Goal: Task Accomplishment & Management: Use online tool/utility

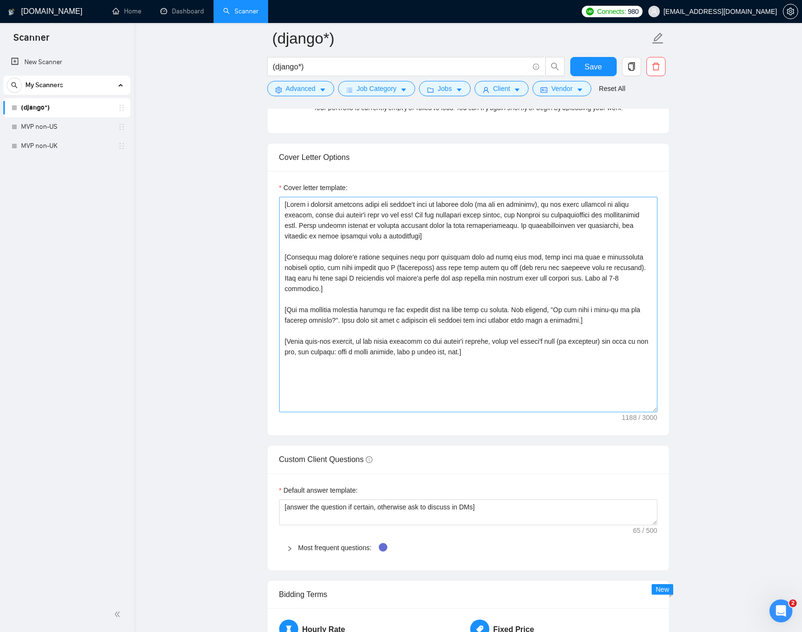
scroll to position [976, 0]
click at [530, 357] on textarea "Cover letter template:" at bounding box center [468, 304] width 378 height 215
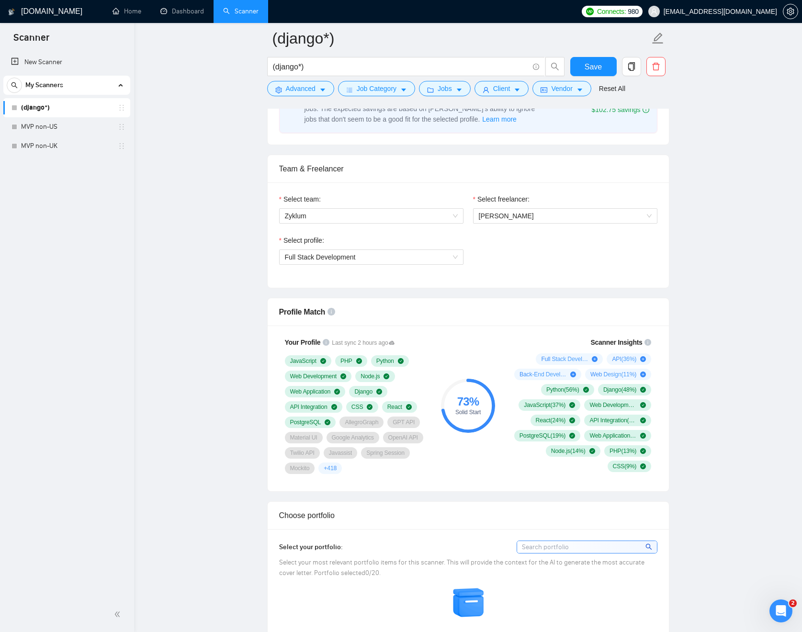
scroll to position [275, 0]
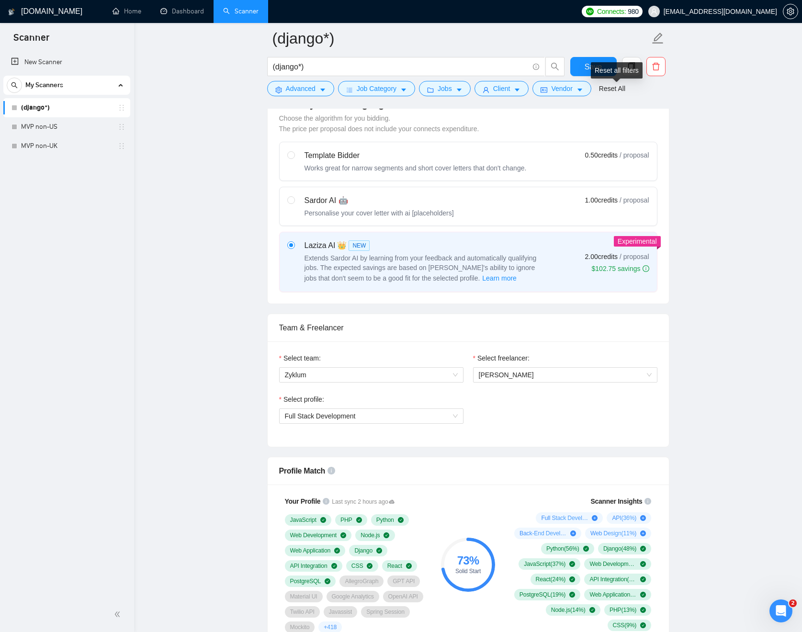
click at [598, 74] on div "Reset all filters" at bounding box center [617, 70] width 52 height 16
click at [586, 70] on span "Save" at bounding box center [592, 67] width 17 height 12
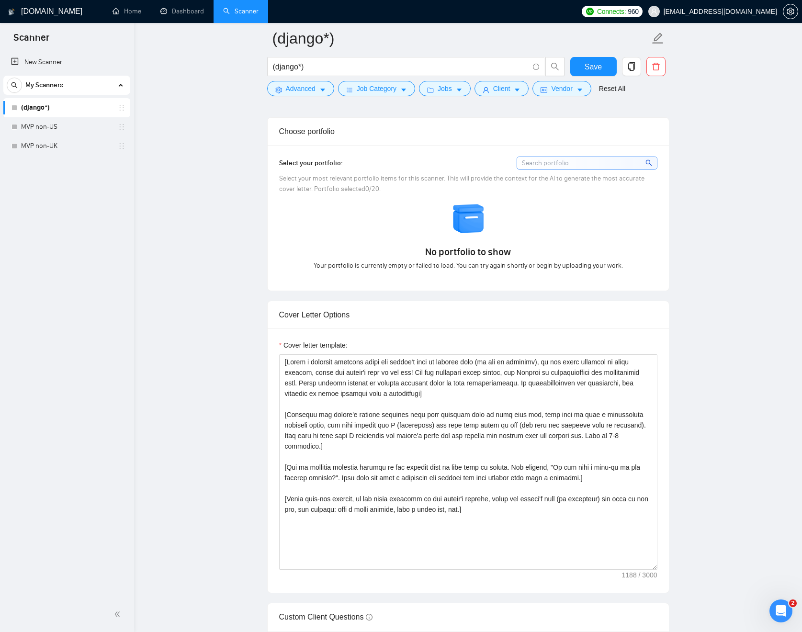
scroll to position [866, 0]
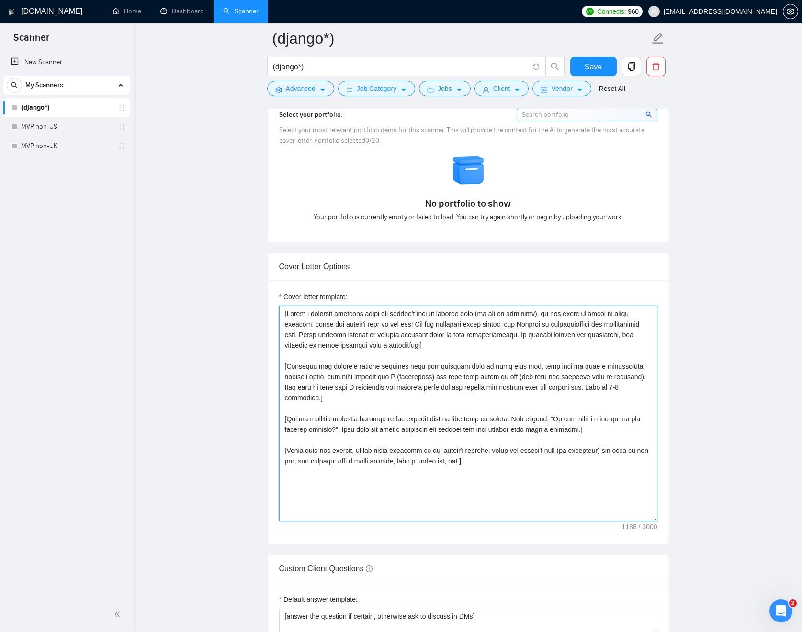
click at [600, 466] on textarea "Cover letter template:" at bounding box center [468, 413] width 378 height 215
paste textarea "[Use simpler language, divide long sentences into shorter ones, avoid formal an…"
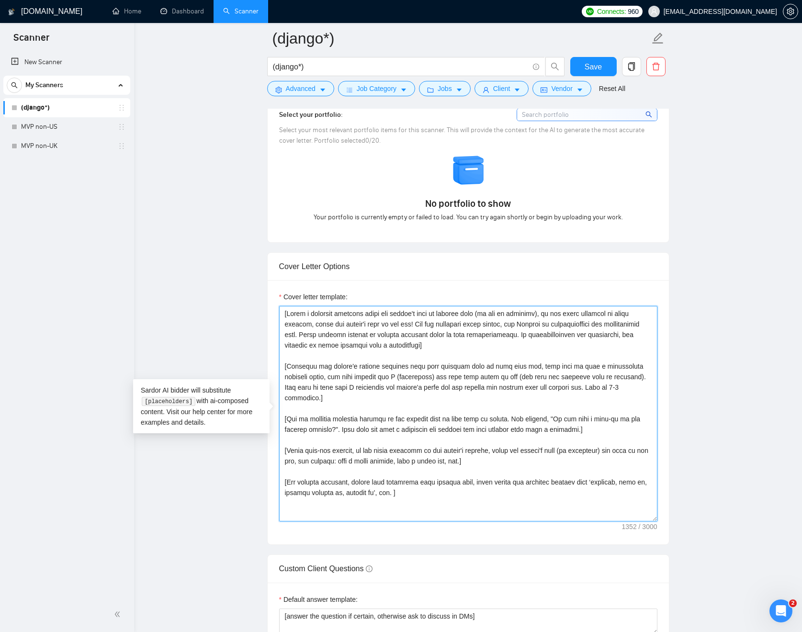
paste textarea "Keep the entire cover letter within 500 characters."
paste textarea "Your style and tone should feel as human as possible"
click at [354, 315] on textarea "Cover letter template:" at bounding box center [468, 413] width 378 height 215
drag, startPoint x: 570, startPoint y: 514, endPoint x: 269, endPoint y: 497, distance: 301.5
click at [269, 497] on div "Cover letter template:" at bounding box center [468, 412] width 401 height 264
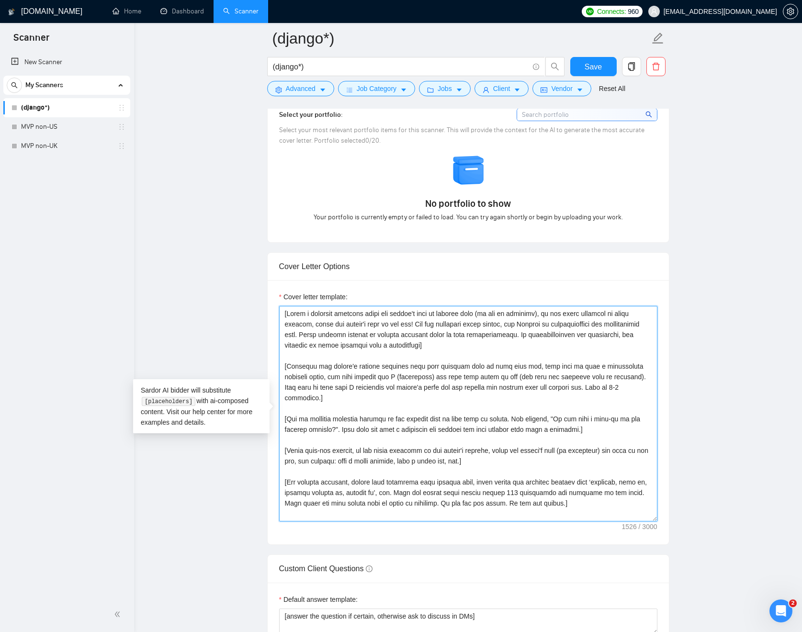
scroll to position [882, 0]
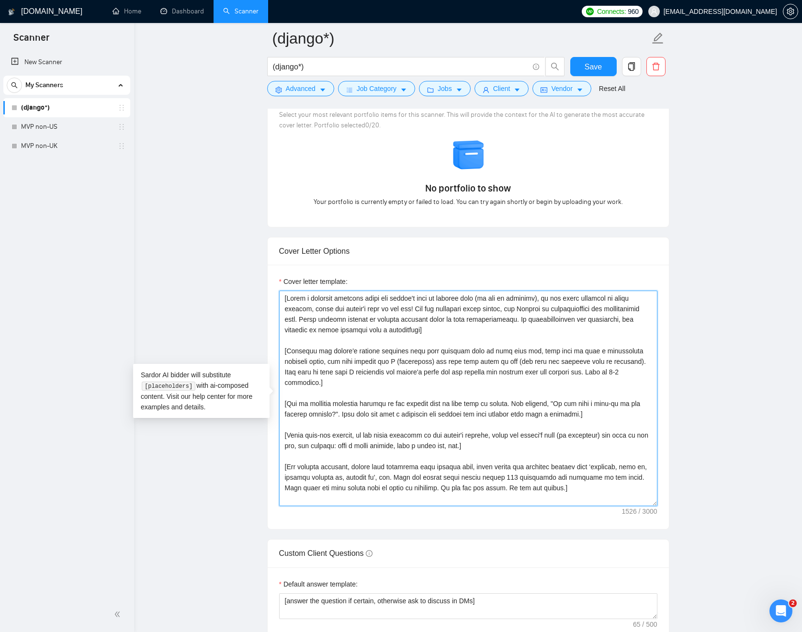
click at [561, 496] on textarea "Cover letter template:" at bounding box center [468, 398] width 378 height 215
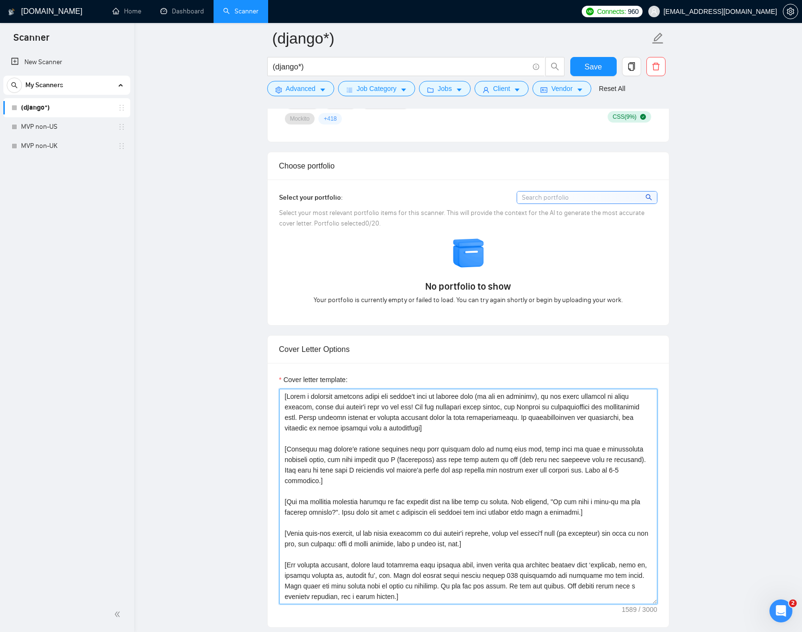
scroll to position [1, 0]
click at [293, 403] on textarea "Cover letter template:" at bounding box center [468, 496] width 378 height 215
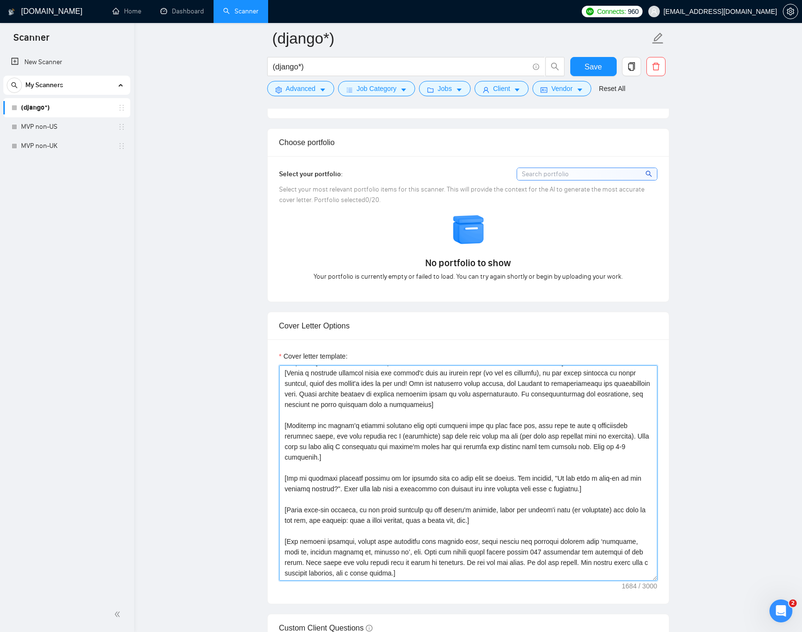
scroll to position [0, 0]
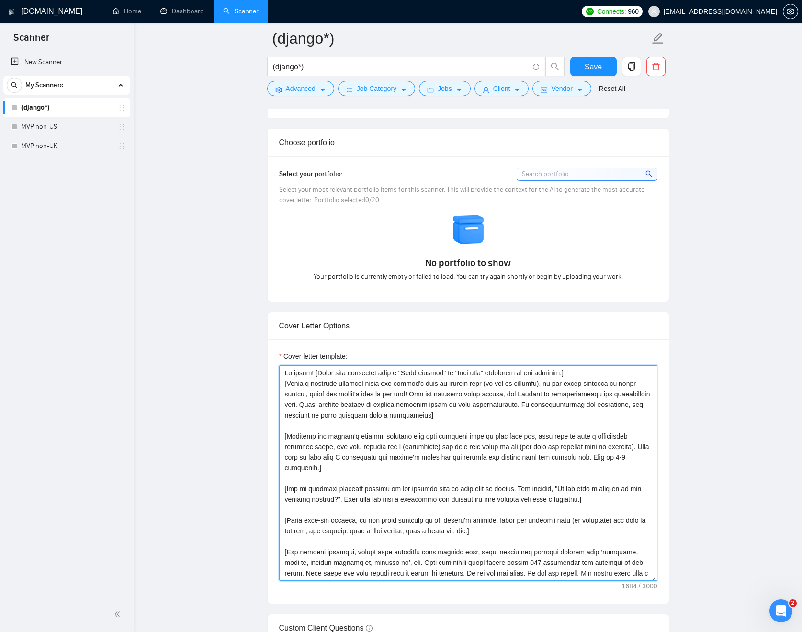
click at [570, 383] on textarea "Cover letter template:" at bounding box center [468, 472] width 378 height 215
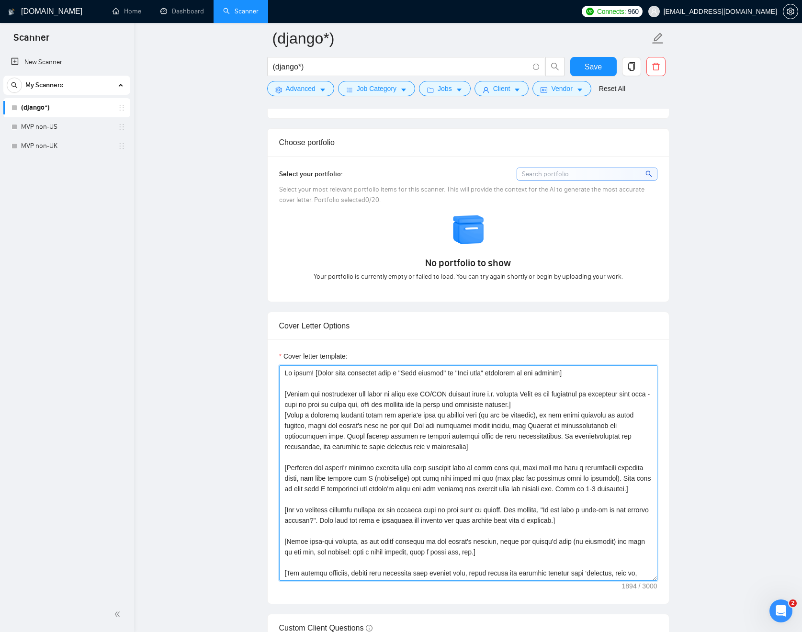
click at [441, 384] on textarea "Cover letter template:" at bounding box center [468, 472] width 378 height 215
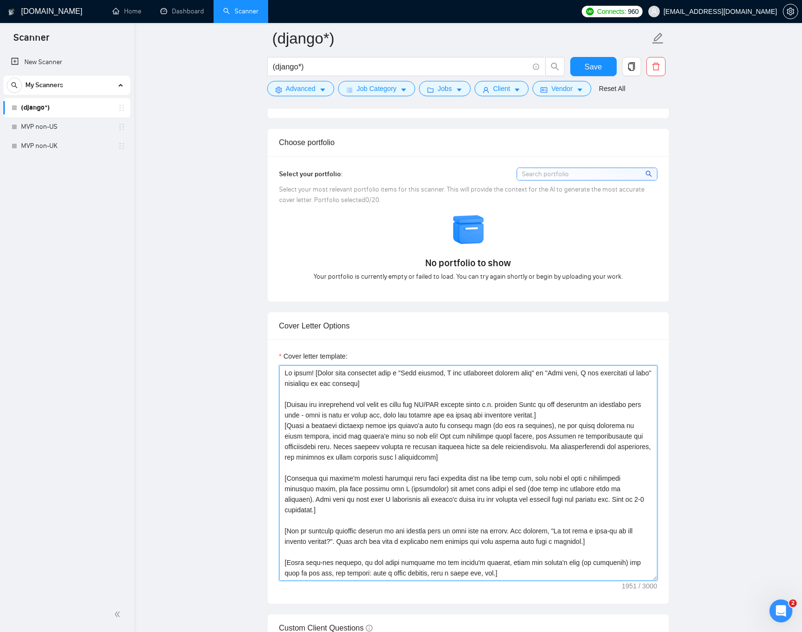
click at [611, 424] on textarea "Cover letter template:" at bounding box center [468, 472] width 378 height 215
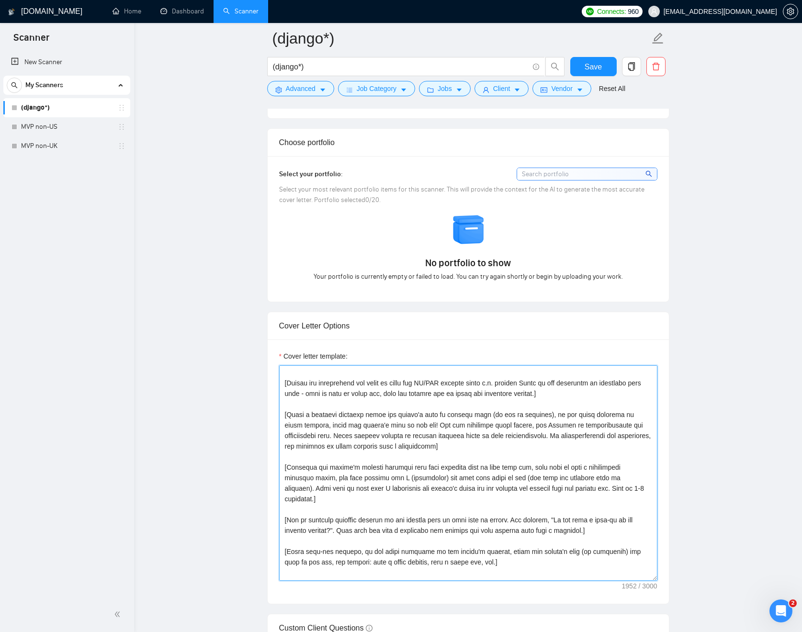
scroll to position [6, 0]
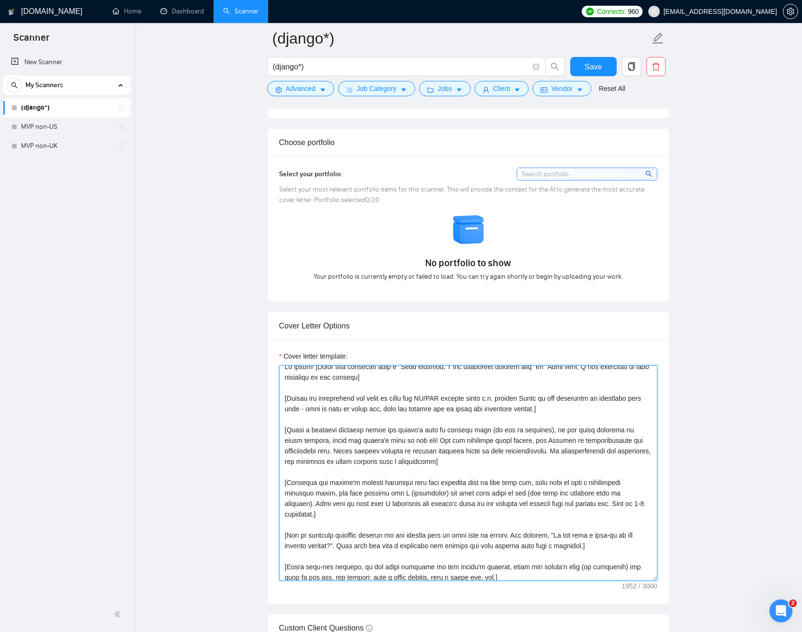
click at [431, 389] on textarea "Cover letter template:" at bounding box center [468, 472] width 378 height 215
click at [322, 411] on textarea "Cover letter template:" at bounding box center [468, 472] width 378 height 215
click at [411, 388] on textarea "Cover letter template:" at bounding box center [468, 472] width 378 height 215
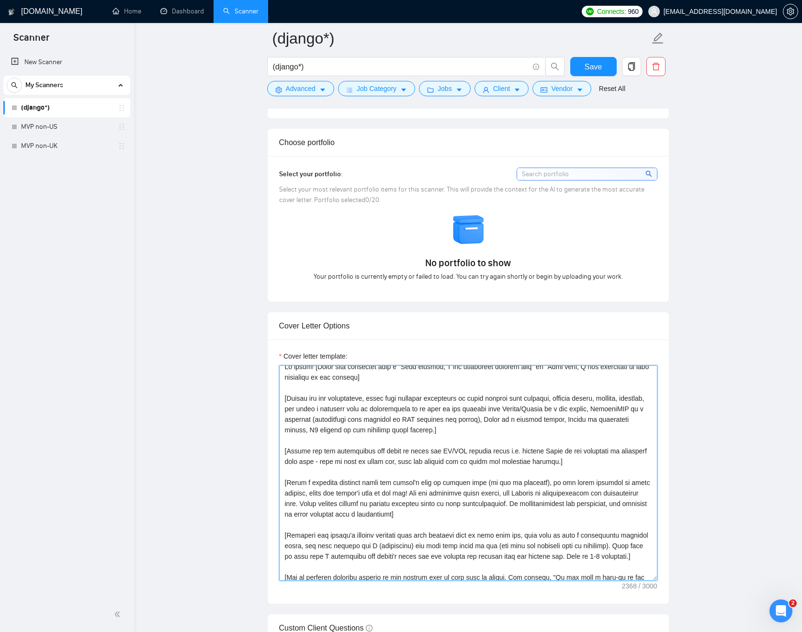
click at [480, 395] on textarea "Cover letter template:" at bounding box center [468, 472] width 378 height 215
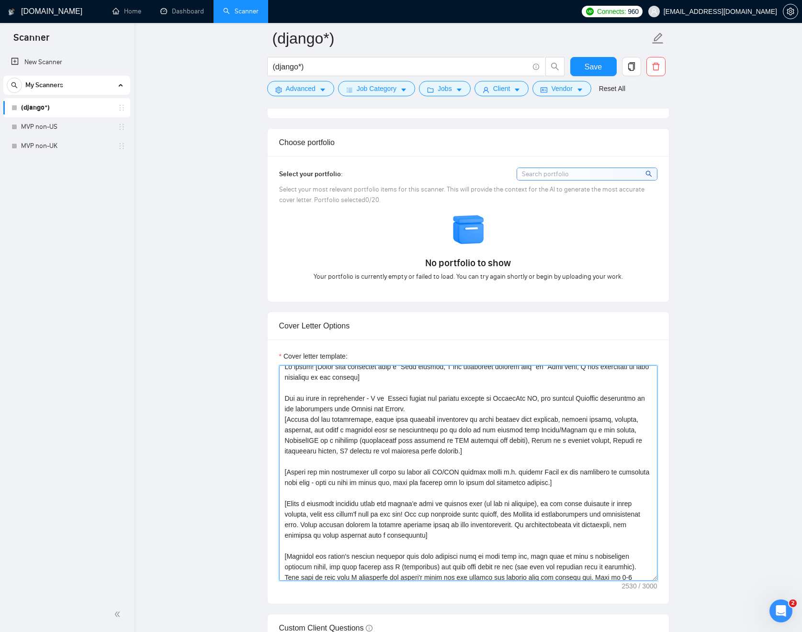
drag, startPoint x: 366, startPoint y: 420, endPoint x: 249, endPoint y: 407, distance: 118.0
click at [249, 407] on main "(django*) (django*) Save Advanced Job Category Jobs Client Vendor Reset All Pre…" at bounding box center [467, 500] width 637 height 2538
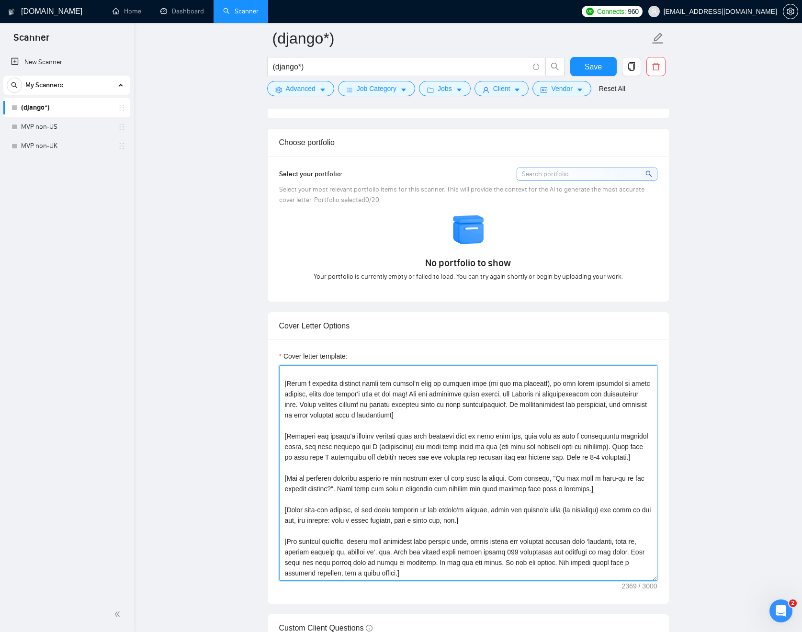
scroll to position [909, 0]
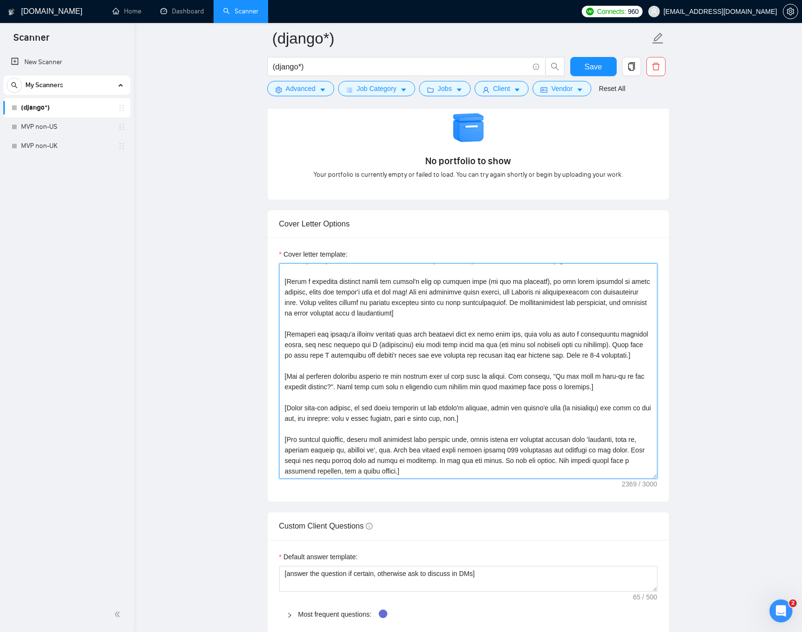
click at [475, 474] on textarea "Cover letter template:" at bounding box center [468, 370] width 378 height 215
paste textarea "Let me boost my credibility - I am Django expert and invited speaker of DjangoC…"
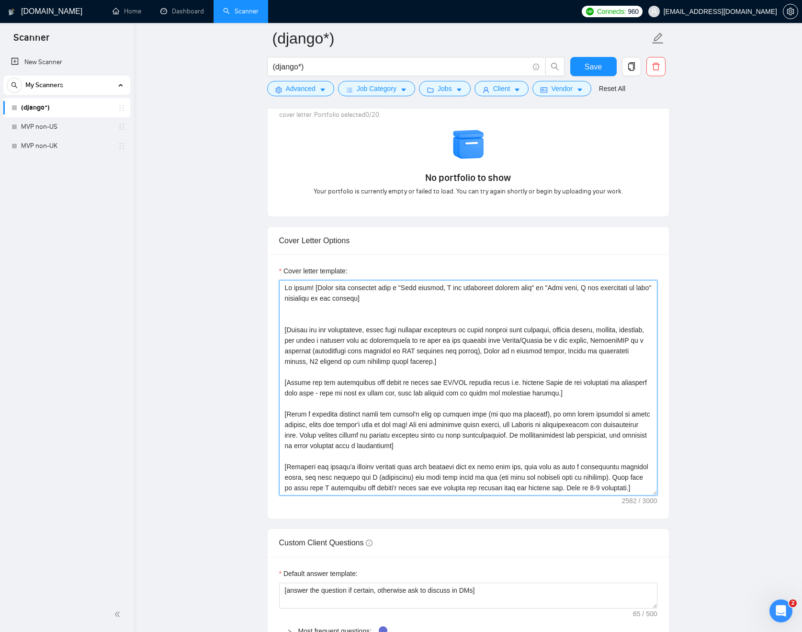
scroll to position [200, 0]
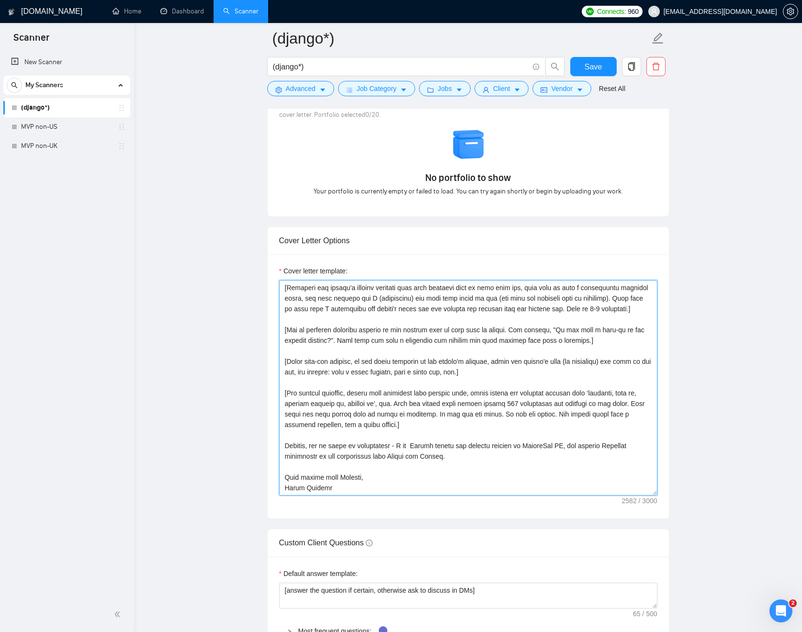
drag, startPoint x: 422, startPoint y: 423, endPoint x: 237, endPoint y: 392, distance: 186.8
click at [237, 392] on main "(django*) (django*) Save Advanced Job Category Jobs Client Vendor Reset All Pre…" at bounding box center [467, 415] width 637 height 2538
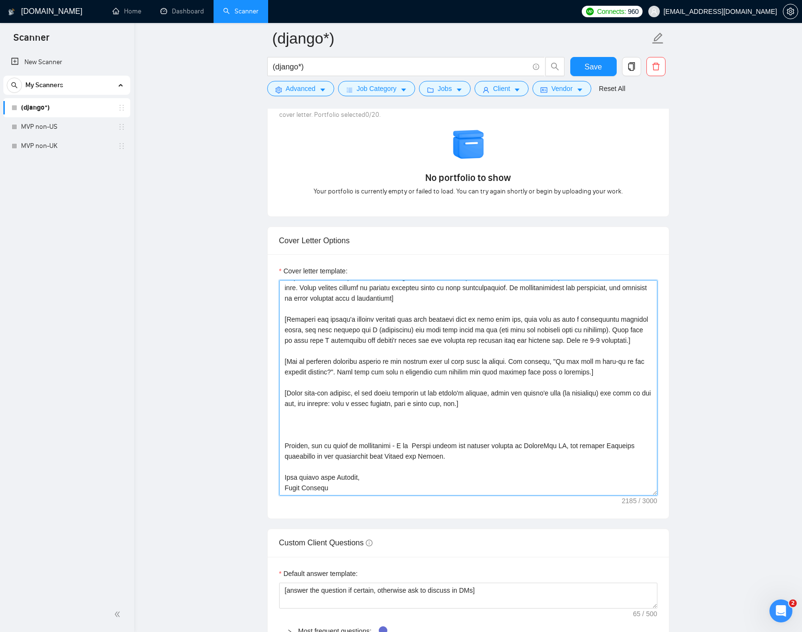
scroll to position [0, 0]
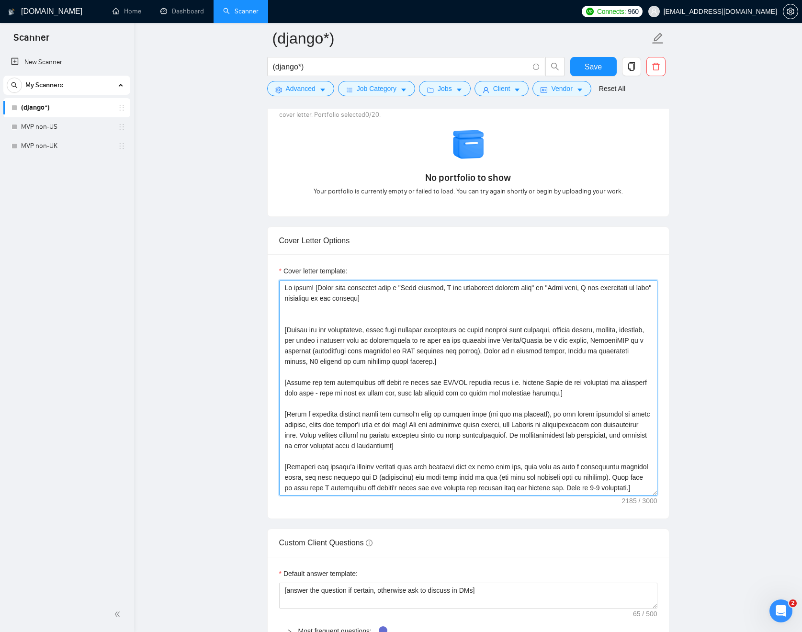
click at [289, 301] on textarea "Cover letter template:" at bounding box center [468, 387] width 378 height 215
paste textarea "[Use simpler language, divide long sentences into shorter ones, avoid formal an…"
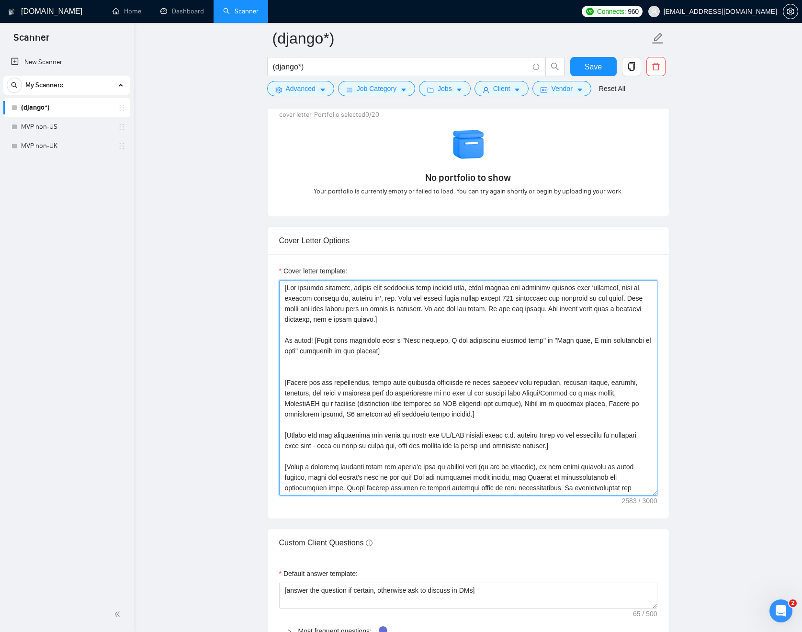
drag, startPoint x: 594, startPoint y: 447, endPoint x: 260, endPoint y: 437, distance: 333.8
click at [260, 437] on main "(django*) (django*) Save Advanced Job Category Jobs Client Vendor Reset All Pre…" at bounding box center [467, 415] width 637 height 2538
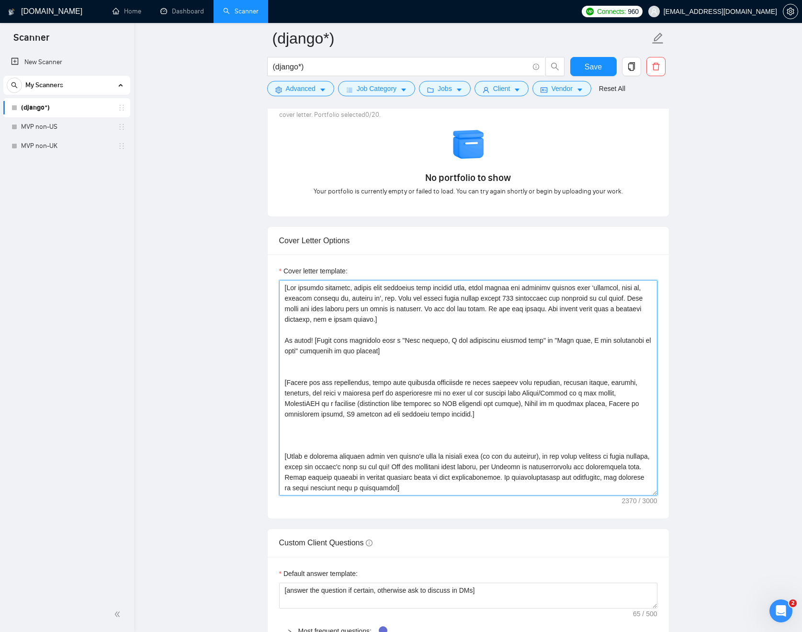
click at [314, 332] on textarea "Cover letter template:" at bounding box center [468, 387] width 378 height 215
paste textarea "[Review the job description and check if there any AI/LLM related hooks e.g. me…"
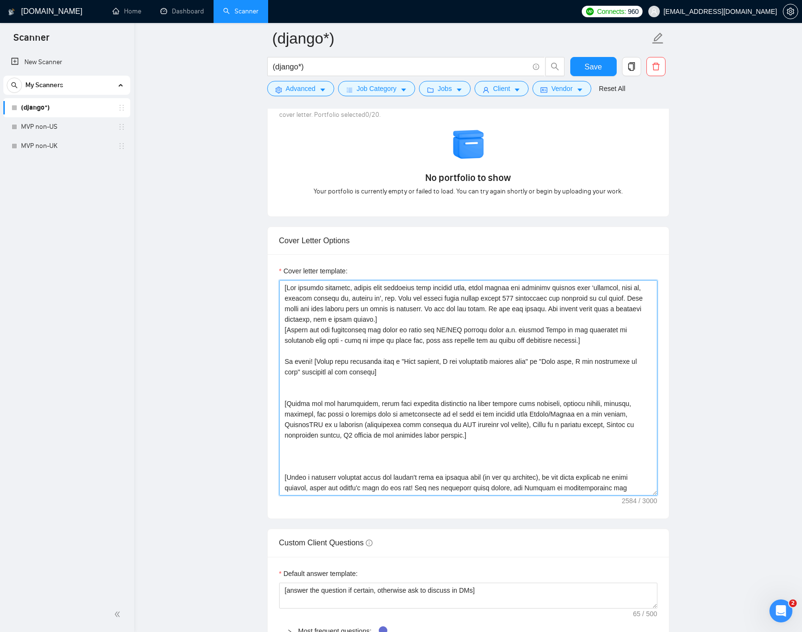
click at [622, 330] on textarea "Cover letter template:" at bounding box center [468, 387] width 378 height 215
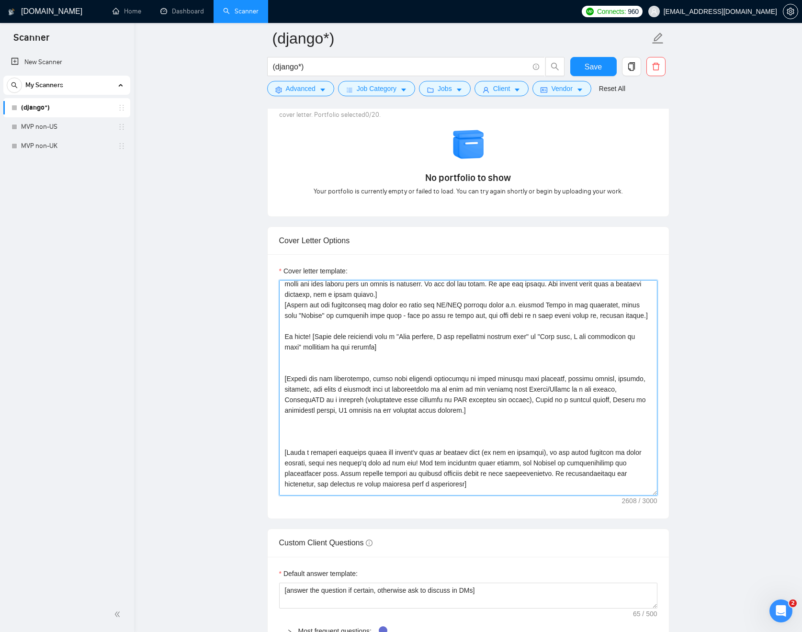
scroll to position [27, 0]
click at [482, 377] on textarea "Cover letter template:" at bounding box center [468, 387] width 378 height 215
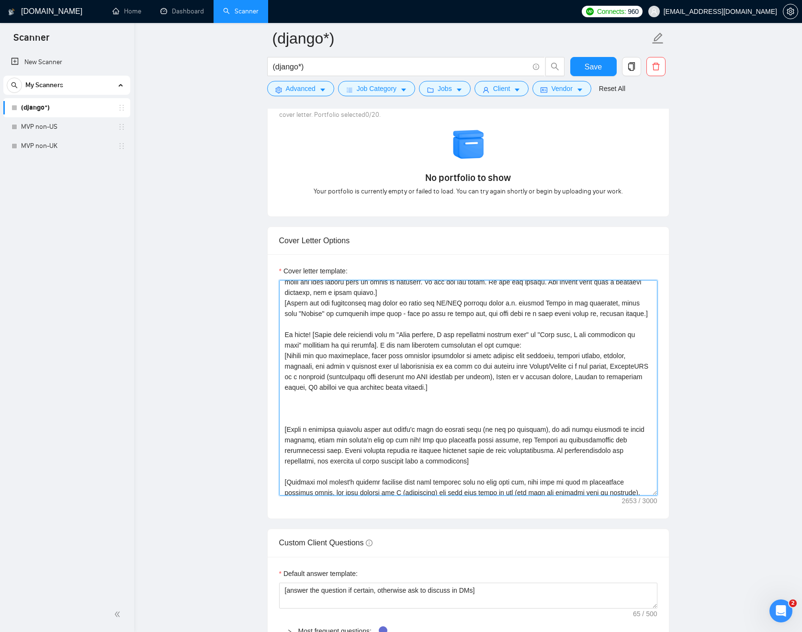
click at [526, 399] on textarea "Cover letter template:" at bounding box center [468, 387] width 378 height 215
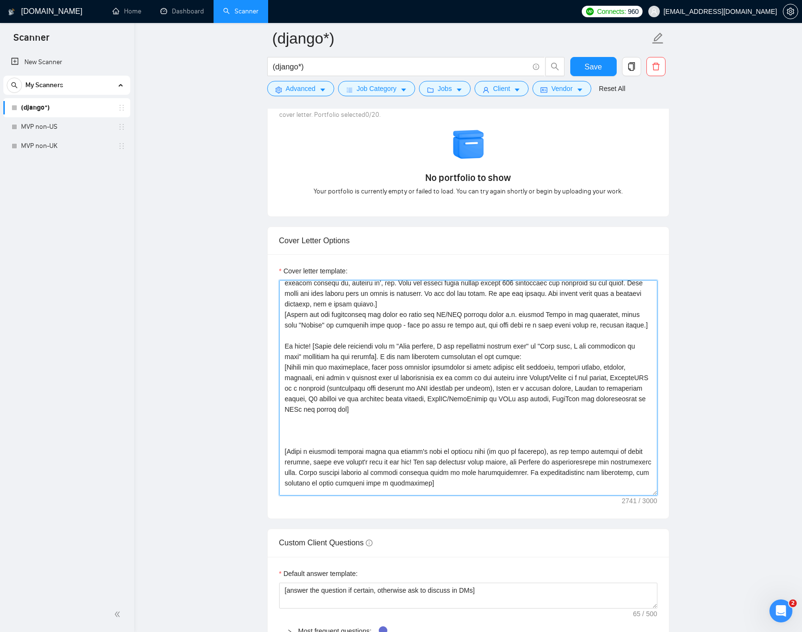
scroll to position [0, 0]
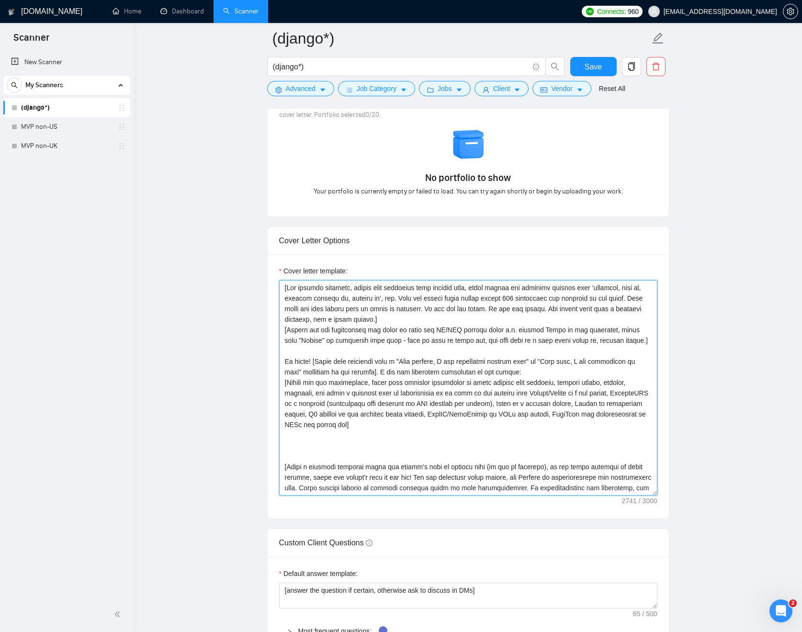
click at [526, 372] on textarea "Cover letter template:" at bounding box center [468, 387] width 378 height 215
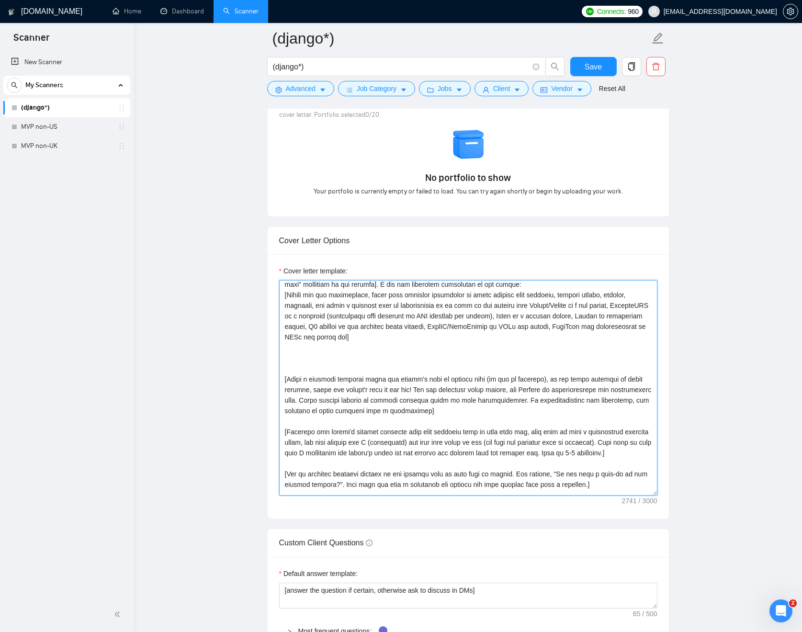
scroll to position [159, 0]
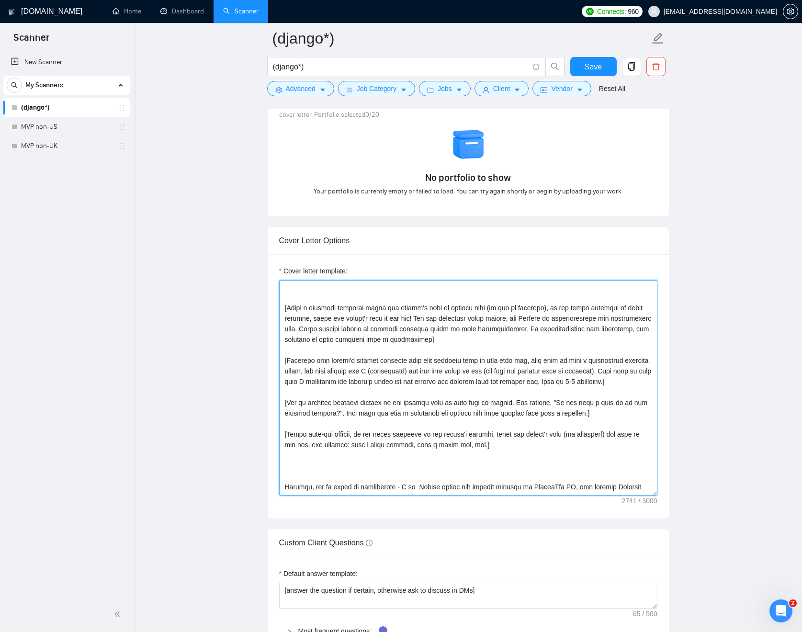
drag, startPoint x: 531, startPoint y: 468, endPoint x: 282, endPoint y: 452, distance: 249.9
click at [282, 452] on textarea "Cover letter template:" at bounding box center [468, 387] width 378 height 215
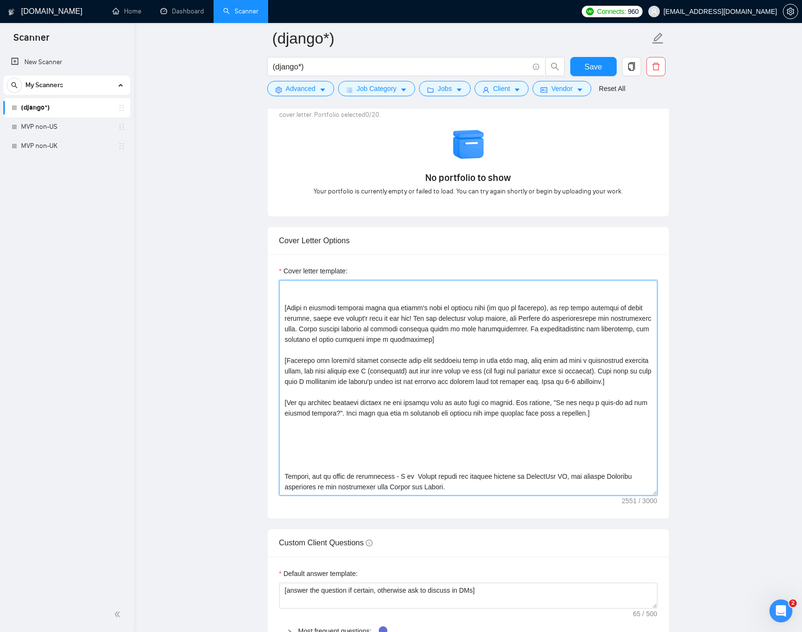
drag, startPoint x: 351, startPoint y: 404, endPoint x: 275, endPoint y: 319, distance: 113.9
click at [275, 319] on div "Cover letter template:" at bounding box center [468, 386] width 401 height 264
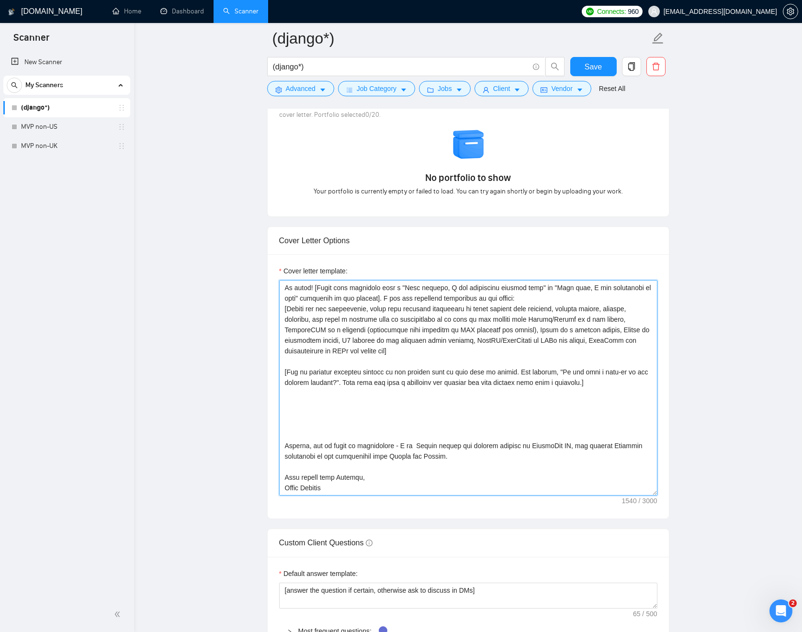
scroll to position [0, 0]
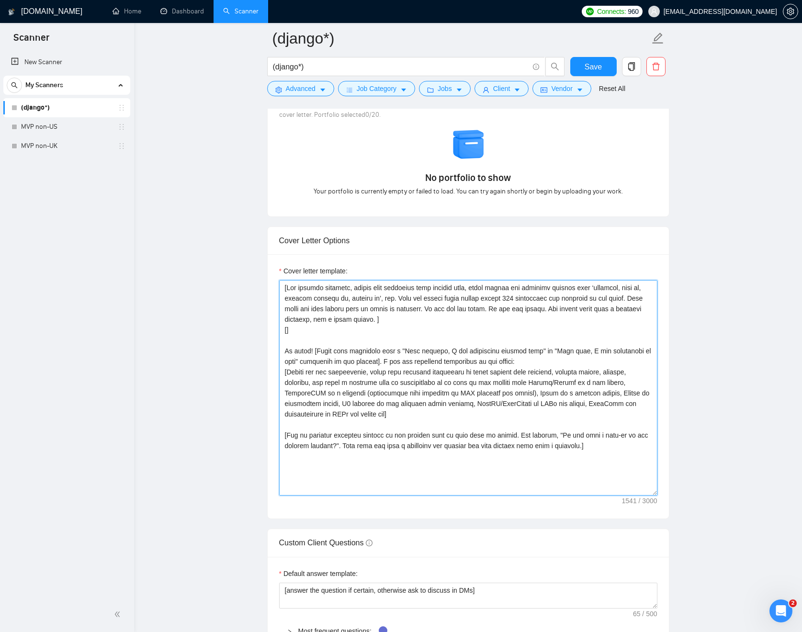
paste textarea "Review the job description and check if there any AI/LLM related hooks e.g. men…"
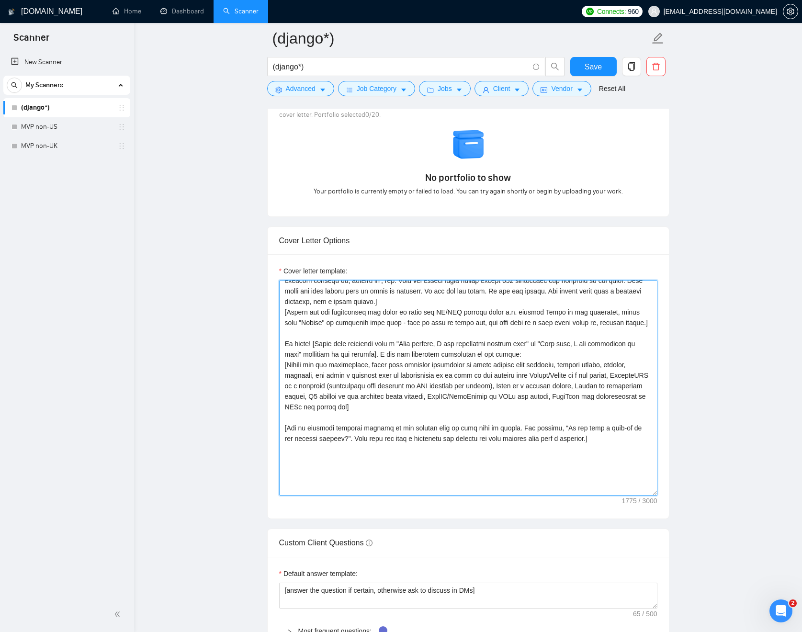
scroll to position [20, 0]
drag, startPoint x: 304, startPoint y: 361, endPoint x: 381, endPoint y: 363, distance: 76.1
click at [381, 363] on textarea "Cover letter template:" at bounding box center [468, 387] width 378 height 215
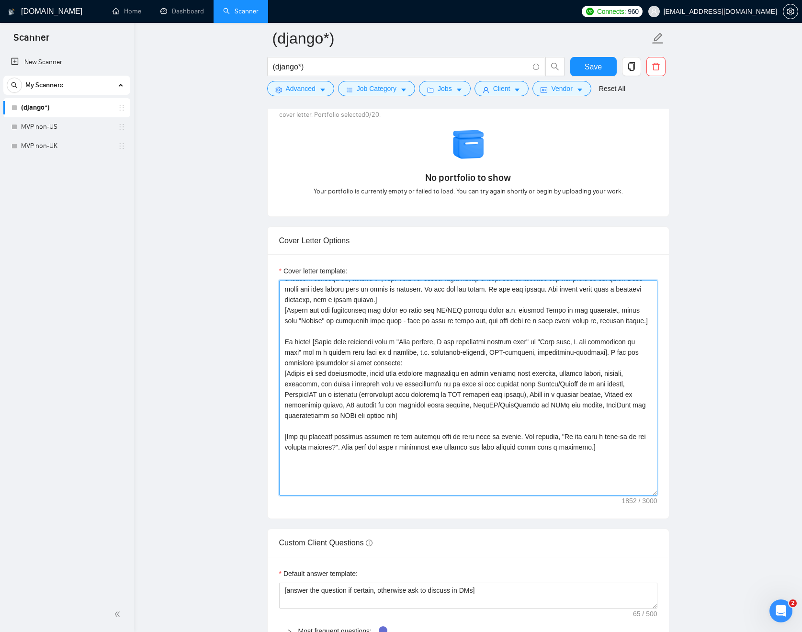
scroll to position [70, 0]
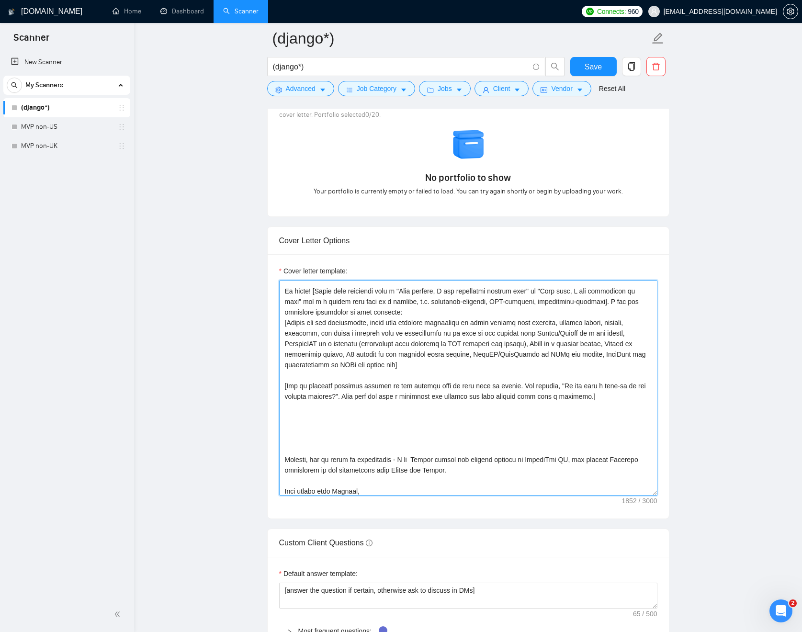
click at [467, 376] on textarea "Cover letter template:" at bounding box center [468, 387] width 378 height 215
drag, startPoint x: 451, startPoint y: 396, endPoint x: 456, endPoint y: 400, distance: 6.8
click at [498, 396] on textarea "Cover letter template:" at bounding box center [468, 387] width 378 height 215
click at [405, 400] on textarea "Cover letter template:" at bounding box center [468, 387] width 378 height 215
drag, startPoint x: 436, startPoint y: 396, endPoint x: 516, endPoint y: 399, distance: 80.9
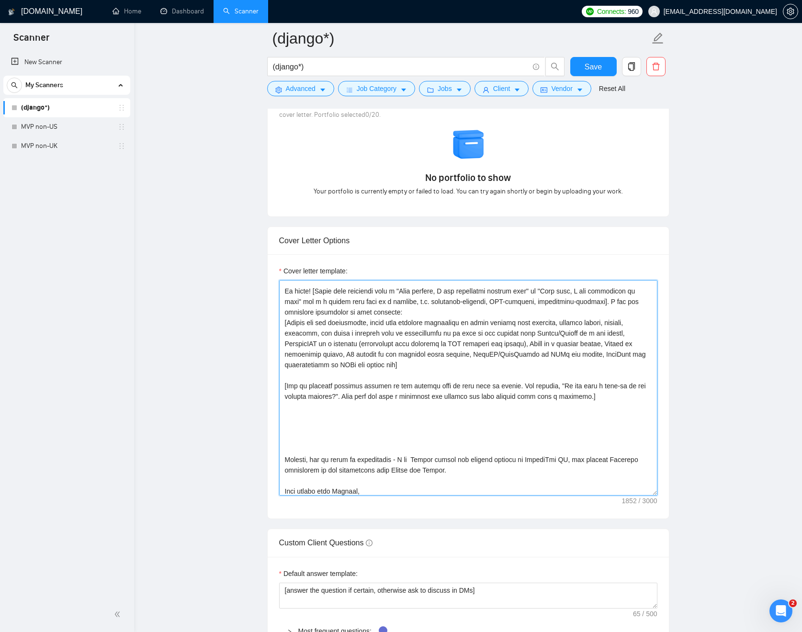
click at [516, 399] on textarea "Cover letter template:" at bounding box center [468, 387] width 378 height 215
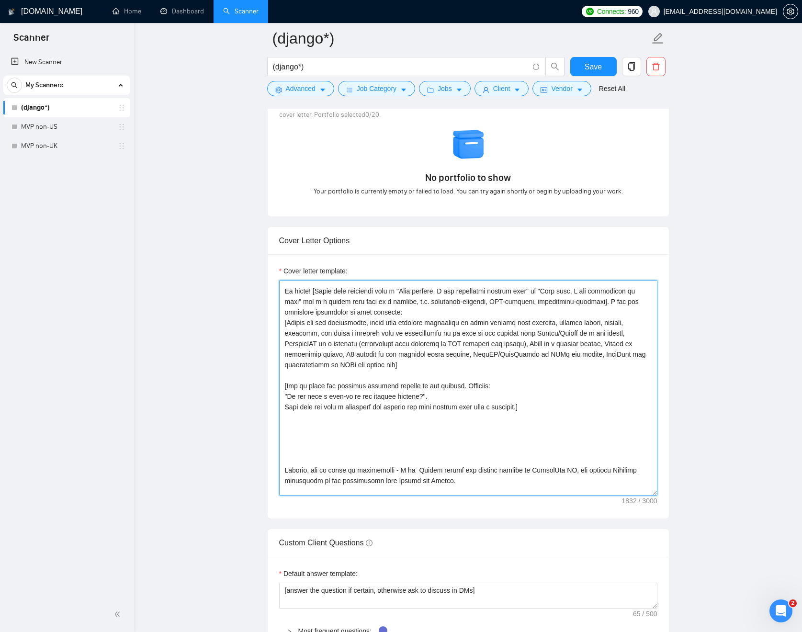
drag, startPoint x: 290, startPoint y: 408, endPoint x: 431, endPoint y: 404, distance: 140.8
click at [431, 404] on textarea "Cover letter template:" at bounding box center [468, 387] width 378 height 215
click at [477, 406] on textarea "Cover letter template:" at bounding box center [468, 387] width 378 height 215
drag, startPoint x: 289, startPoint y: 406, endPoint x: 429, endPoint y: 406, distance: 140.2
click at [429, 406] on textarea "Cover letter template:" at bounding box center [468, 387] width 378 height 215
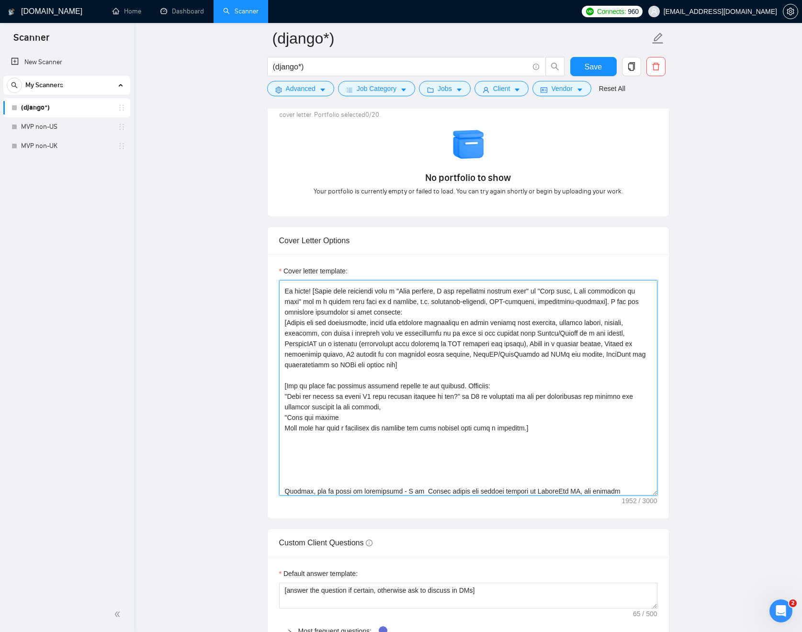
click at [335, 406] on textarea "Cover letter template:" at bounding box center [468, 387] width 378 height 215
click at [366, 426] on textarea "Cover letter template:" at bounding box center [468, 387] width 378 height 215
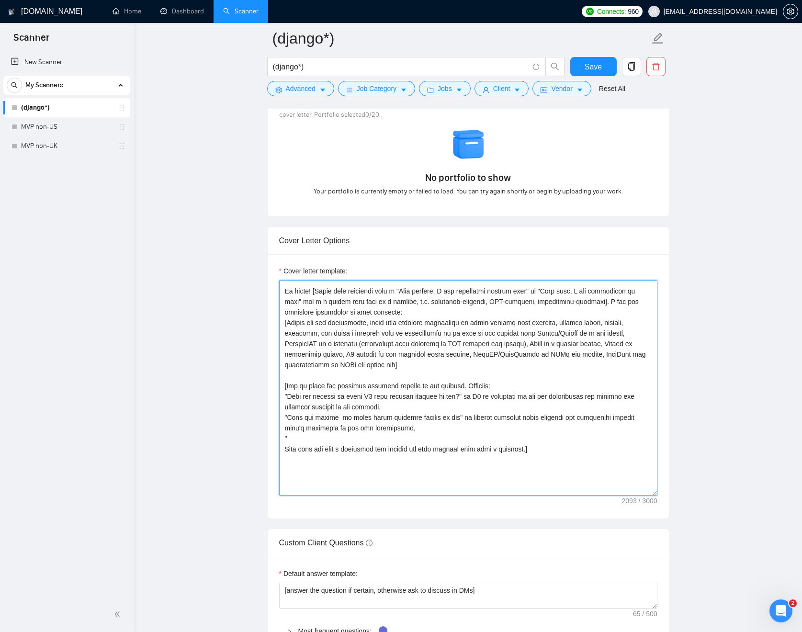
click at [459, 429] on textarea "Cover letter template:" at bounding box center [468, 387] width 378 height 215
click at [337, 405] on textarea "Cover letter template:" at bounding box center [468, 387] width 378 height 215
click at [330, 425] on textarea "Cover letter template:" at bounding box center [468, 387] width 378 height 215
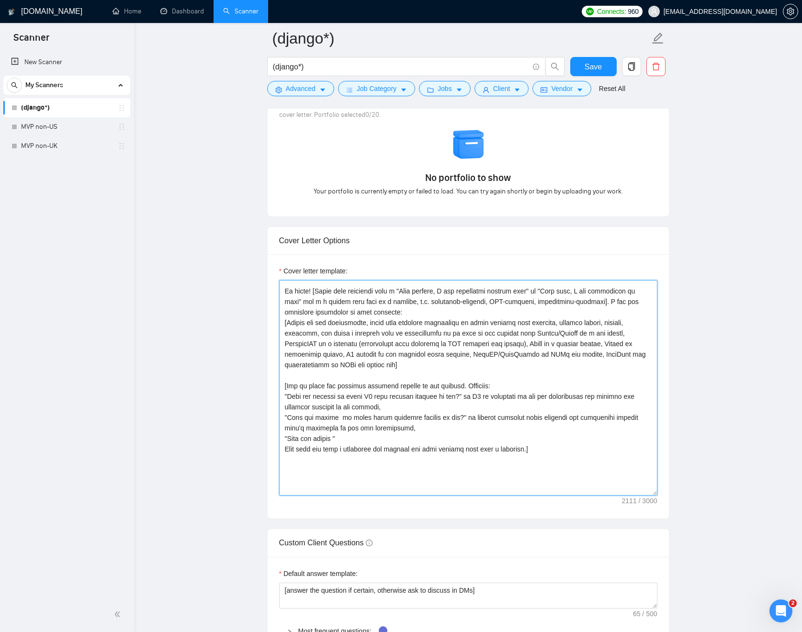
paste textarea "t"
click at [327, 447] on textarea "Cover letter template:" at bounding box center [468, 387] width 378 height 215
paste textarea "t"
drag, startPoint x: 566, startPoint y: 450, endPoint x: 587, endPoint y: 462, distance: 24.1
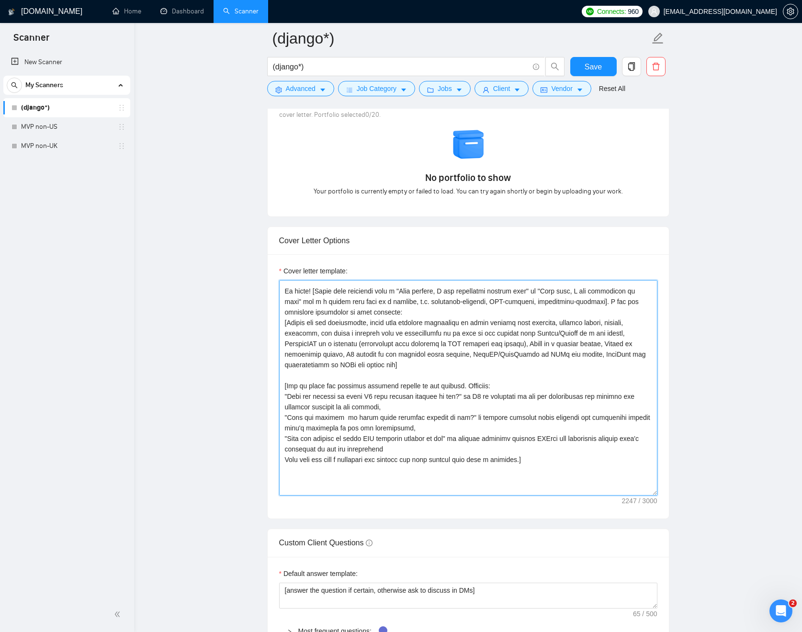
click at [566, 450] on textarea "Cover letter template:" at bounding box center [468, 387] width 378 height 215
click at [469, 460] on textarea "Cover letter template:" at bounding box center [468, 387] width 378 height 215
type textarea "[Lor ipsumdo sitametc, adipis elit seddoeius temp incidid utla, etdol magnaa en…"
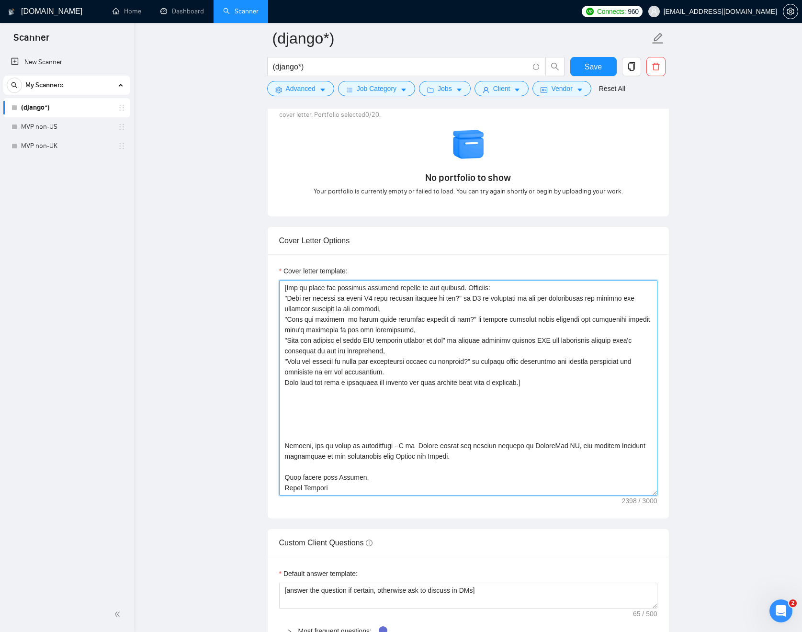
scroll to position [910, 0]
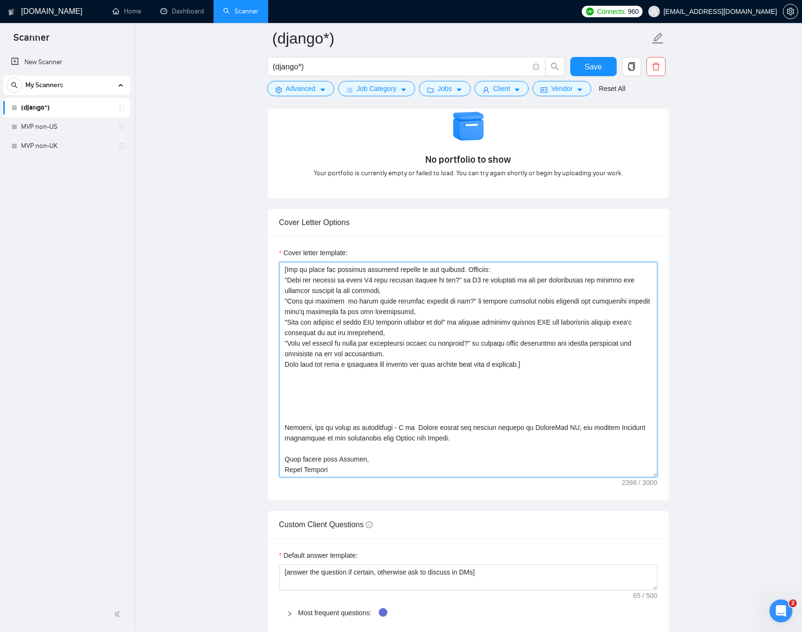
click at [467, 382] on textarea "Cover letter template:" at bounding box center [468, 369] width 378 height 215
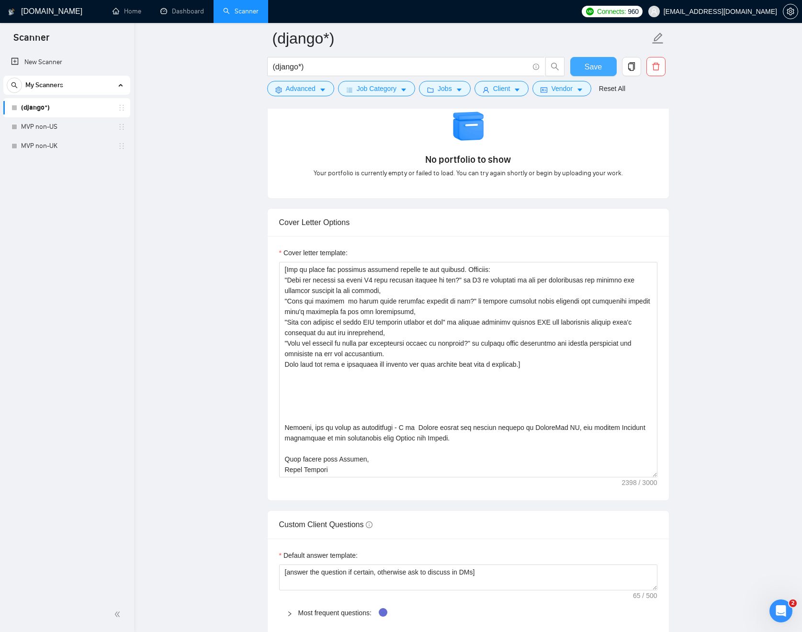
click at [596, 67] on span "Save" at bounding box center [592, 67] width 17 height 12
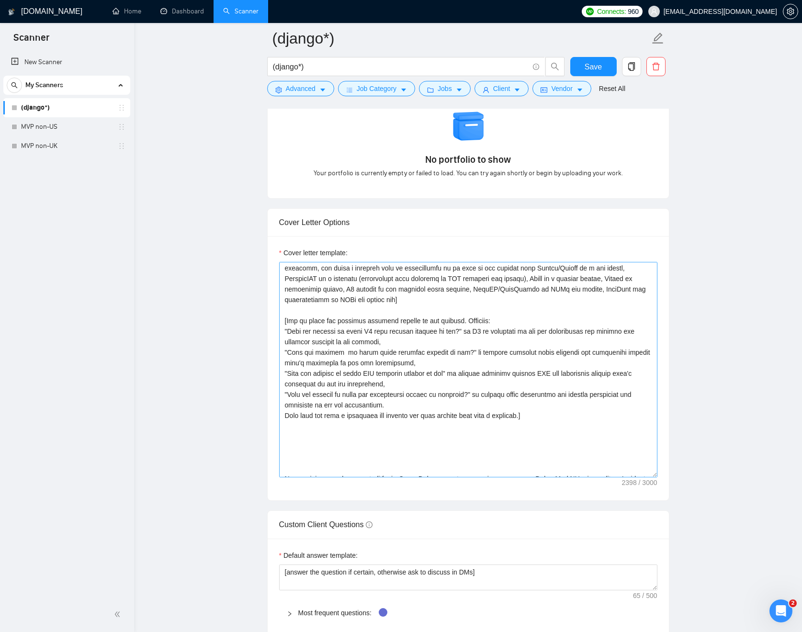
scroll to position [134, 0]
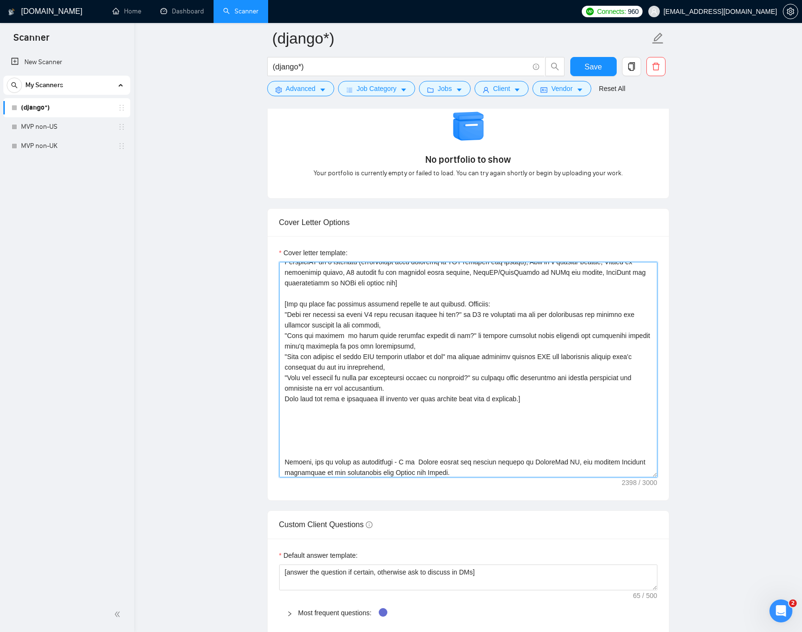
click at [568, 419] on textarea "Cover letter template:" at bounding box center [468, 369] width 378 height 215
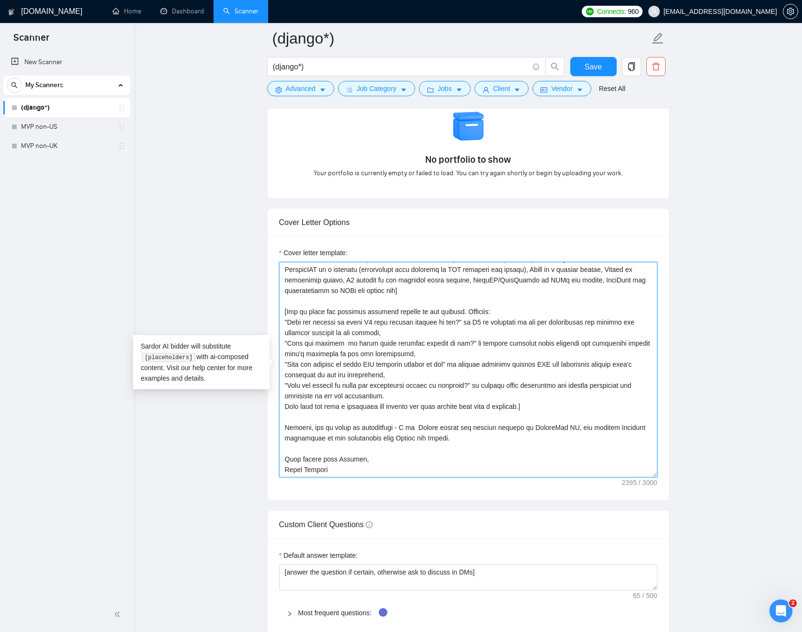
scroll to position [137, 0]
click at [391, 425] on textarea "Cover letter template:" at bounding box center [468, 369] width 378 height 215
click at [513, 446] on textarea "Cover letter template:" at bounding box center [468, 369] width 378 height 215
click at [515, 437] on textarea "Cover letter template:" at bounding box center [468, 369] width 378 height 215
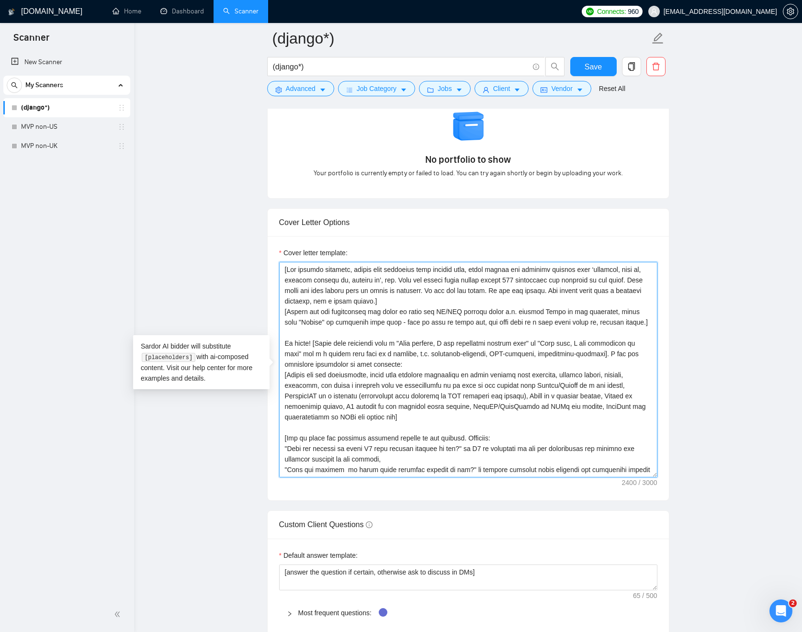
scroll to position [900, 0]
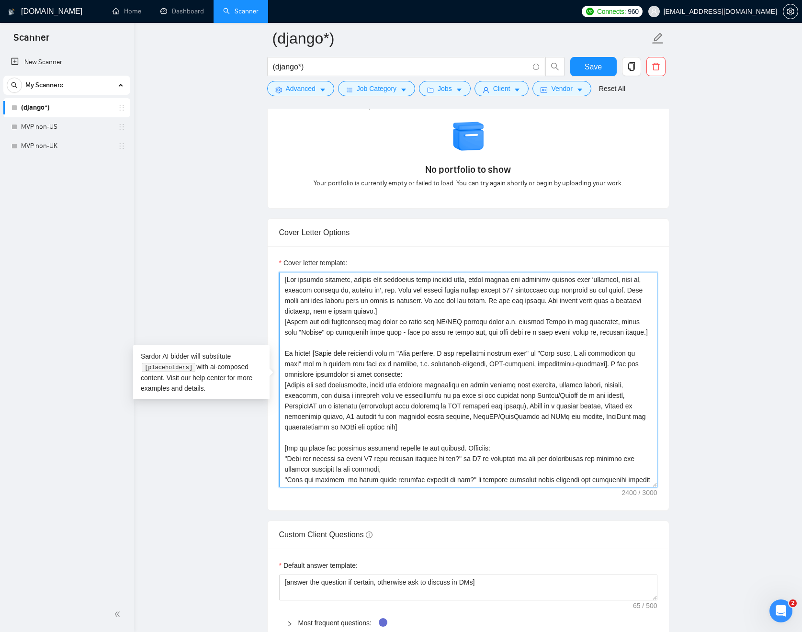
click at [308, 341] on textarea "Cover letter template:" at bounding box center [468, 379] width 378 height 215
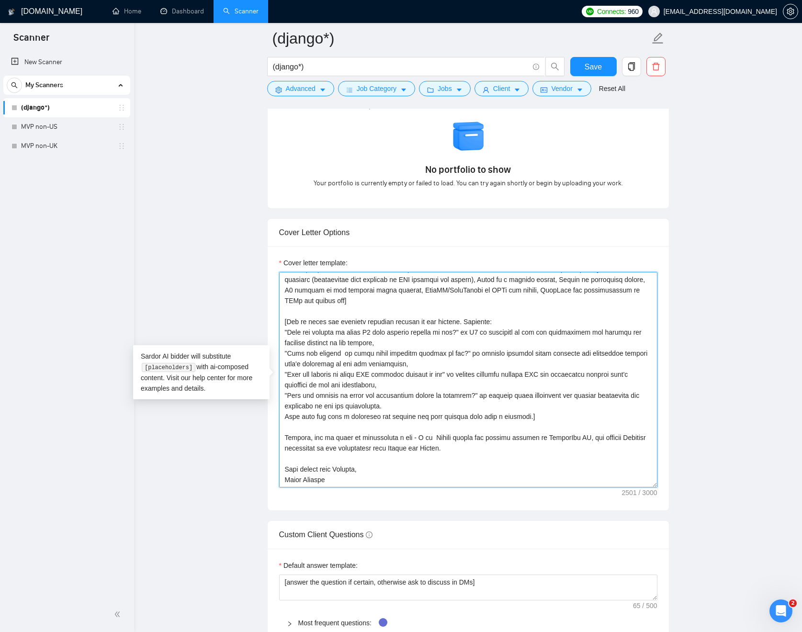
scroll to position [916, 0]
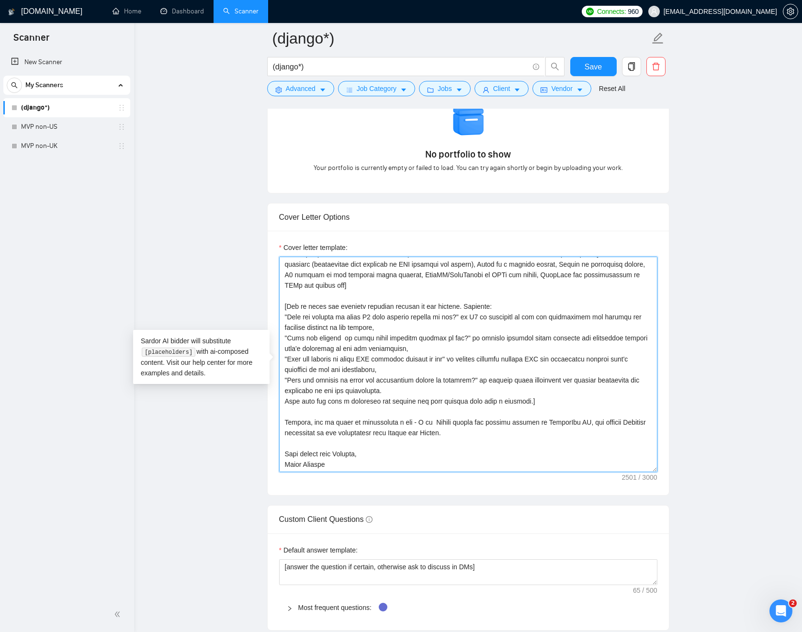
click at [529, 433] on textarea "Cover letter template:" at bounding box center [468, 364] width 378 height 215
click at [496, 431] on textarea "Cover letter template:" at bounding box center [468, 364] width 378 height 215
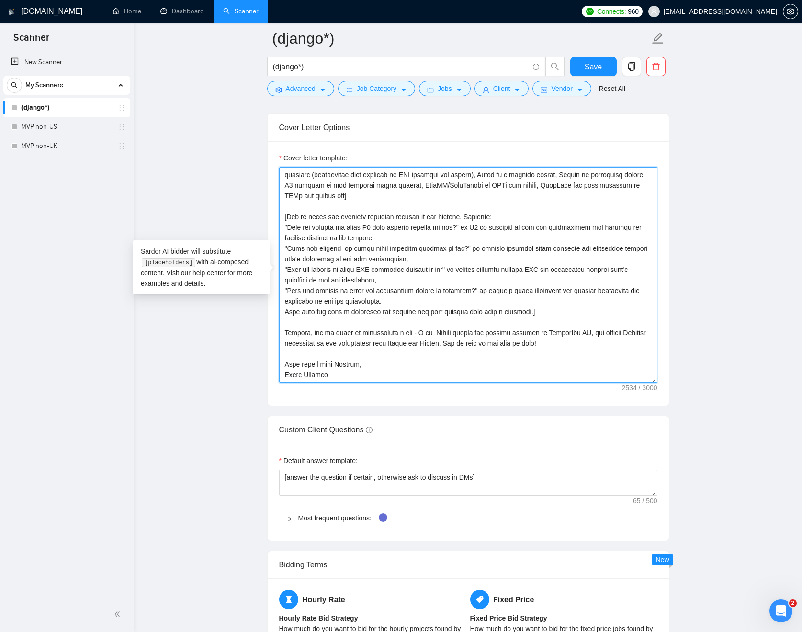
scroll to position [1089, 0]
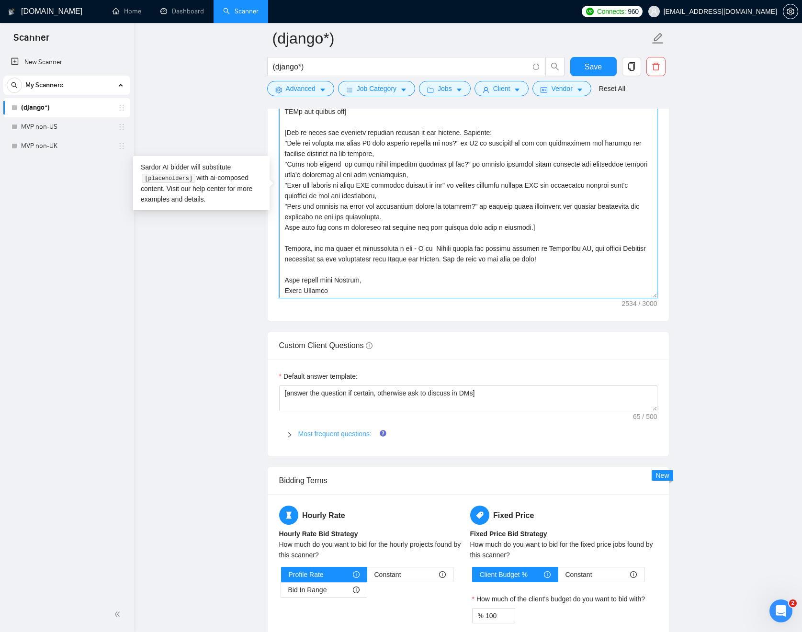
type textarea "[Lor ipsumdo sitametc, adipis elit seddoeius temp incidid utla, etdol magnaa en…"
click at [341, 434] on link "Most frequent questions:" at bounding box center [334, 434] width 73 height 8
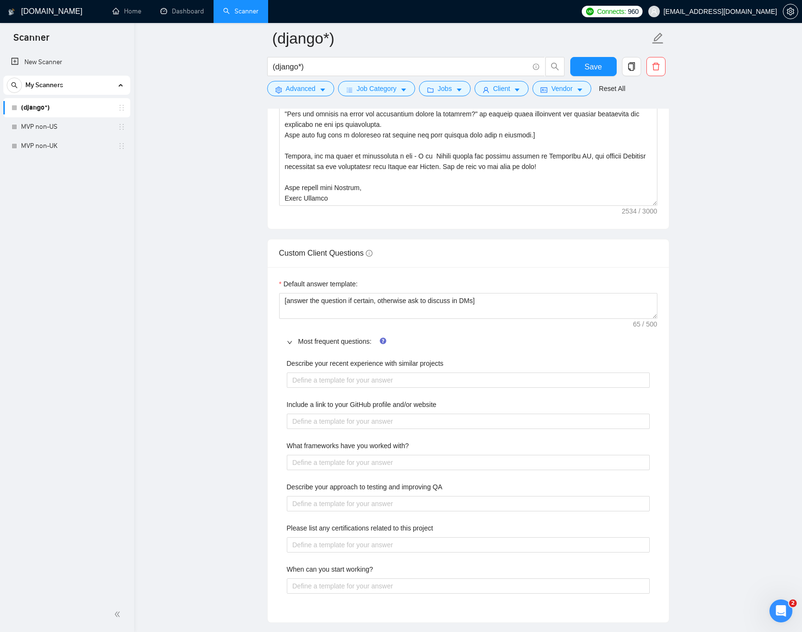
scroll to position [1199, 0]
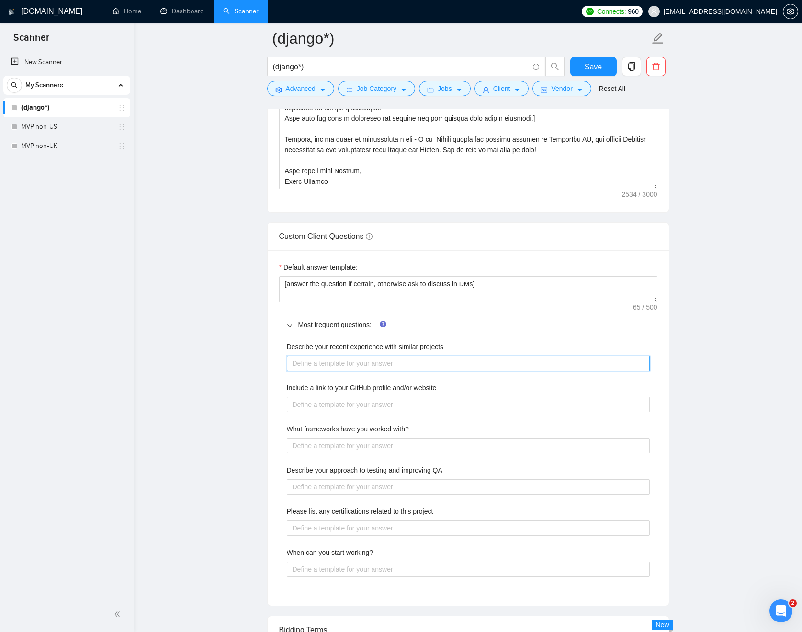
click at [473, 361] on projects "Describe your recent experience with similar projects" at bounding box center [468, 363] width 363 height 15
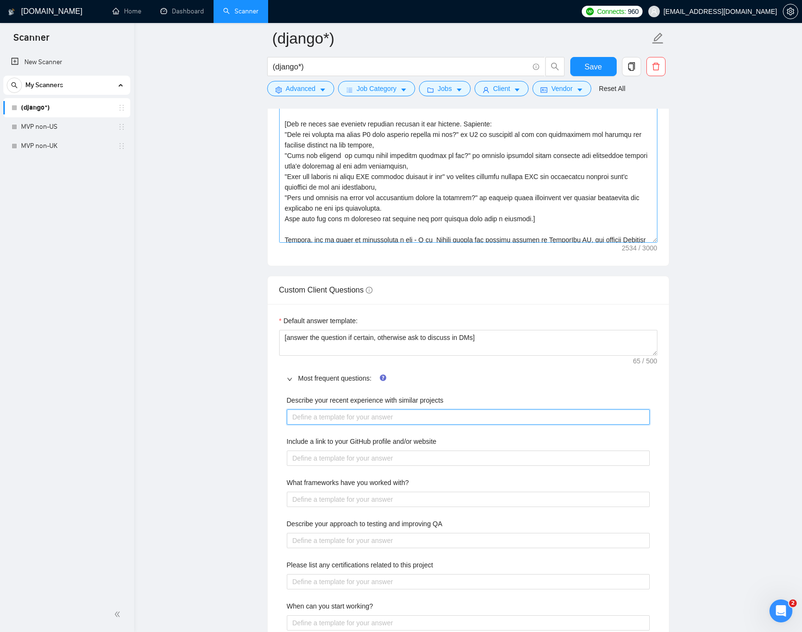
scroll to position [1047, 0]
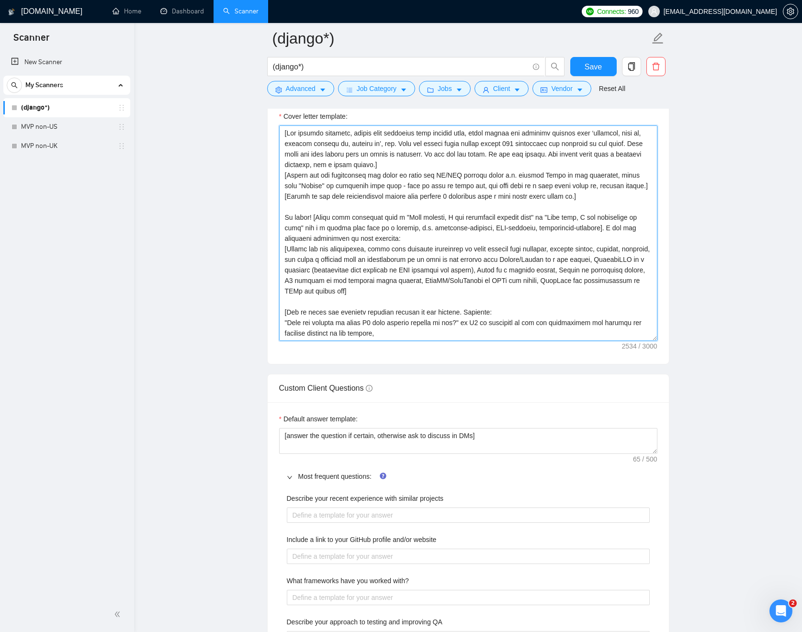
click at [616, 204] on textarea "Cover letter template:" at bounding box center [468, 232] width 378 height 215
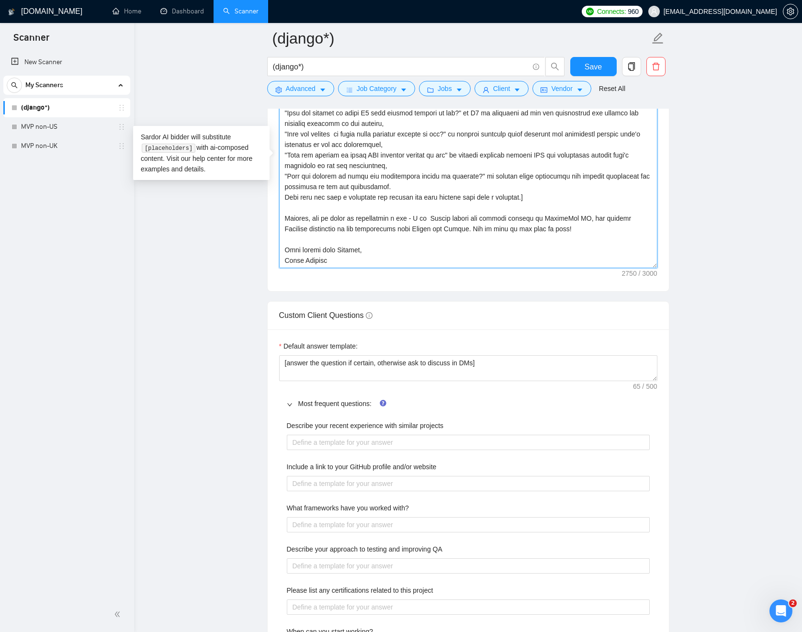
scroll to position [1176, 0]
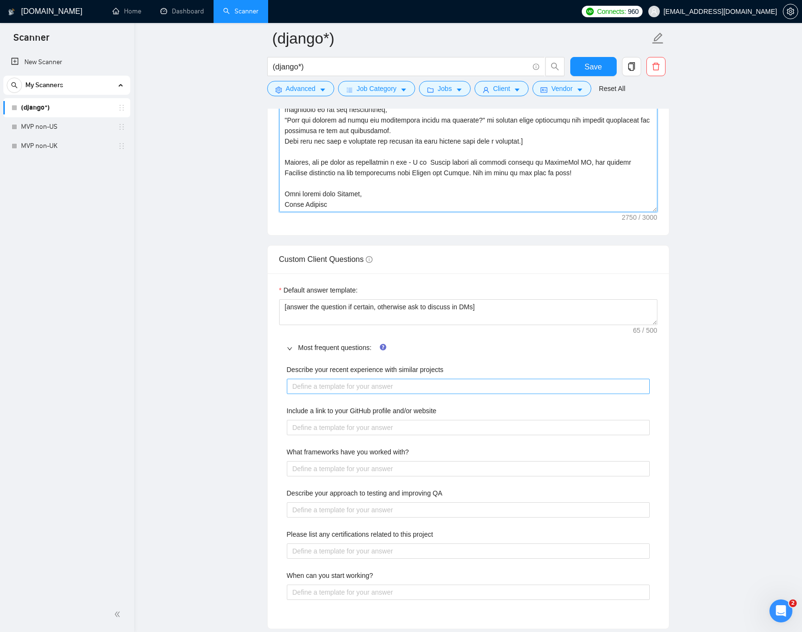
type textarea "[Lor ipsumdo sitametc, adipis elit seddoeius temp incidid utla, etdol magnaa en…"
click at [548, 384] on projects "Describe your recent experience with similar projects" at bounding box center [468, 386] width 363 height 15
type projects "["
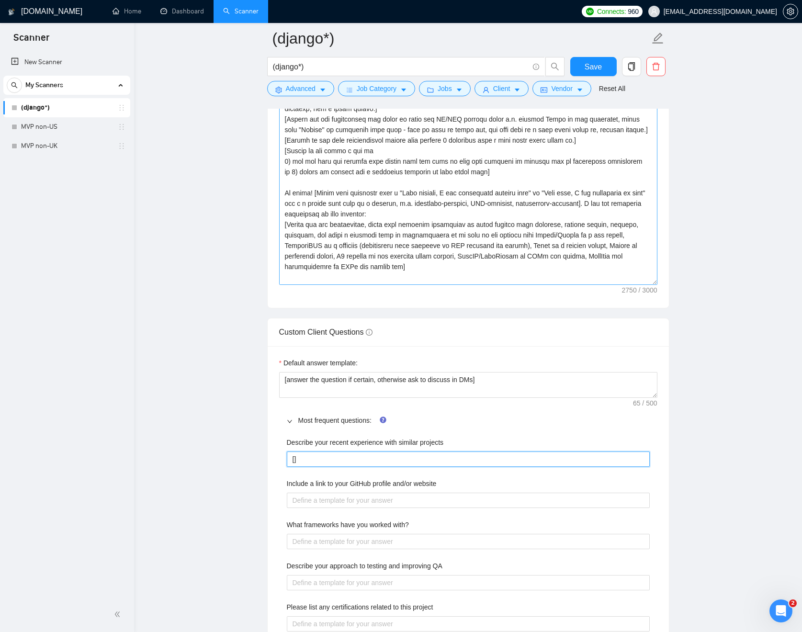
scroll to position [1101, 0]
type projects "[]"
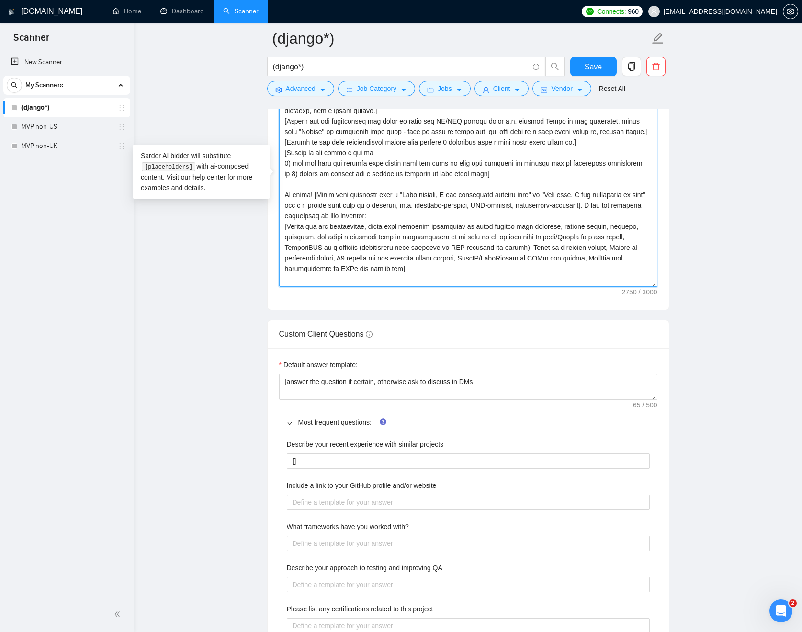
drag, startPoint x: 326, startPoint y: 214, endPoint x: 564, endPoint y: 214, distance: 237.4
click at [564, 214] on textarea "Cover letter template:" at bounding box center [468, 178] width 378 height 215
click at [726, 351] on main "(django*) (django*) Save Advanced Job Category Jobs Client Vendor Reset All Pre…" at bounding box center [467, 335] width 637 height 2797
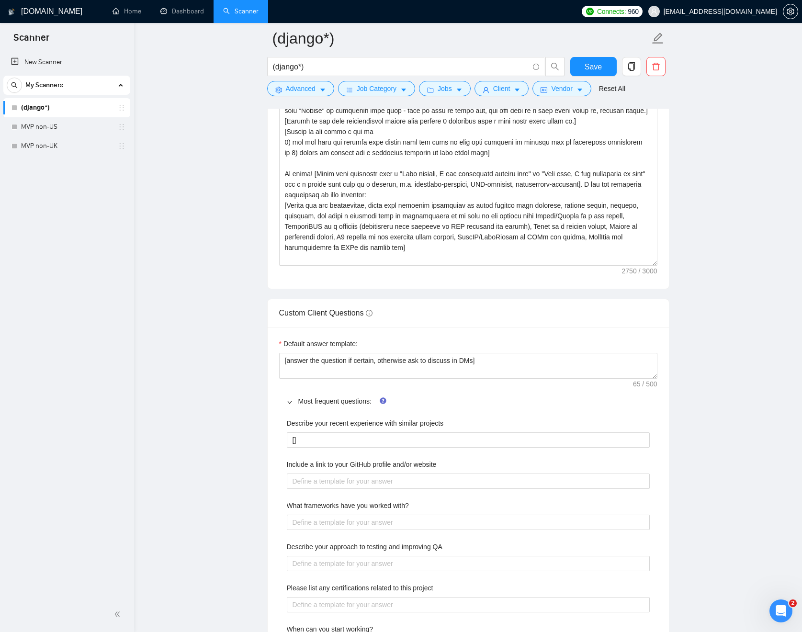
scroll to position [1293, 0]
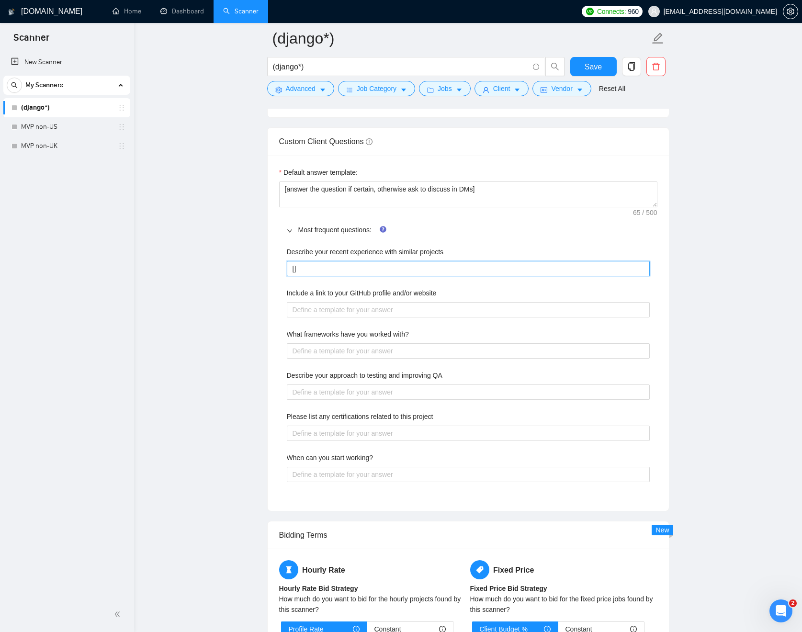
drag, startPoint x: 369, startPoint y: 271, endPoint x: 290, endPoint y: 269, distance: 79.5
click at [290, 269] on projects "[]" at bounding box center [468, 268] width 363 height 15
type projects "["
type projects "[]"
type projects "[H]"
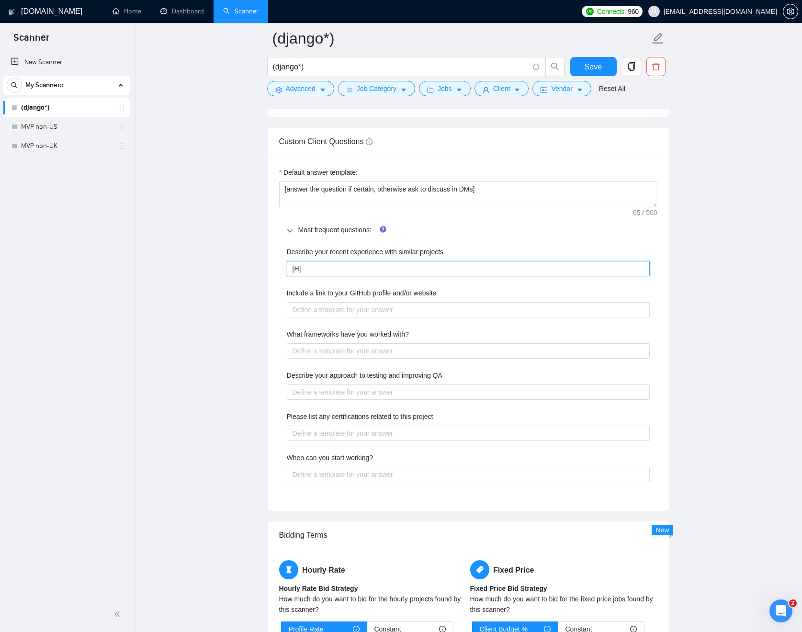
type projects "[He]"
type projects "[Her]"
type projects "[Here]"
type projects "[Here ]"
type projects "[Here i]"
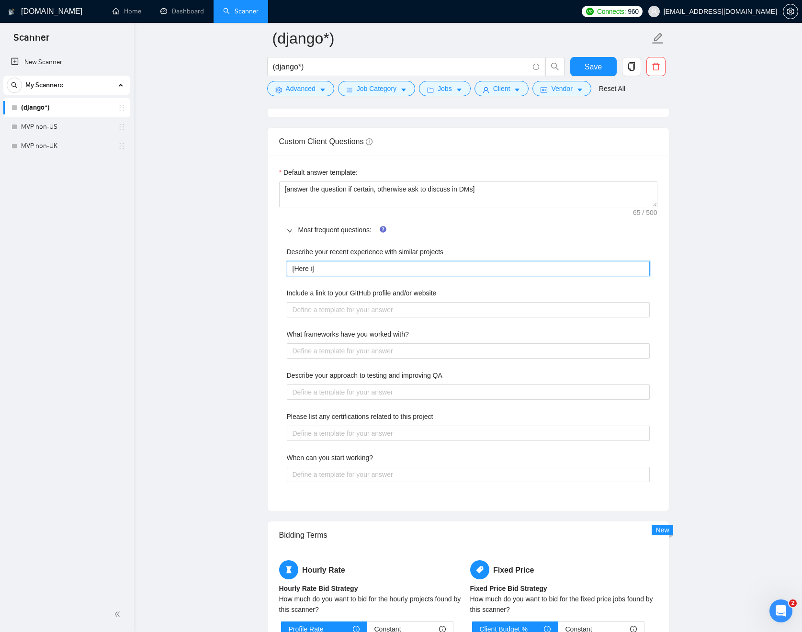
type projects "[Here is]"
type projects "[Here is ]"
type projects "[Here is t]"
type projects "[Here is th]"
type projects "[Here is the]"
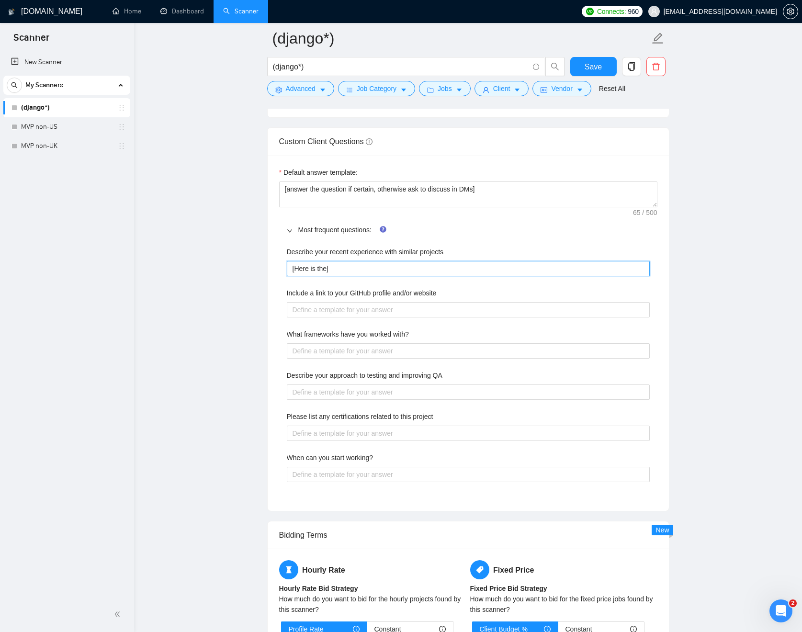
type projects "[Here is the ]"
type projects "[Here is the l]"
type projects "[Here is the li]"
type projects "[Here is the lis]"
type projects "[Here is the list]"
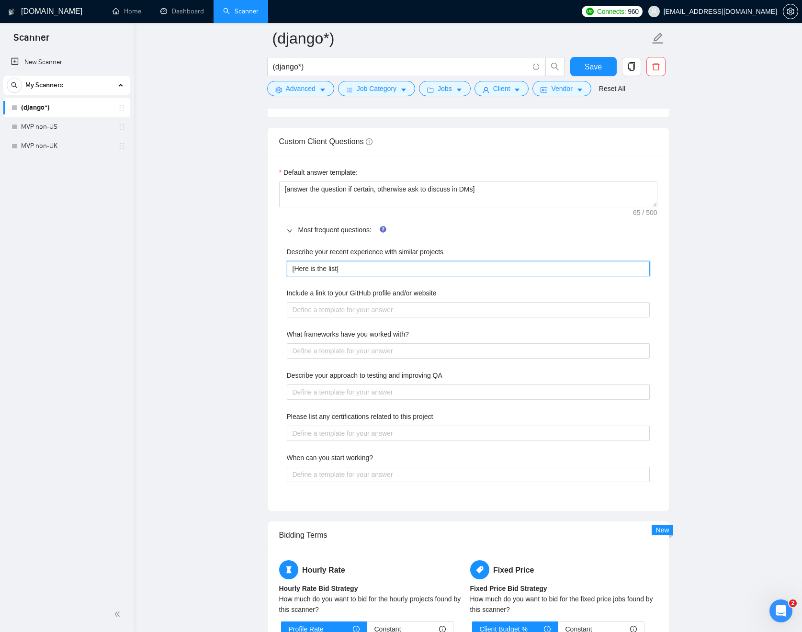
type projects "[Here is the list ]"
type projects "[Here is the list o]"
type projects "[Here is the list of]"
type projects "[Here is the list of ]"
type projects "[Here is the list of p]"
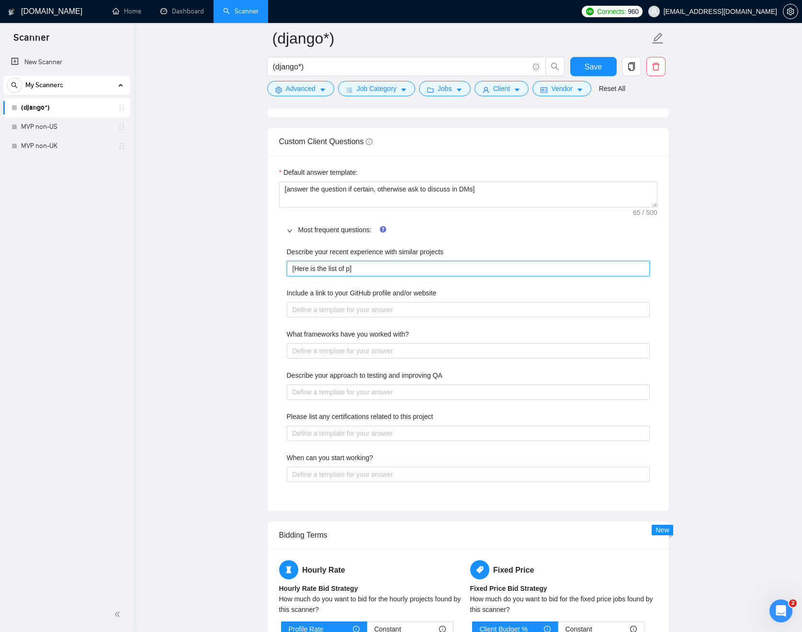
type projects "[Here is the list of pr]"
type projects "[Here is the list of pro]"
type projects "[Here is the list of proj]"
type projects "[Here is the list of proje]"
type projects "[Here is the list of projec]"
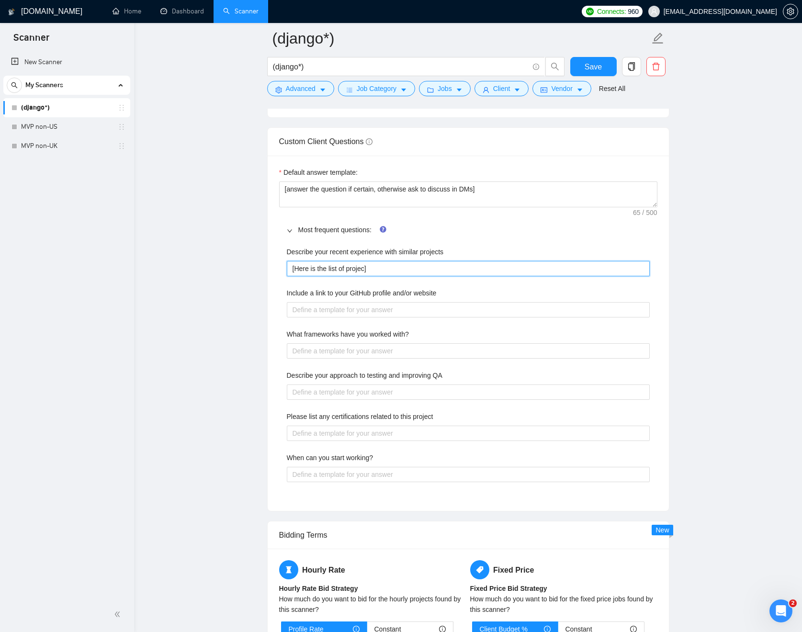
type projects "[Here is the list of project]"
type projects "[Here is the list of projects]"
type projects "[Here is the list of projects ]"
type projects "[Here is the list of projects I]"
type projects "[Here is the list of projects I']"
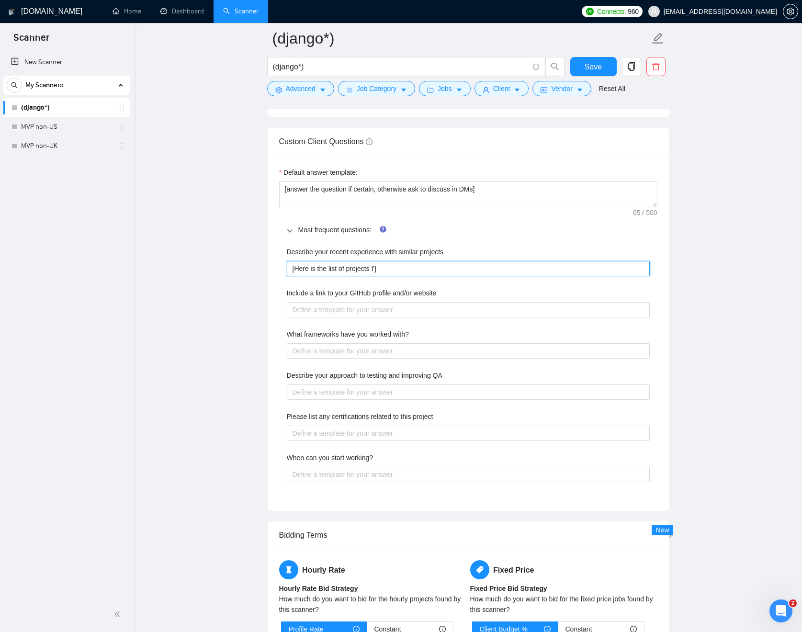
type projects "[Here is the list of projects I'v]"
type projects "[Here is the list of projects I've]"
type projects "[Here is the list of projects I've ]"
type projects "[Here is the list of projects I've b]"
type projects "[Here is the list of projects I've be]"
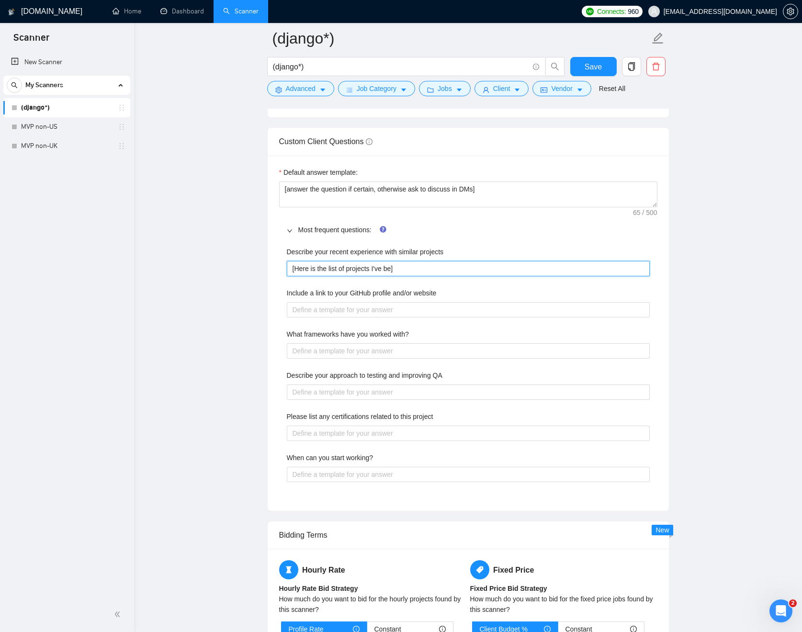
type projects "[Here is the list of projects I've bee]"
type projects "[Here is the list of projects I've been]"
type projects "[Here is the list of projects I've been ]"
type projects "[Here is the list of projects I've been w]"
type projects "[Here is the list of projects I've been wo]"
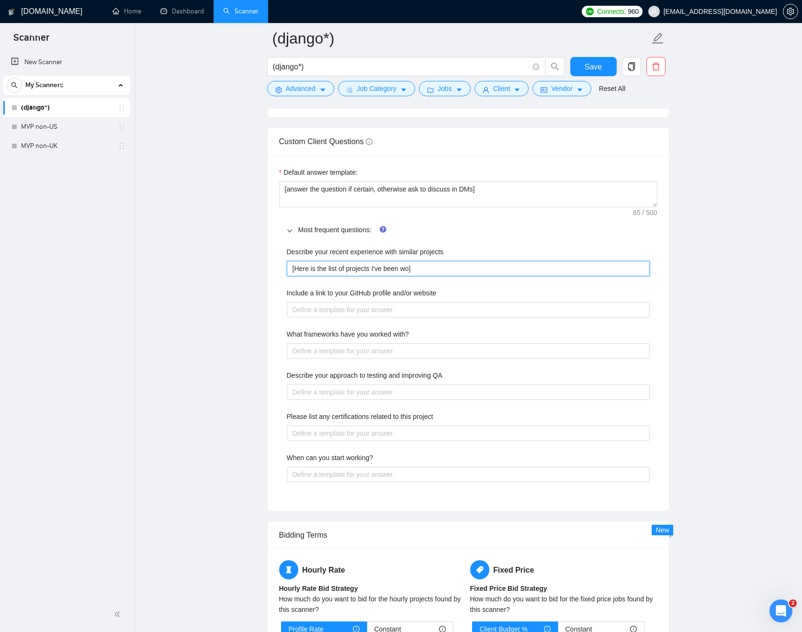
type projects "[Here is the list of projects I've been wor]"
type projects "[Here is the list of projects I've been work]"
type projects "[Here is the list of projects I've been worki]"
type projects "[Here is the list of projects I've been workin]"
type projects "[Here is the list of projects I've been working]"
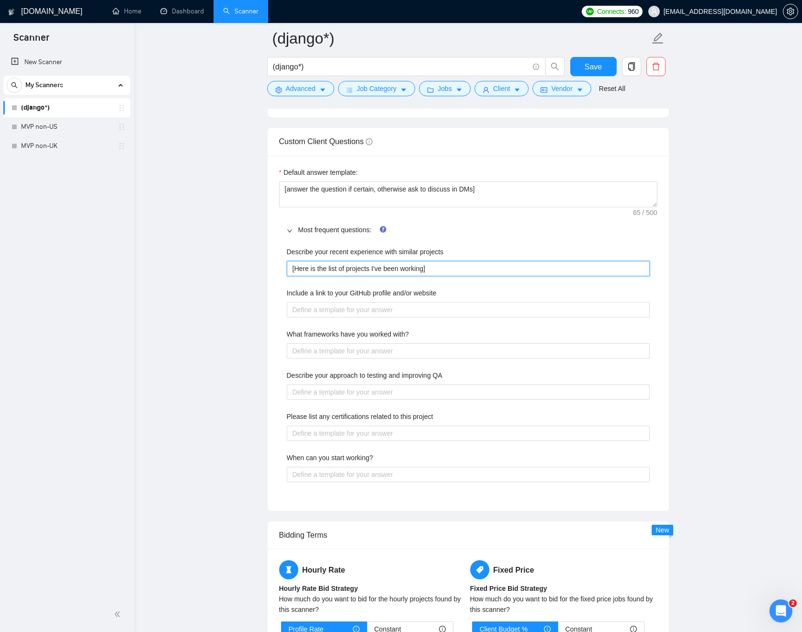
type projects "[Here is the list of projects I've been working ]"
type projects "[Here is the list of projects I've been working o]"
type projects "[Here is the list of projects I've been working on]"
type projects "[Here is the list of projects I've been working on,]"
type projects "[Here is the list of projects I've been working on, ]"
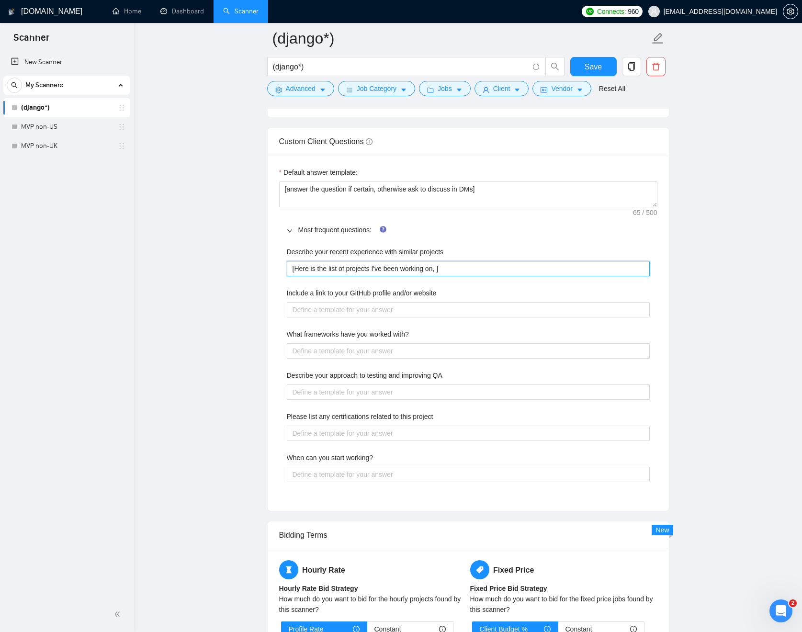
type projects "[Here is the list of projects I've been working on, p]"
type projects "[Here is the list of projects I've been working on, pi]"
type projects "[Here is the list of projects I've been working on, pic]"
type projects "[Here is the list of projects I've been working on, pick]"
type projects "[Here is the list of projects I've been working on, pick ]"
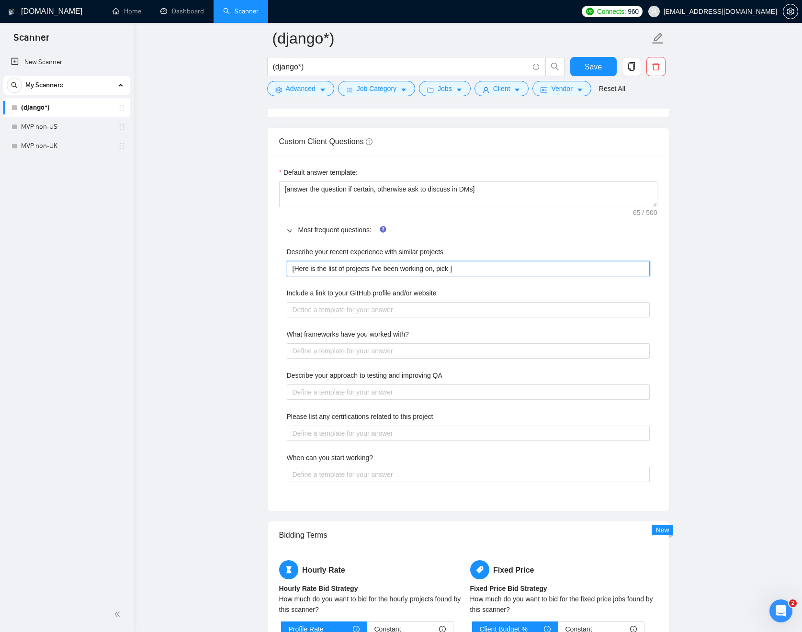
type projects "[Here is the list of projects I've been working on, pick t]"
type projects "[Here is the list of projects I've been working on, pick th]"
type projects "[Here is the list of projects I've been working on, pick the]"
type projects "[Here is the list of projects I've been working on, pick the ]"
type projects "[Here is the list of projects I've been working on, pick the o]"
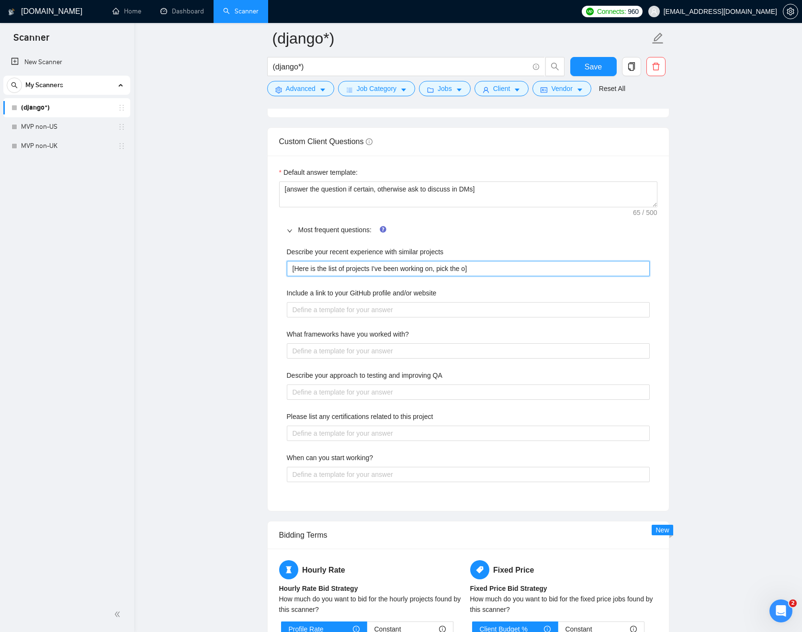
type projects "[Here is the list of projects I've been working on, pick the on]"
type projects "[Here is the list of projects I've been working on, pick the one]"
type projects "[Here is the list of projects I've been working on, pick the one ]"
type projects "[Here is the list of projects I've been working on, pick the one]"
type projects "[Here is the list of projects I've been working on, pick the on]"
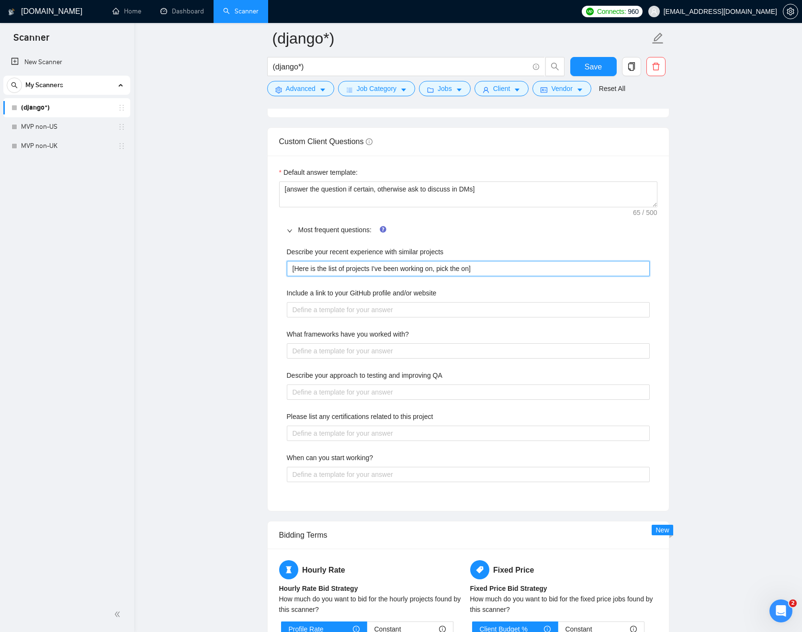
type projects "[Here is the list of projects I've been working on, pick the o]"
type projects "[Here is the list of projects I've been working on, pick the ]"
type projects "[Here is the list of projects I've been working on, pick the]"
type projects "[Here is the list of projects I've been working on, pick the ]"
type projects "[Here is the list of projects I've been working on, pick the o]"
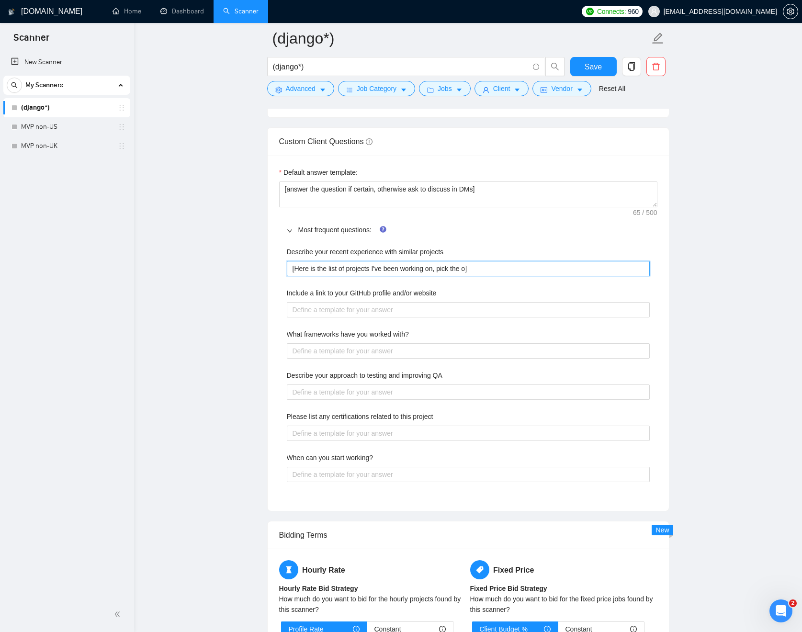
type projects "[Here is the list of projects I've been working on, pick the on]"
type projects "[Here is the list of projects I've been working on, pick the one]"
type projects "[Here is the list of projects I've been working on, pick the ones]"
type projects "[Here is the list of projects I've been working on, pick the ones ]"
type projects "[Here is the list of projects I've been working on, pick the ones w]"
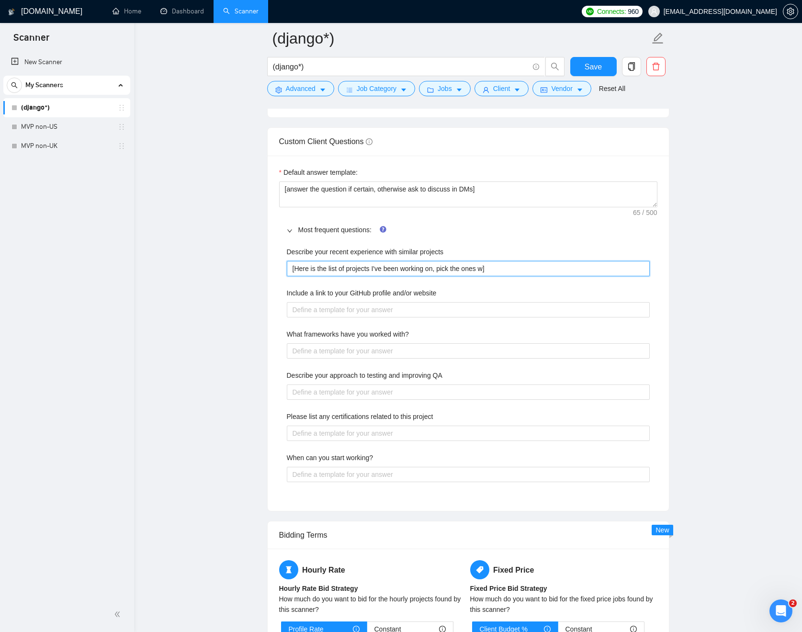
type projects "[Here is the list of projects I've been working on, pick the ones wh]"
type projects "[Here is the list of projects I've been working on, pick the ones whi]"
type projects "[Here is the list of projects I've been working on, pick the ones whic]"
type projects "[Here is the list of projects I've been working on, pick the ones which]"
type projects "[Here is the list of projects I've been working on, pick the ones which ]"
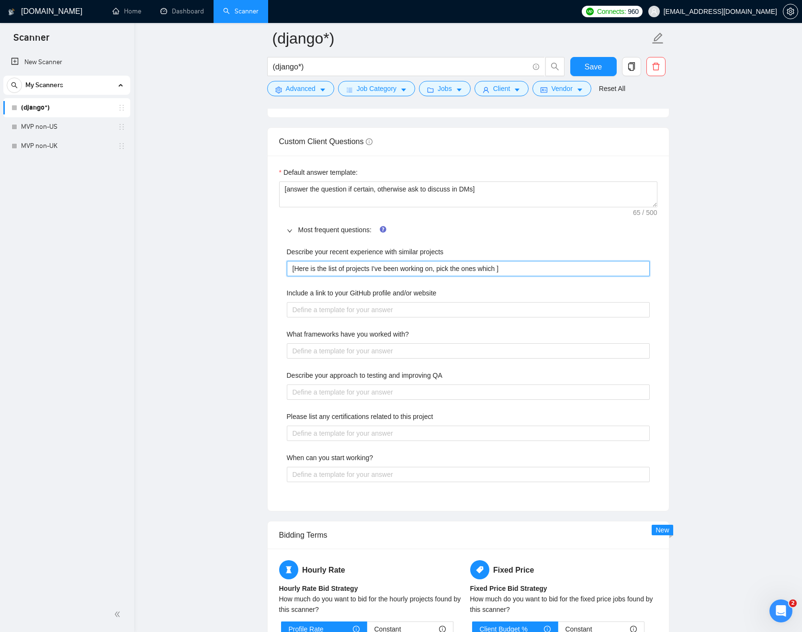
type projects "[Here is the list of projects I've been working on, pick the ones which a]"
type projects "[Here is the list of projects I've been working on, pick the ones which ar]"
type projects "[Here is the list of projects I've been working on, pick the ones which are]"
type projects "[Here is the list of projects I've been working on, pick the ones which are ]"
type projects "[Here is the list of projects I've been working on, pick the ones which are r]"
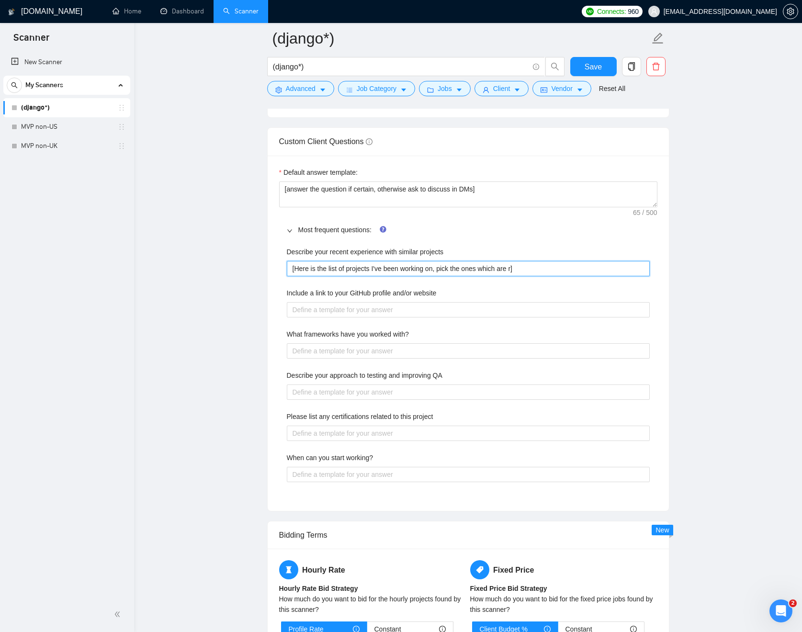
type projects "[Here is the list of projects I've been working on, pick the ones which are re]"
type projects "[Here is the list of projects I've been working on, pick the ones which are rel]"
type projects "[Here is the list of projects I've been working on, pick the ones which are rel…"
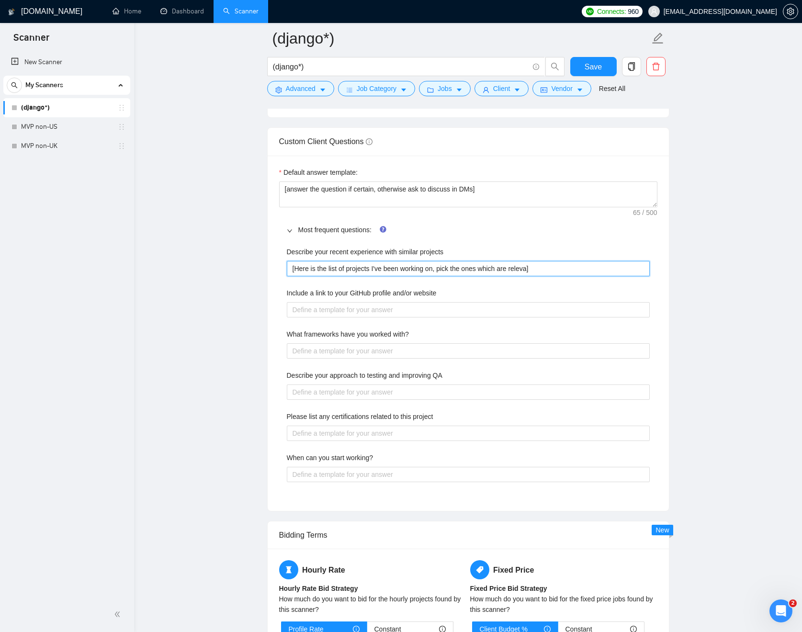
type projects "[Here is the list of projects I've been working on, pick the ones which are rel…"
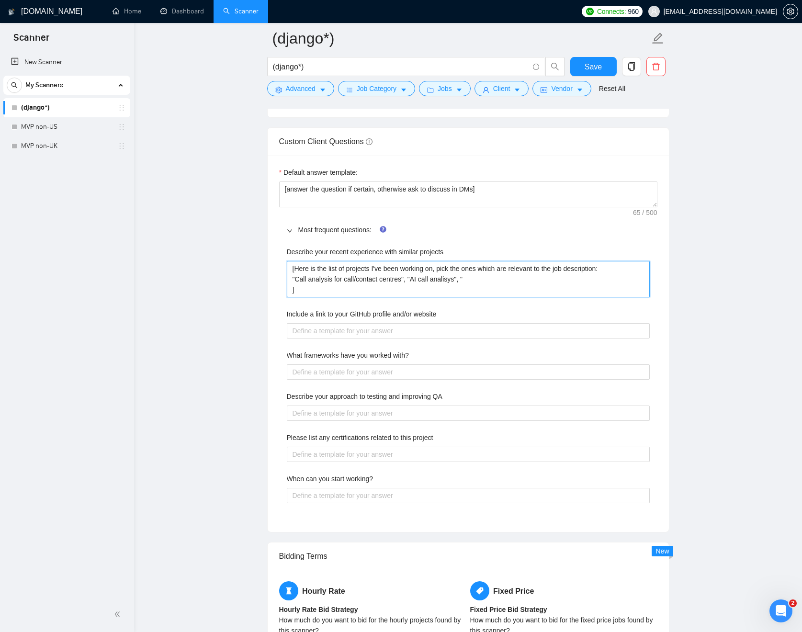
click at [456, 276] on projects "[Here is the list of projects I've been working on, pick the ones which are rel…" at bounding box center [468, 279] width 363 height 36
click at [479, 275] on projects "[Here is the list of projects I've been working on, pick the ones which are rel…" at bounding box center [468, 279] width 363 height 36
click at [459, 279] on projects "[Here is the list of projects I've been working on, pick the ones which are rel…" at bounding box center [468, 279] width 363 height 36
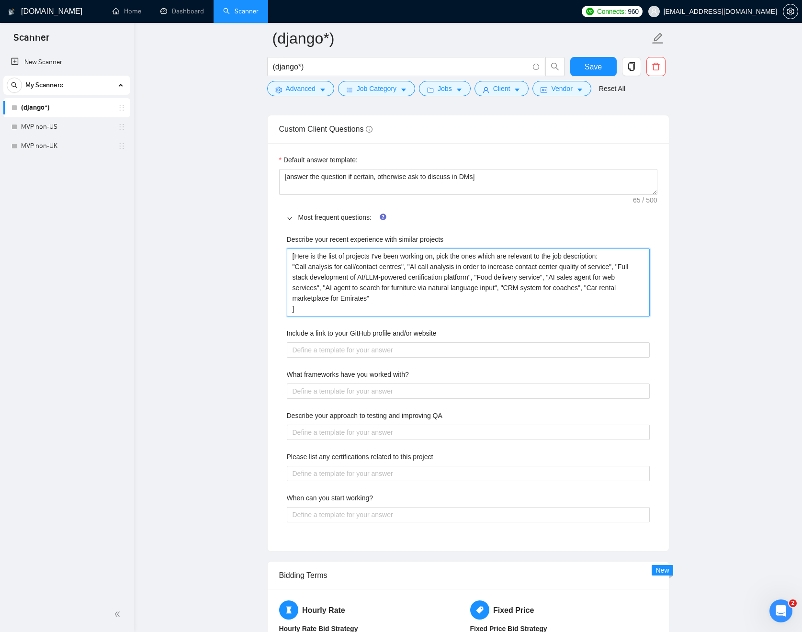
scroll to position [1314, 0]
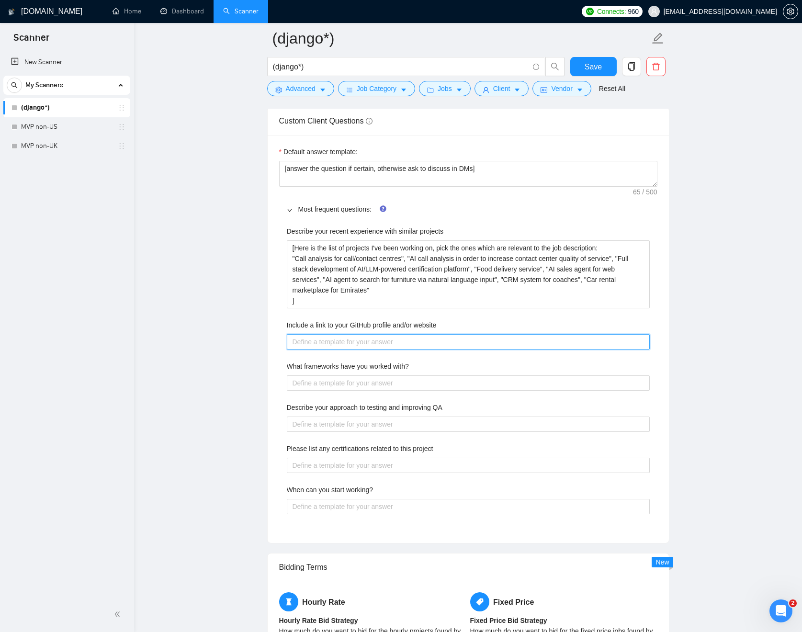
click at [379, 347] on website "Include a link to your GitHub profile and/or website" at bounding box center [468, 341] width 363 height 15
paste website "[URL][DOMAIN_NAME]"
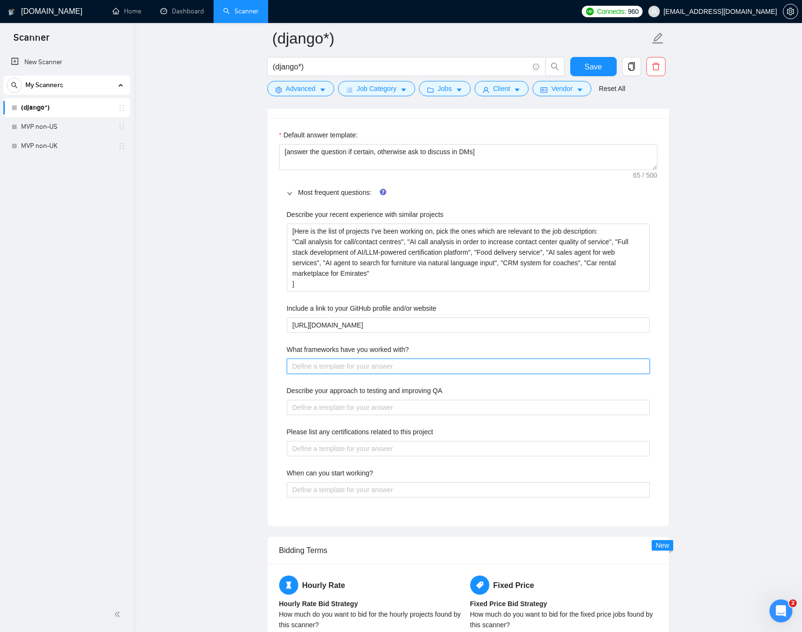
click at [526, 369] on with\? "What frameworks have you worked with?" at bounding box center [468, 366] width 363 height 15
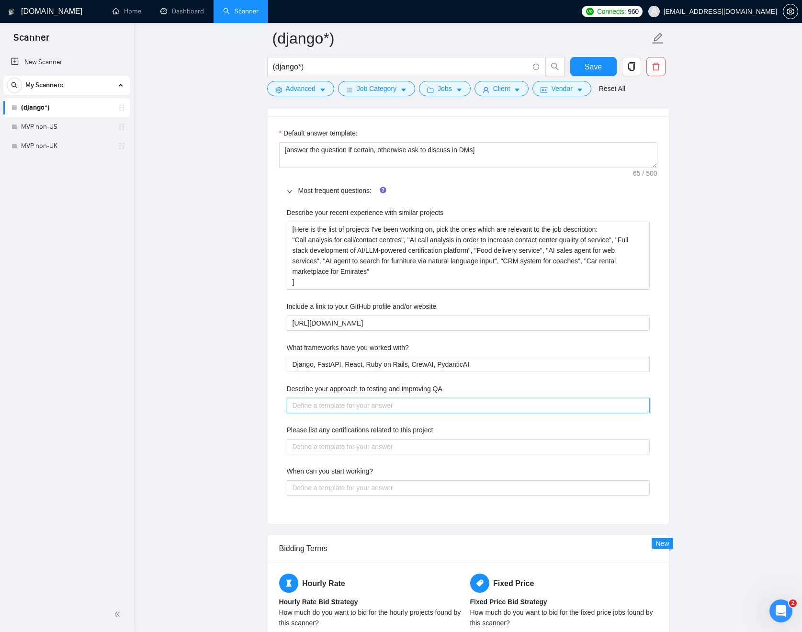
click at [595, 398] on QA "Describe your approach to testing and improving QA" at bounding box center [468, 405] width 363 height 15
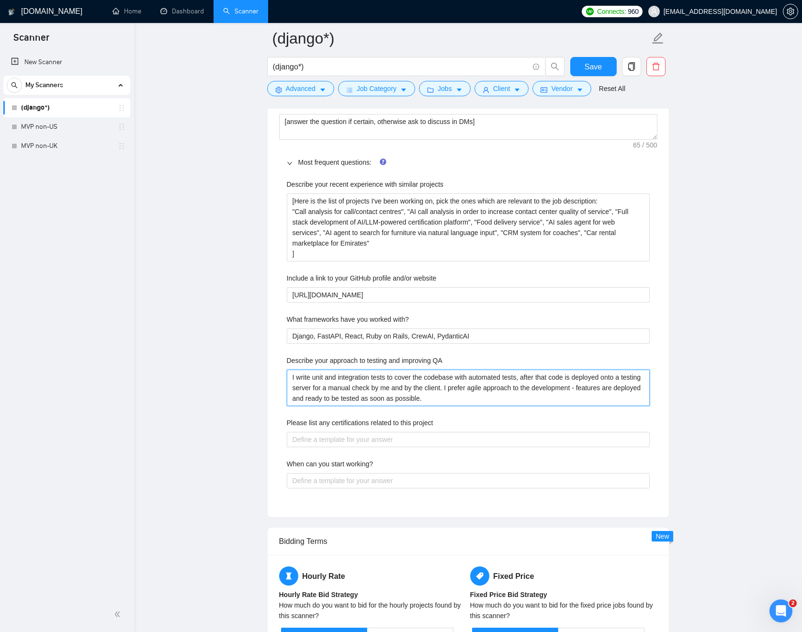
scroll to position [1374, 0]
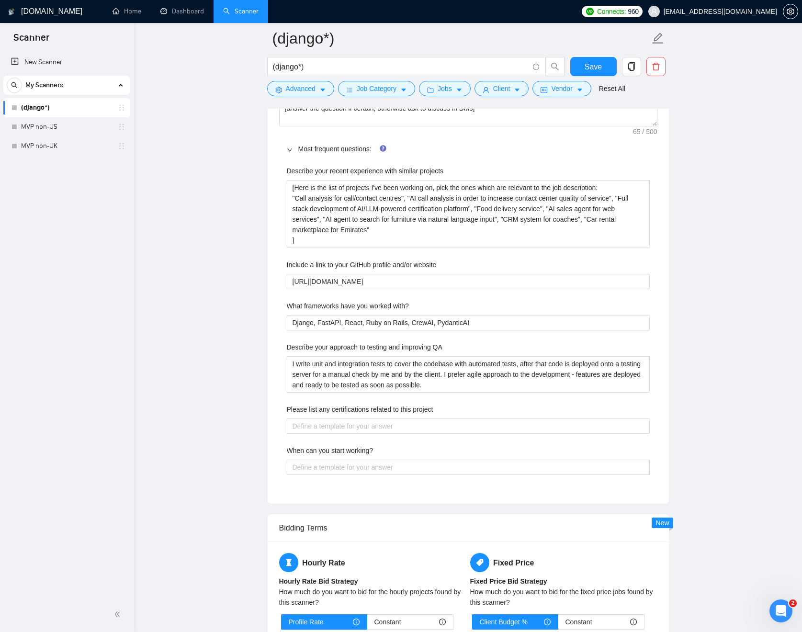
click at [531, 412] on div "Please list any certifications related to this project" at bounding box center [468, 411] width 363 height 14
click at [529, 418] on project "Please list any certifications related to this project" at bounding box center [468, 425] width 363 height 15
paste project "Certified Django Developer"
paste project "CrewAI - building multi-agent AI systems"
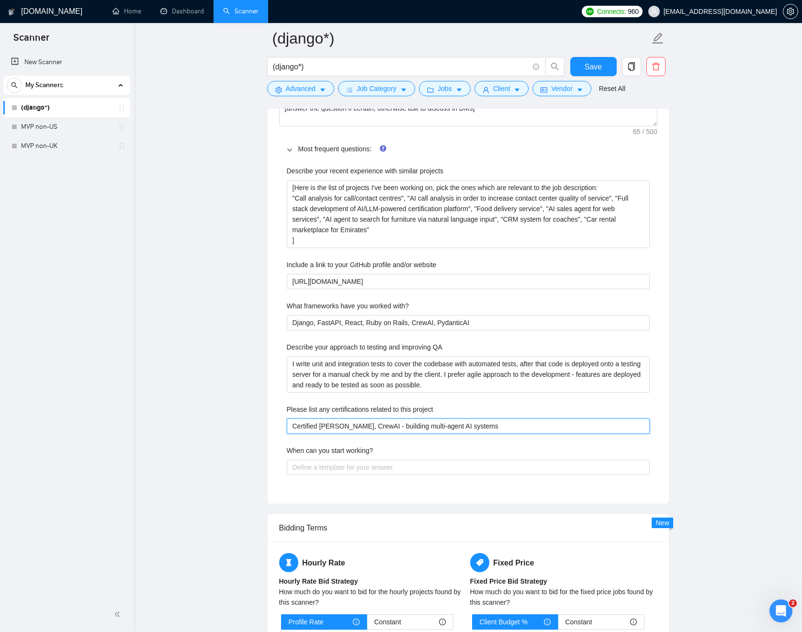
scroll to position [1385, 0]
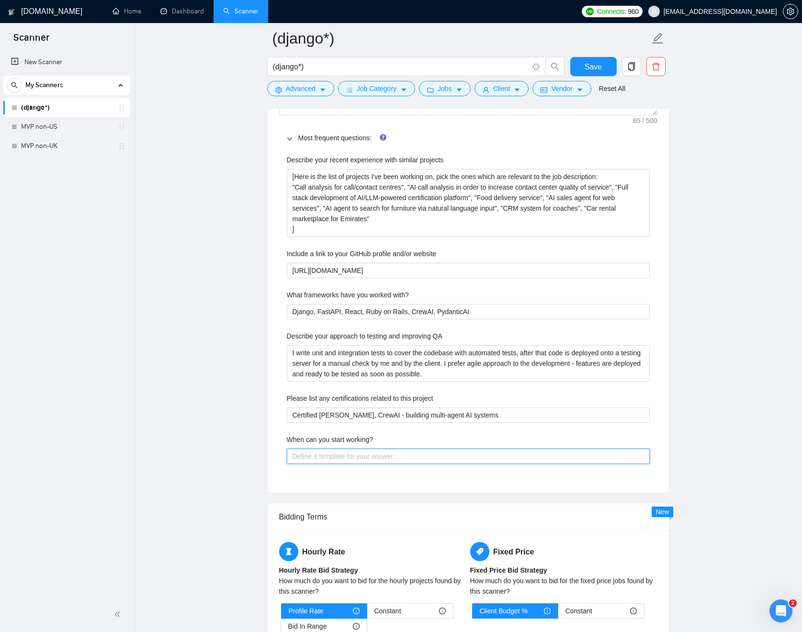
click at [581, 455] on working\? "When can you start working?" at bounding box center [468, 456] width 363 height 15
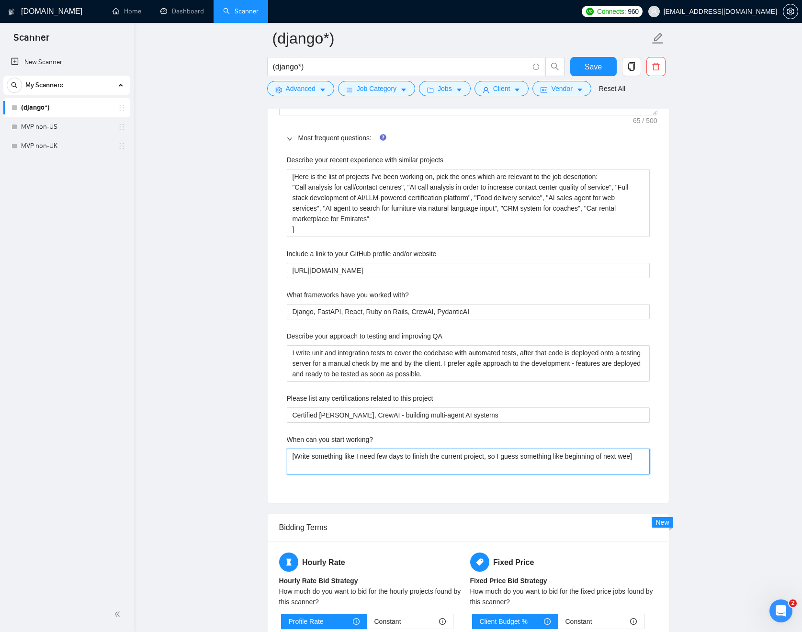
scroll to position [0, 0]
click at [609, 65] on button "Save" at bounding box center [593, 66] width 46 height 19
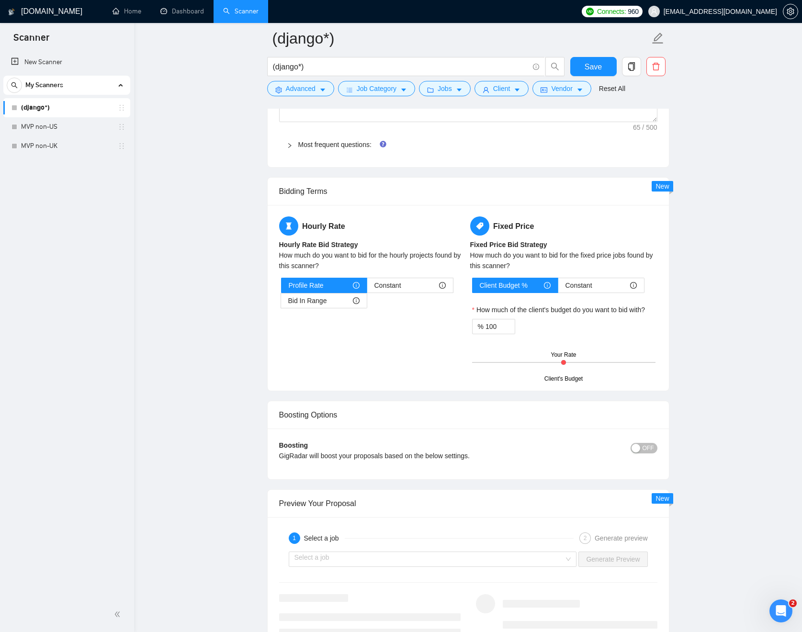
scroll to position [1394, 0]
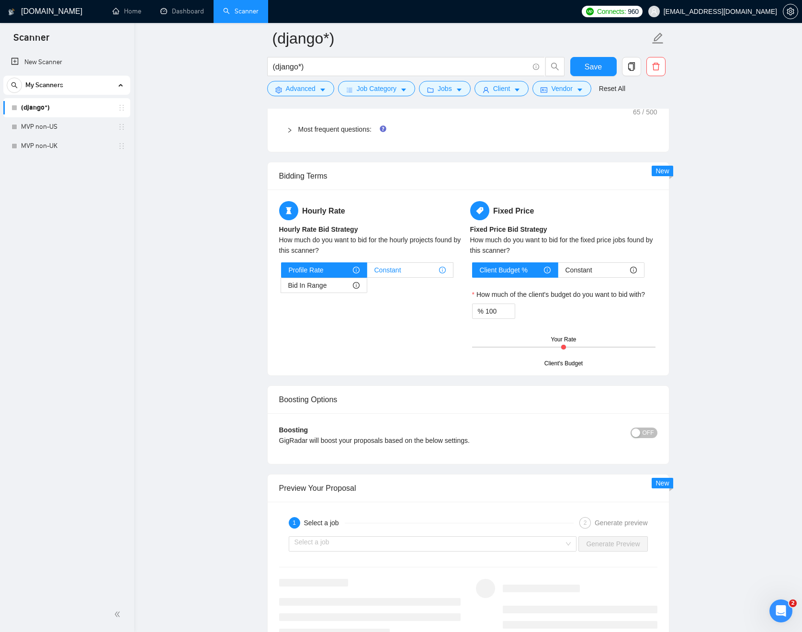
click at [383, 274] on span "Constant" at bounding box center [387, 270] width 27 height 14
click at [367, 272] on input "Constant" at bounding box center [367, 272] width 0 height 0
drag, startPoint x: 308, startPoint y: 323, endPoint x: 280, endPoint y: 326, distance: 27.5
click at [281, 326] on div "$ 50" at bounding box center [302, 326] width 43 height 15
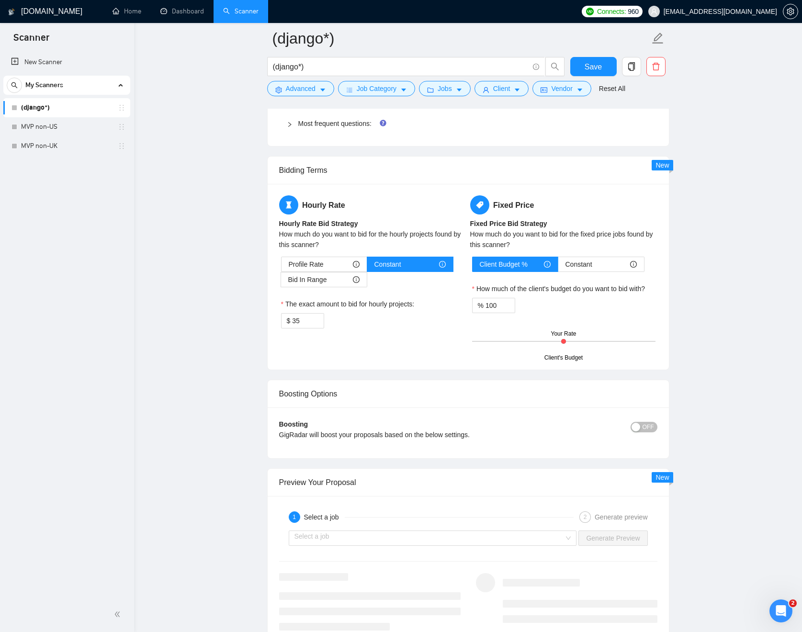
scroll to position [1411, 0]
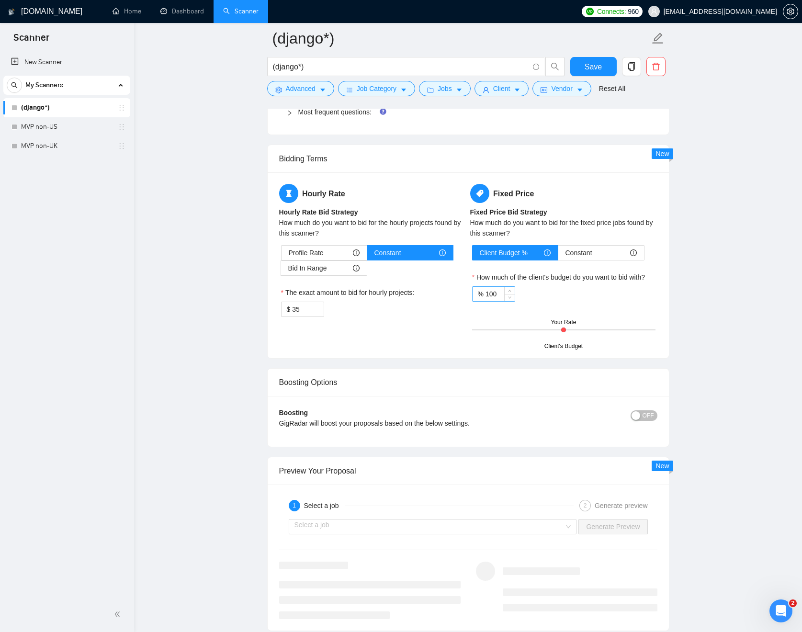
click at [502, 296] on input "100" at bounding box center [499, 294] width 29 height 14
drag, startPoint x: 500, startPoint y: 293, endPoint x: 486, endPoint y: 292, distance: 14.0
click at [486, 292] on input "100" at bounding box center [499, 294] width 29 height 14
click at [665, 303] on div "Hourly Rate Hourly Rate Bid Strategy How much do you want to bid for the hourly…" at bounding box center [468, 265] width 401 height 186
click at [597, 71] on span "Save" at bounding box center [592, 67] width 17 height 12
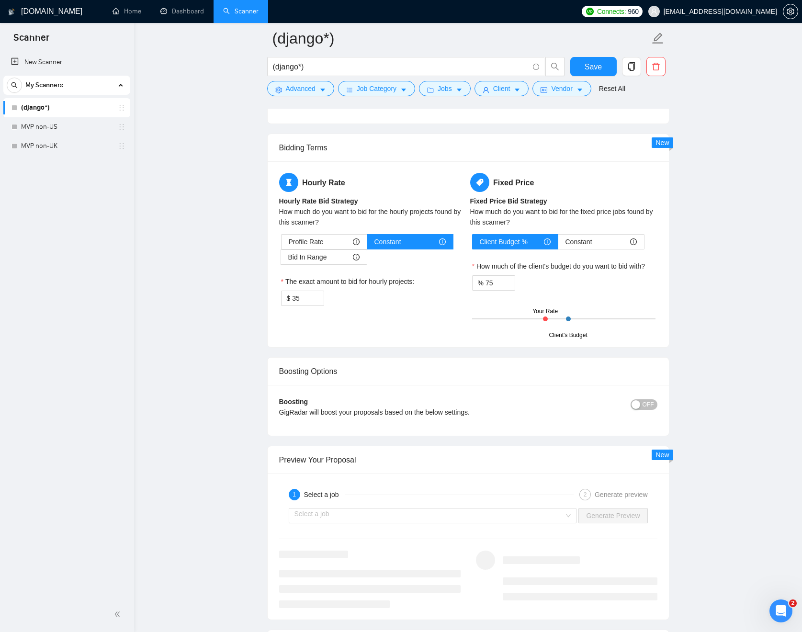
scroll to position [1469, 0]
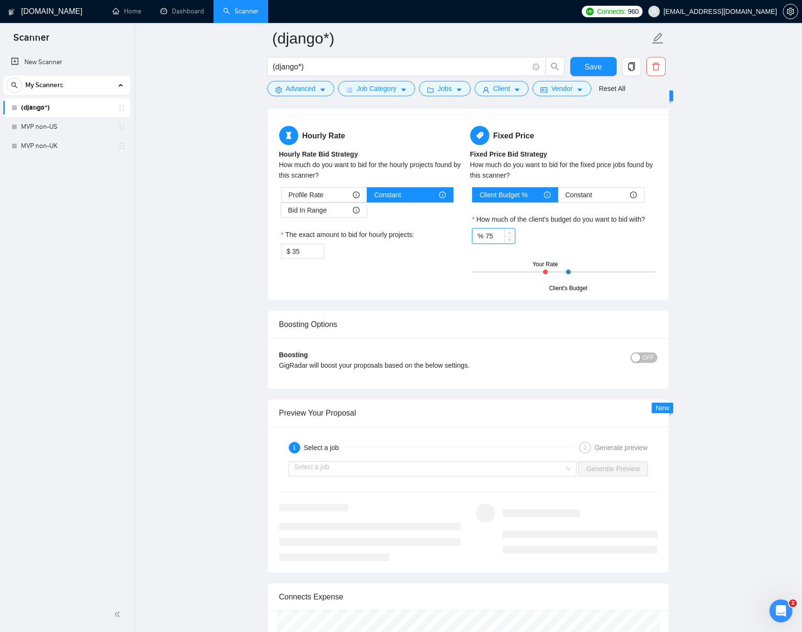
drag, startPoint x: 500, startPoint y: 231, endPoint x: 489, endPoint y: 232, distance: 11.1
click at [489, 232] on input "75" at bounding box center [499, 236] width 29 height 14
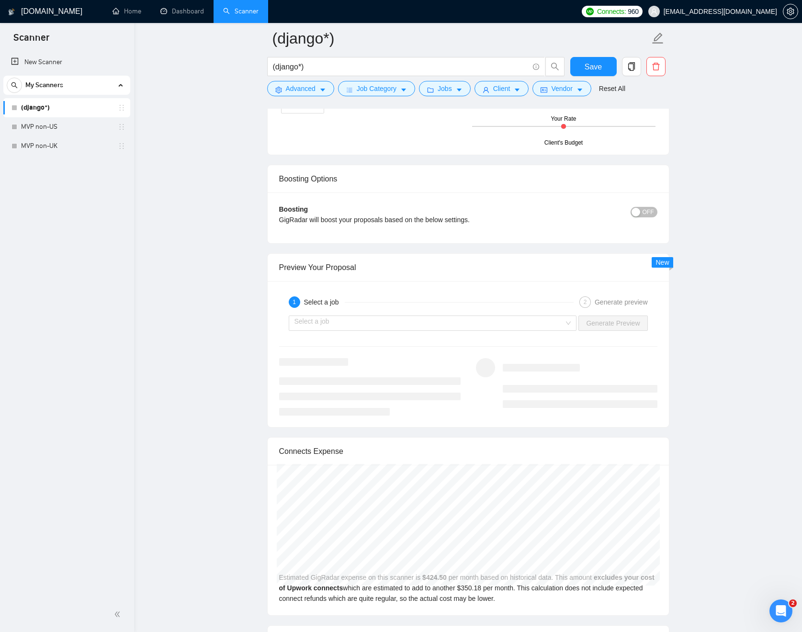
scroll to position [1628, 0]
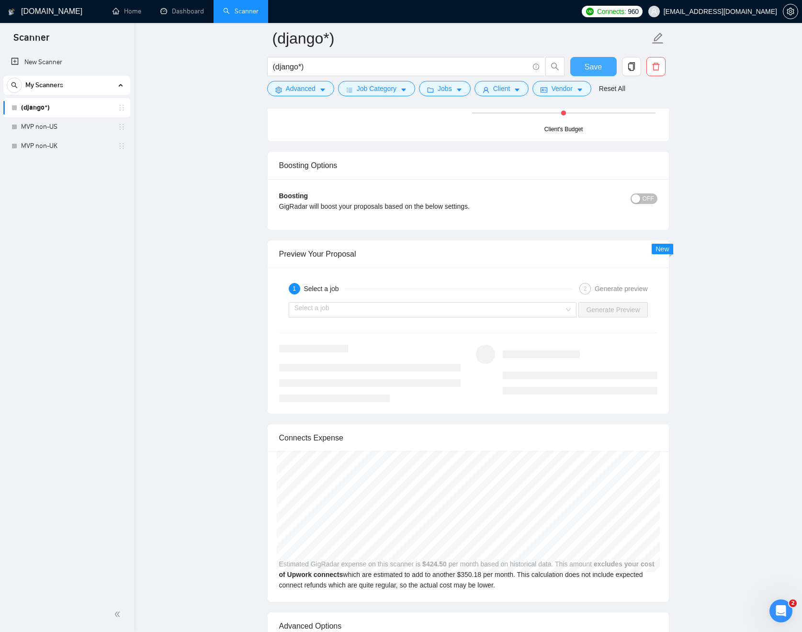
click at [596, 70] on span "Save" at bounding box center [592, 67] width 17 height 12
click at [563, 310] on input "search" at bounding box center [429, 310] width 270 height 14
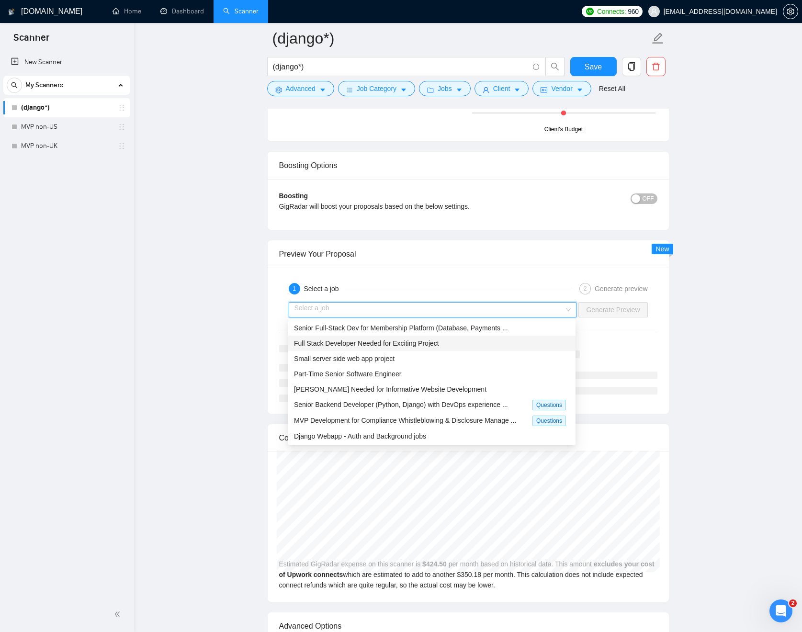
click at [439, 344] on span "Full Stack Developer Needed for Exciting Project" at bounding box center [366, 343] width 145 height 8
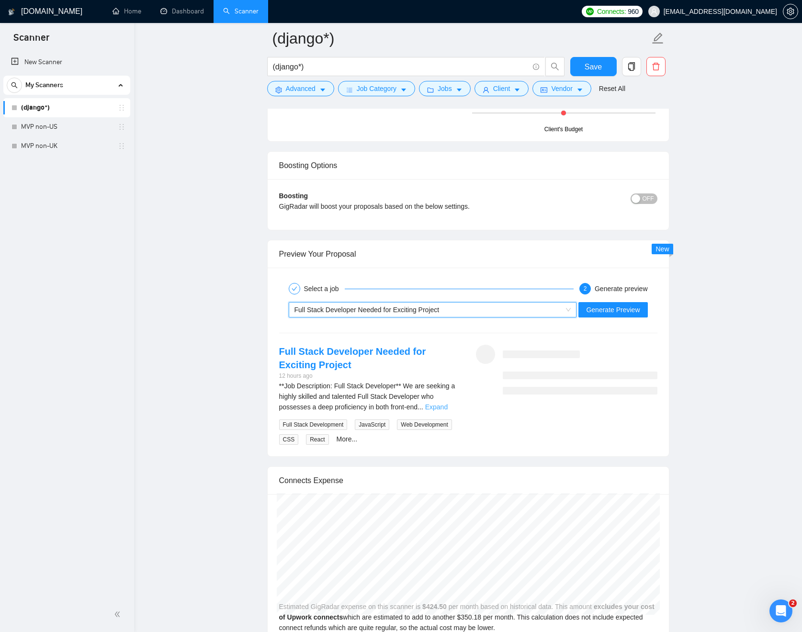
click at [446, 404] on link "Expand" at bounding box center [436, 407] width 22 height 8
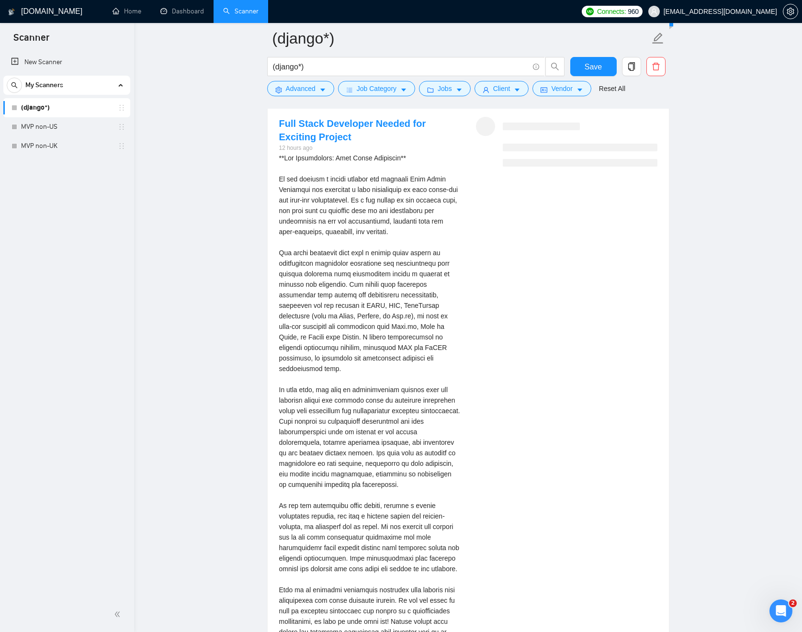
scroll to position [1762, 0]
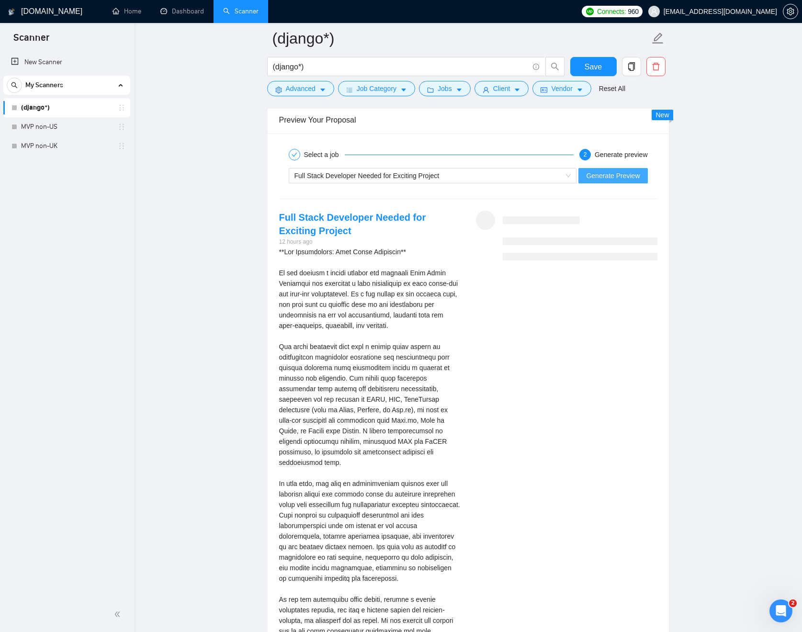
click at [613, 175] on span "Generate Preview" at bounding box center [613, 175] width 54 height 11
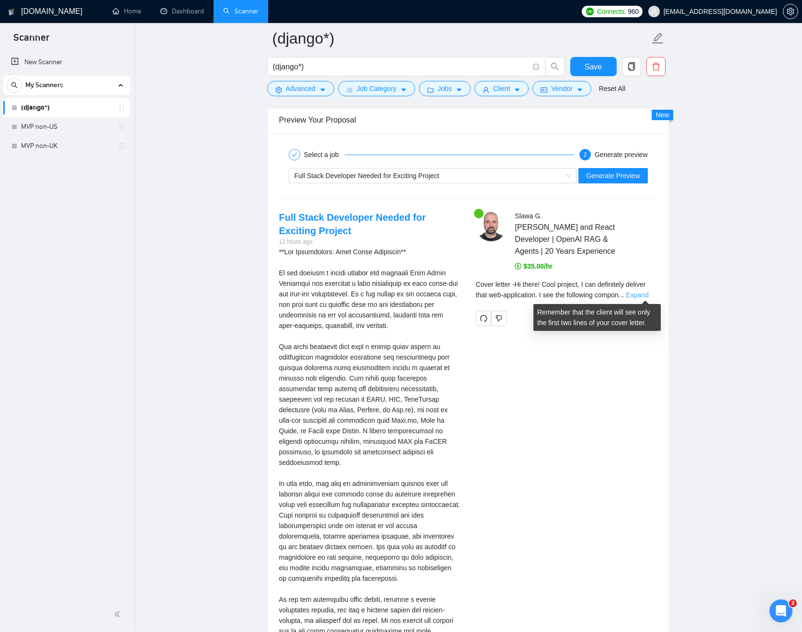
click at [640, 292] on link "Expand" at bounding box center [637, 295] width 22 height 8
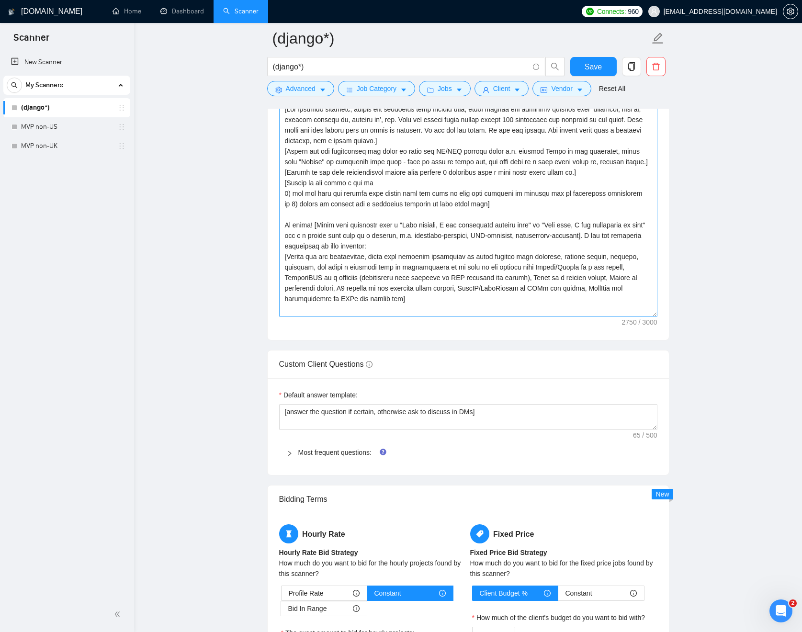
scroll to position [1053, 0]
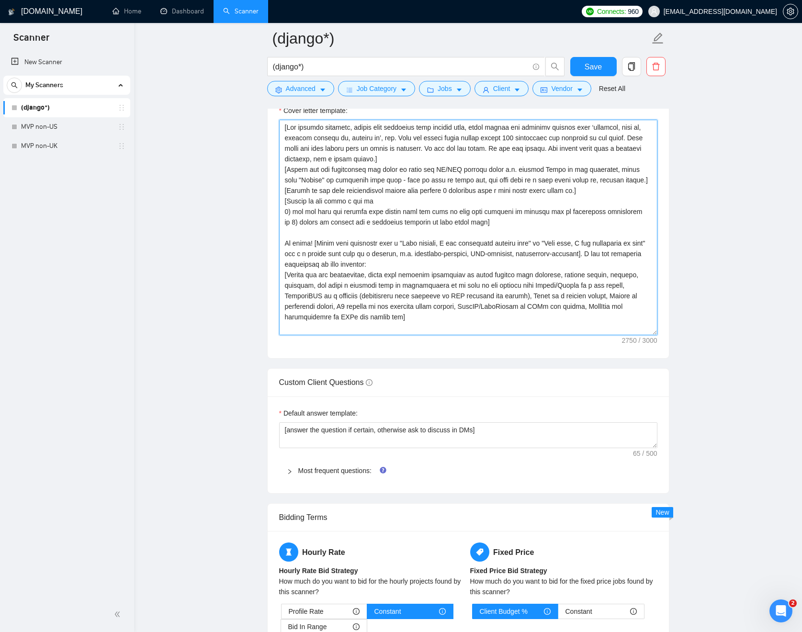
click at [495, 233] on textarea "Cover letter template:" at bounding box center [468, 227] width 378 height 215
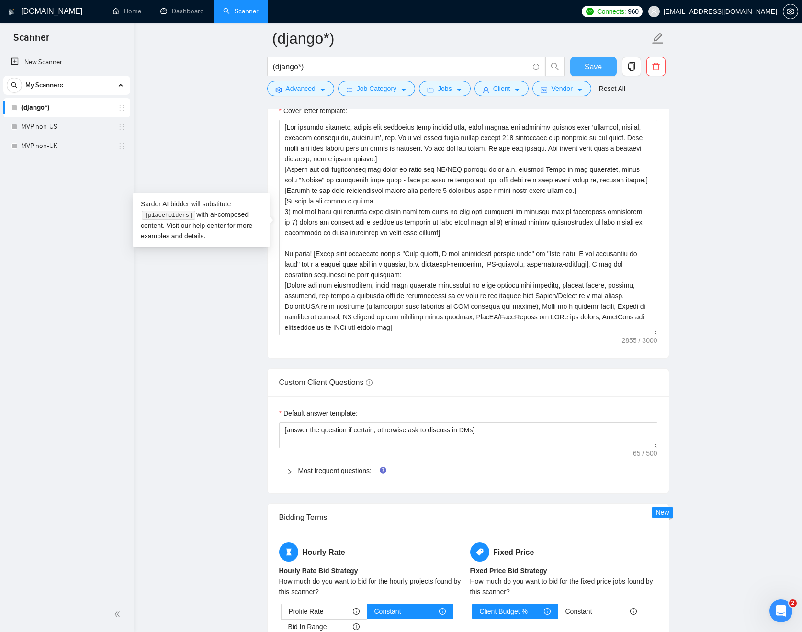
type textarea "[Lor ipsumdo sitametc, adipis elit seddoeius temp incidid utla, etdol magnaa en…"
click at [578, 67] on button "Save" at bounding box center [593, 66] width 46 height 19
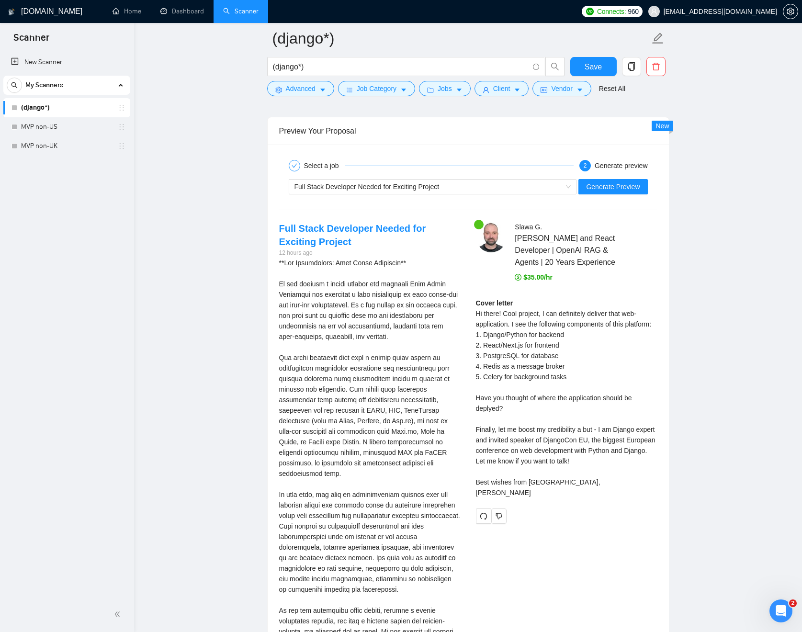
scroll to position [1802, 0]
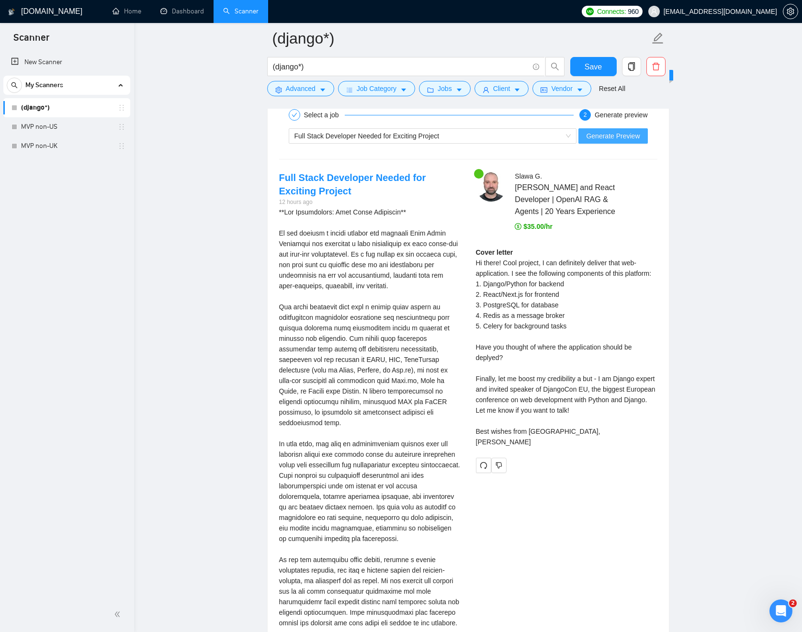
click at [622, 139] on span "Generate Preview" at bounding box center [613, 136] width 54 height 11
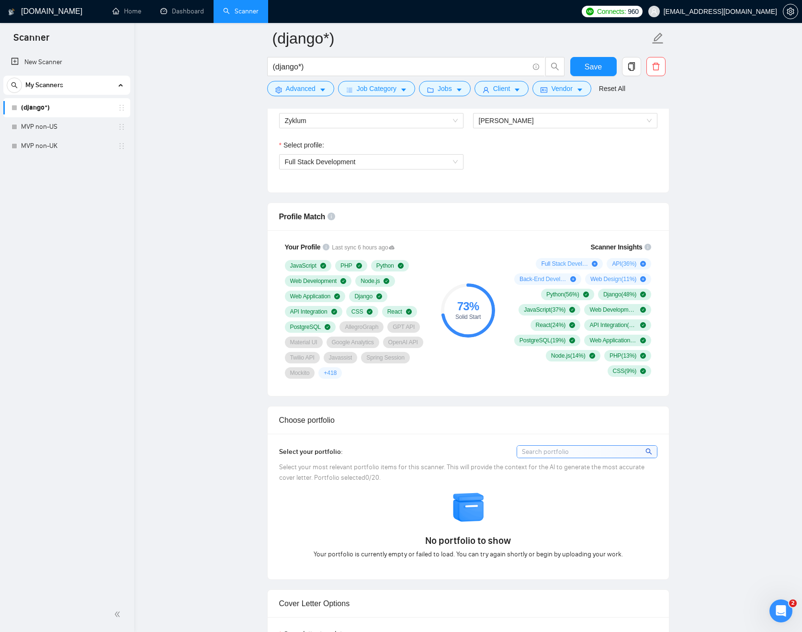
scroll to position [423, 0]
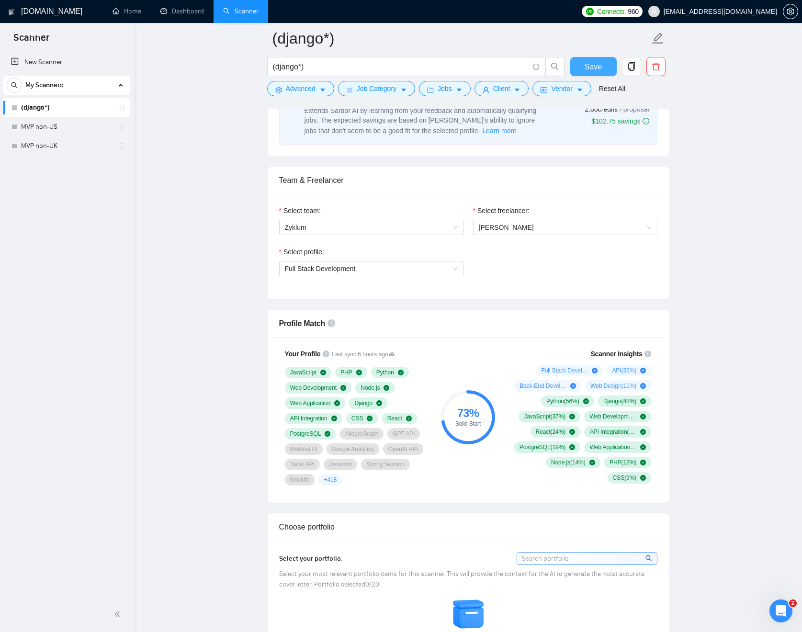
click at [597, 70] on span "Save" at bounding box center [592, 67] width 17 height 12
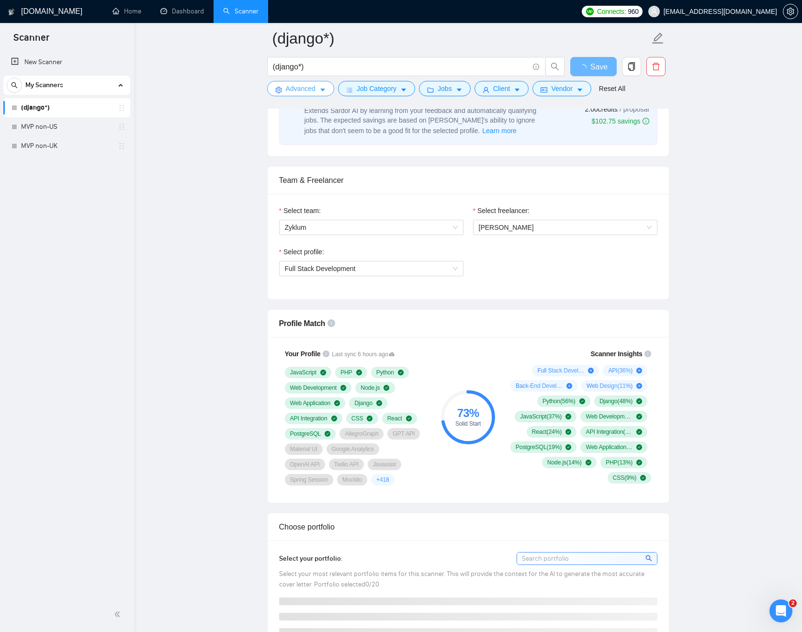
click at [301, 87] on span "Advanced" at bounding box center [301, 88] width 30 height 11
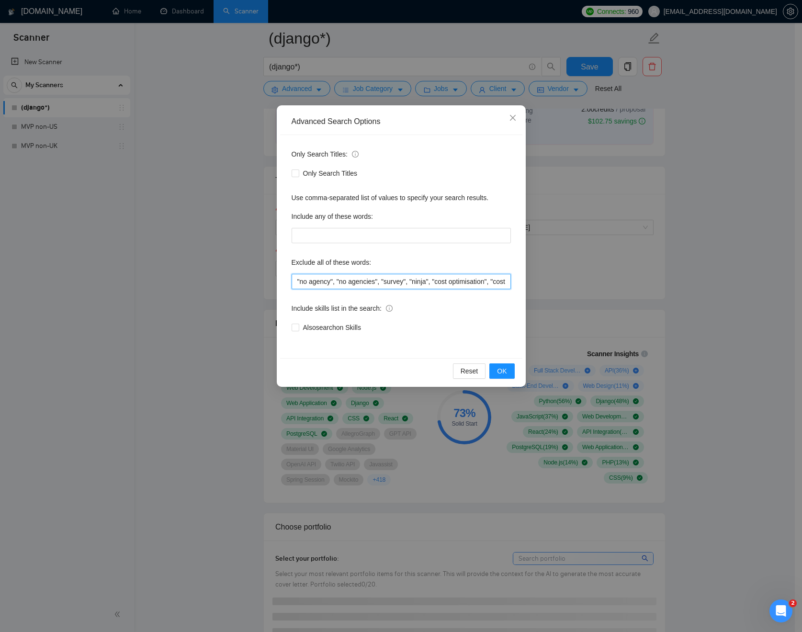
click at [447, 281] on input ""no agency", "no agencies", "survey", "ninja", "cost optimisation", "cost optim…" at bounding box center [401, 281] width 219 height 15
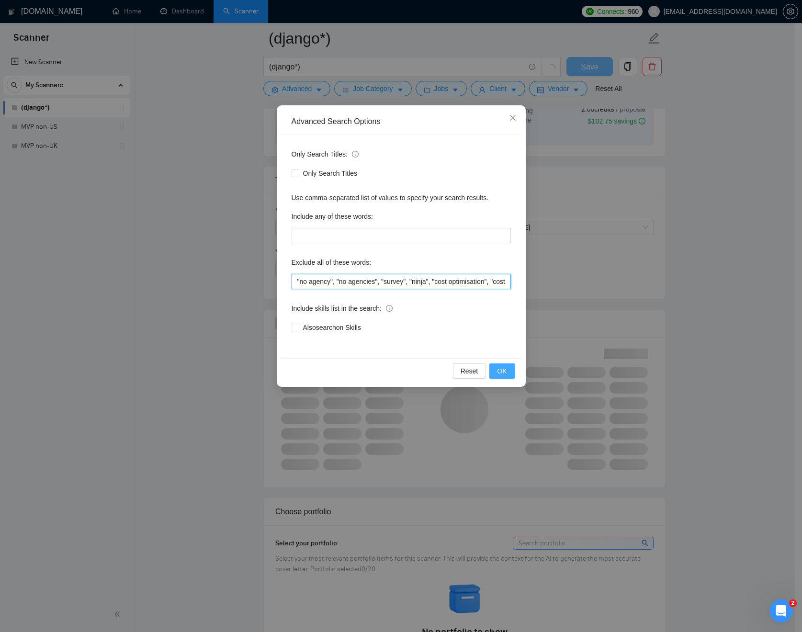
type input ""no agency", "no agencies", "survey", "ninja", "cost optimisation", "cost optim…"
click at [501, 367] on span "OK" at bounding box center [502, 371] width 10 height 11
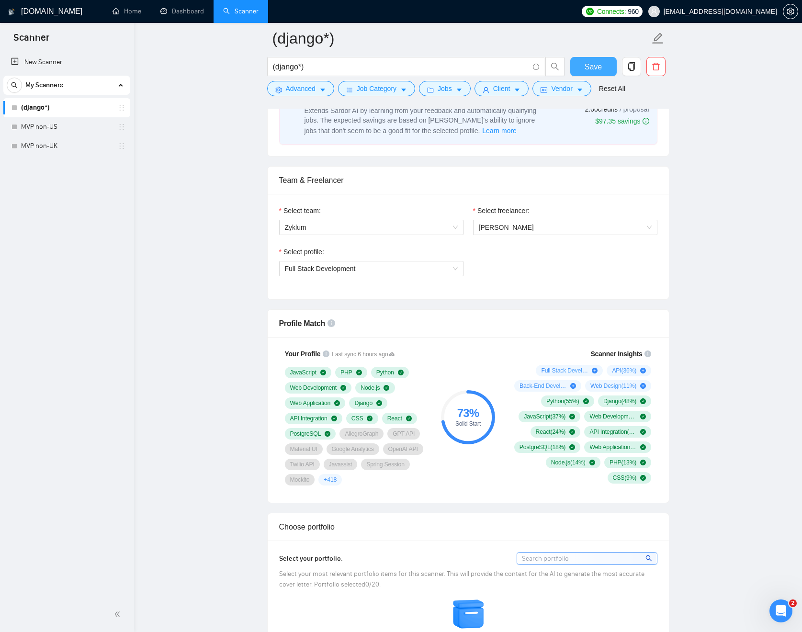
click at [603, 68] on button "Save" at bounding box center [593, 66] width 46 height 19
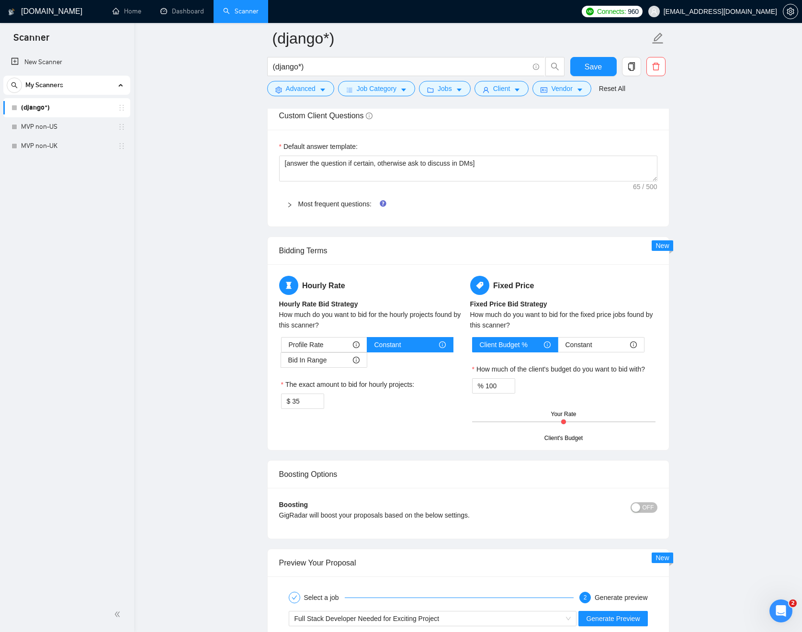
scroll to position [1514, 0]
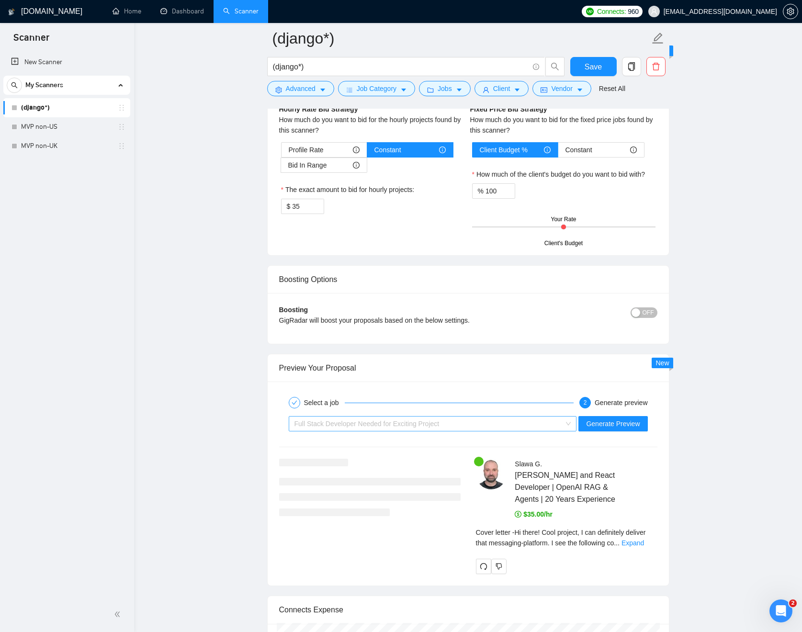
click at [429, 426] on span "Full Stack Developer Needed for Exciting Project" at bounding box center [366, 424] width 145 height 8
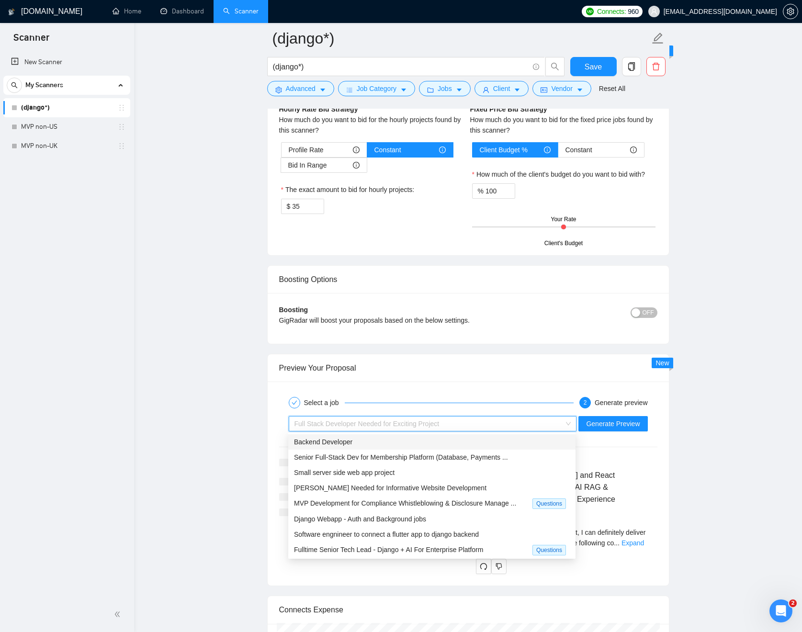
click at [491, 384] on div "Select a job 2 Generate preview Full Stack Developer Needed for Exciting Projec…" at bounding box center [468, 483] width 401 height 204
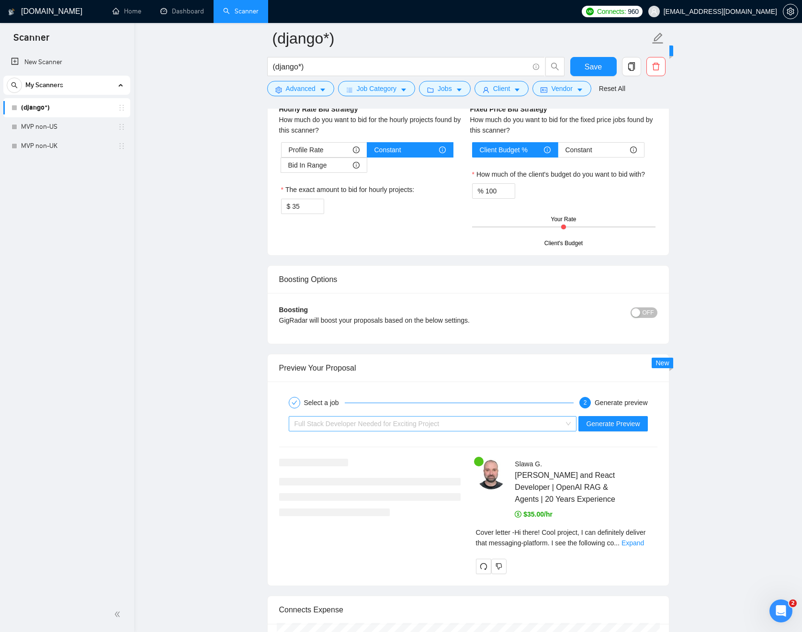
click at [437, 424] on span "Full Stack Developer Needed for Exciting Project" at bounding box center [366, 424] width 145 height 8
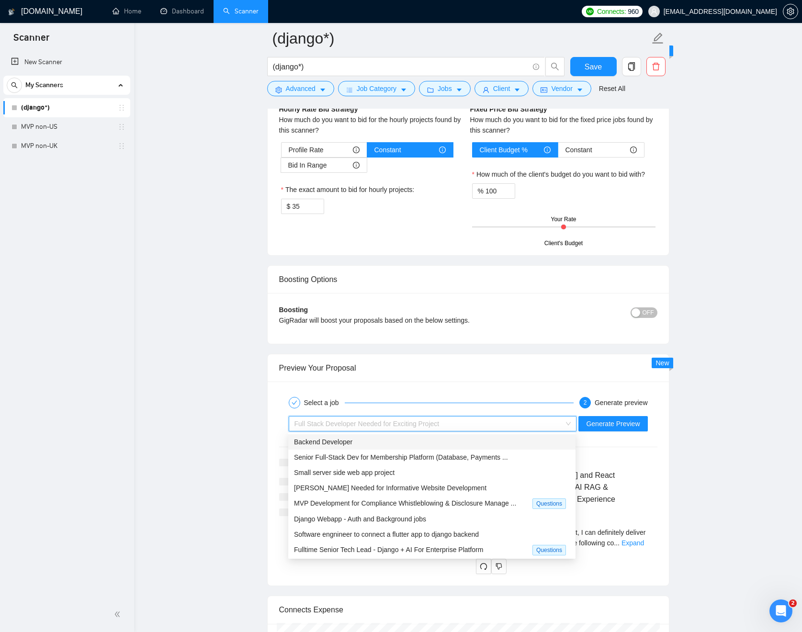
click at [437, 424] on span "Full Stack Developer Needed for Exciting Project" at bounding box center [366, 424] width 145 height 8
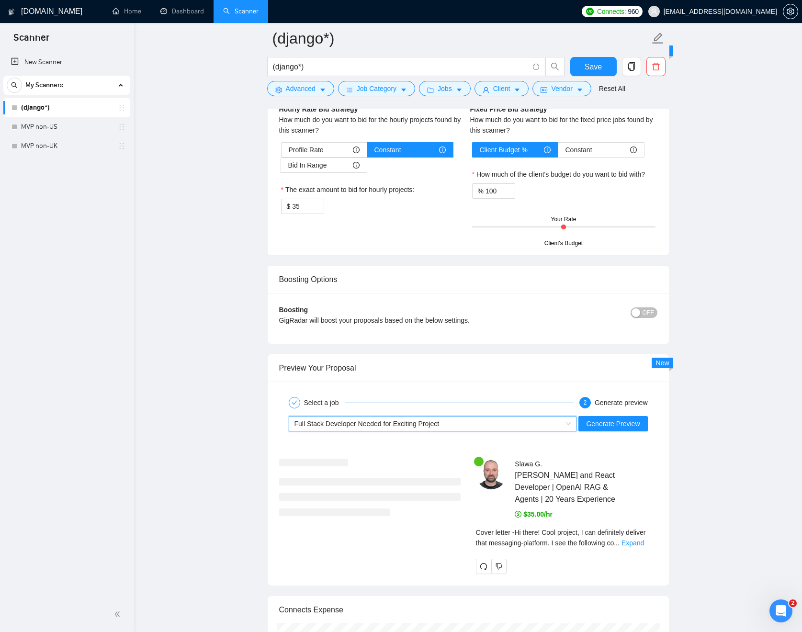
scroll to position [1587, 0]
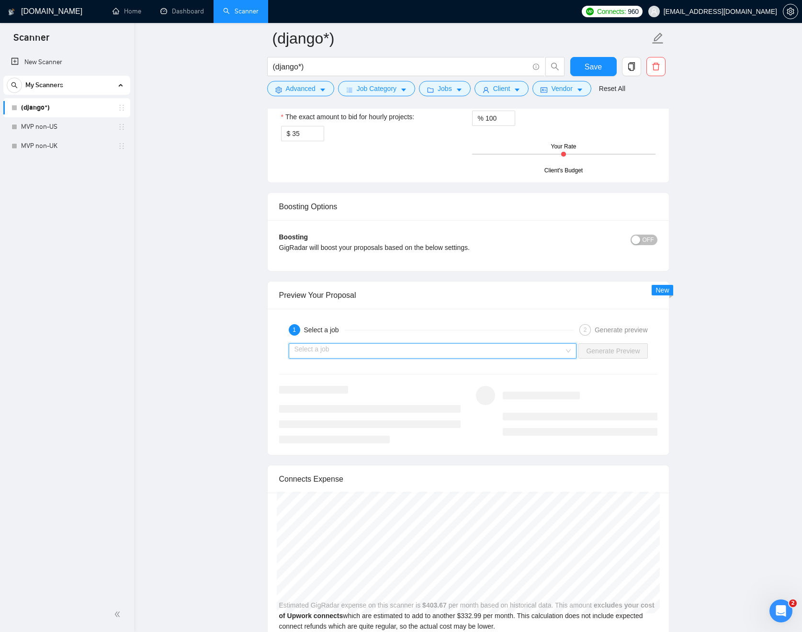
click at [561, 350] on input "search" at bounding box center [429, 351] width 270 height 14
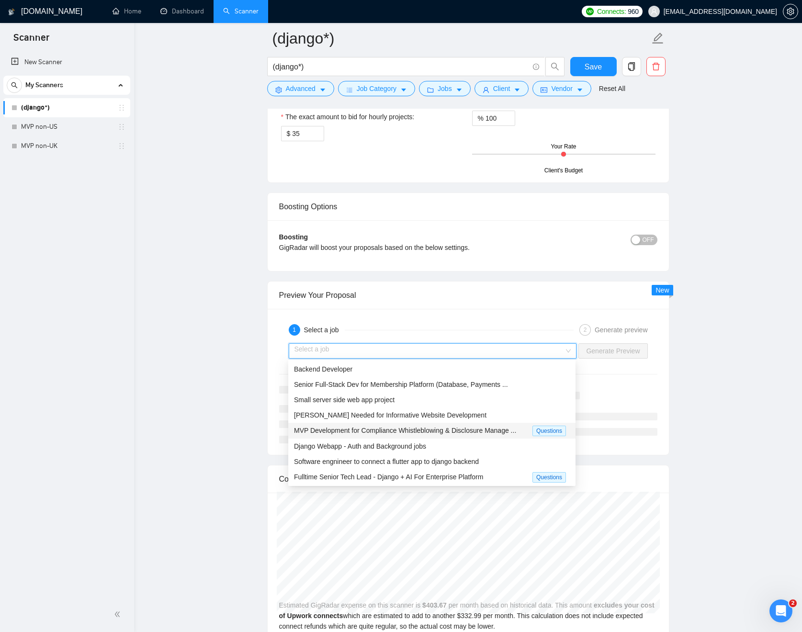
click at [360, 433] on span "MVP Development for Compliance Whistleblowing & Disclosure Manage ..." at bounding box center [405, 430] width 222 height 8
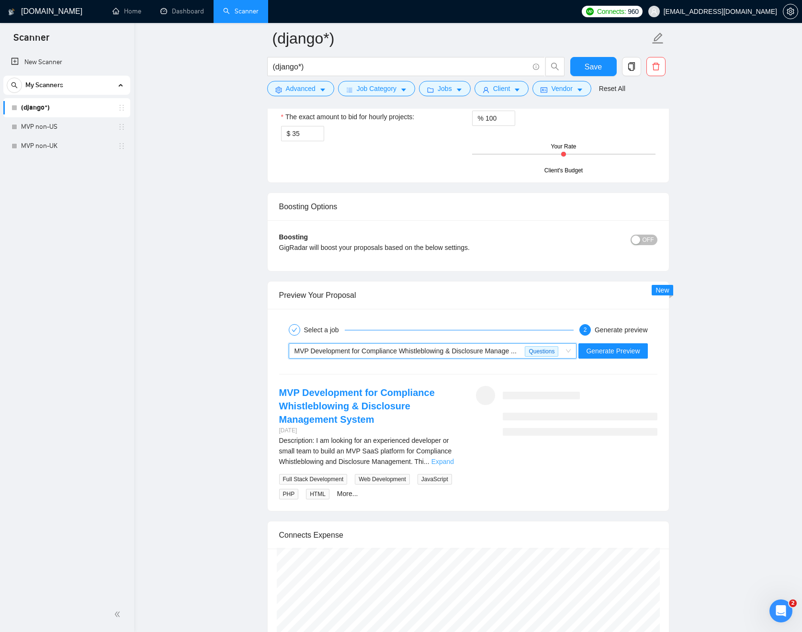
click at [450, 465] on link "Expand" at bounding box center [442, 462] width 22 height 8
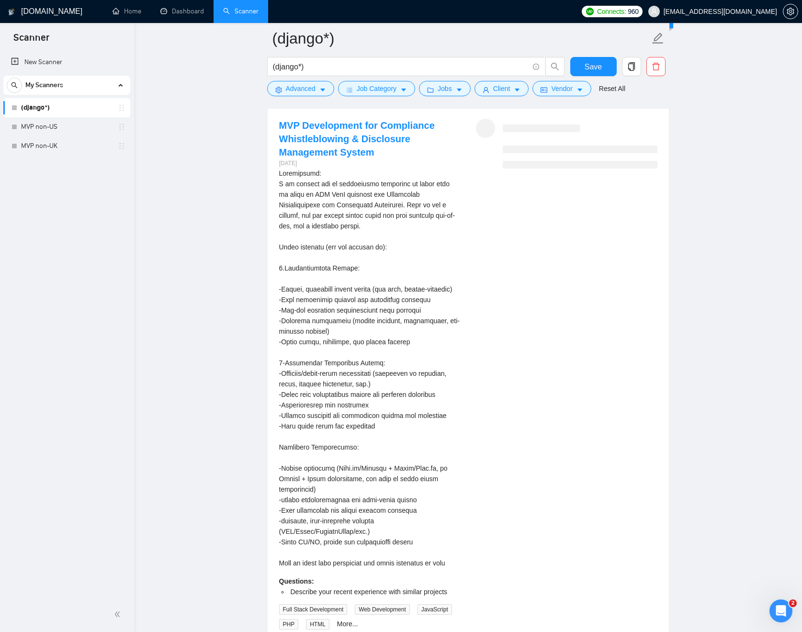
scroll to position [1780, 0]
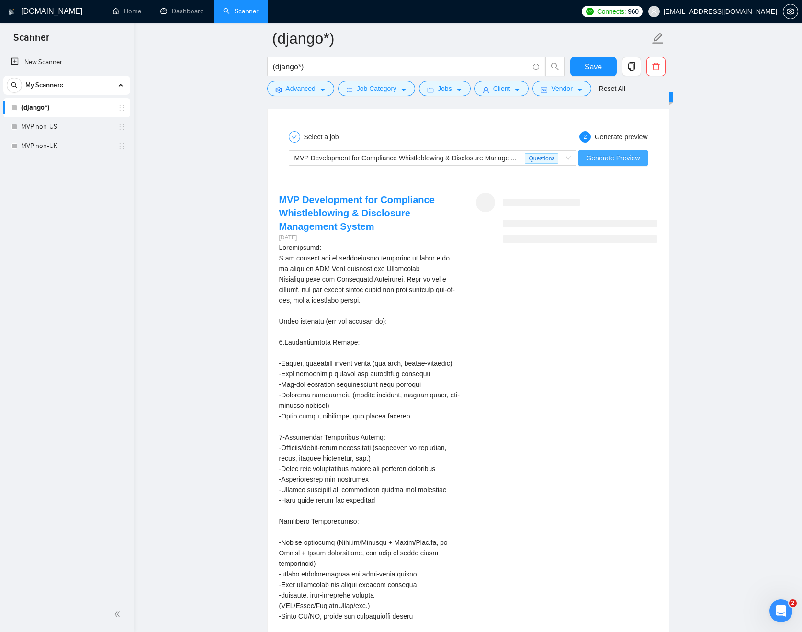
click at [600, 163] on span "Generate Preview" at bounding box center [613, 158] width 54 height 11
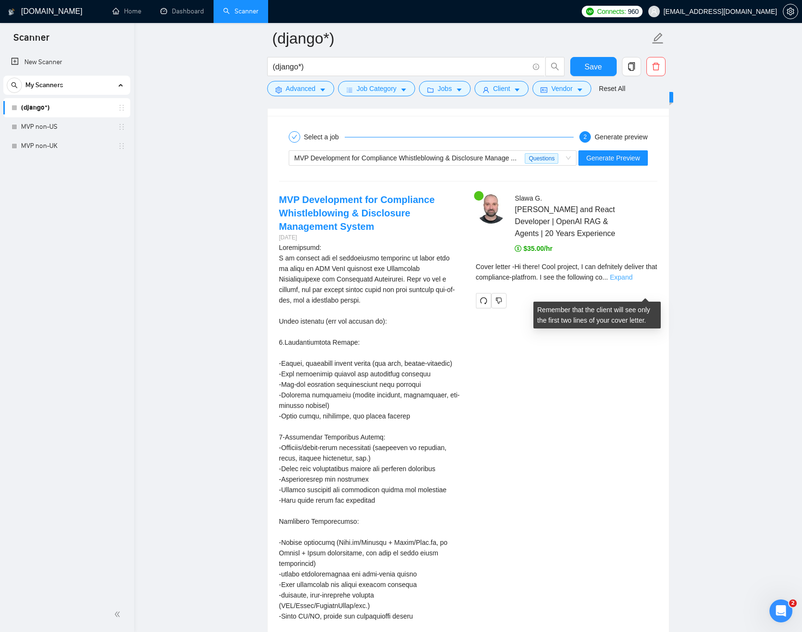
click at [632, 281] on link "Expand" at bounding box center [621, 277] width 22 height 8
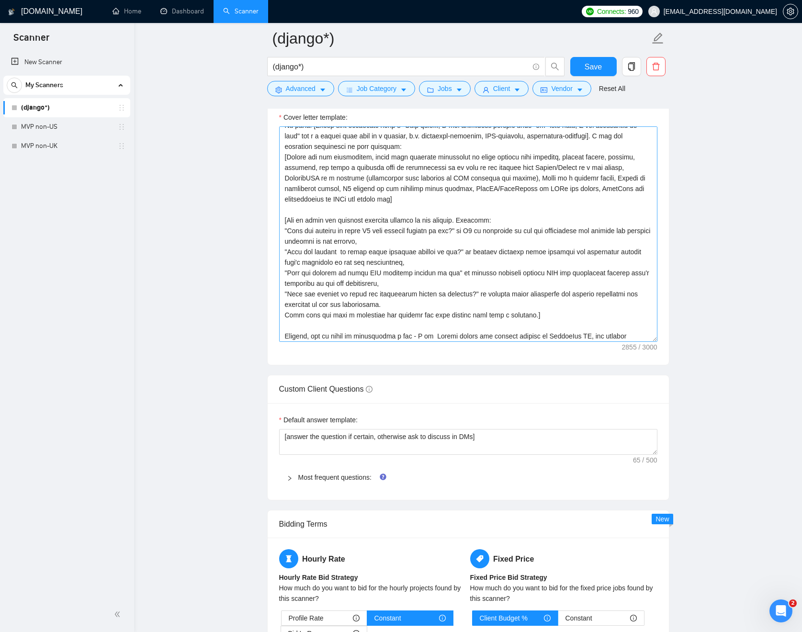
scroll to position [137, 0]
click at [644, 304] on textarea "Cover letter template:" at bounding box center [468, 233] width 378 height 215
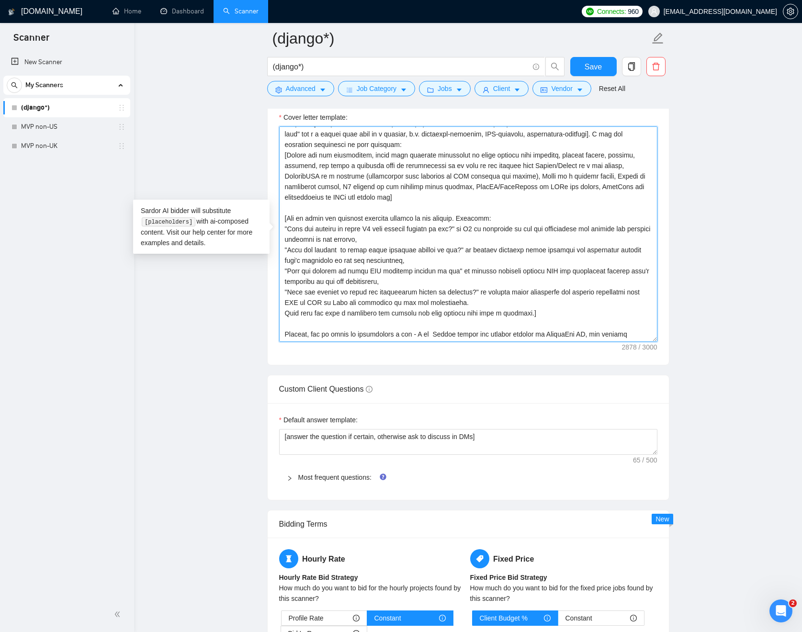
type textarea "[Use simpler language, divide long sentences into shorter ones, avoid formal an…"
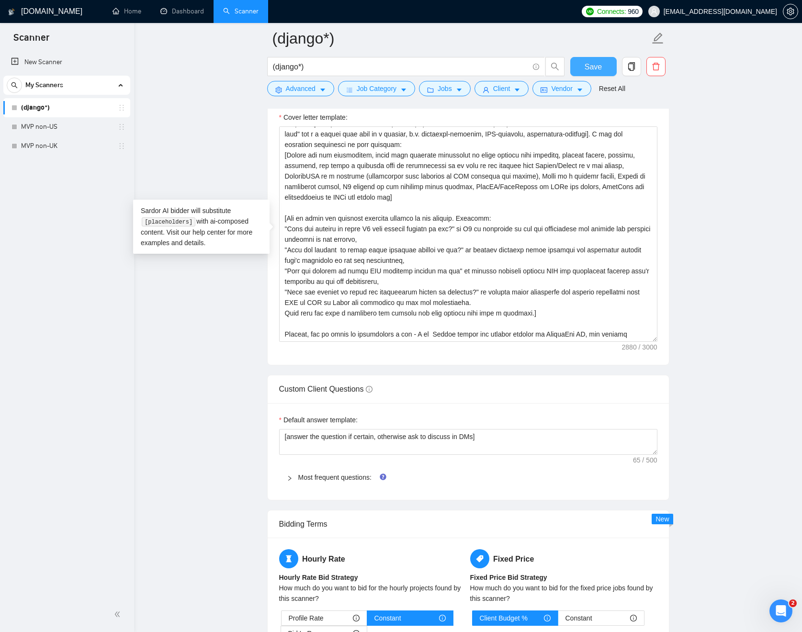
click at [598, 68] on span "Save" at bounding box center [592, 67] width 17 height 12
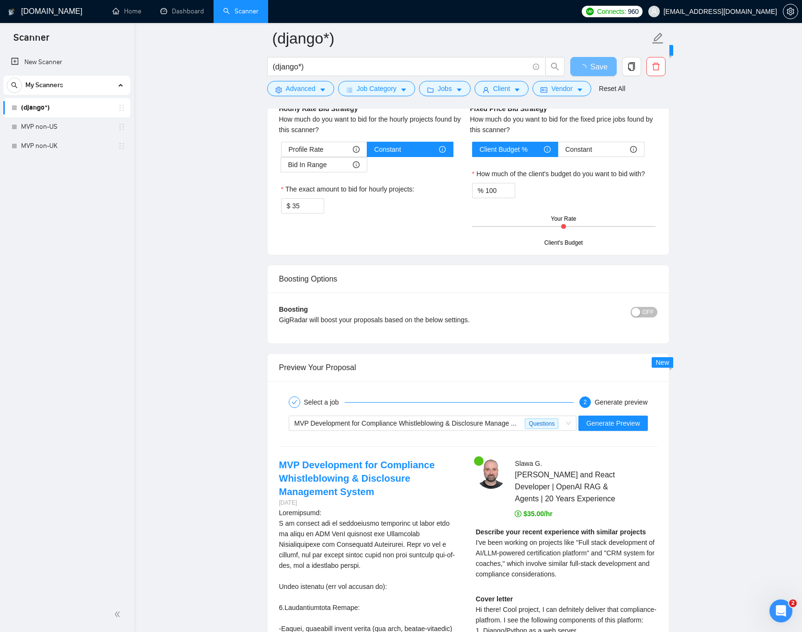
scroll to position [1709, 0]
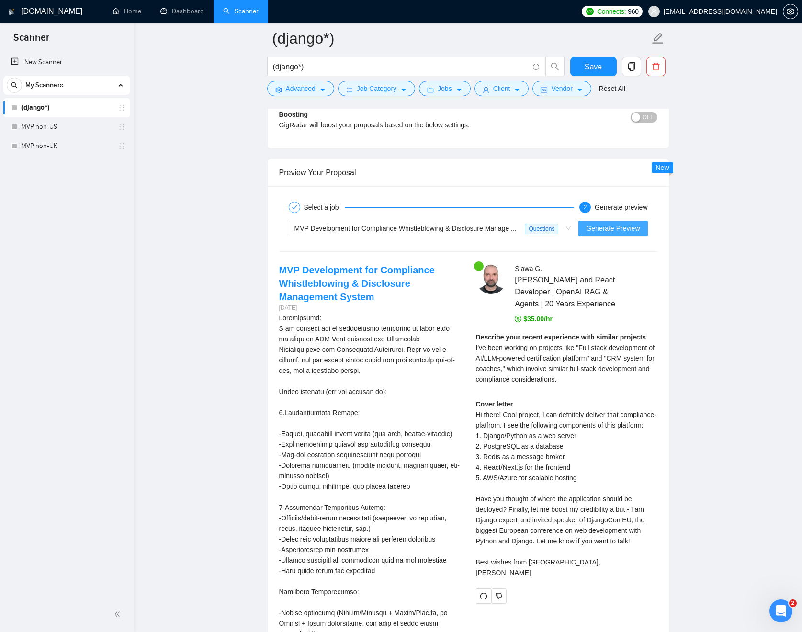
click at [630, 234] on span "Generate Preview" at bounding box center [613, 228] width 54 height 11
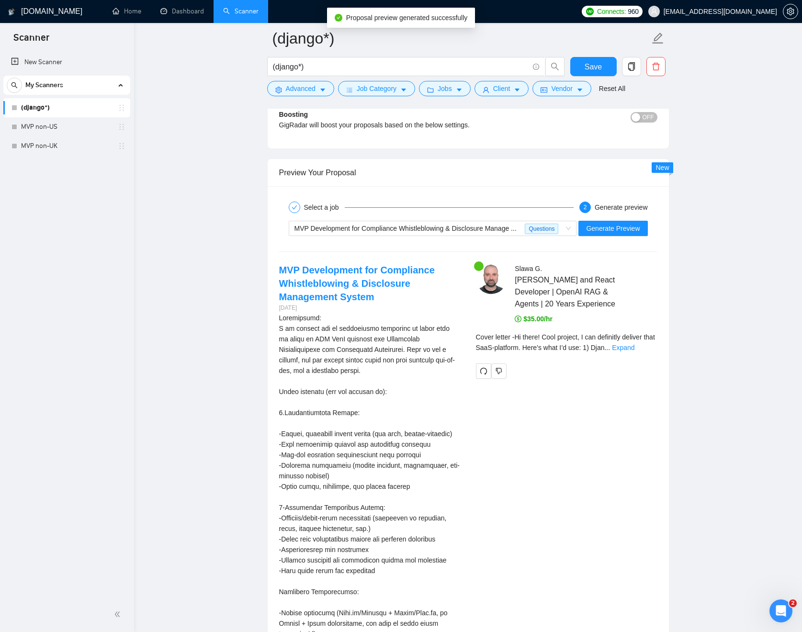
scroll to position [1773, 0]
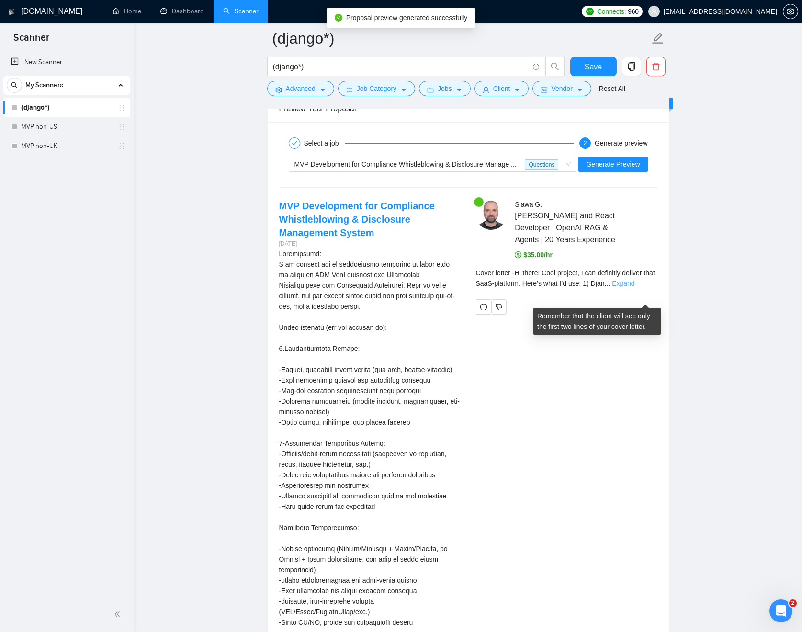
click at [634, 287] on link "Expand" at bounding box center [623, 284] width 22 height 8
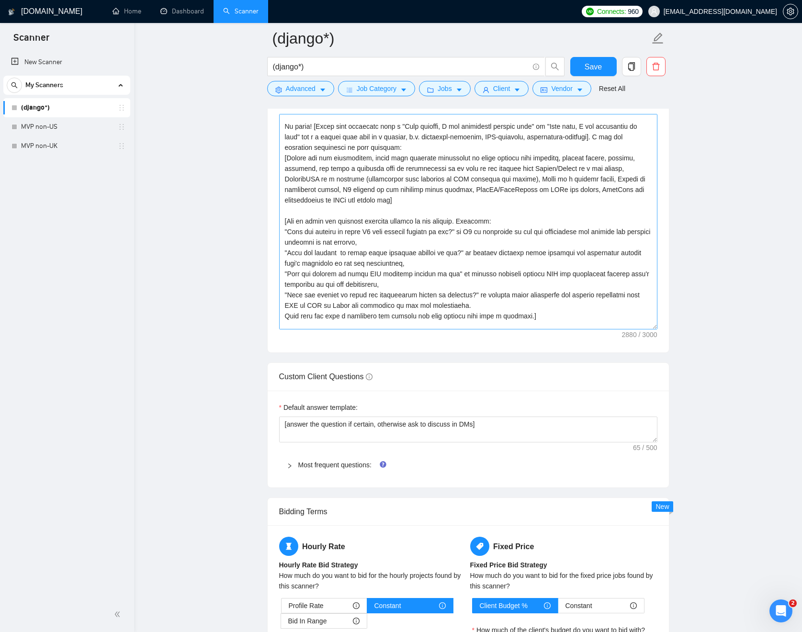
scroll to position [135, 0]
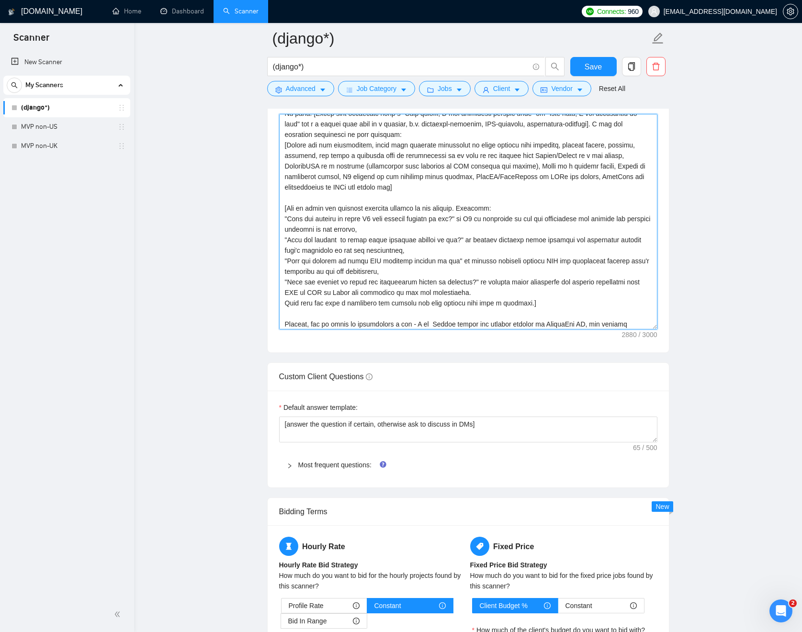
click at [572, 293] on textarea "Cover letter template:" at bounding box center [468, 221] width 378 height 215
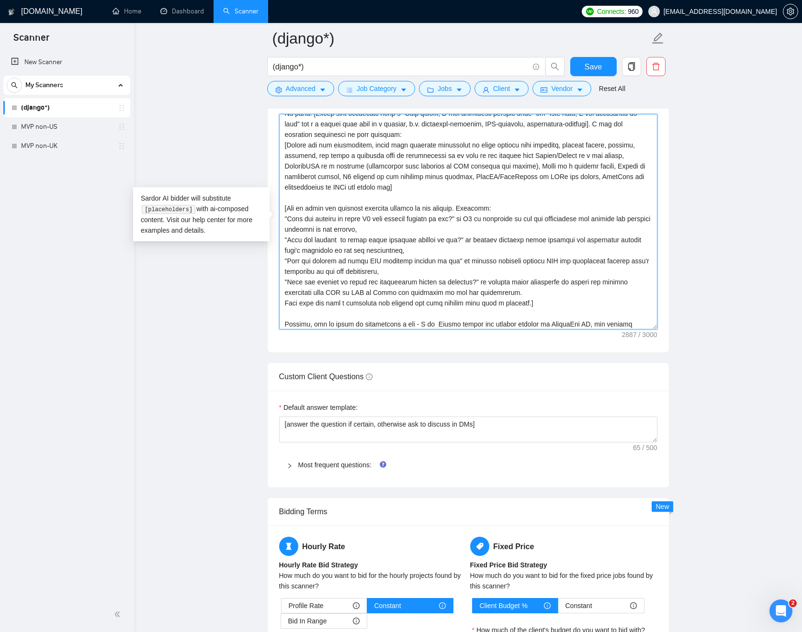
type textarea "[Use simpler language, divide long sentences into shorter ones, avoid formal an…"
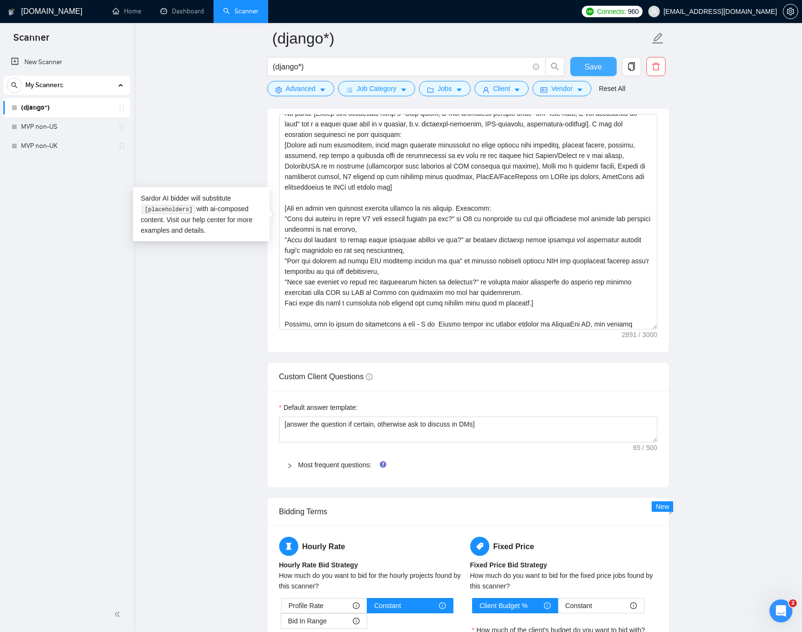
click at [594, 69] on span "Save" at bounding box center [592, 67] width 17 height 12
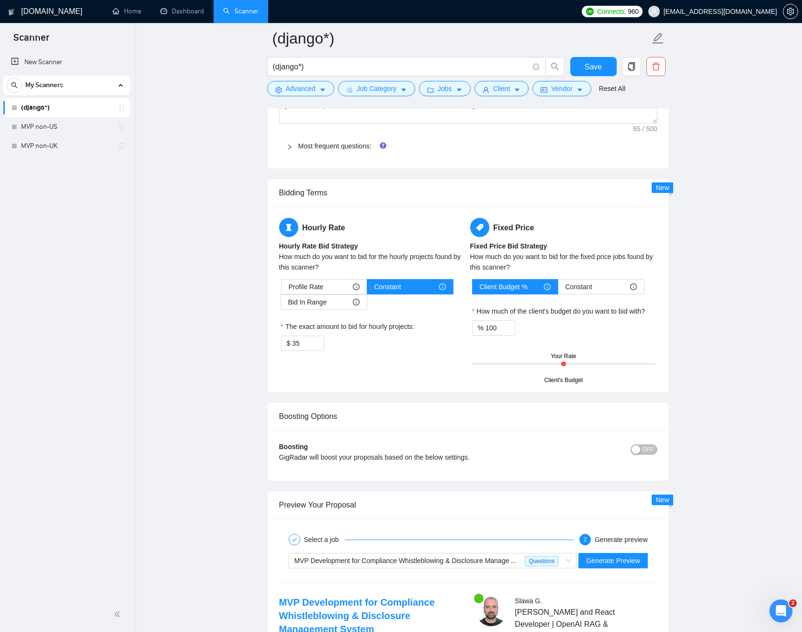
scroll to position [1684, 0]
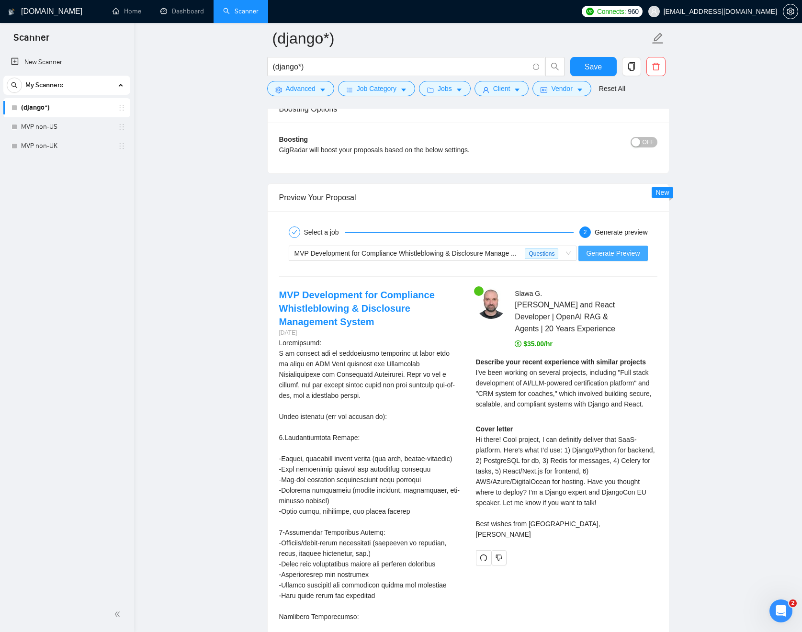
click at [621, 258] on span "Generate Preview" at bounding box center [613, 253] width 54 height 11
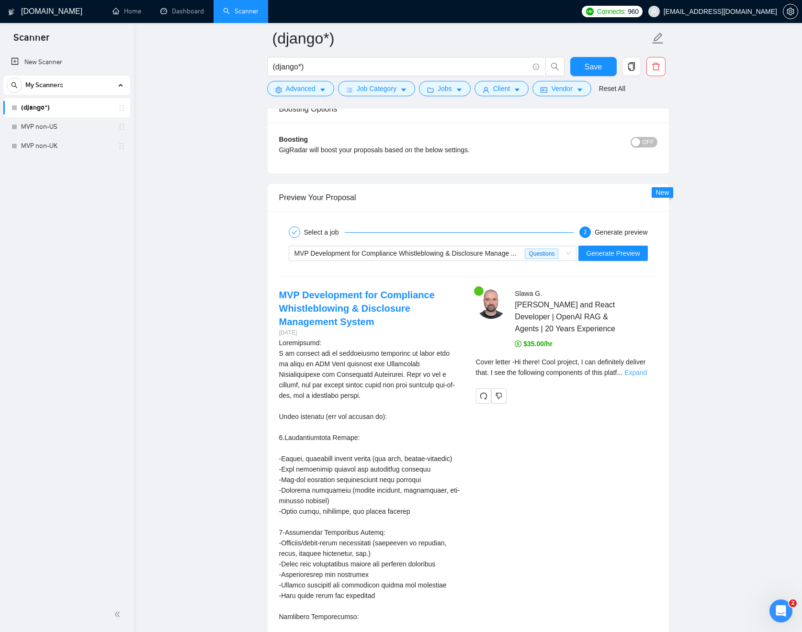
click at [647, 376] on link "Expand" at bounding box center [635, 373] width 22 height 8
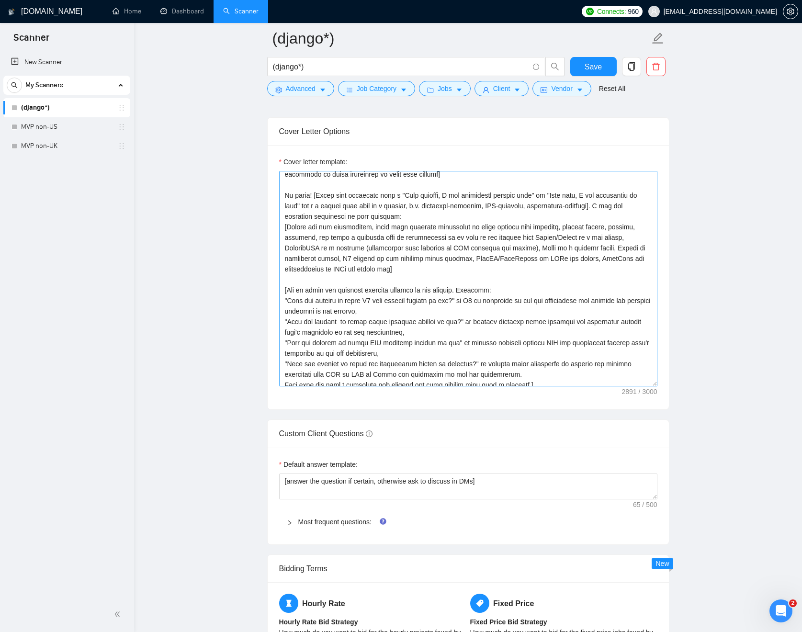
scroll to position [125, 0]
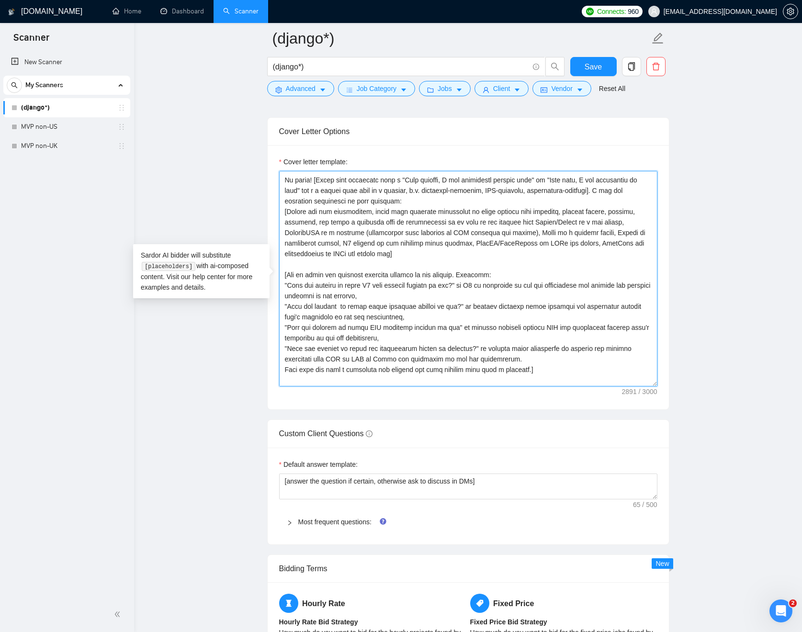
drag, startPoint x: 301, startPoint y: 284, endPoint x: 327, endPoint y: 284, distance: 25.8
click at [327, 284] on textarea "Cover letter template:" at bounding box center [468, 278] width 378 height 215
type textarea "[Use simpler language, divide long sentences into shorter ones, avoid formal an…"
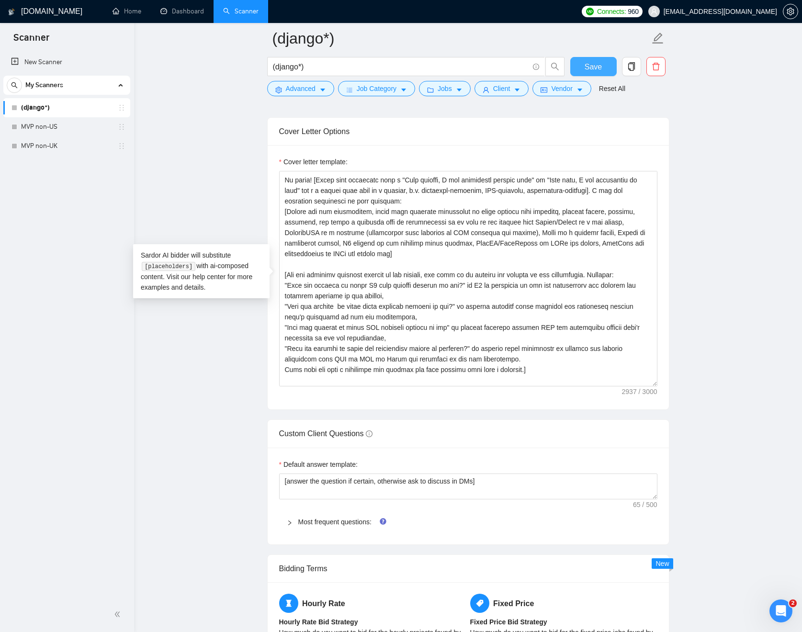
click at [594, 70] on span "Save" at bounding box center [592, 67] width 17 height 12
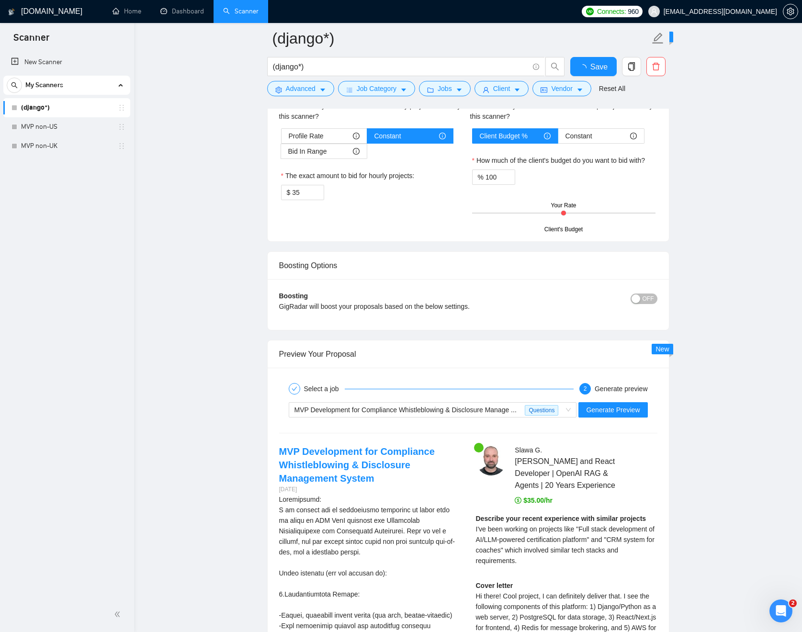
scroll to position [1558, 0]
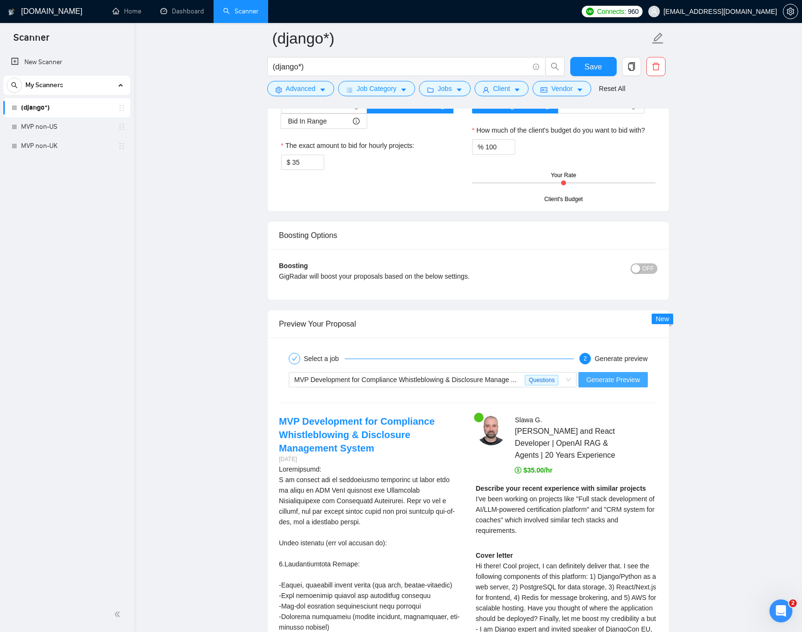
click at [637, 385] on span "Generate Preview" at bounding box center [613, 379] width 54 height 11
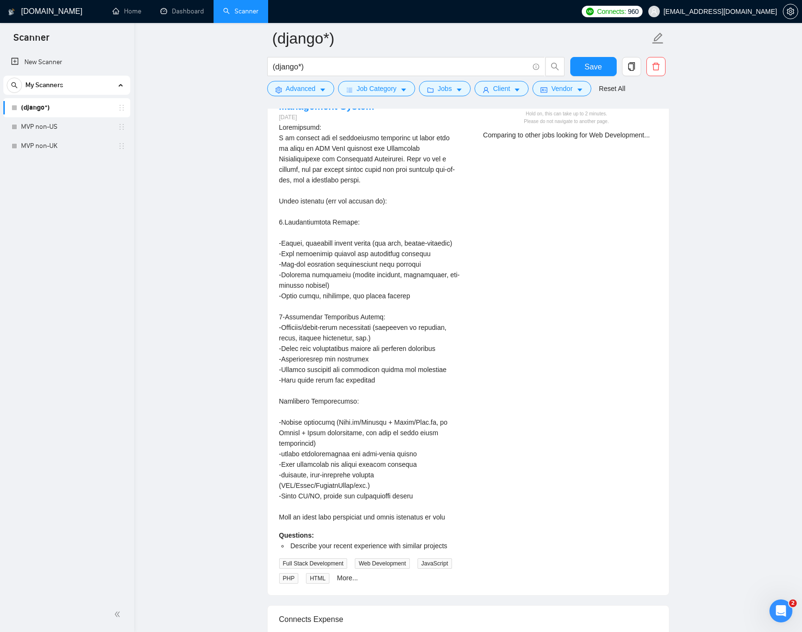
scroll to position [1797, 0]
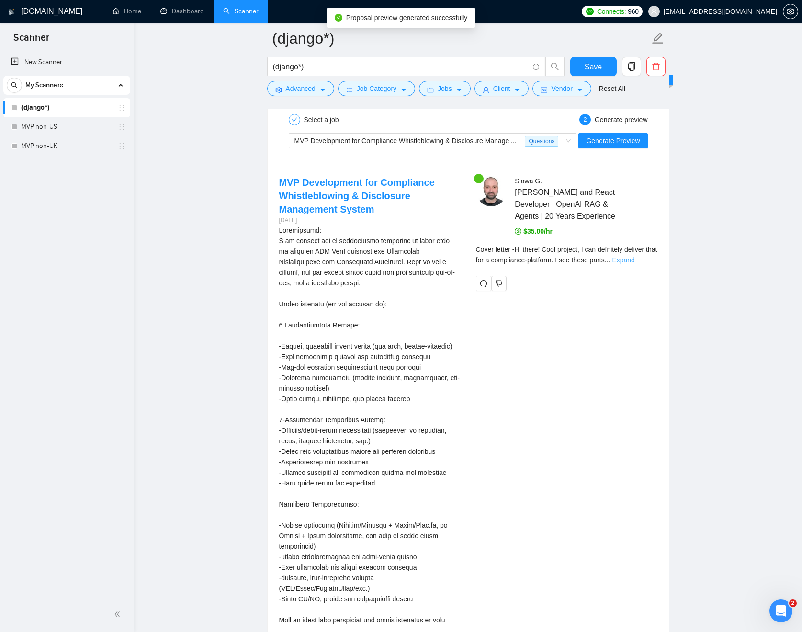
click at [634, 264] on link "Expand" at bounding box center [623, 260] width 22 height 8
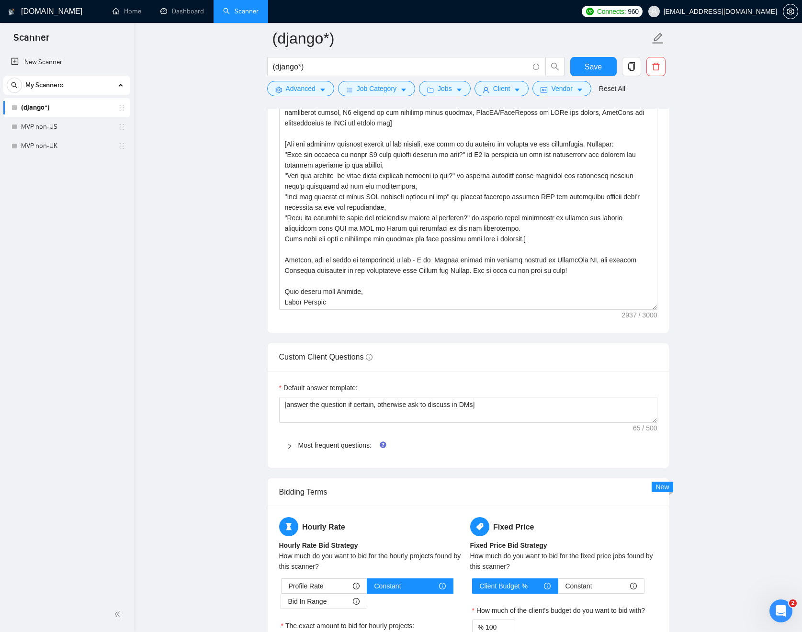
scroll to position [1027, 0]
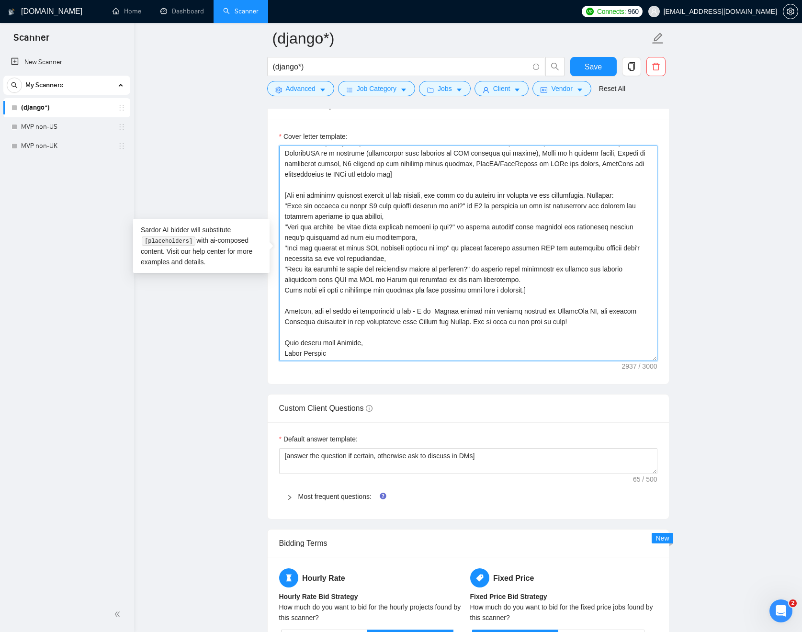
drag, startPoint x: 544, startPoint y: 279, endPoint x: 461, endPoint y: 280, distance: 82.8
click at [461, 280] on textarea "Cover letter template:" at bounding box center [468, 253] width 378 height 215
click at [558, 280] on textarea "Cover letter template:" at bounding box center [468, 253] width 378 height 215
drag, startPoint x: 562, startPoint y: 279, endPoint x: 284, endPoint y: 268, distance: 277.8
click at [284, 268] on textarea "Cover letter template:" at bounding box center [468, 253] width 378 height 215
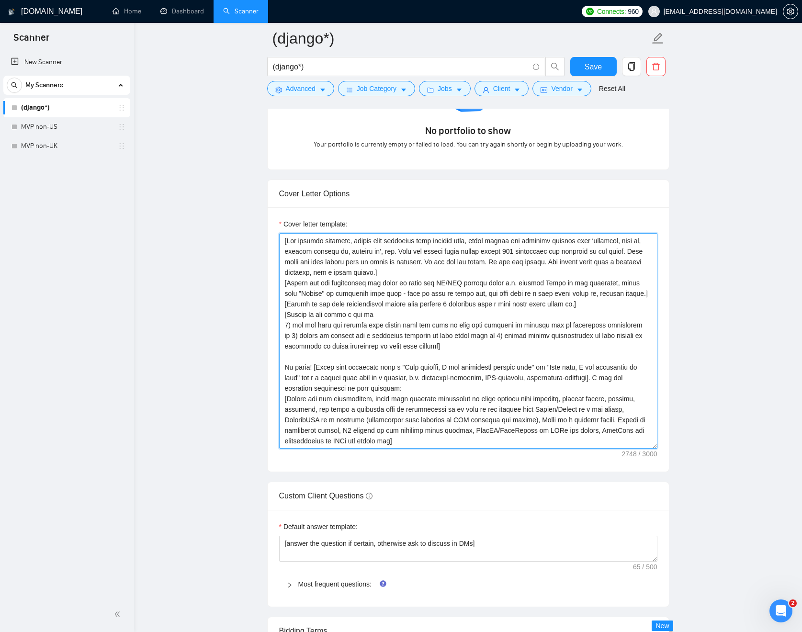
scroll to position [58, 0]
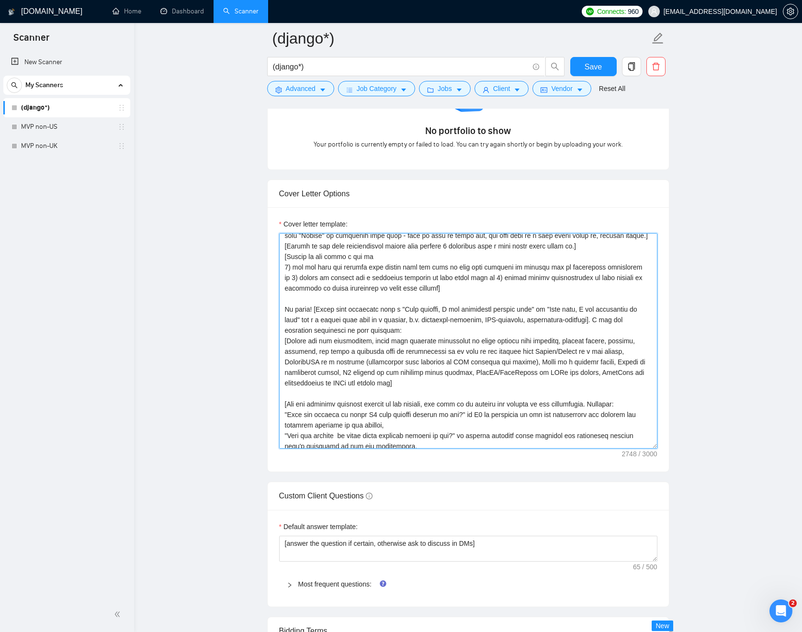
click at [612, 332] on textarea "Cover letter template:" at bounding box center [468, 340] width 378 height 215
type textarea "[Use simpler language, divide long sentences into shorter ones, avoid formal an…"
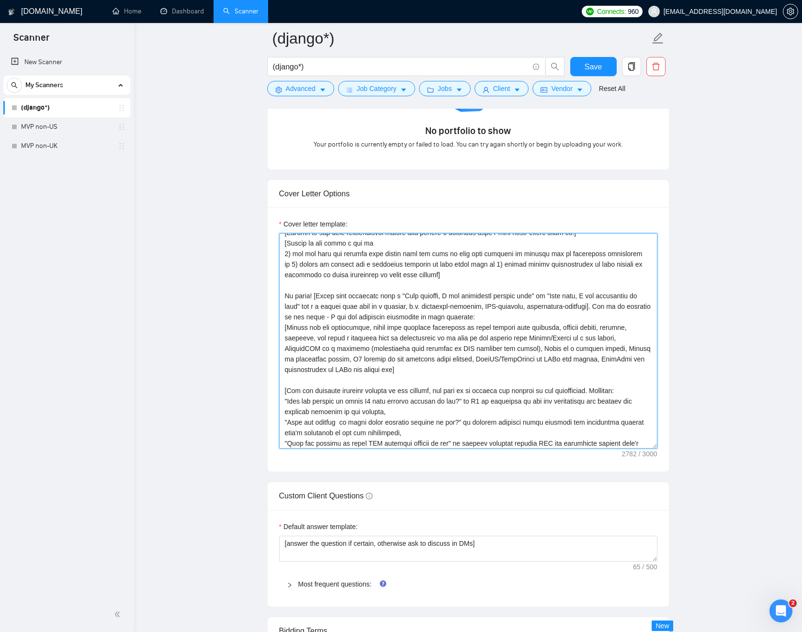
scroll to position [87, 0]
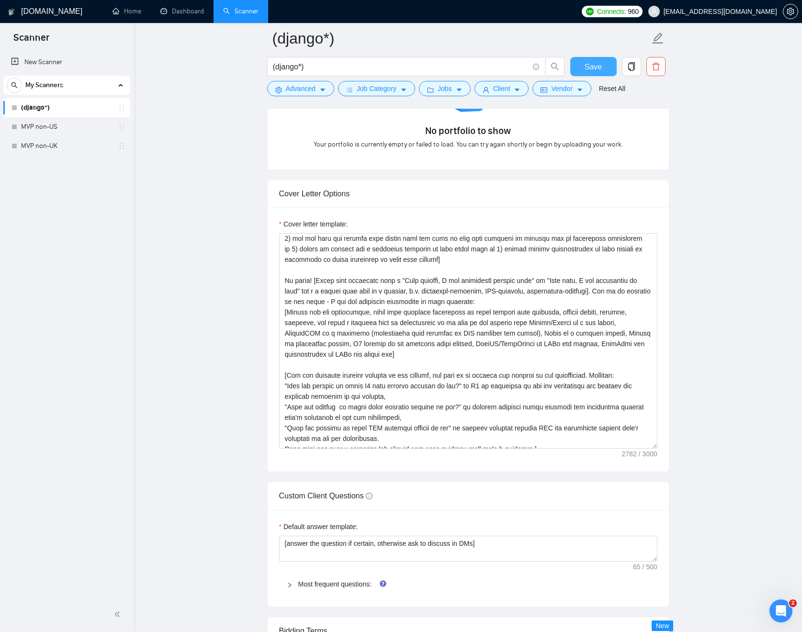
click at [595, 68] on span "Save" at bounding box center [592, 67] width 17 height 12
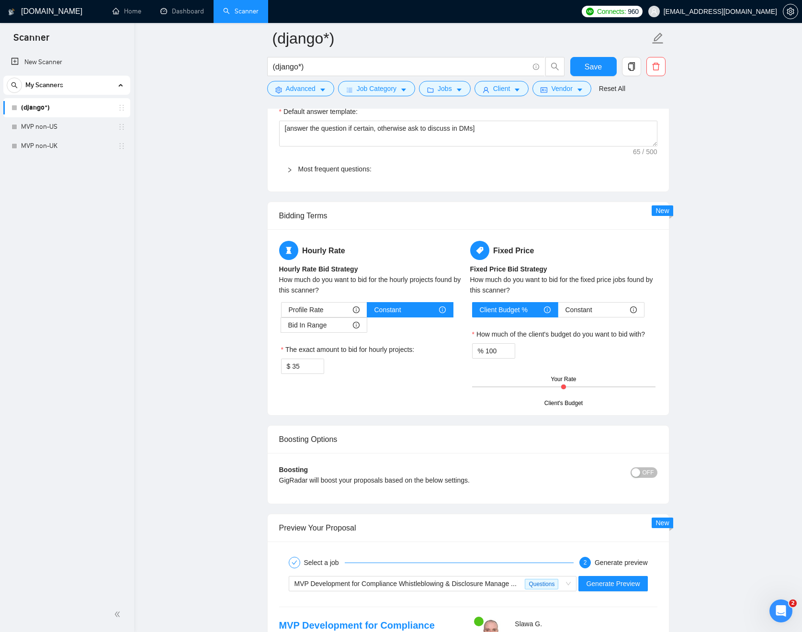
scroll to position [1554, 0]
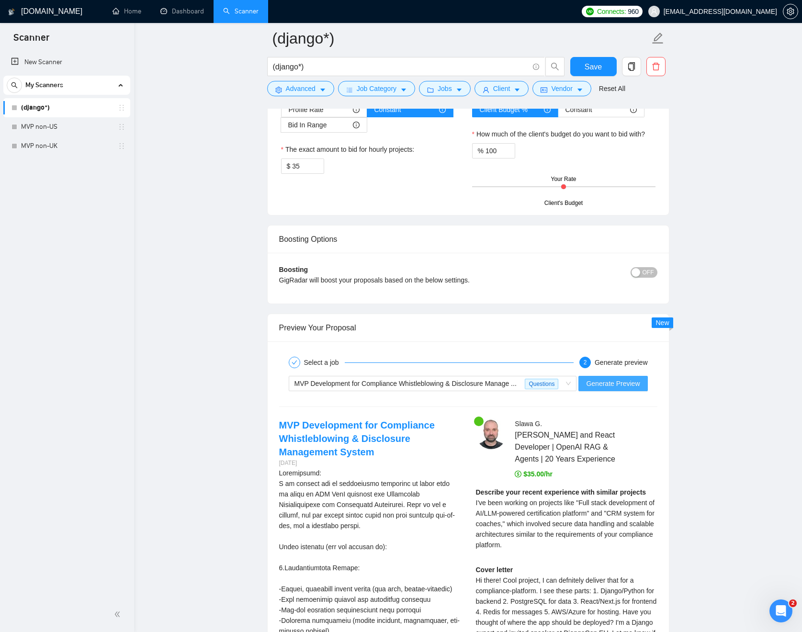
click at [637, 389] on span "Generate Preview" at bounding box center [613, 383] width 54 height 11
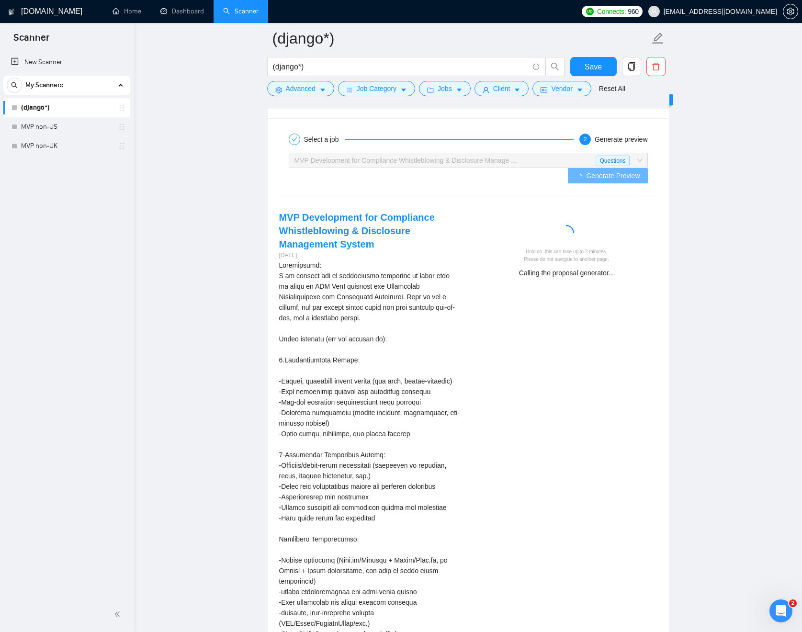
scroll to position [1791, 0]
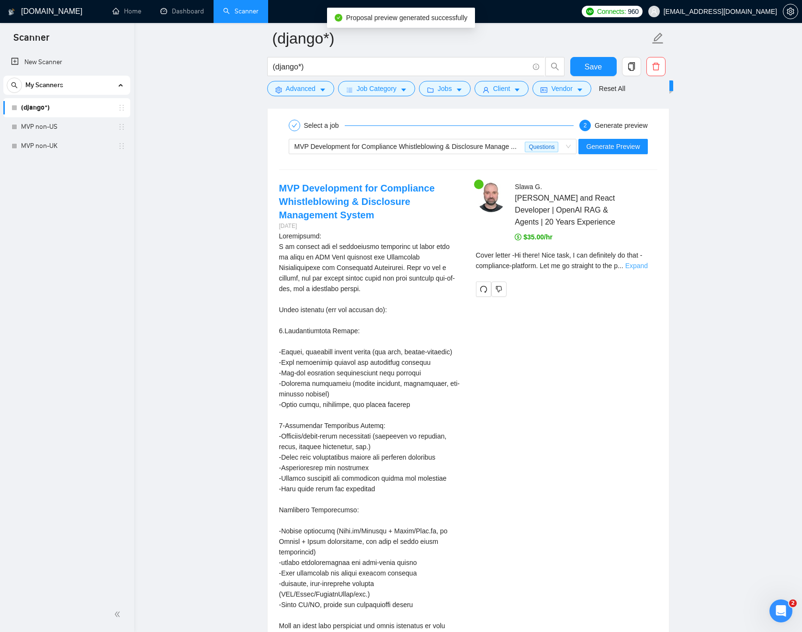
click at [641, 269] on link "Expand" at bounding box center [636, 266] width 22 height 8
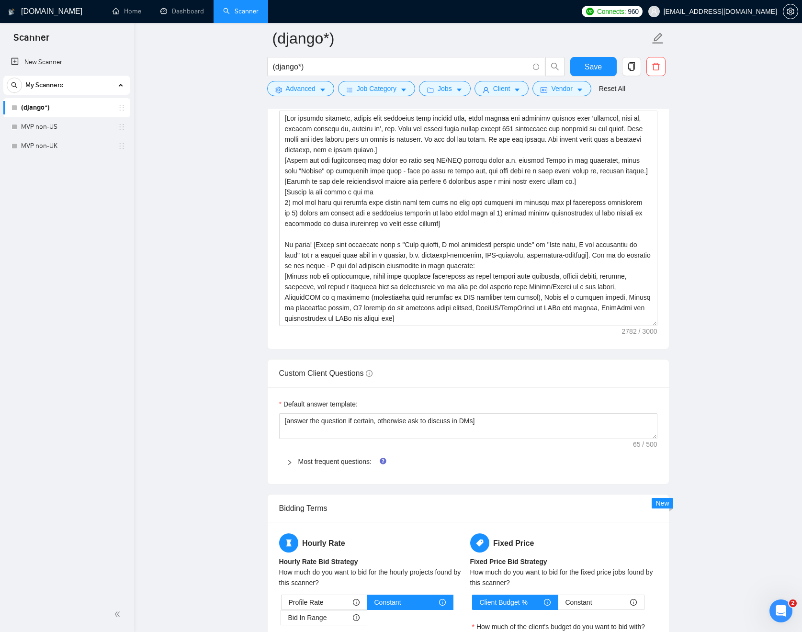
scroll to position [999, 0]
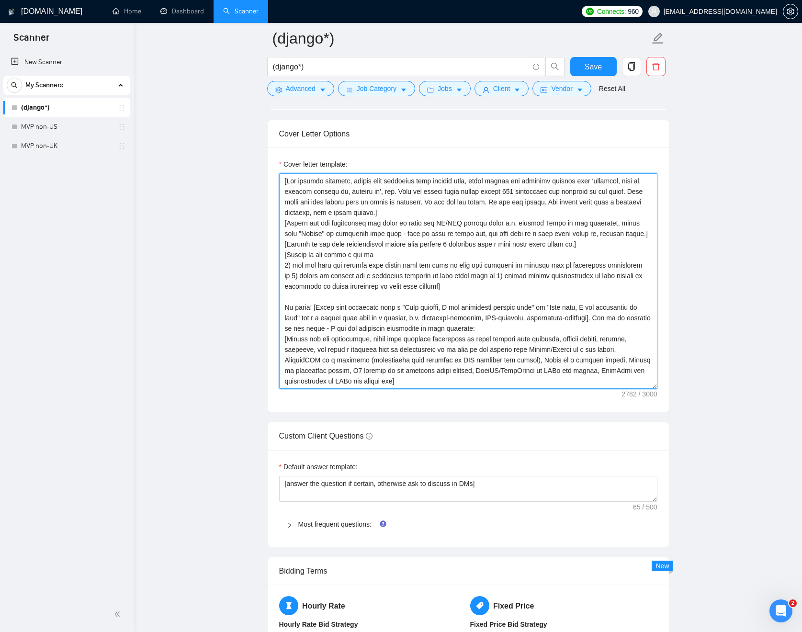
click at [471, 297] on textarea "Cover letter template:" at bounding box center [468, 280] width 378 height 215
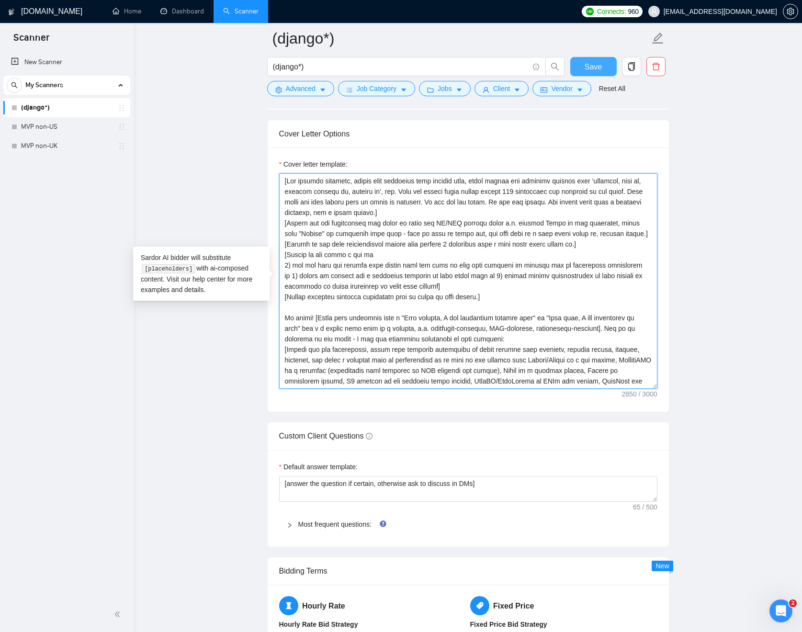
type textarea "[Use simpler language, divide long sentences into shorter ones, avoid formal an…"
click at [590, 69] on span "Save" at bounding box center [592, 67] width 17 height 12
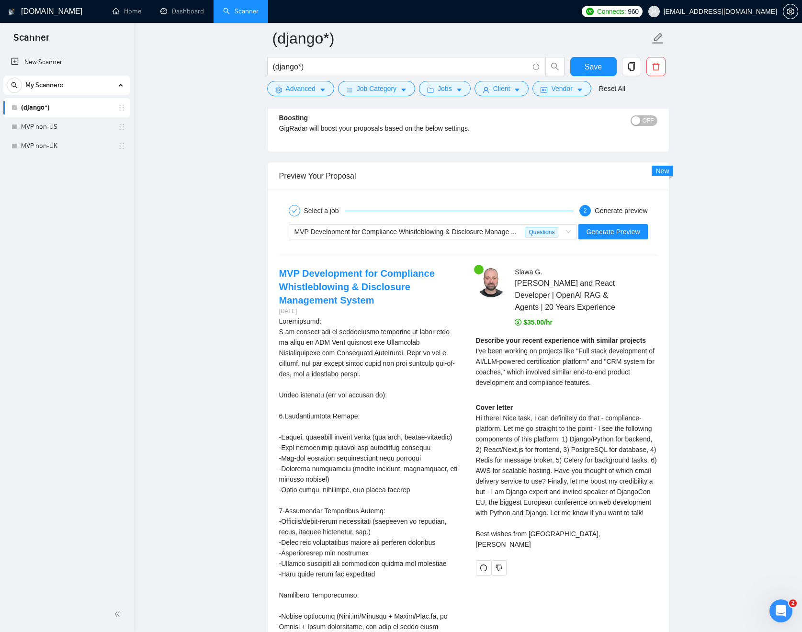
scroll to position [1708, 0]
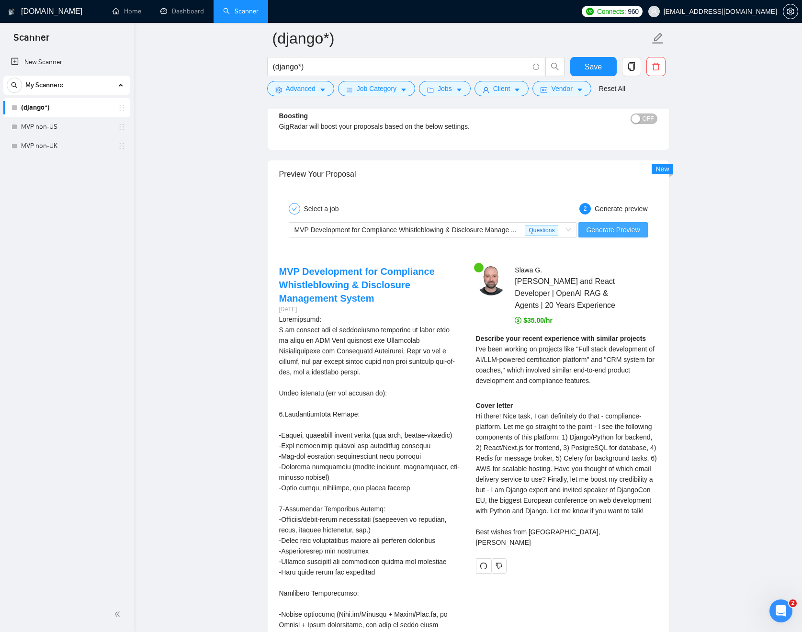
click at [639, 235] on span "Generate Preview" at bounding box center [613, 229] width 54 height 11
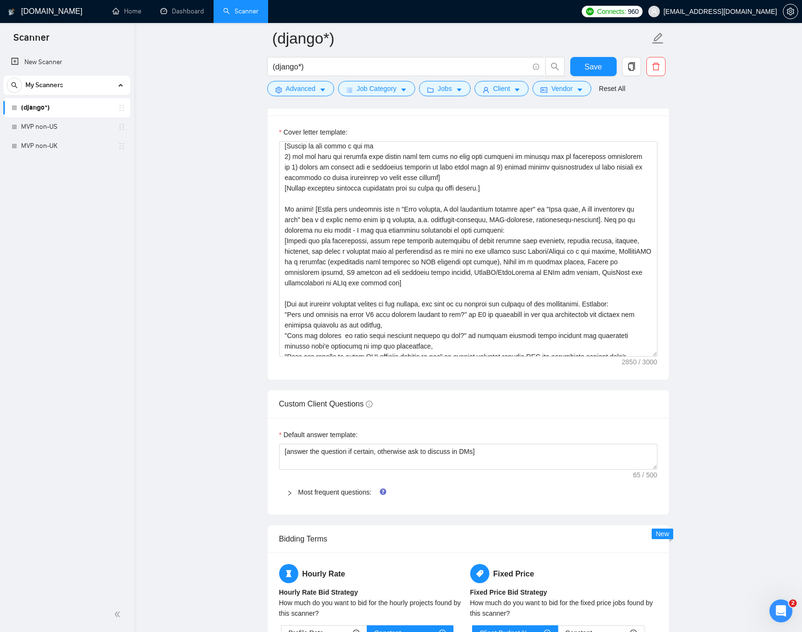
scroll to position [1113, 0]
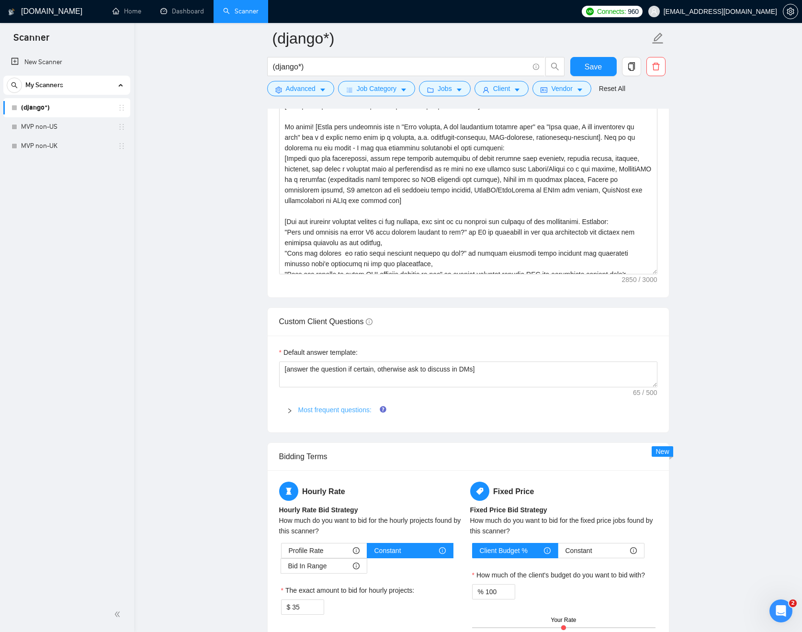
click at [350, 409] on link "Most frequent questions:" at bounding box center [334, 410] width 73 height 8
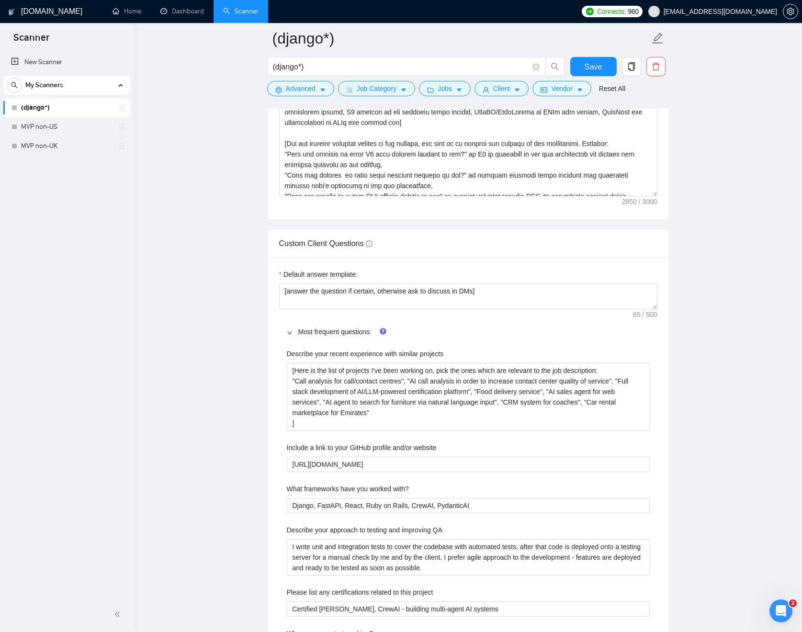
scroll to position [1260, 0]
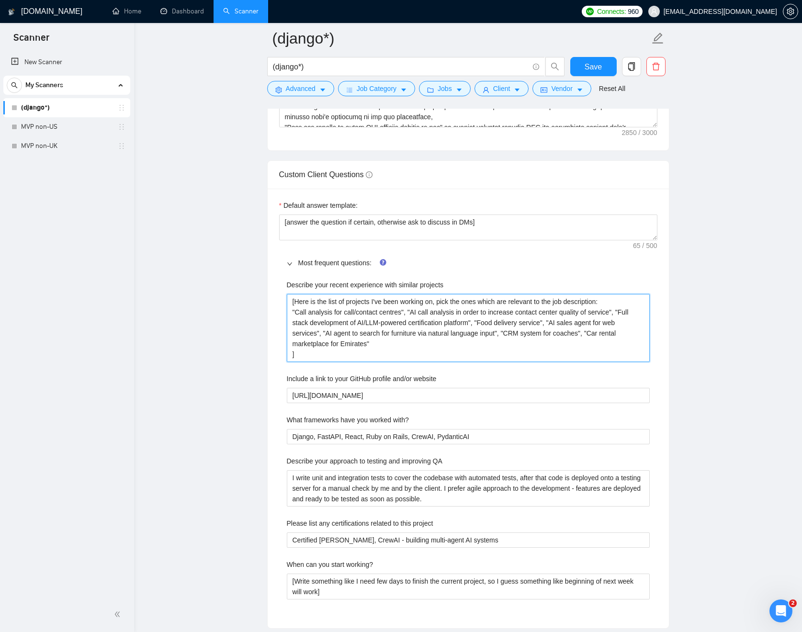
click at [328, 322] on projects "[Here is the list of projects I've been working on, pick the ones which are rel…" at bounding box center [468, 328] width 363 height 68
drag, startPoint x: 375, startPoint y: 322, endPoint x: 294, endPoint y: 321, distance: 80.9
click at [294, 321] on projects "[Here is the list of projects I've been working on, pick the ones which are rel…" at bounding box center [468, 328] width 363 height 68
type projects "[Here is the list of projects I've been working on, pick the ones which are rel…"
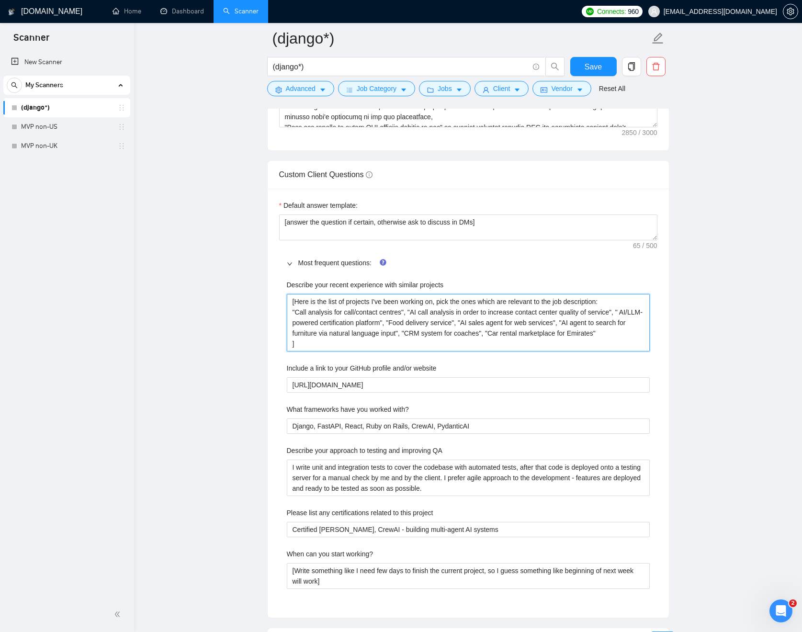
type projects "[Here is the list of projects I've been working on, pick the ones which are rel…"
click at [413, 321] on projects "[Here is the list of projects I've been working on, pick the ones which are rel…" at bounding box center [468, 322] width 363 height 57
type projects "[Here is the list of projects I've been working on, pick the ones which are rel…"
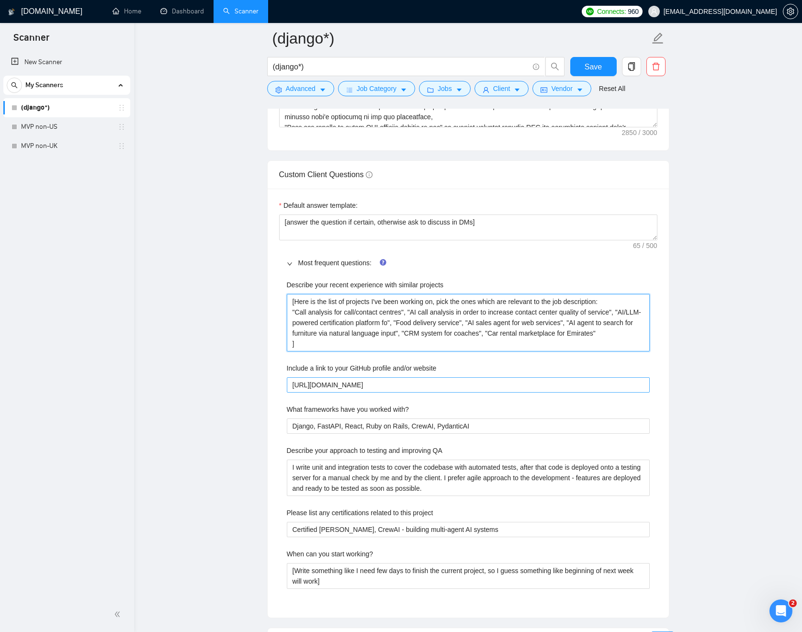
type projects "[Here is the list of projects I've been working on, pick the ones which are rel…"
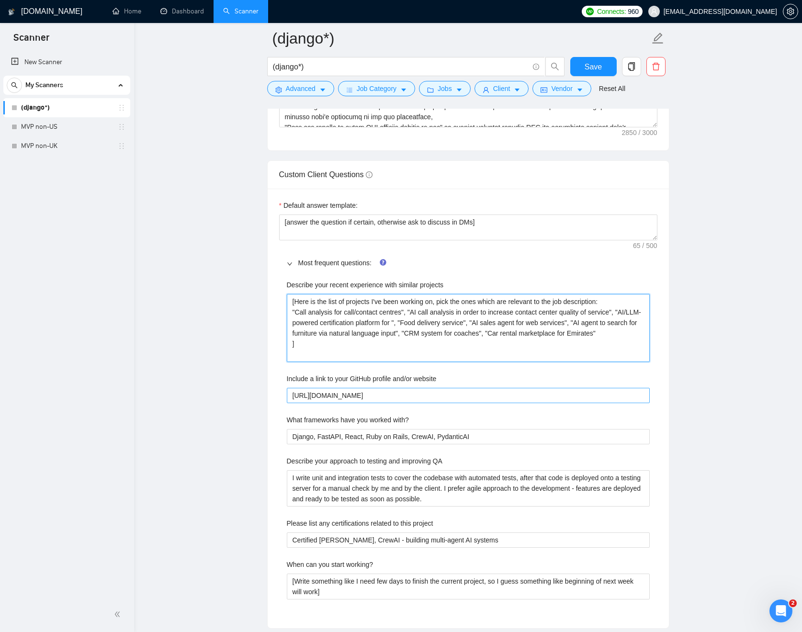
type projects "[Here is the list of projects I've been working on, pick the ones which are rel…"
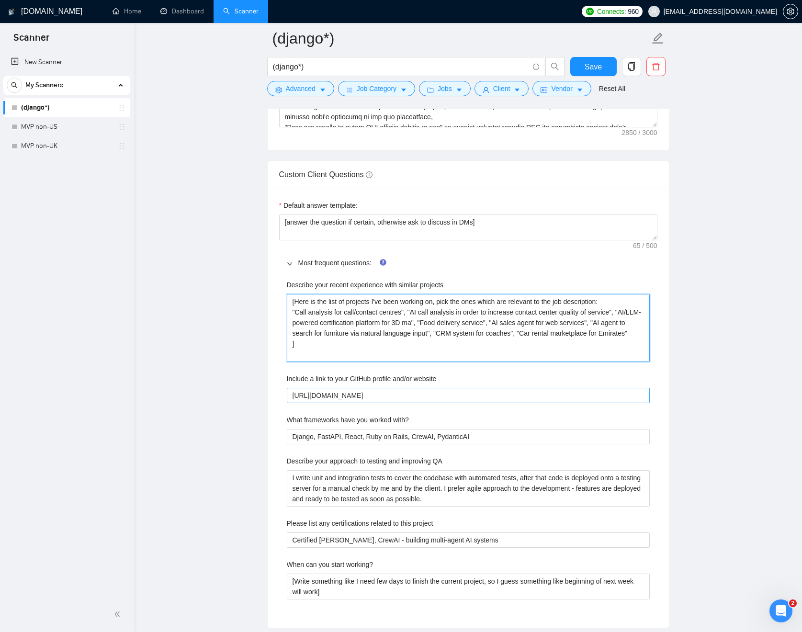
type projects "[Here is the list of projects I've been working on, pick the ones which are rel…"
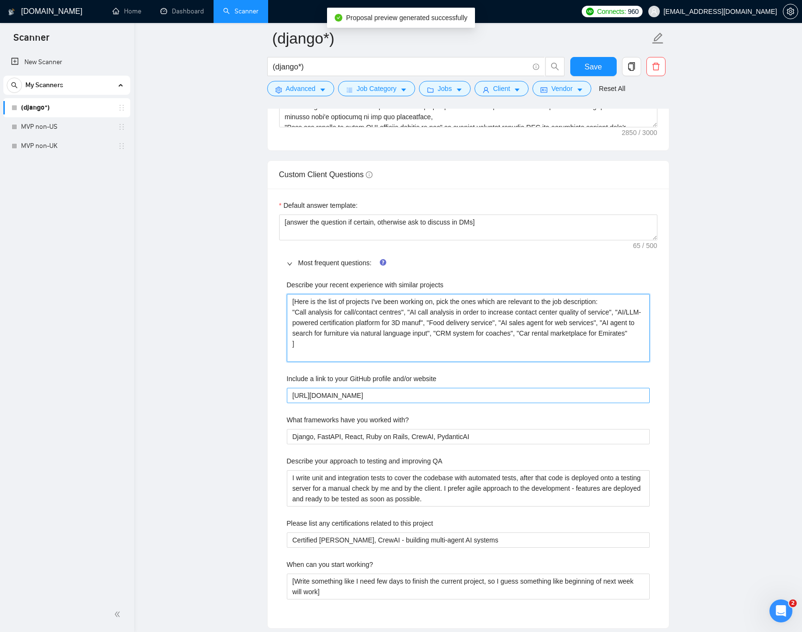
type projects "[Here is the list of projects I've been working on, pick the ones which are rel…"
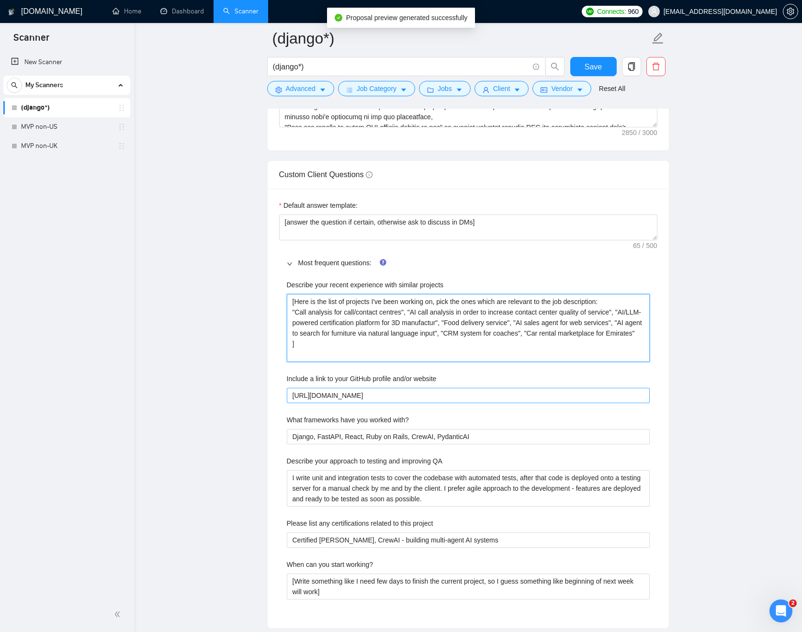
type projects "[Here is the list of projects I've been working on, pick the ones which are rel…"
click at [555, 321] on projects "[Here is the list of projects I've been working on, pick the ones which are rel…" at bounding box center [468, 328] width 363 height 68
type projects "[Here is the list of projects I've been working on, pick the ones which are rel…"
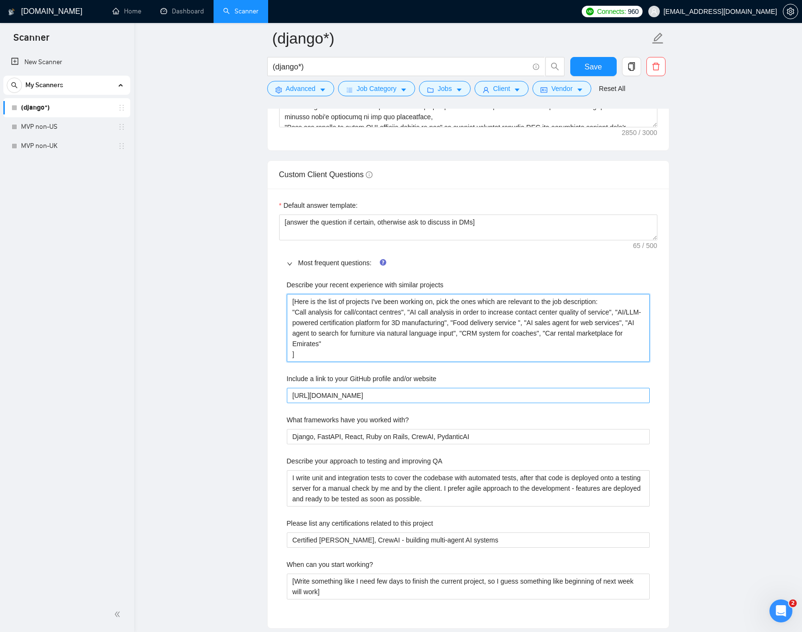
type projects "[Here is the list of projects I've been working on, pick the ones which are rel…"
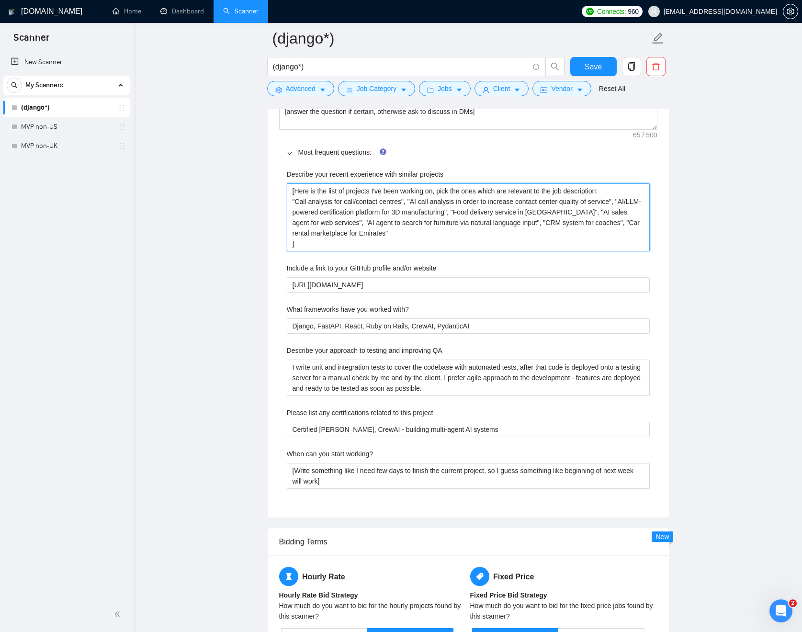
scroll to position [1307, 0]
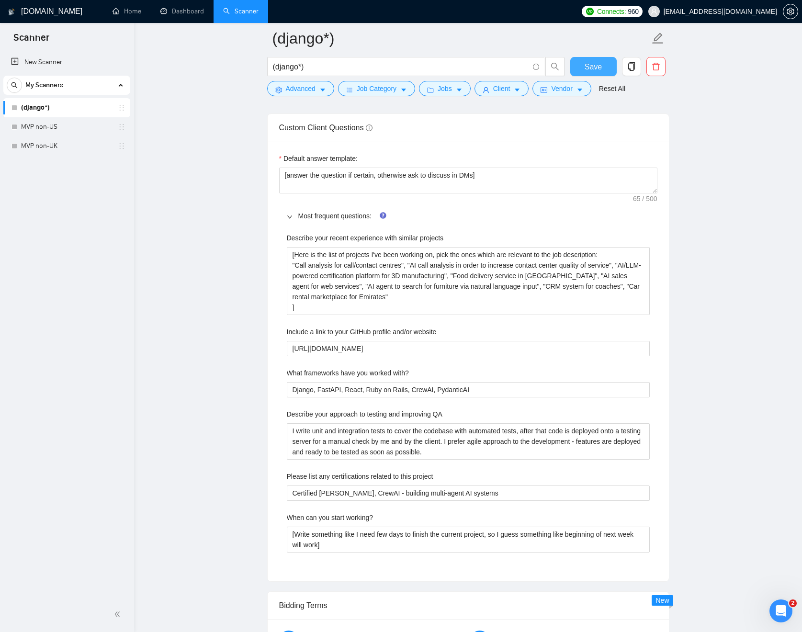
click at [599, 71] on span "Save" at bounding box center [592, 67] width 17 height 12
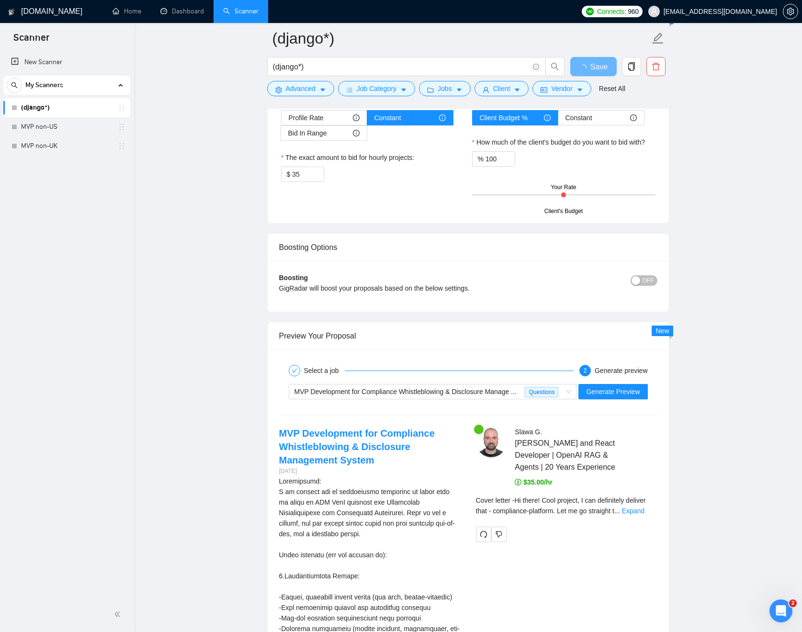
scroll to position [1607, 0]
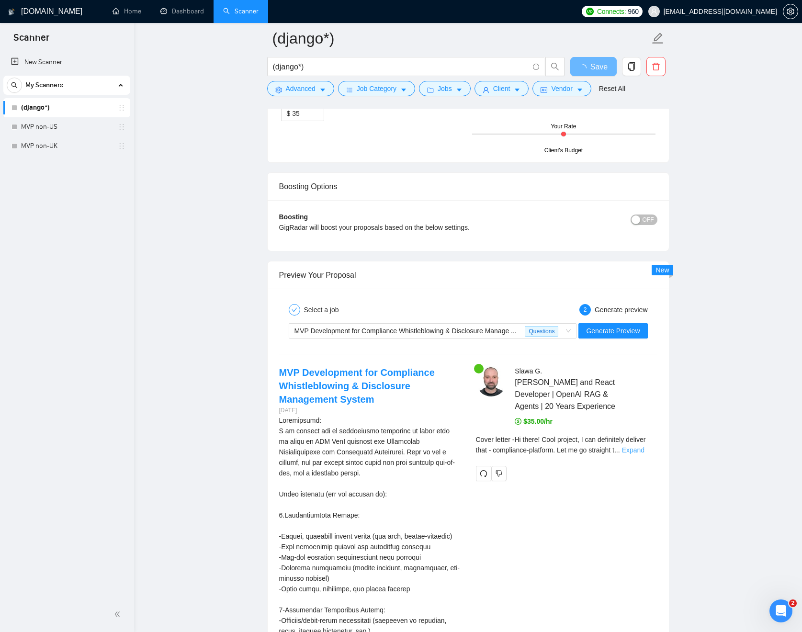
click at [644, 454] on link "Expand" at bounding box center [633, 450] width 22 height 8
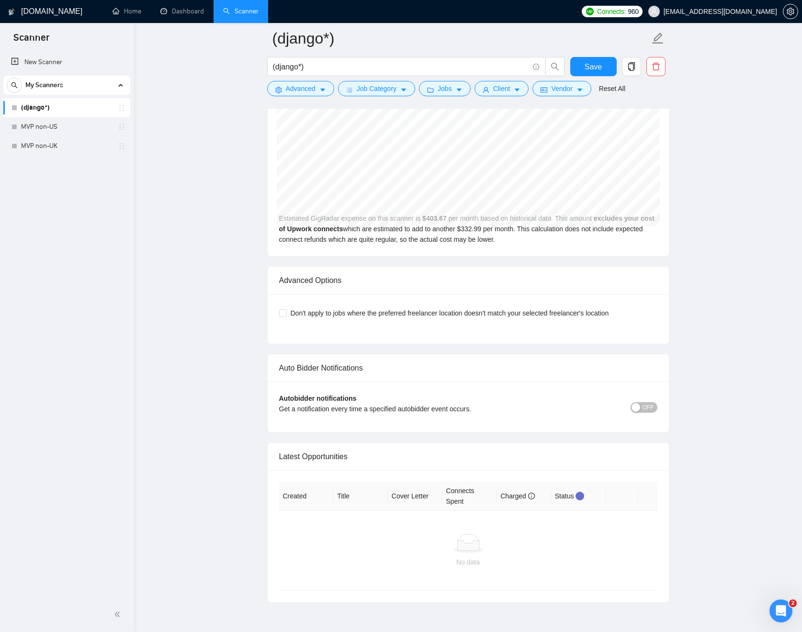
scroll to position [2493, 0]
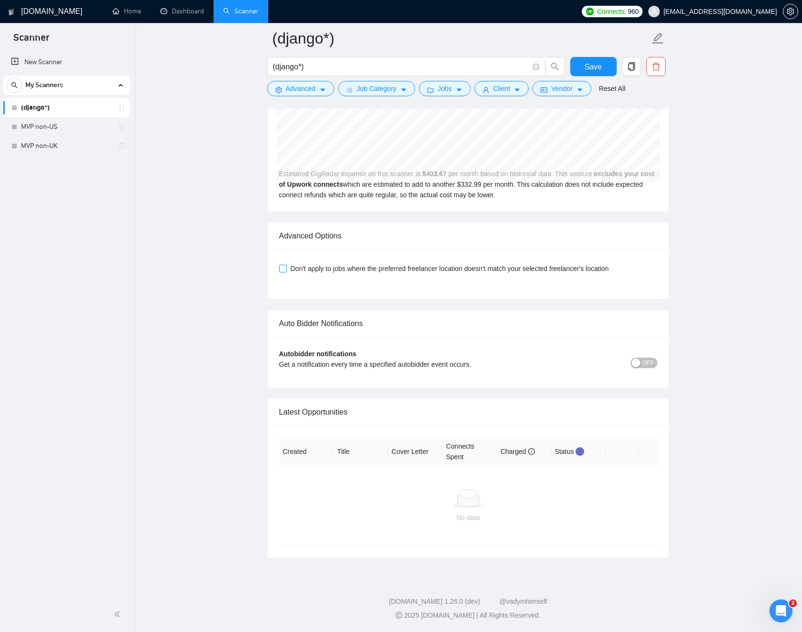
click at [530, 273] on span "Don't apply to jobs where the preferred freelancer location doesn't match your …" at bounding box center [450, 268] width 326 height 11
click at [286, 271] on input "Don't apply to jobs where the preferred freelancer location doesn't match your …" at bounding box center [282, 268] width 7 height 7
checkbox input "true"
click at [595, 63] on span "Save" at bounding box center [592, 67] width 17 height 12
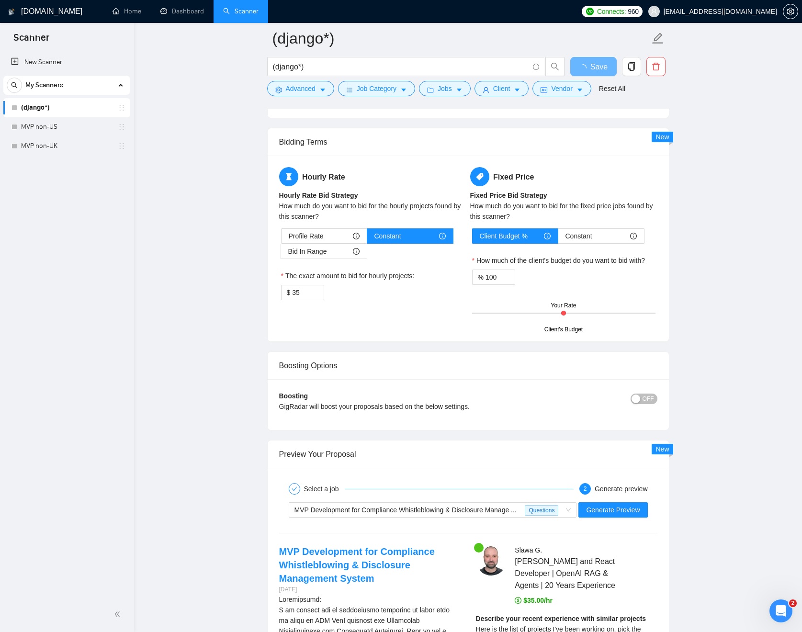
scroll to position [1298, 0]
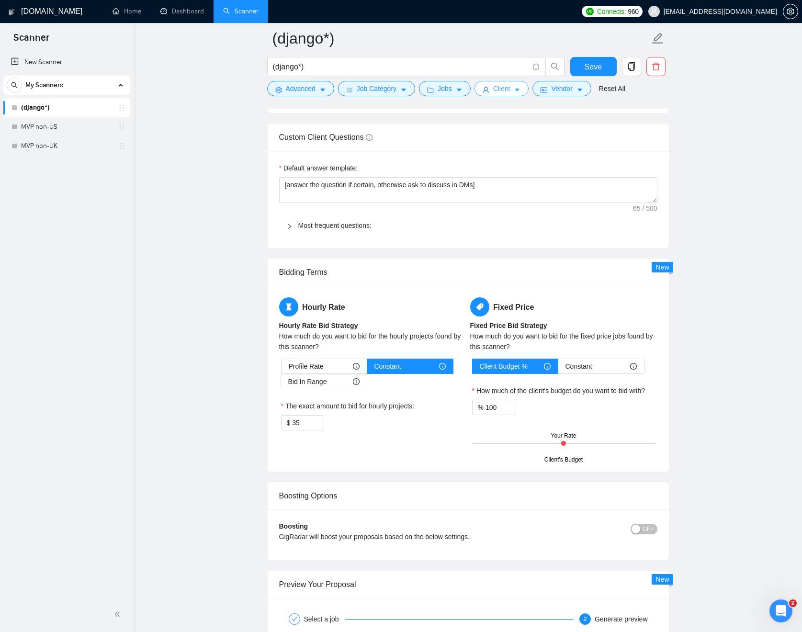
click at [516, 90] on button "Client" at bounding box center [501, 88] width 55 height 15
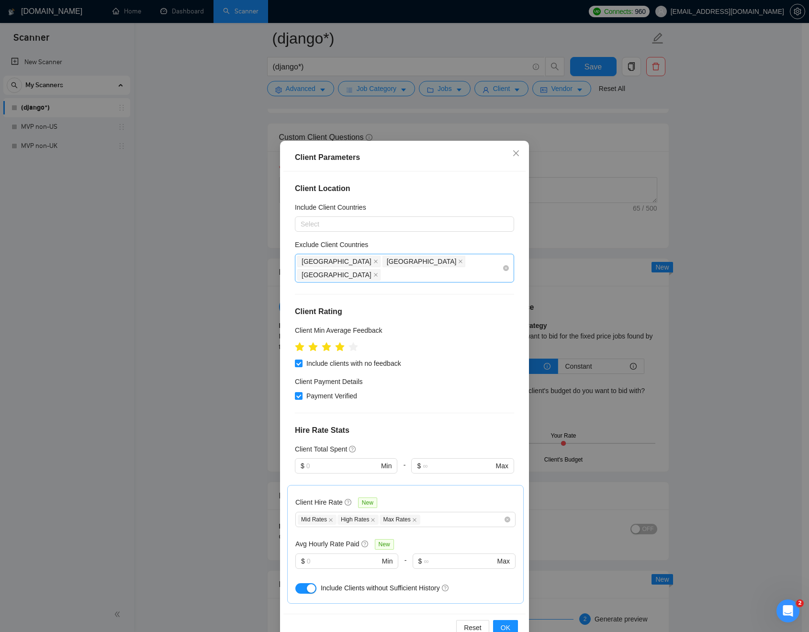
click at [450, 266] on div "India Pakistan Ukraine" at bounding box center [399, 268] width 205 height 27
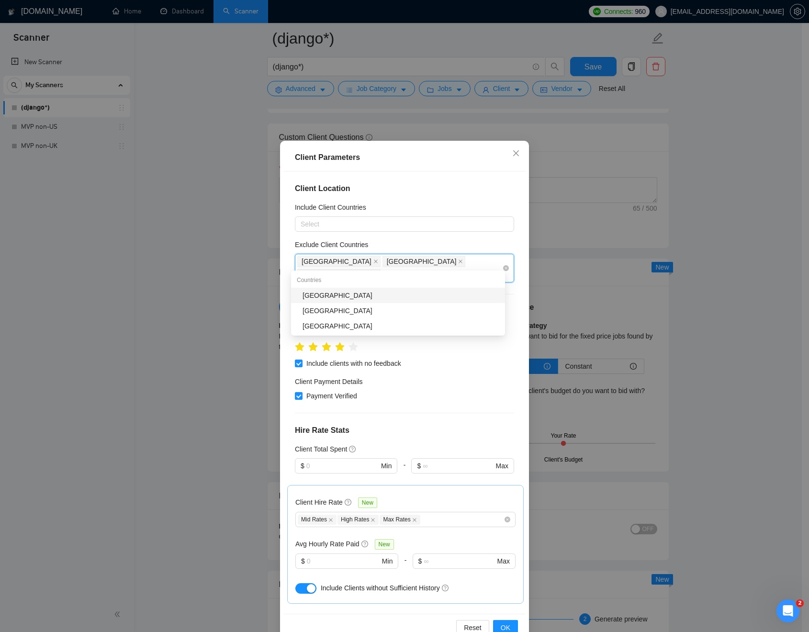
type input "bang"
click at [447, 295] on div "Bangladesh" at bounding box center [401, 295] width 197 height 11
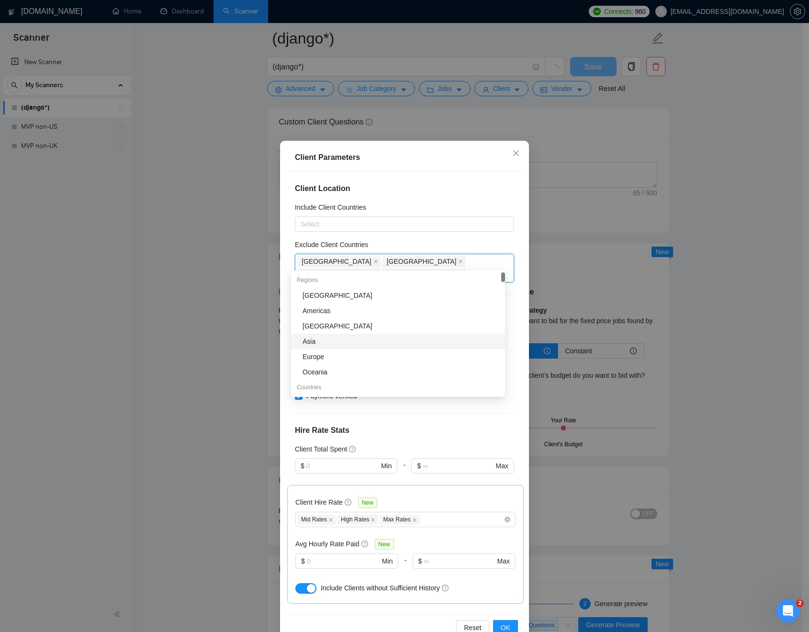
click at [510, 408] on div "Client Location Include Client Countries Select Exclude Client Countries India,…" at bounding box center [404, 392] width 242 height 442
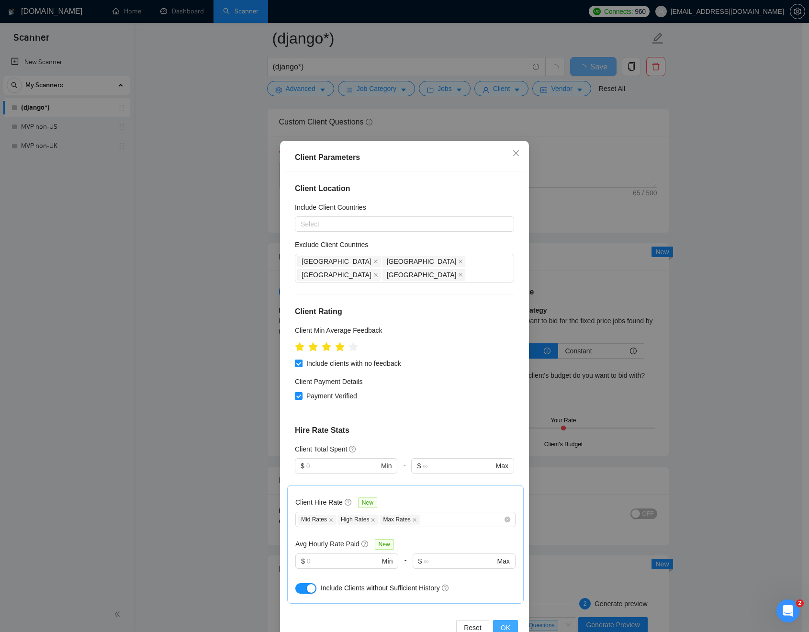
click at [507, 626] on button "OK" at bounding box center [505, 627] width 25 height 15
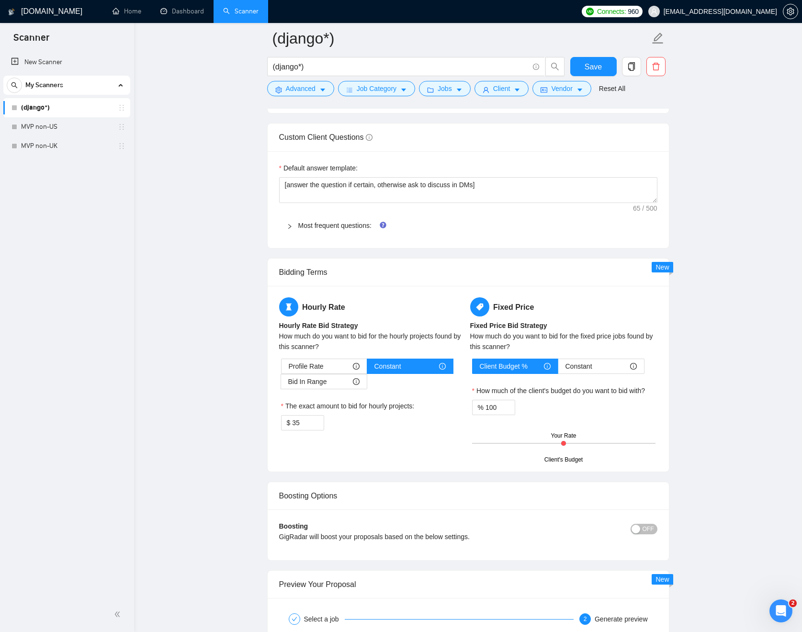
click at [617, 83] on div "Reset all filters" at bounding box center [617, 83] width 0 height 0
click at [583, 67] on button "Save" at bounding box center [593, 66] width 46 height 19
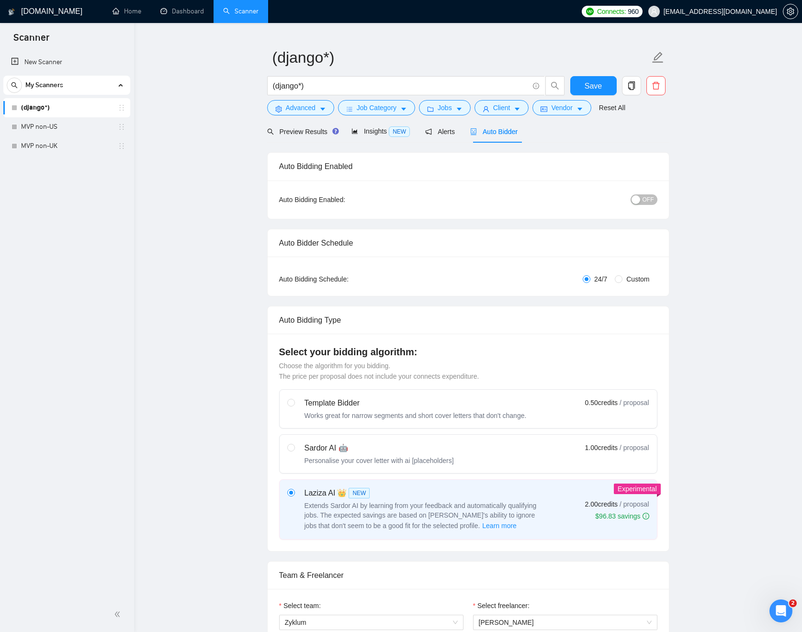
scroll to position [3, 0]
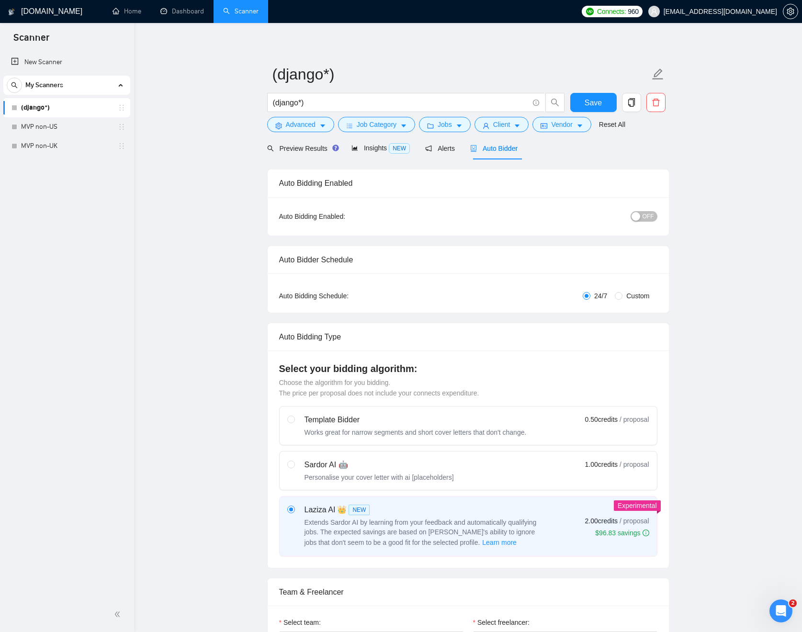
click at [646, 216] on span "OFF" at bounding box center [647, 216] width 11 height 11
click at [596, 105] on span "Save" at bounding box center [592, 103] width 17 height 12
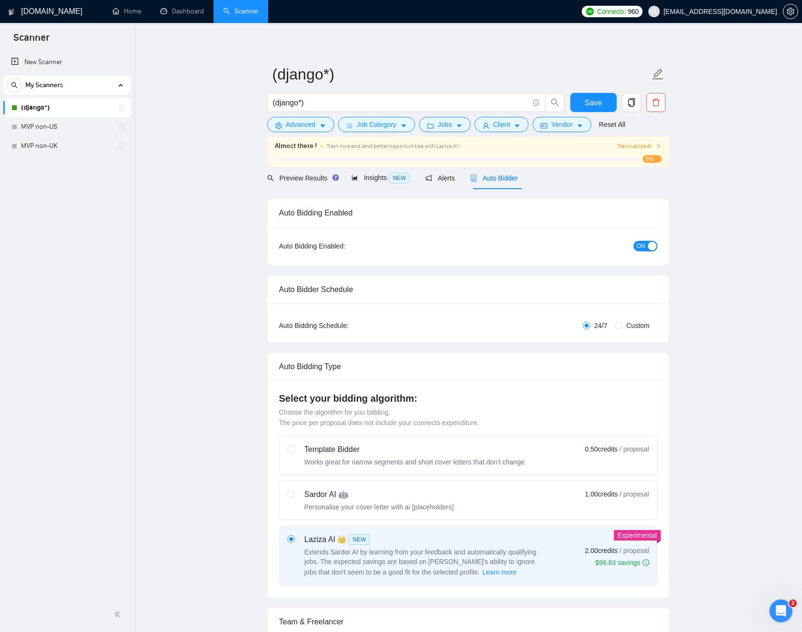
click at [636, 144] on span "Train Laziza AI" at bounding box center [639, 146] width 44 height 9
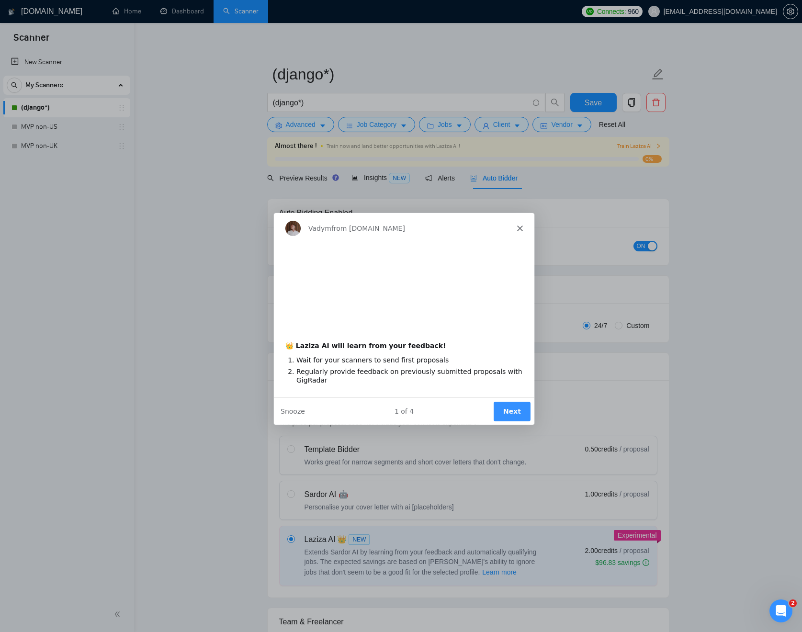
scroll to position [0, 0]
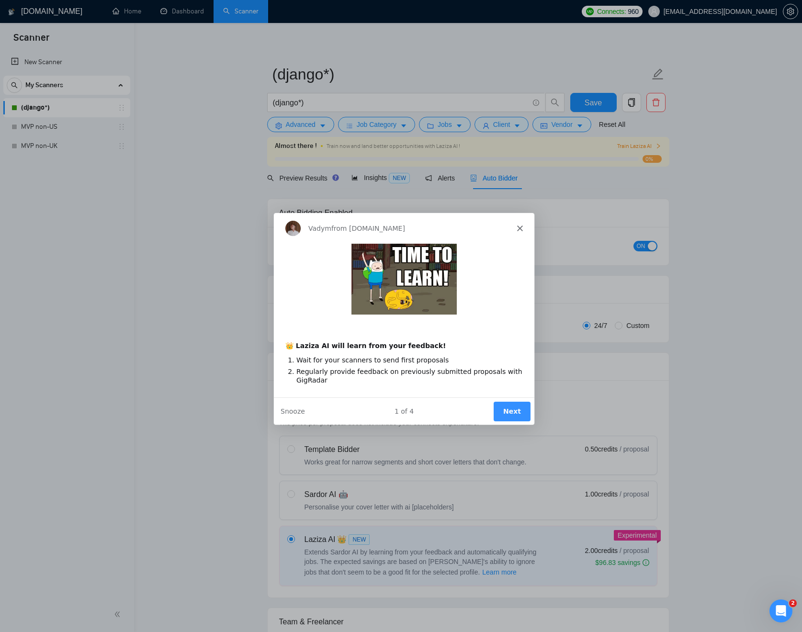
click at [516, 407] on button "Next" at bounding box center [511, 411] width 37 height 20
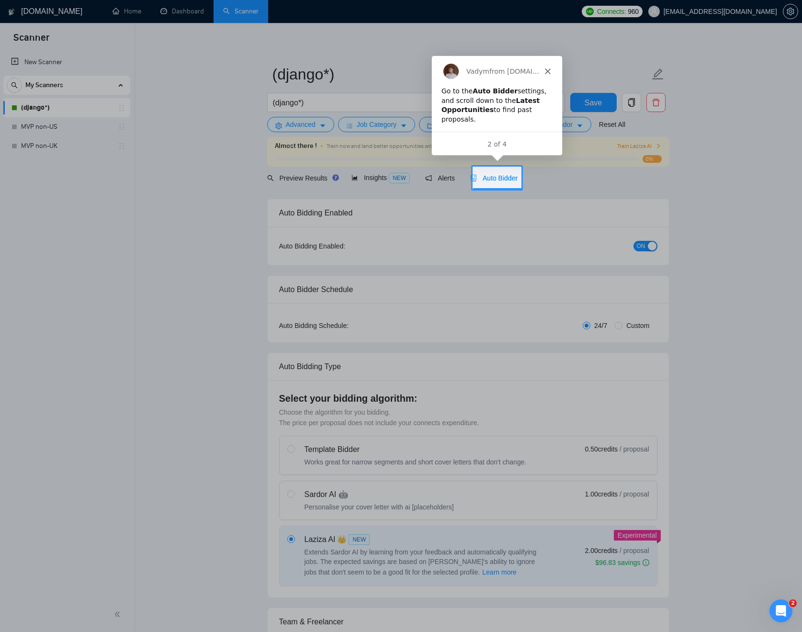
click at [503, 178] on span "Auto Bidder" at bounding box center [493, 178] width 47 height 8
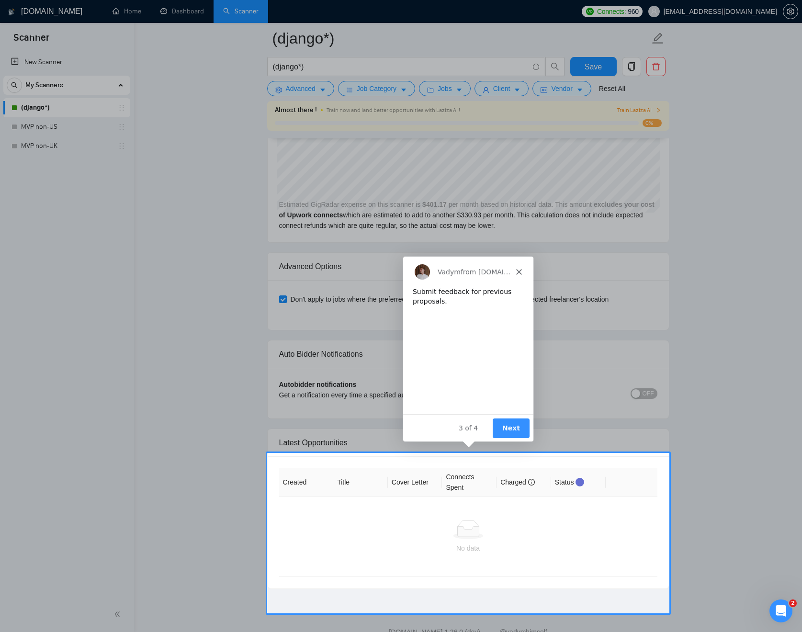
scroll to position [2525, 0]
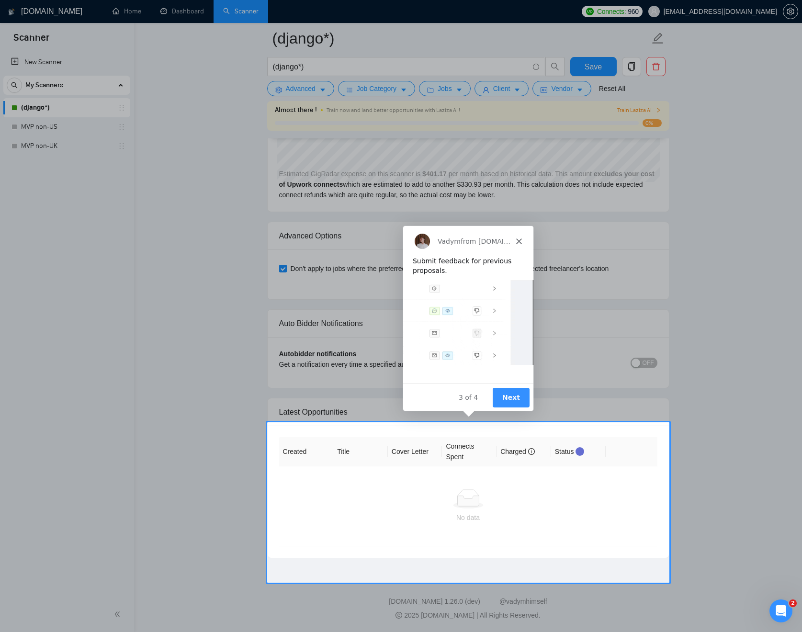
click at [511, 392] on button "Next" at bounding box center [510, 397] width 37 height 20
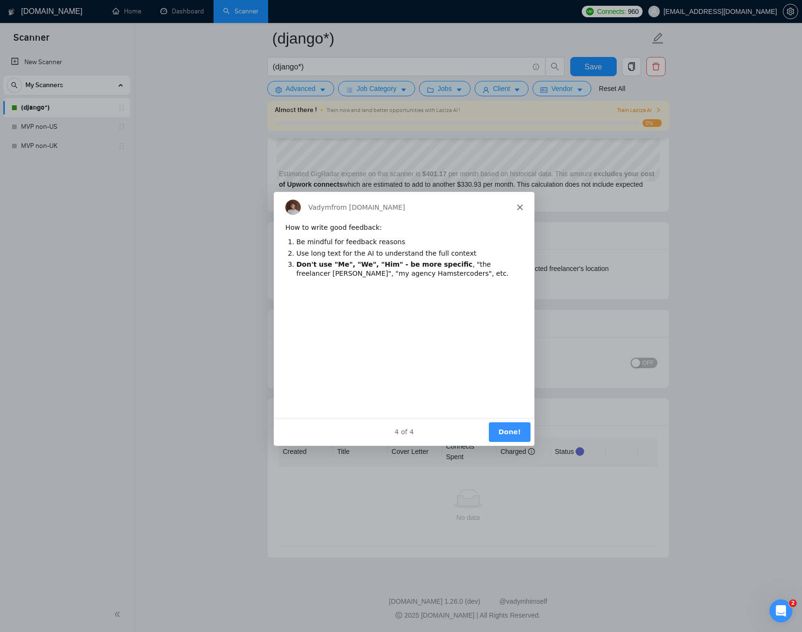
scroll to position [0, 0]
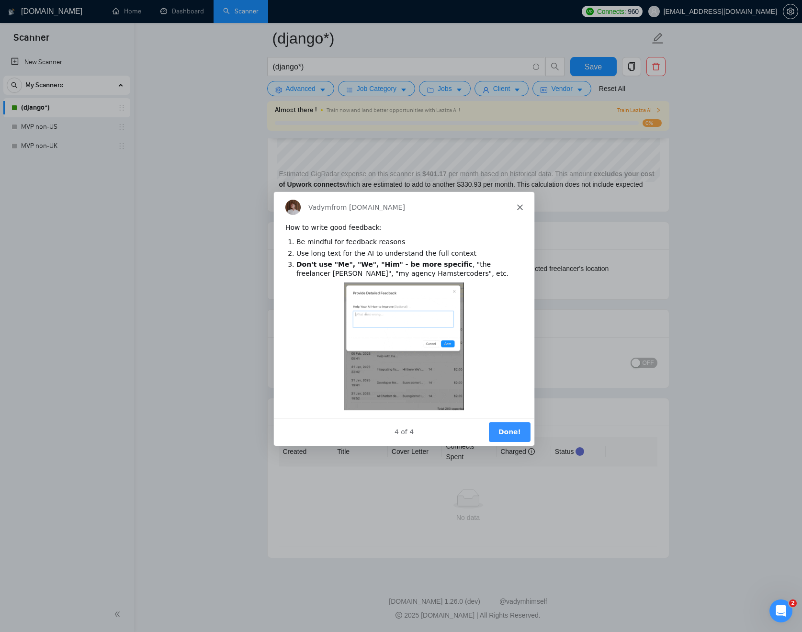
click at [515, 426] on button "Done!" at bounding box center [509, 432] width 42 height 20
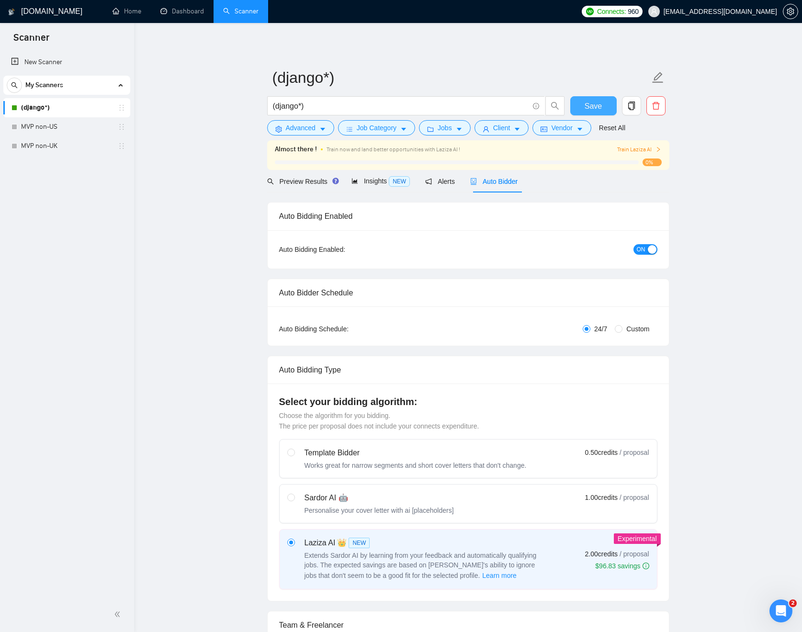
click at [594, 108] on span "Save" at bounding box center [592, 106] width 17 height 12
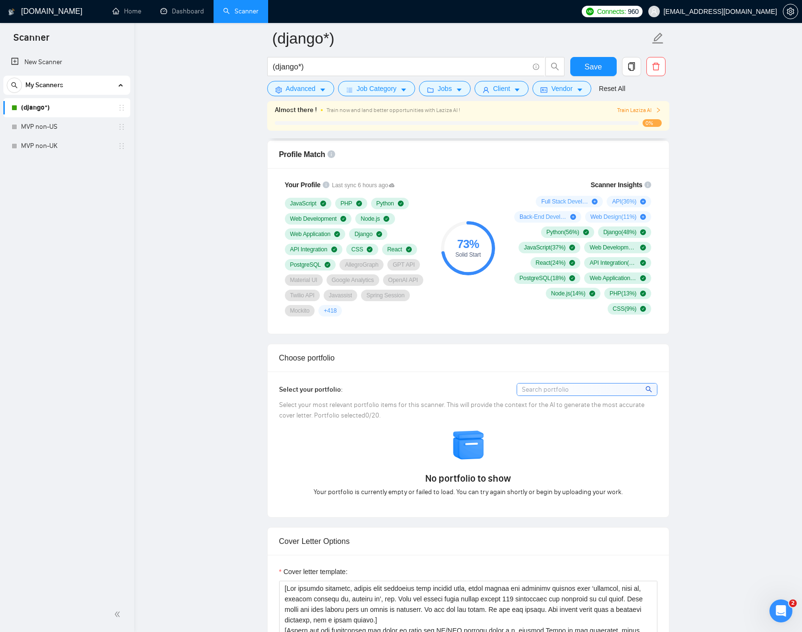
scroll to position [804, 0]
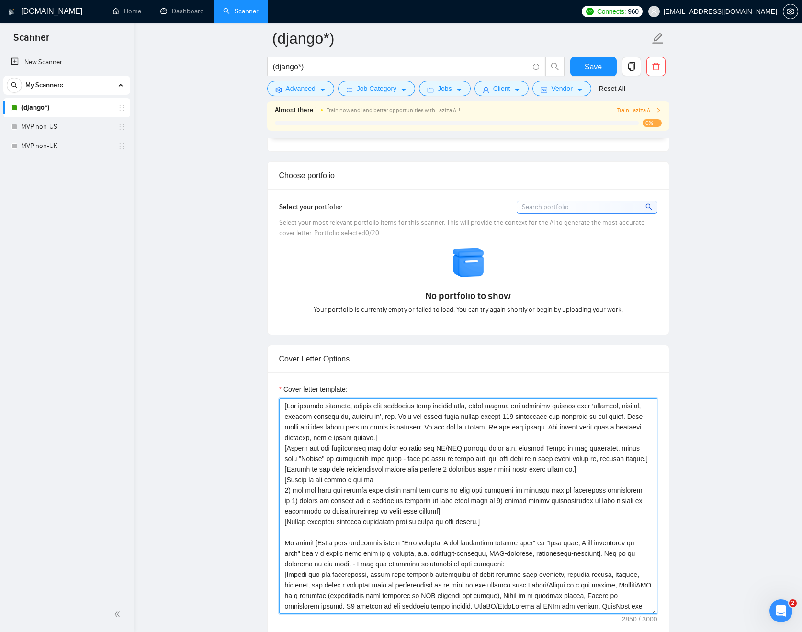
click at [531, 470] on textarea "Cover letter template:" at bounding box center [468, 505] width 378 height 215
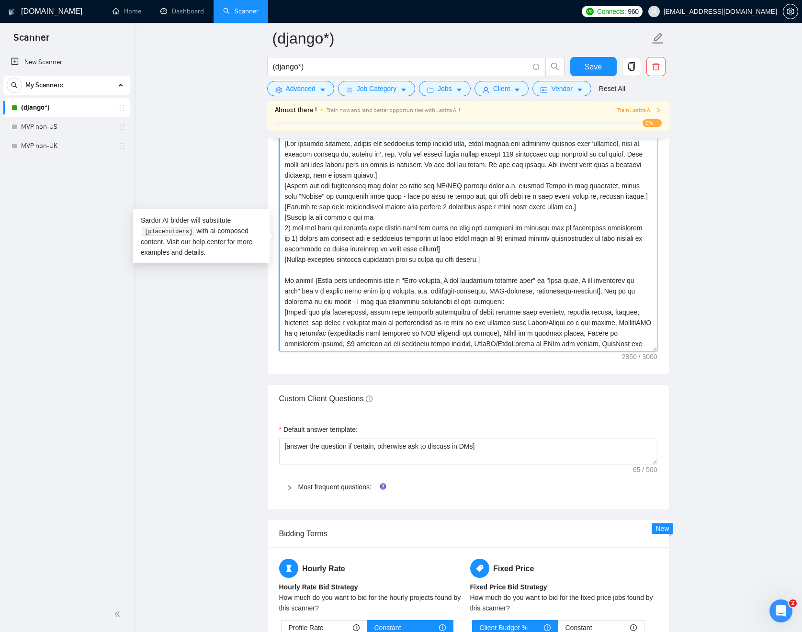
scroll to position [1147, 0]
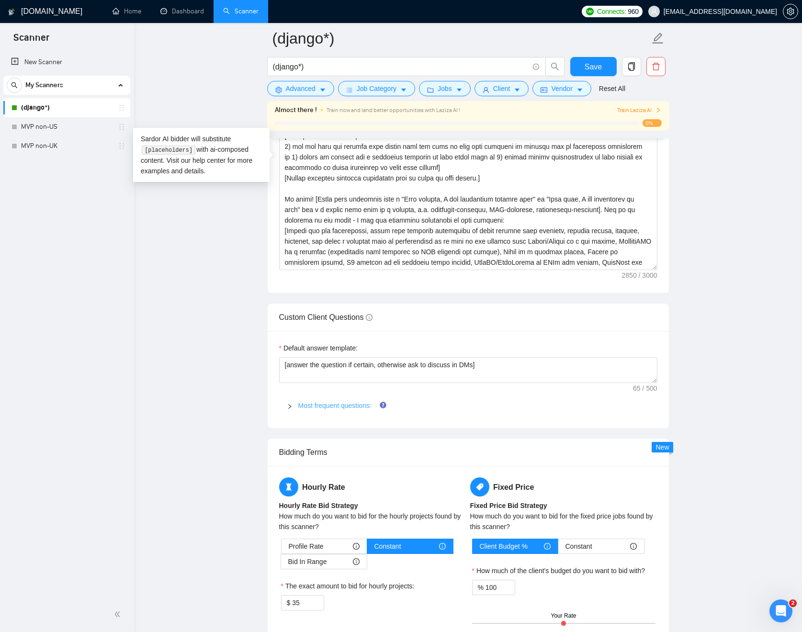
click at [359, 404] on link "Most frequent questions:" at bounding box center [334, 406] width 73 height 8
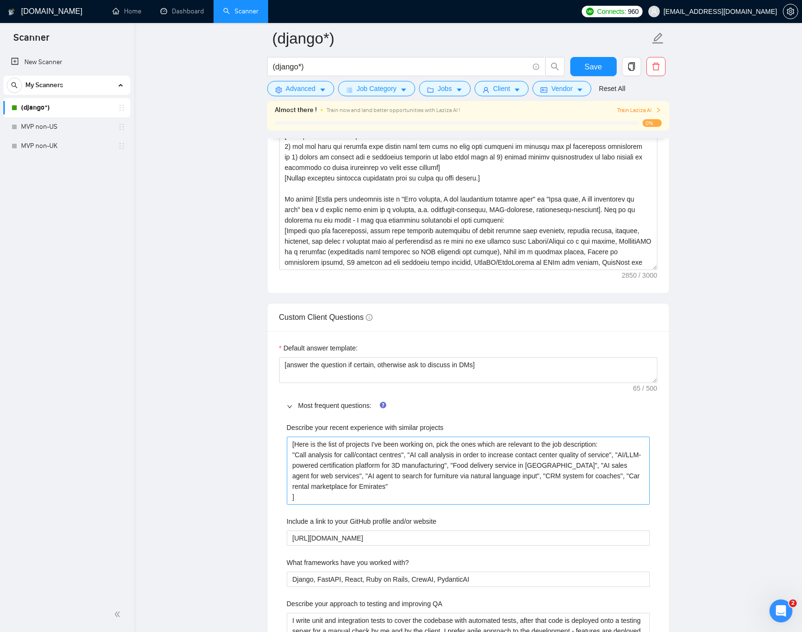
scroll to position [1211, 0]
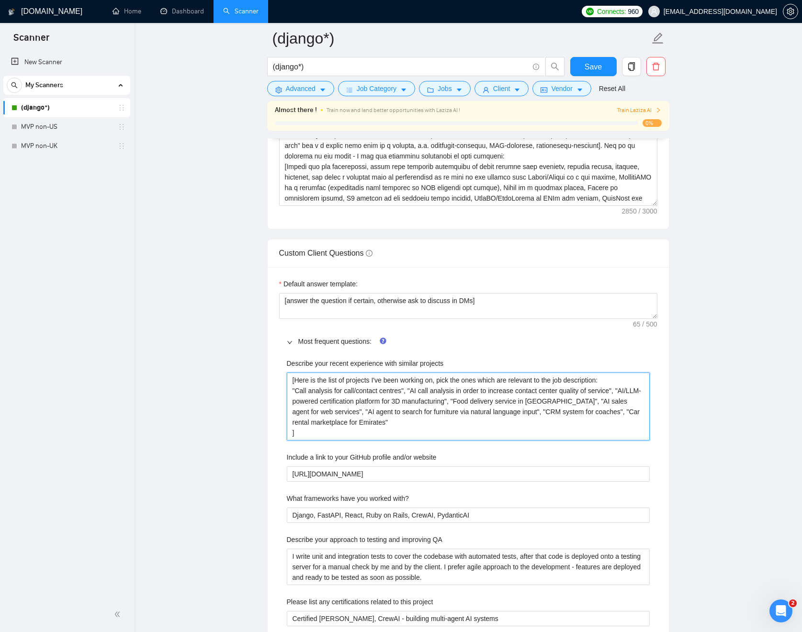
click at [531, 435] on projects "[Here is the list of projects I've been working on, pick the ones which are rel…" at bounding box center [468, 406] width 363 height 68
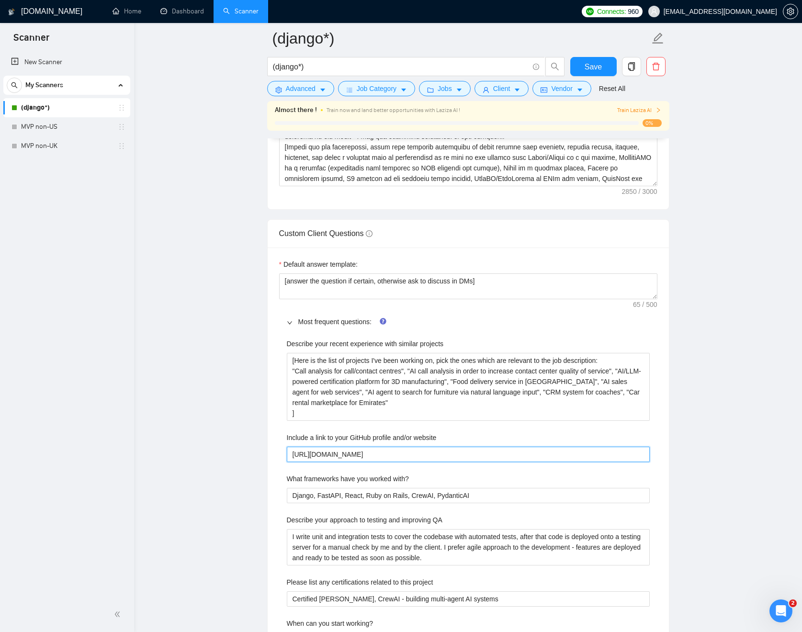
click at [517, 449] on website "[URL][DOMAIN_NAME]" at bounding box center [468, 454] width 363 height 15
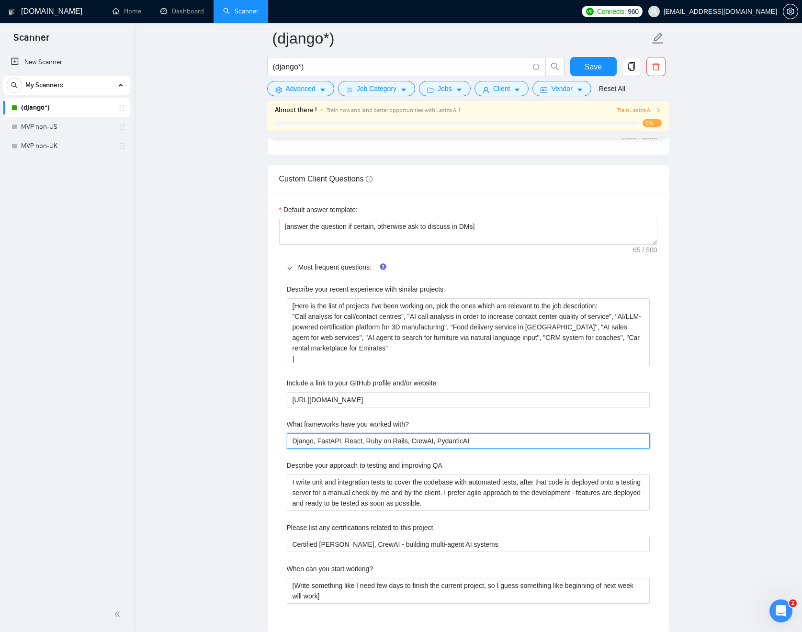
click at [543, 437] on with\? "Django, FastAPI, React, Ruby on Rails, CrewAI, PydanticAI" at bounding box center [468, 440] width 363 height 15
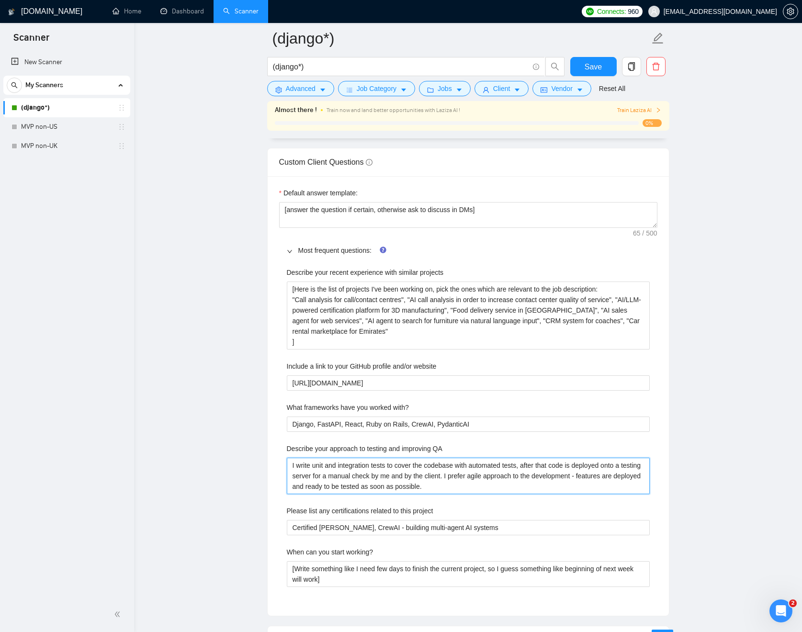
click at [542, 469] on QA "I write unit and integration tests to cover the codebase with automated tests, …" at bounding box center [468, 476] width 363 height 36
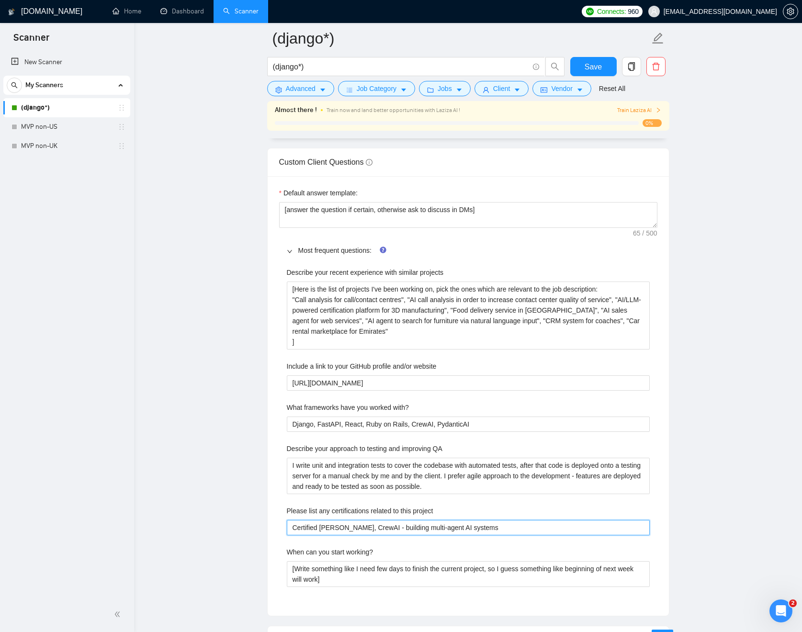
click at [532, 520] on project "Certified [PERSON_NAME], CrewAI - building multi-agent AI systems" at bounding box center [468, 527] width 363 height 15
click at [532, 521] on project "Certified [PERSON_NAME], CrewAI - building multi-agent AI systems" at bounding box center [468, 527] width 363 height 15
click at [533, 524] on project "Certified [PERSON_NAME], CrewAI - building multi-agent AI systems" at bounding box center [468, 527] width 363 height 15
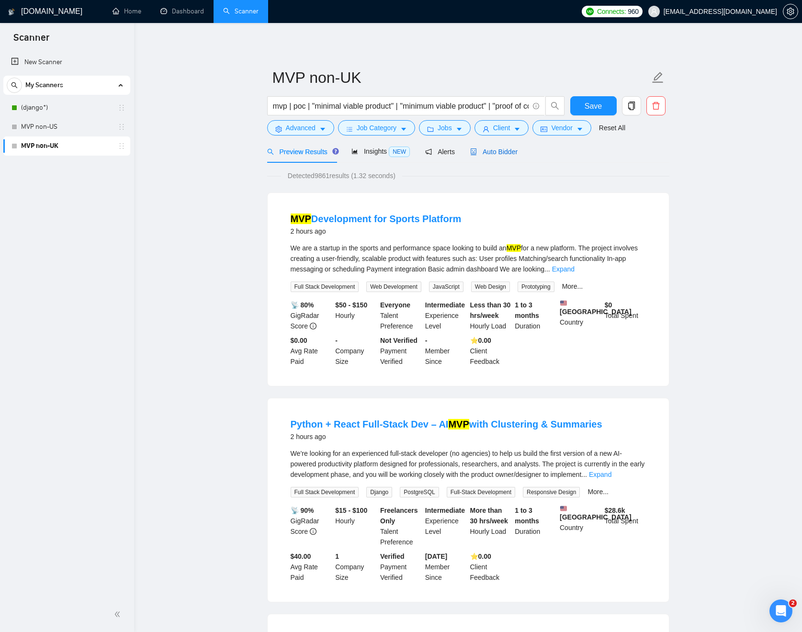
click at [504, 153] on span "Auto Bidder" at bounding box center [493, 152] width 47 height 8
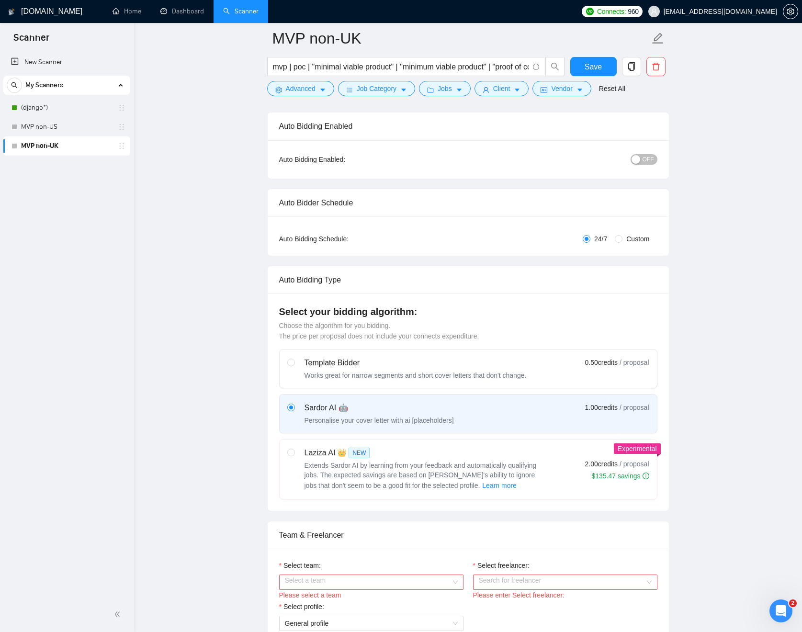
scroll to position [85, 0]
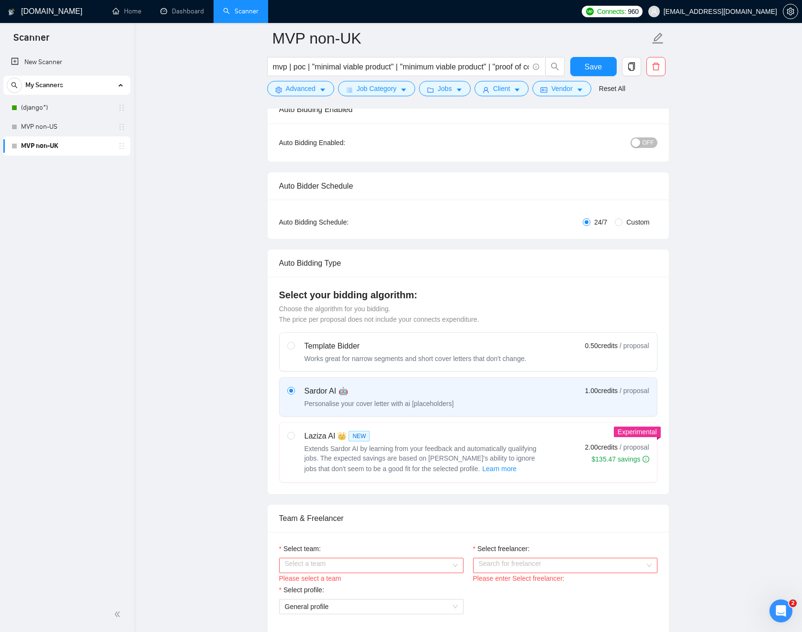
click at [441, 458] on span "Extends Sardor AI by learning from your feedback and automatically qualifying j…" at bounding box center [420, 459] width 232 height 28
click at [294, 438] on input "radio" at bounding box center [290, 435] width 7 height 7
radio input "true"
radio input "false"
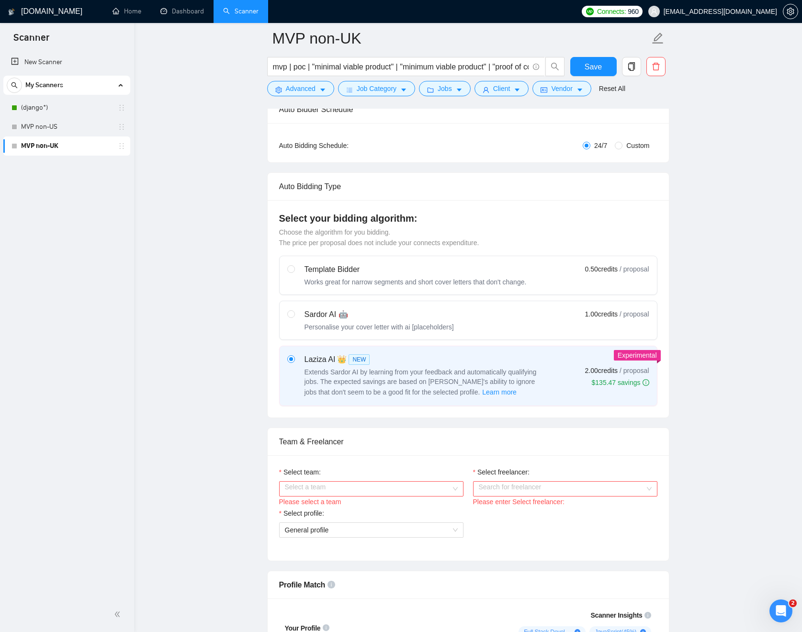
scroll to position [226, 0]
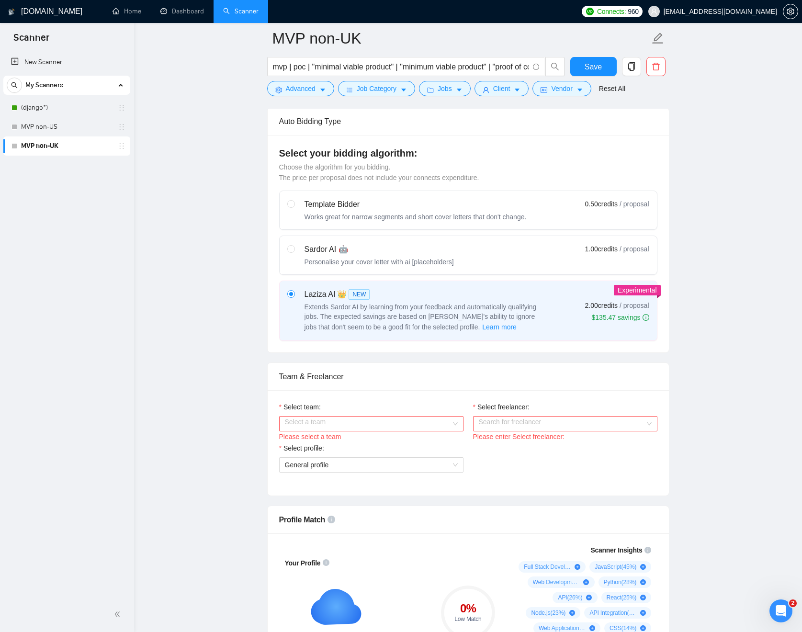
click at [399, 425] on input "Select team:" at bounding box center [368, 423] width 166 height 14
click at [372, 445] on div "Zyklum" at bounding box center [370, 442] width 173 height 11
click at [509, 425] on input "Select freelancer:" at bounding box center [562, 423] width 166 height 14
click at [552, 440] on div "[PERSON_NAME]" at bounding box center [564, 442] width 173 height 11
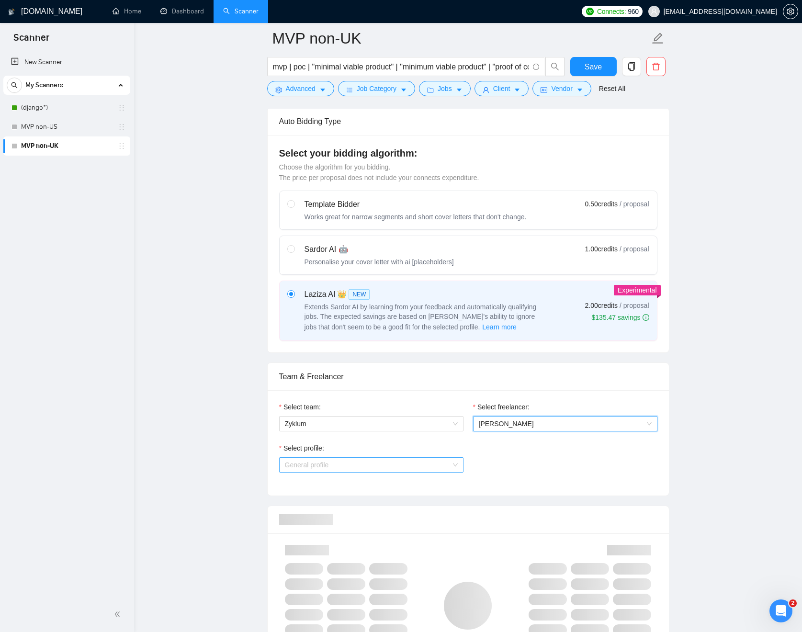
click at [420, 461] on span "General profile" at bounding box center [371, 465] width 173 height 14
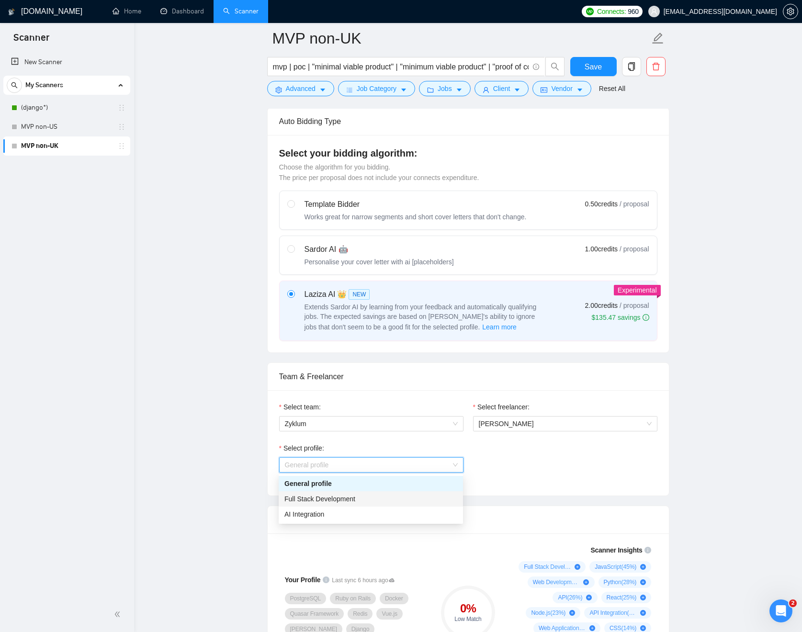
click at [401, 498] on div "Full Stack Development" at bounding box center [370, 498] width 173 height 11
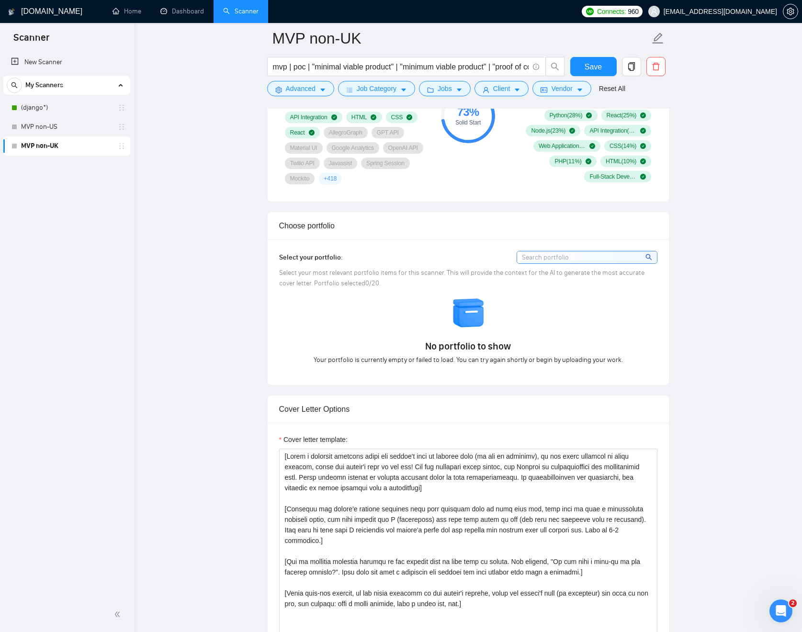
scroll to position [920, 0]
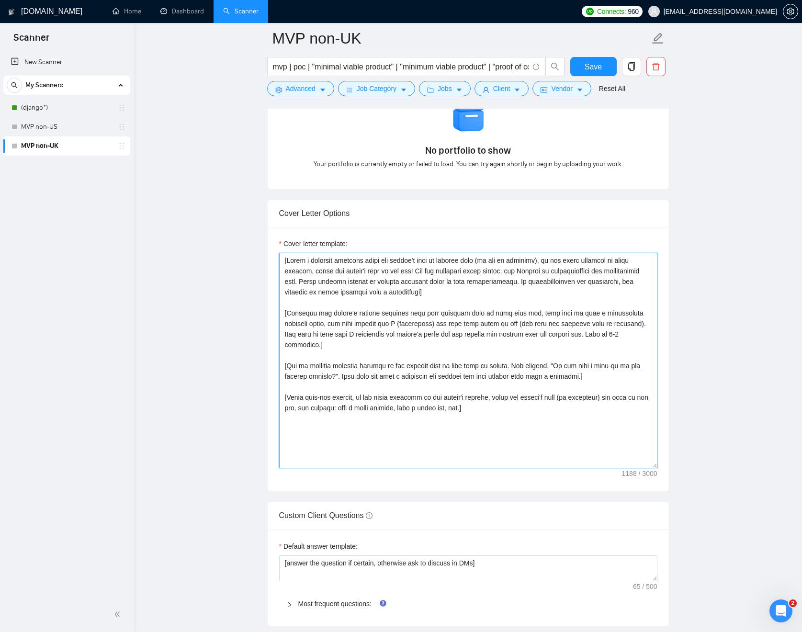
click at [490, 385] on textarea "Cover letter template:" at bounding box center [468, 360] width 378 height 215
paste textarea "Use simpler language, divide long sentences into shorter ones, avoid formal and…"
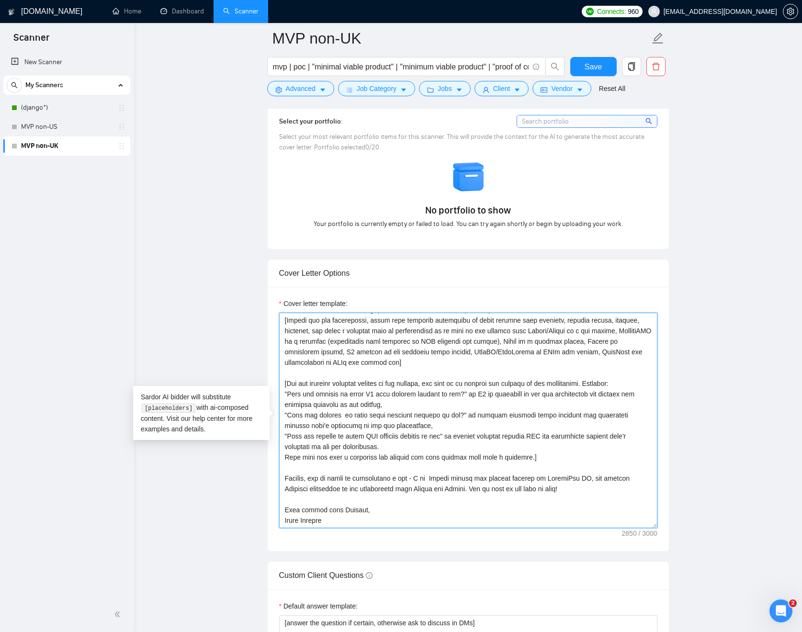
scroll to position [924, 0]
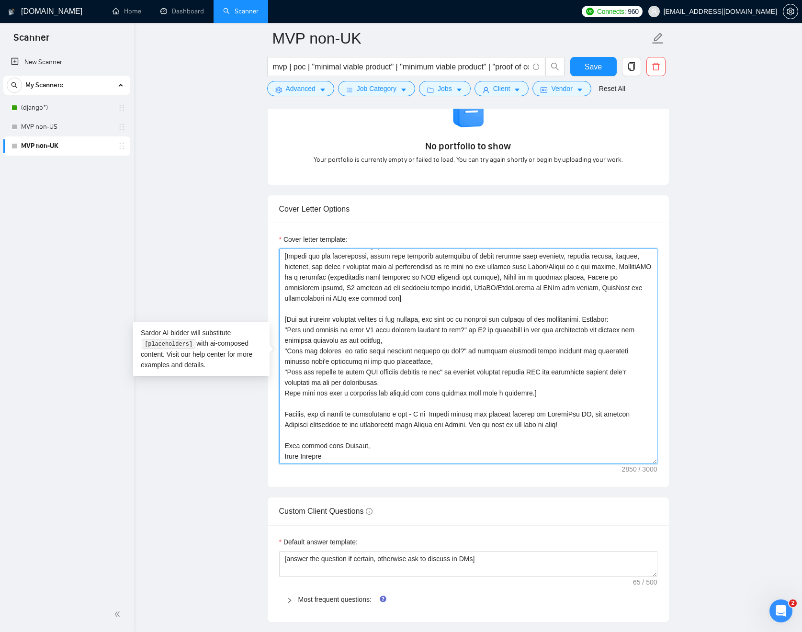
click at [529, 406] on textarea "Cover letter template:" at bounding box center [468, 355] width 378 height 215
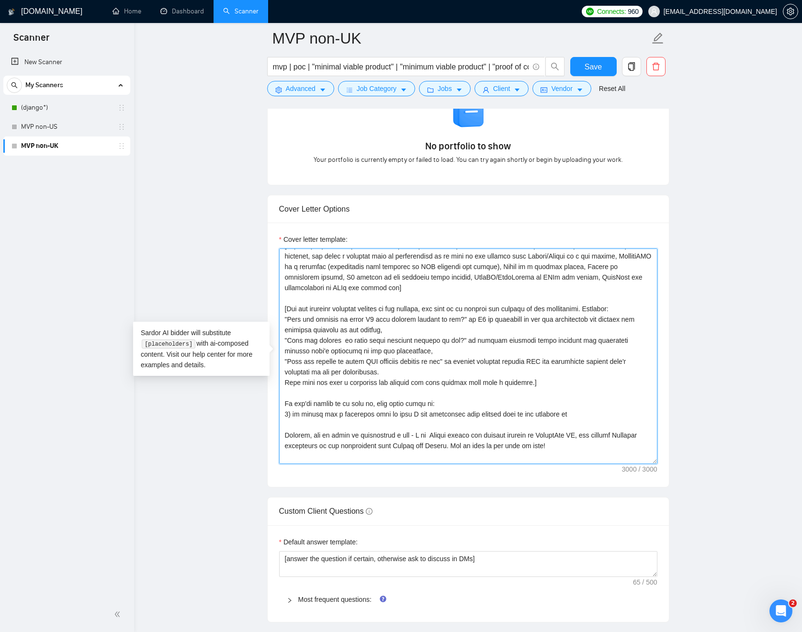
scroll to position [211, 0]
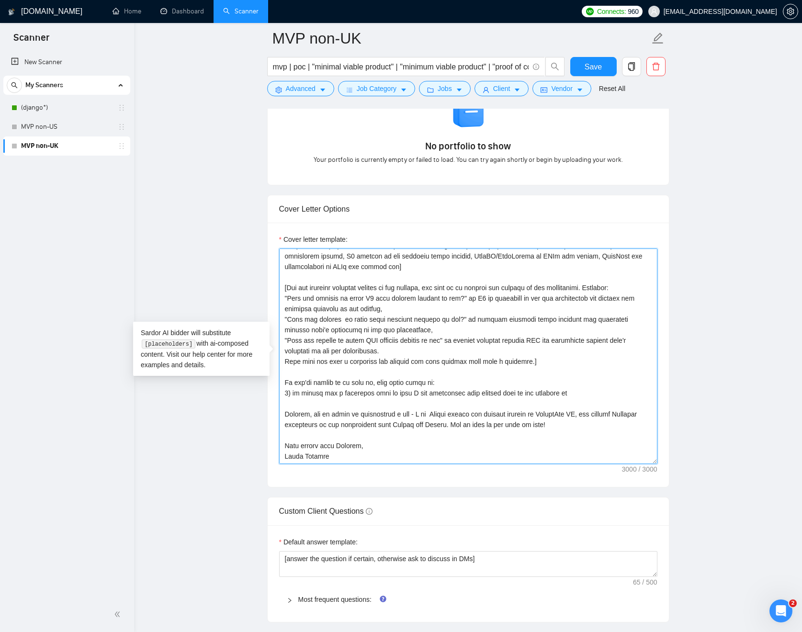
click at [588, 394] on textarea "Cover letter template:" at bounding box center [468, 355] width 378 height 215
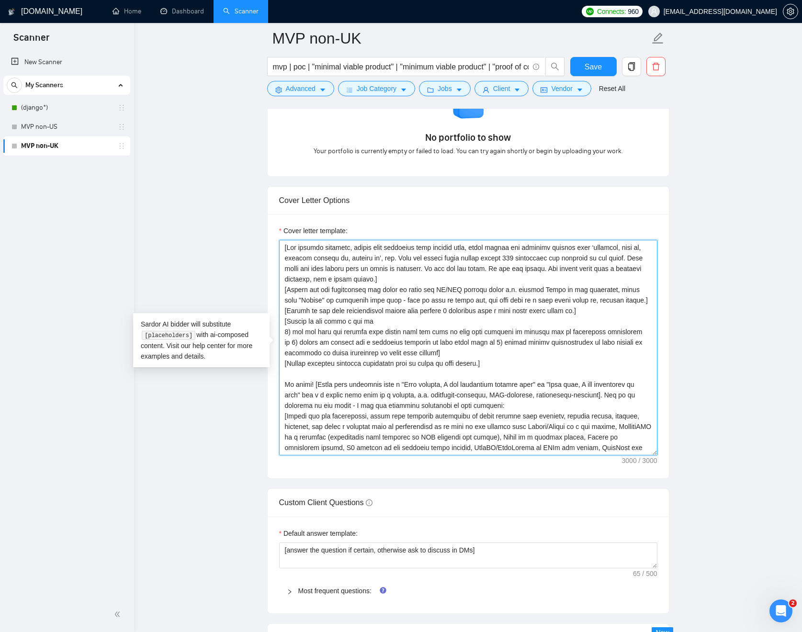
scroll to position [921, 0]
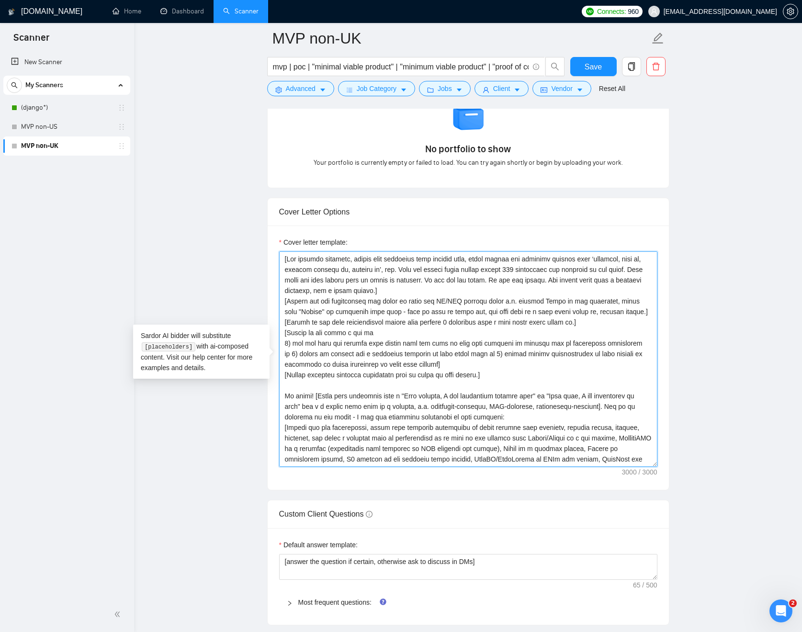
click at [288, 301] on textarea "Cover letter template:" at bounding box center [468, 358] width 378 height 215
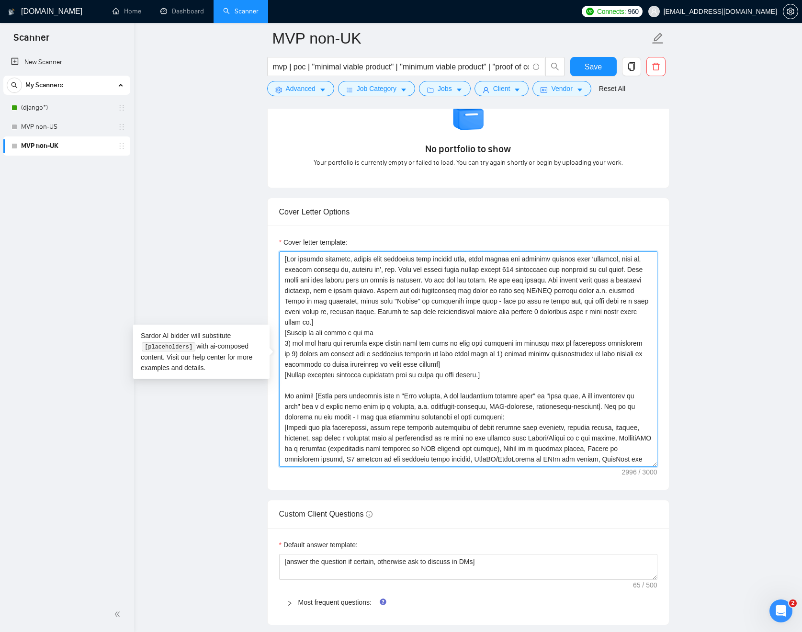
click at [561, 310] on textarea "Cover letter template:" at bounding box center [468, 358] width 378 height 215
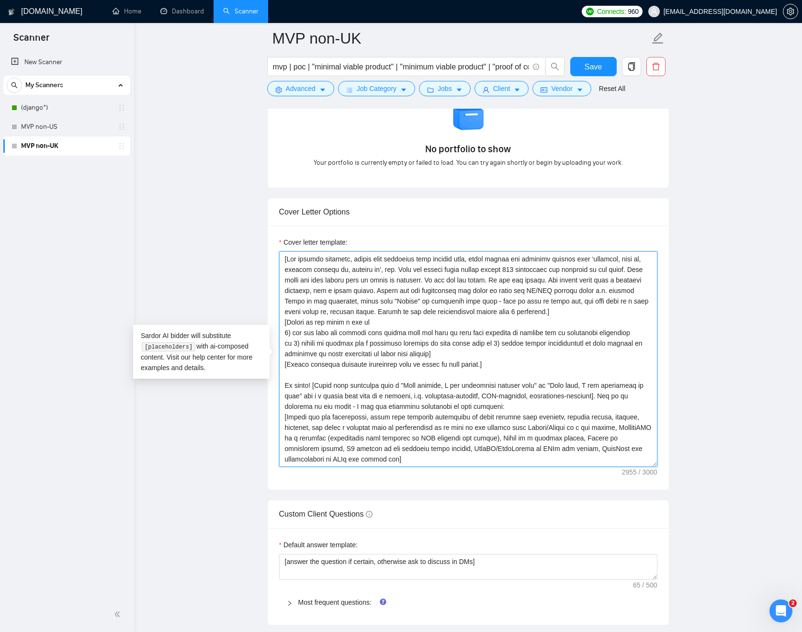
click at [289, 363] on textarea "Cover letter template:" at bounding box center [468, 358] width 378 height 215
click at [587, 310] on textarea "Cover letter template:" at bounding box center [468, 358] width 378 height 215
paste textarea "Please preserve original formatting when it comes to line breaks."
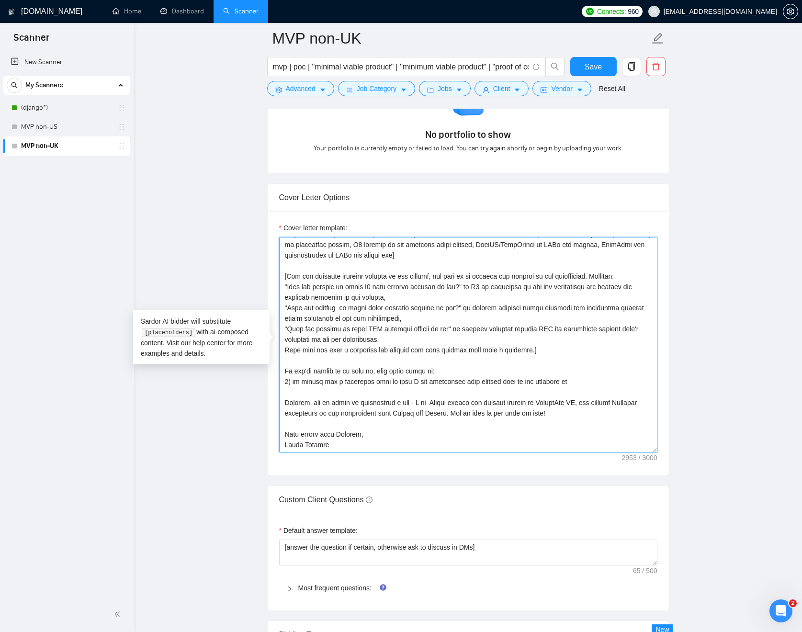
scroll to position [190, 0]
click at [579, 381] on textarea "Cover letter template:" at bounding box center [468, 344] width 378 height 215
drag, startPoint x: 344, startPoint y: 381, endPoint x: 423, endPoint y: 372, distance: 79.1
click at [423, 372] on textarea "Cover letter template:" at bounding box center [468, 344] width 378 height 215
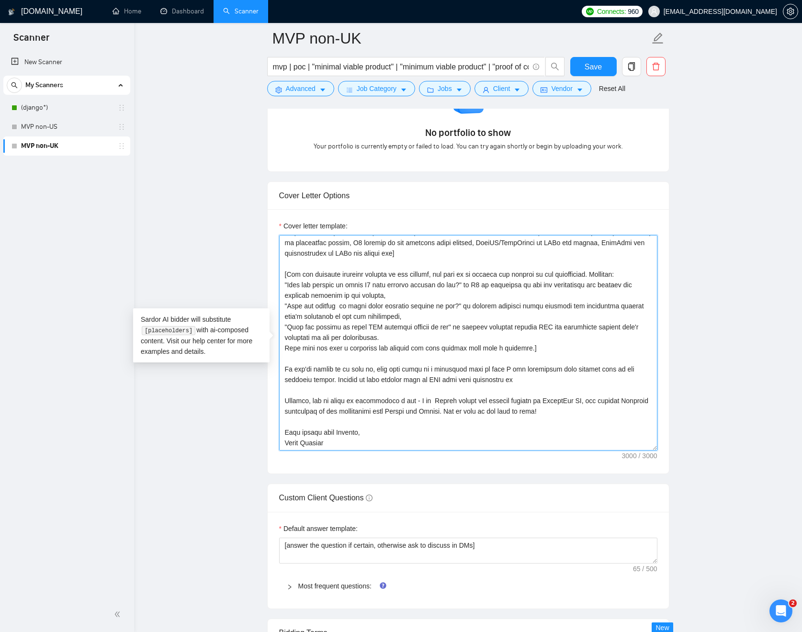
scroll to position [953, 0]
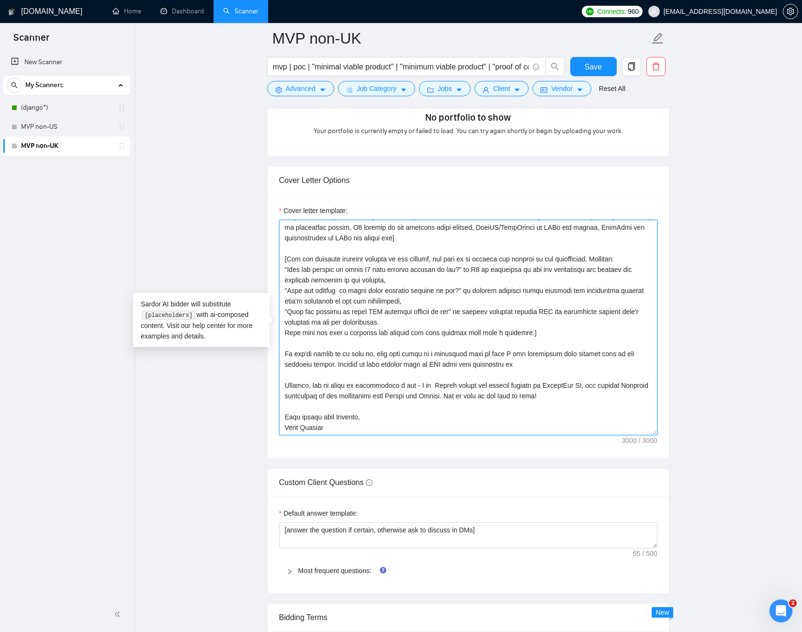
drag, startPoint x: 617, startPoint y: 352, endPoint x: 329, endPoint y: 364, distance: 287.4
click at [329, 364] on textarea "Cover letter template:" at bounding box center [468, 327] width 378 height 215
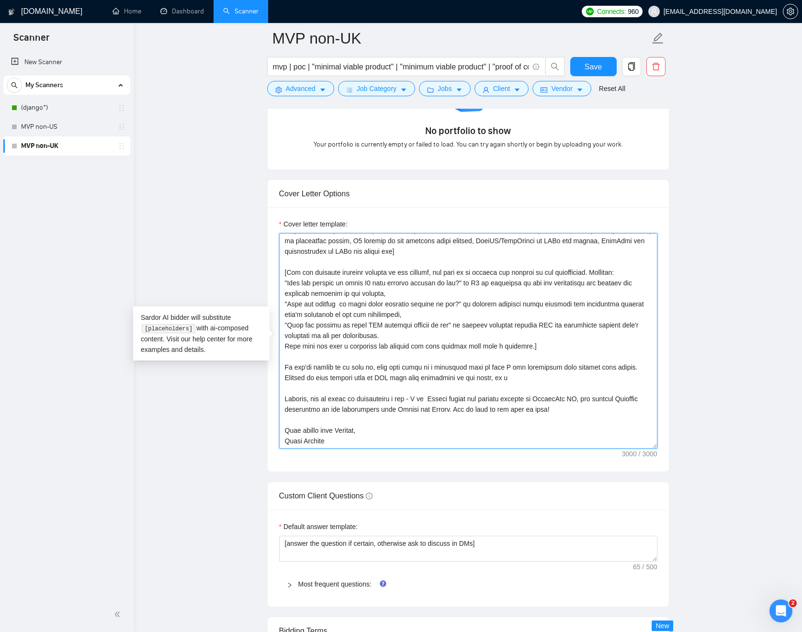
scroll to position [948, 0]
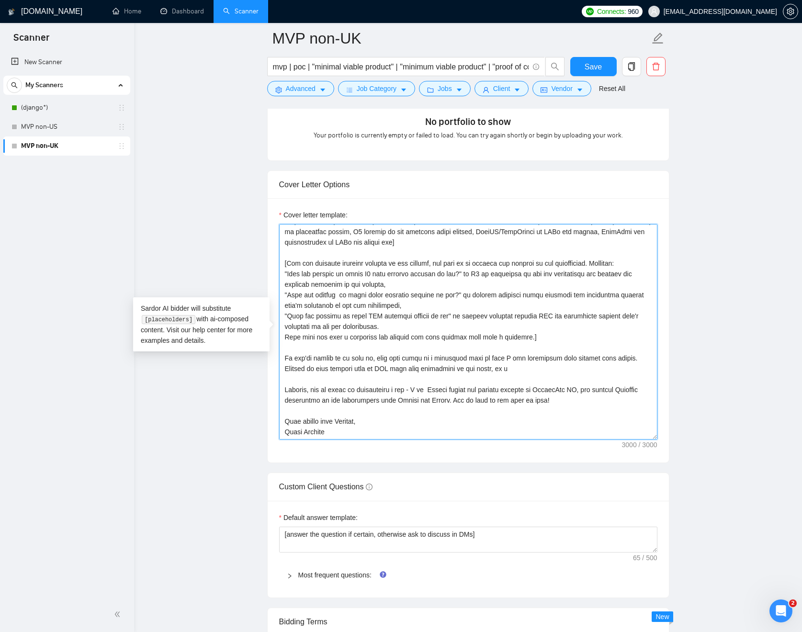
drag, startPoint x: 527, startPoint y: 365, endPoint x: 285, endPoint y: 363, distance: 241.3
click at [285, 363] on textarea "Cover letter template:" at bounding box center [468, 331] width 378 height 215
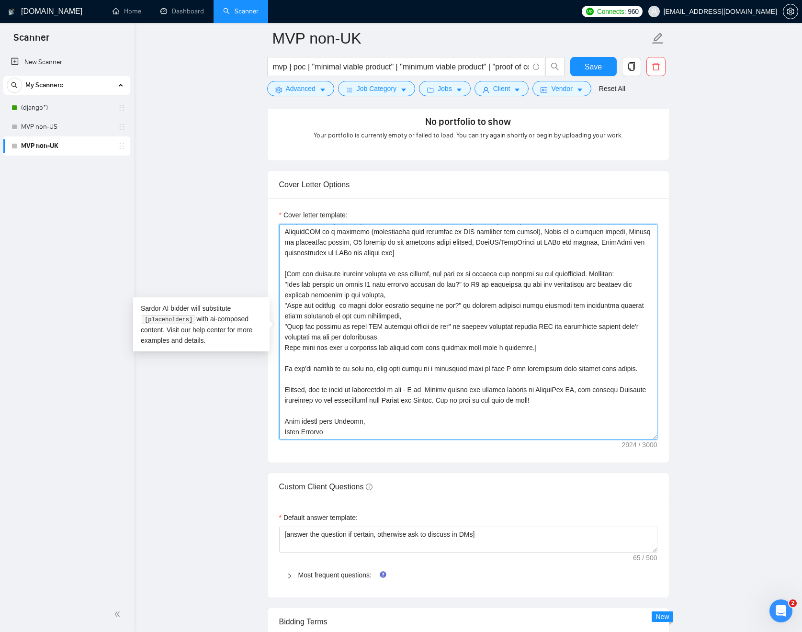
scroll to position [179, 0]
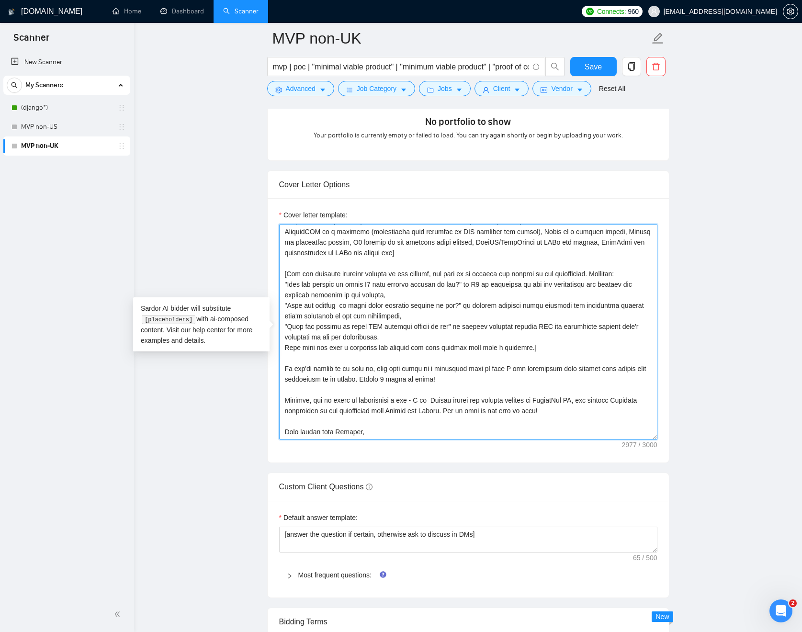
click at [393, 381] on textarea "Cover letter template:" at bounding box center [468, 331] width 378 height 215
type textarea "[Use simpler language, divide long sentences into shorter ones, avoid formal an…"
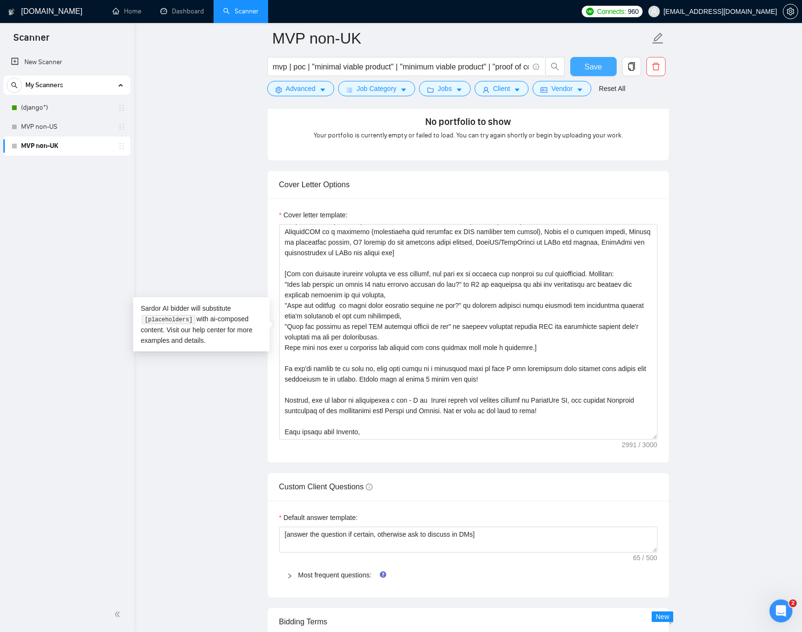
click at [605, 67] on button "Save" at bounding box center [593, 66] width 46 height 19
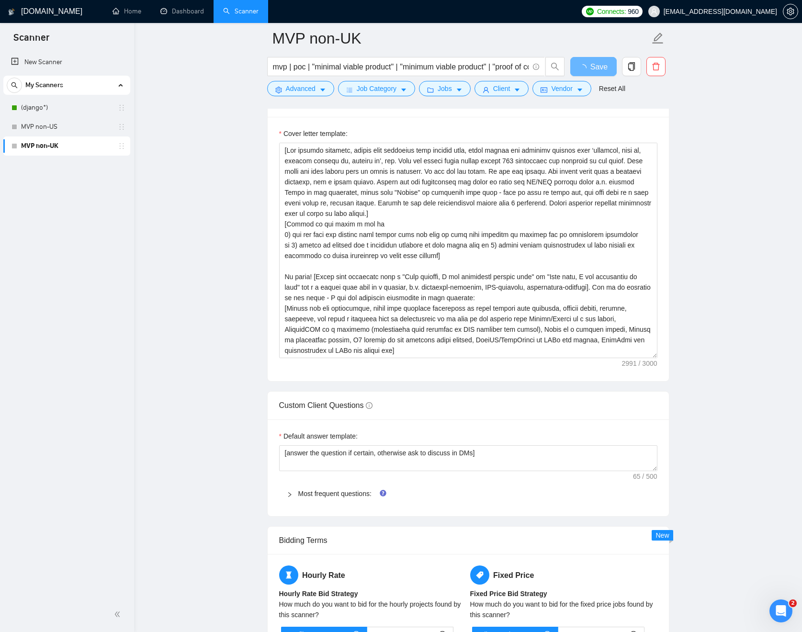
scroll to position [1092, 0]
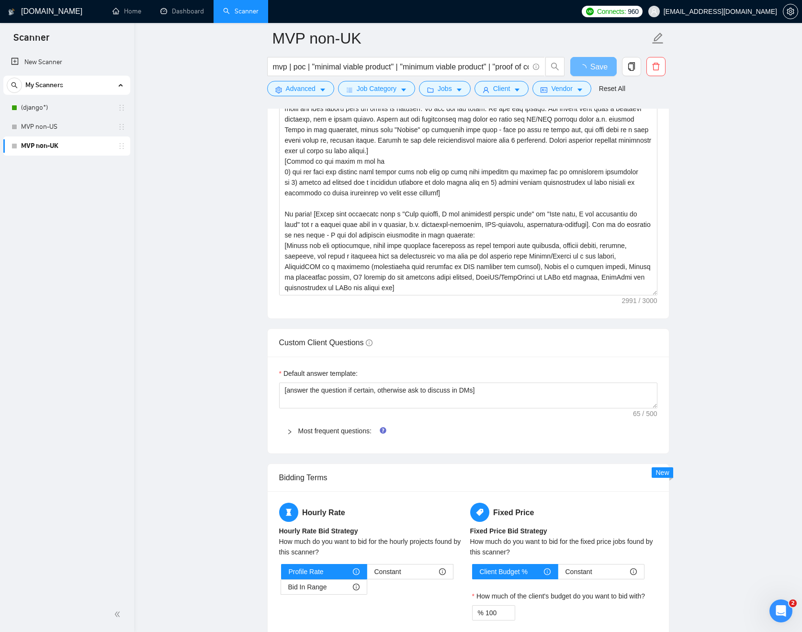
click at [350, 412] on div "Default answer template: [answer the question if certain, otherwise ask to disc…" at bounding box center [468, 405] width 401 height 97
click at [346, 423] on div "Most frequent questions:" at bounding box center [468, 431] width 378 height 22
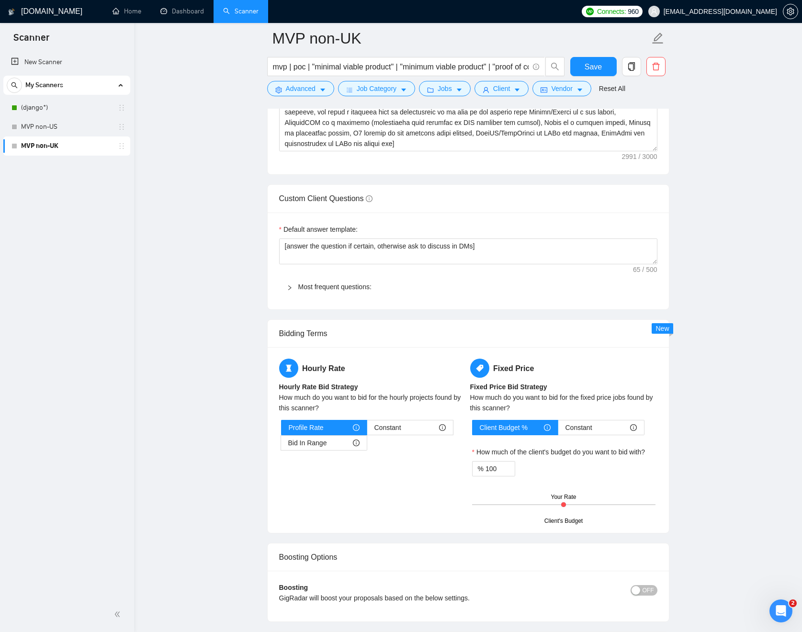
scroll to position [1161, 0]
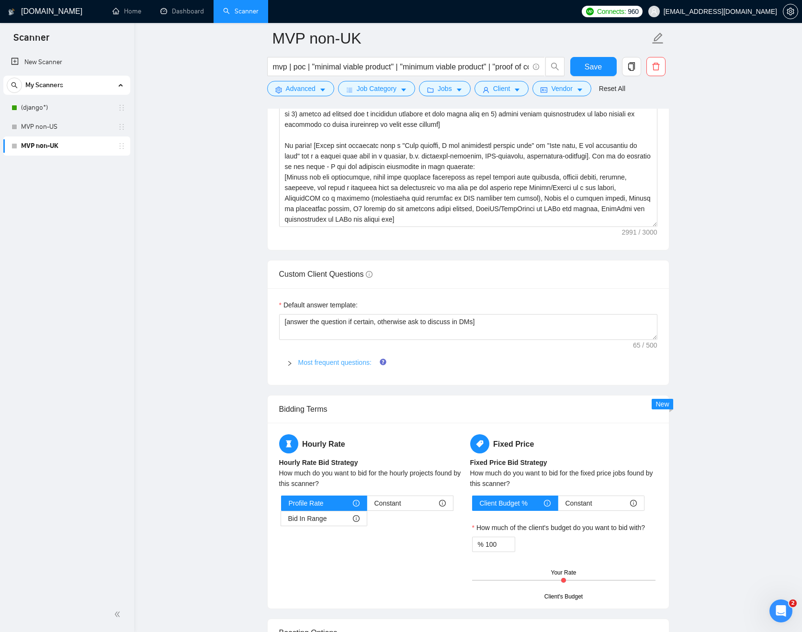
click at [345, 361] on link "Most frequent questions:" at bounding box center [334, 363] width 73 height 8
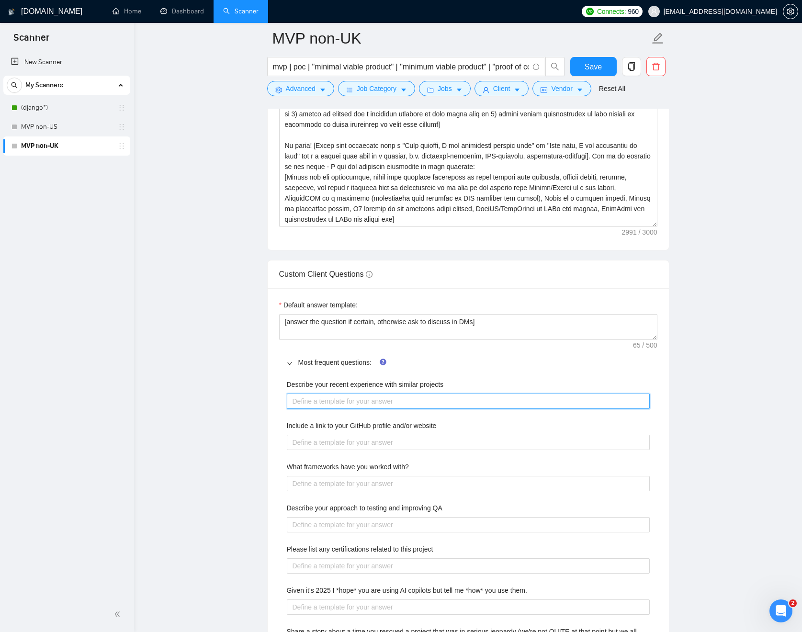
click at [445, 394] on projects "Describe your recent experience with similar projects" at bounding box center [468, 400] width 363 height 15
paste projects "[Here is the list of projects I've been working on, pick the ones which are rel…"
type projects "[Here is the list of projects I've been working on, pick the ones which are rel…"
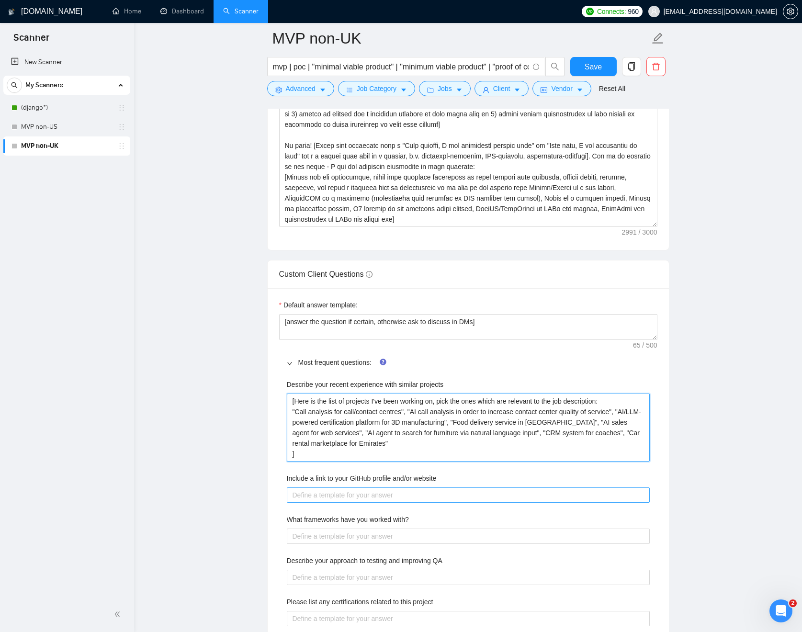
type projects "[Here is the list of projects I've been working on, pick the ones which are rel…"
click at [484, 501] on website "Include a link to your GitHub profile and/or website" at bounding box center [468, 494] width 363 height 15
paste website "[URL][DOMAIN_NAME]"
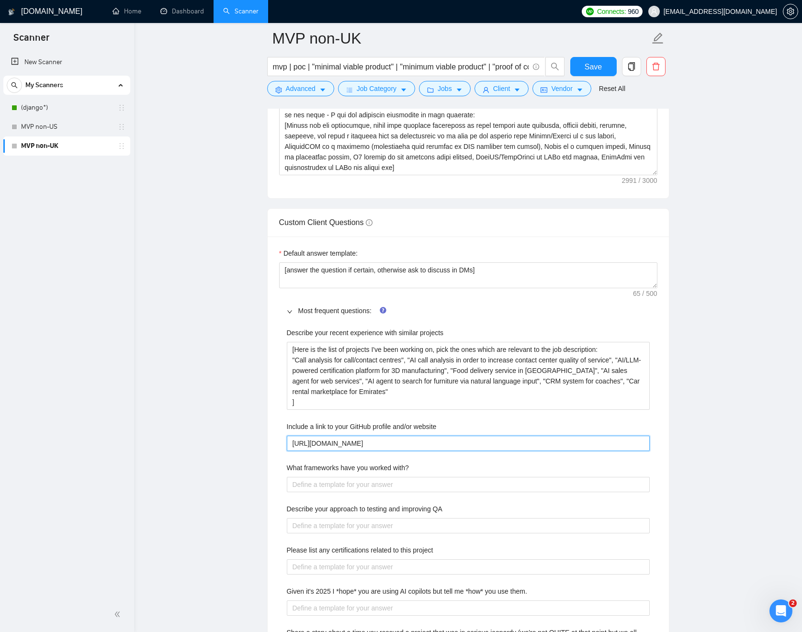
scroll to position [1225, 0]
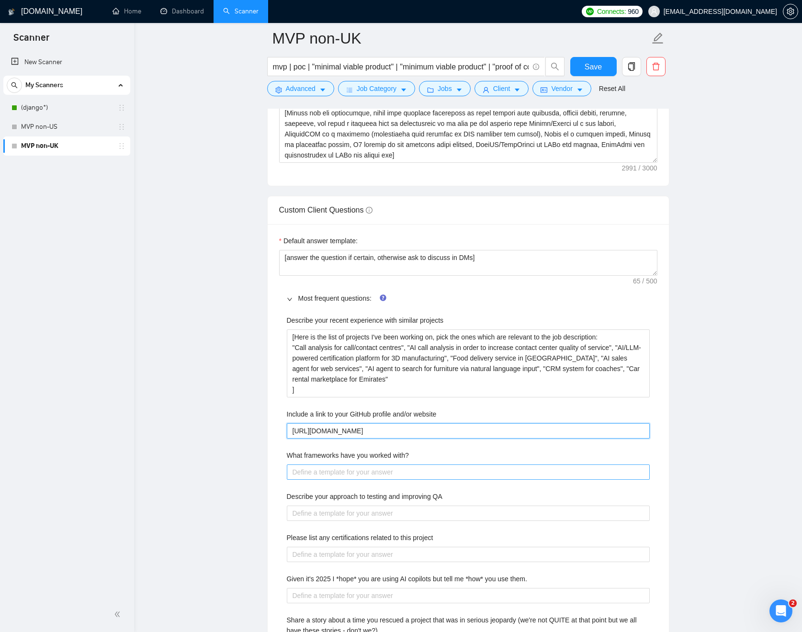
type website "[URL][DOMAIN_NAME]"
click at [450, 468] on with\? "What frameworks have you worked with?" at bounding box center [468, 471] width 363 height 15
paste with\? "Django, FastAPI, React, Ruby on Rails, CrewAI, PydanticAI"
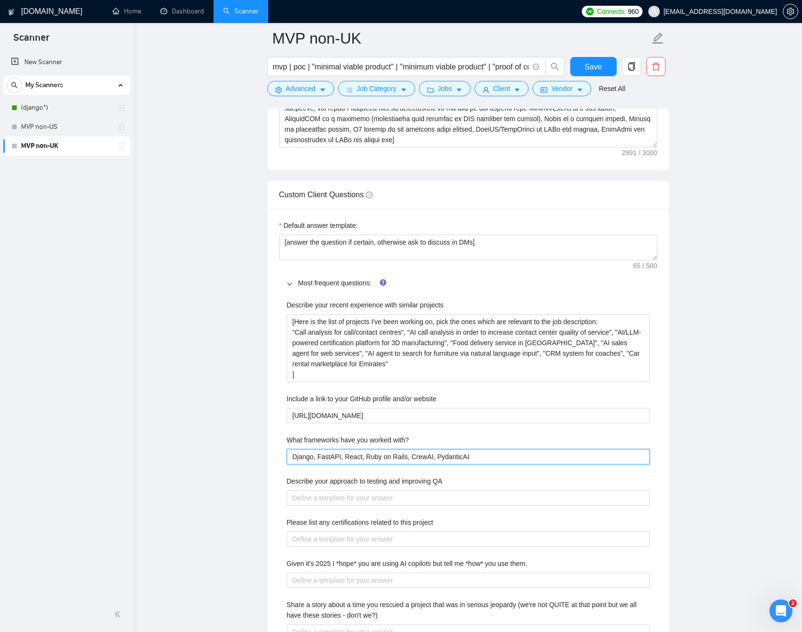
scroll to position [1258, 0]
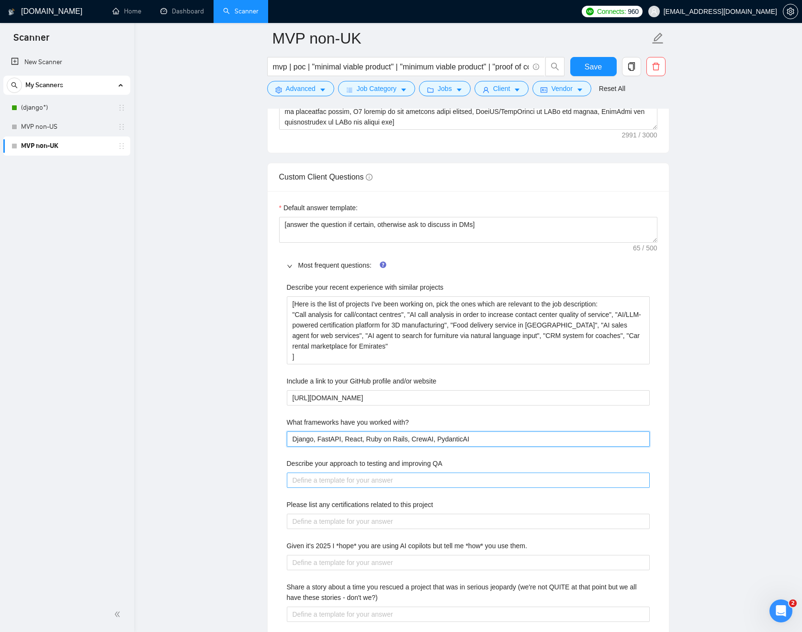
type with\? "Django, FastAPI, React, Ruby on Rails, CrewAI, PydanticAI"
click at [559, 473] on QA "Describe your approach to testing and improving QA" at bounding box center [468, 479] width 363 height 15
paste QA "I write unit and integration tests to cover the codebase with automated tests, …"
type QA "I write unit and integration tests to cover the codebase with automated tests, …"
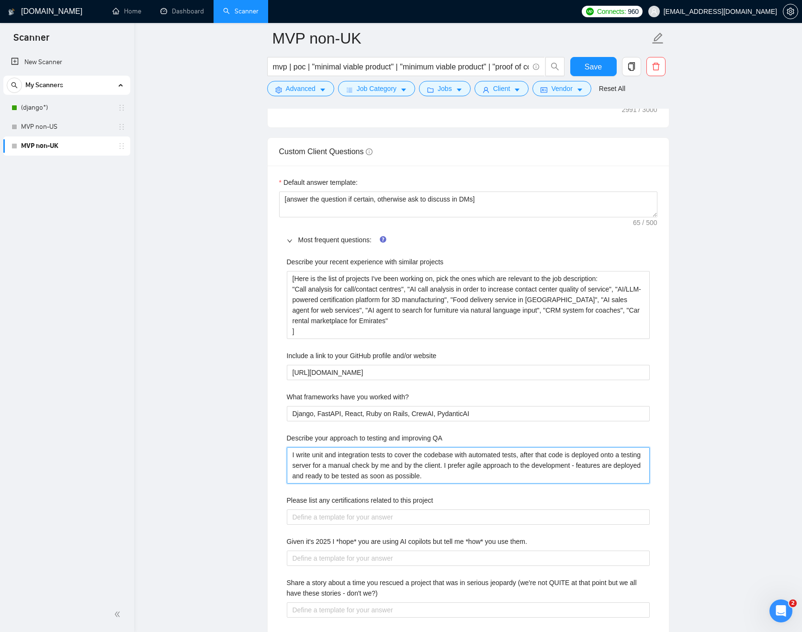
scroll to position [1347, 0]
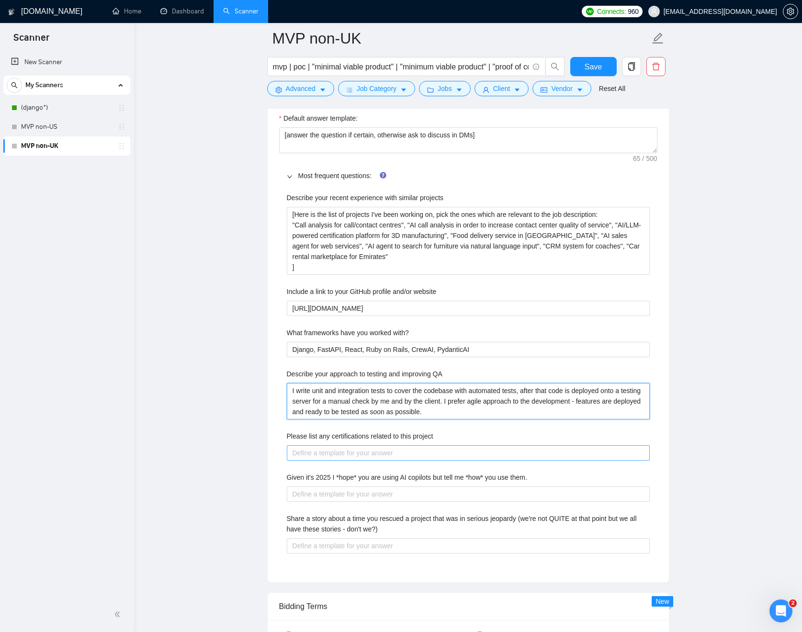
type QA "I write unit and integration tests to cover the codebase with automated tests, …"
click at [559, 449] on project "Please list any certifications related to this project" at bounding box center [468, 452] width 363 height 15
paste project "Certified [PERSON_NAME], CrewAI - building multi-agent AI systems"
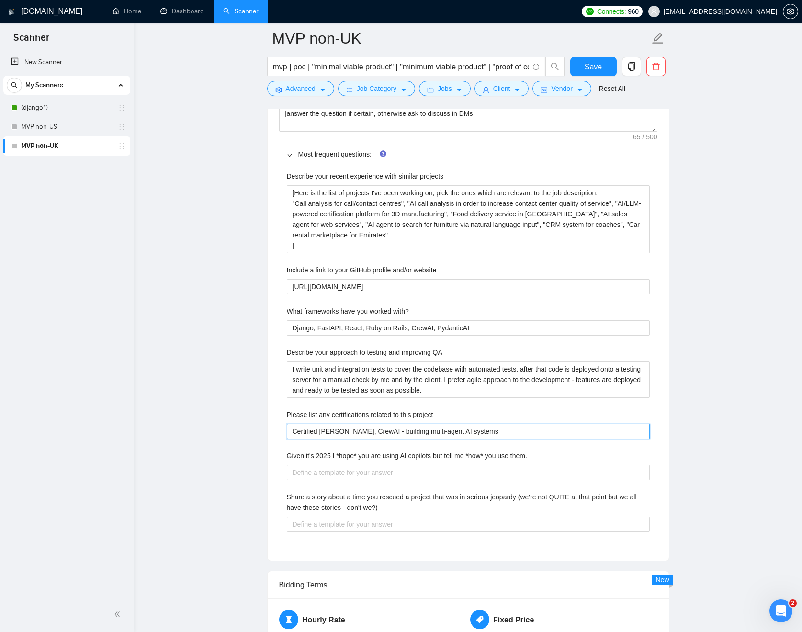
scroll to position [1371, 0]
type project "Certified [PERSON_NAME], CrewAI - building multi-agent AI systems"
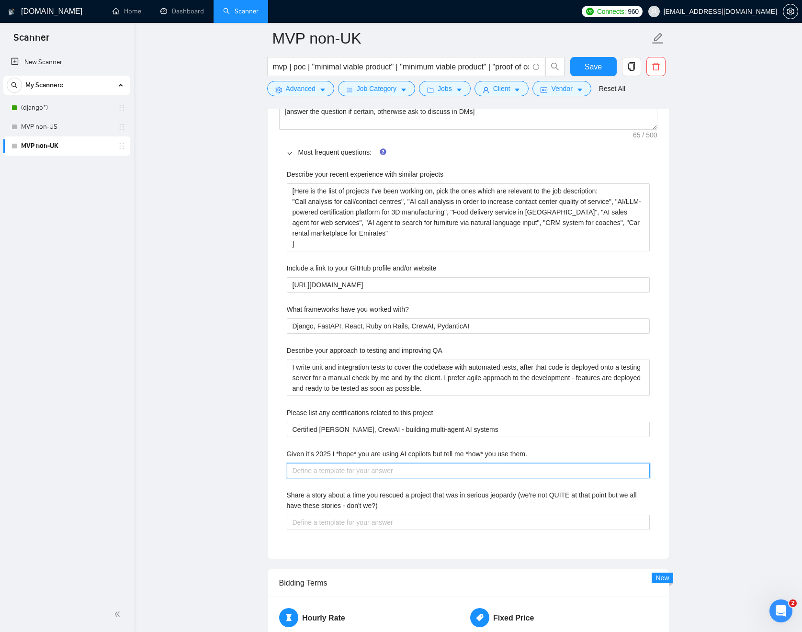
click at [591, 468] on them\ "Given it's 2025 I *hope* you are using AI copilots but tell me *how* you use th…" at bounding box center [468, 470] width 363 height 15
type them\ "I"
type them\ "I u"
type them\ "I us"
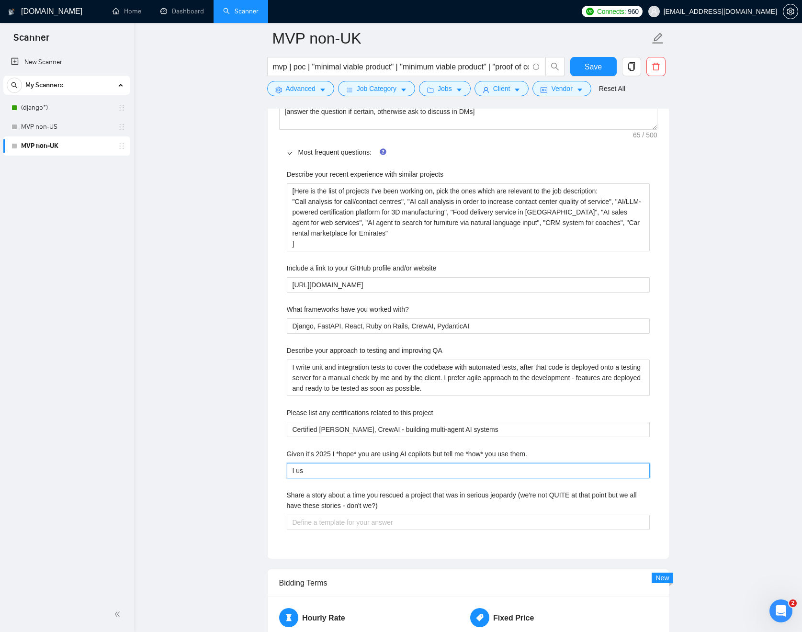
type them\ "I use"
type them\ "I use C"
type them\ "I use Cl"
type them\ "I use Cla"
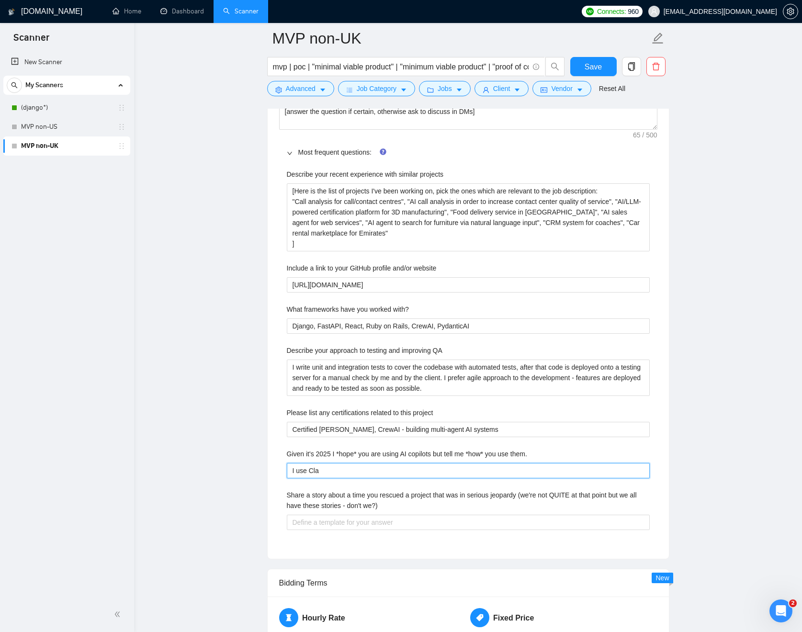
type them\ "I use Clau"
type them\ "I use Claud"
type them\ "I use Claude"
type them\ "I use Claude C"
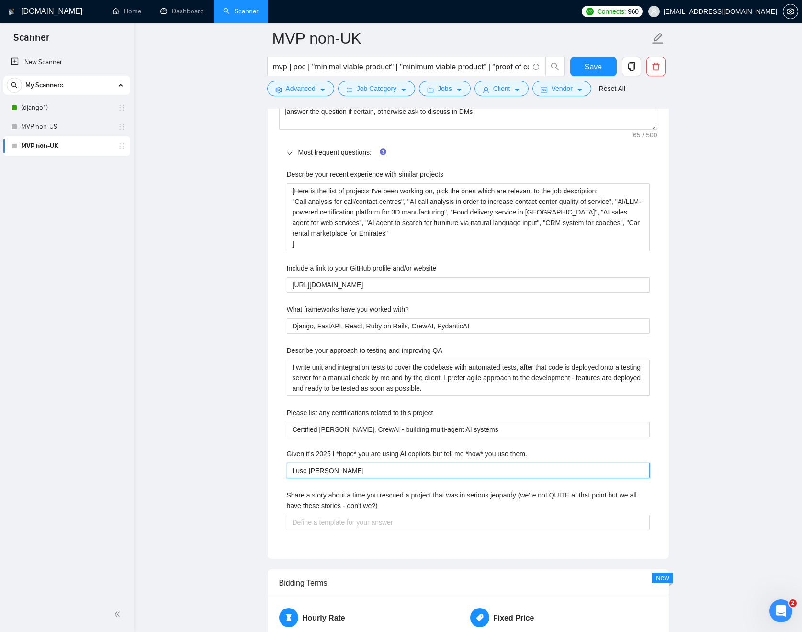
type them\ "I use Claude Co"
type them\ "I use Claude Cod"
type them\ "I use Claude Code"
type them\ "I use Claude Code a"
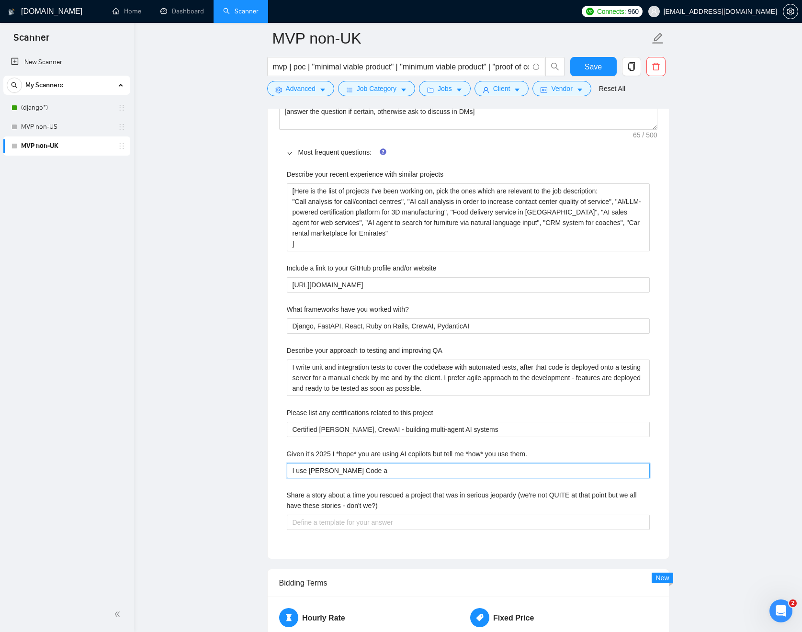
type them\ "I use Claude Code an"
type them\ "I use Claude Code and"
type them\ "I use Claude Code and t"
type them\ "I use Claude Code and tr"
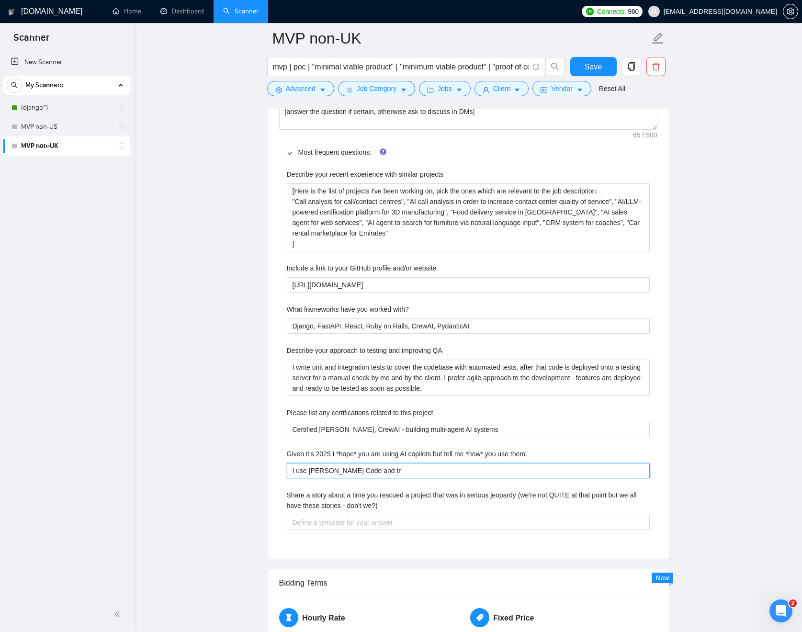
type them\ "I use Claude Code and tre"
type them\ "I use Claude Code and trea"
type them\ "I use Claude Code and treat"
type them\ "I use Claude Code and treat i"
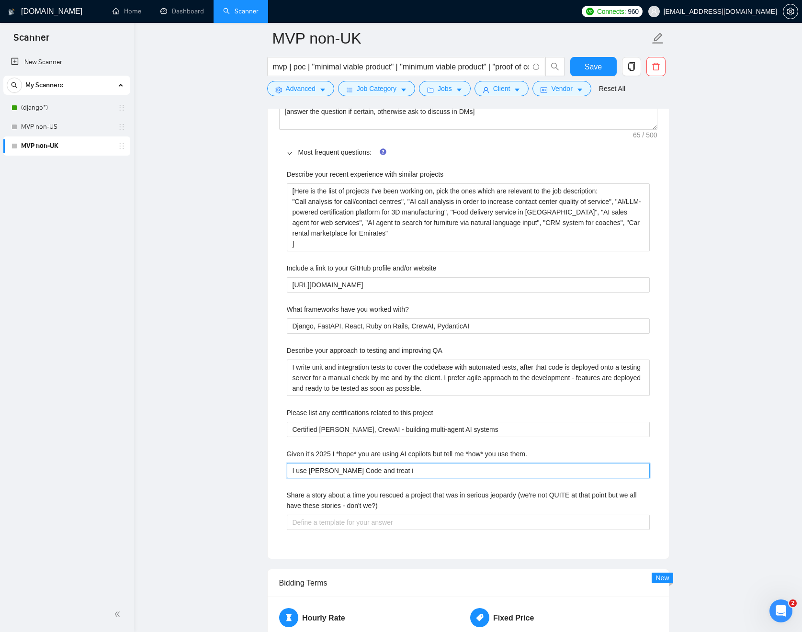
type them\ "I use Claude Code and treat it"
type them\ "I use Claude Code and treat it a"
type them\ "I use Claude Code and treat it as"
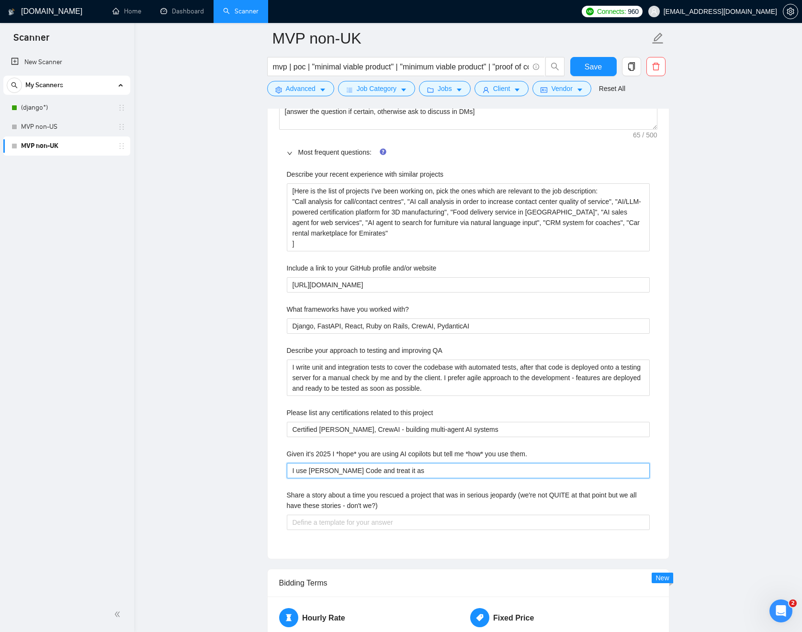
type them\ "I use Claude Code and treat it as a"
type them\ "I use Claude Code and treat it as a v"
type them\ "I use Claude Code and treat it as a ve"
type them\ "I use Claude Code and treat it as a ver"
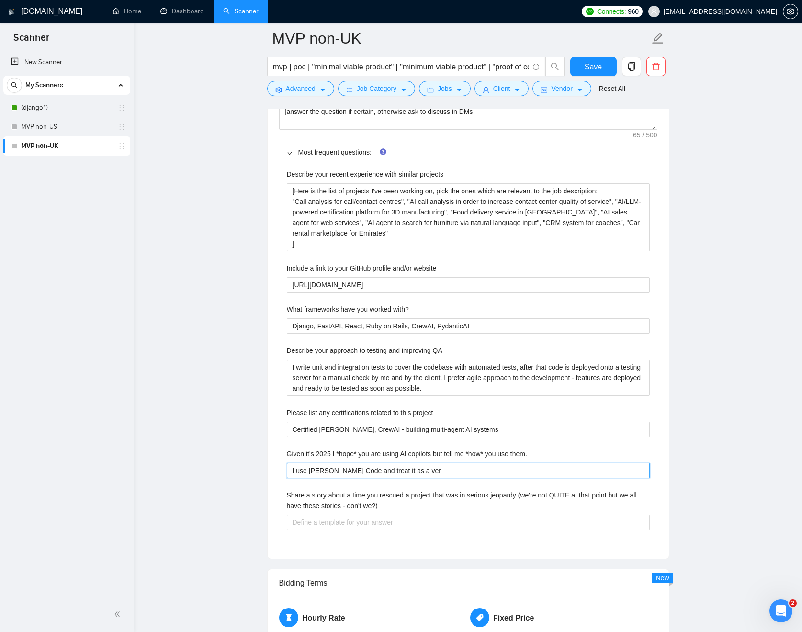
type them\ "I use Claude Code and treat it as a very"
type them\ "I use Claude Code and treat it as a very J"
type them\ "I use Claude Code and treat it as a very Ju"
type them\ "I use Claude Code and treat it as a very Jun"
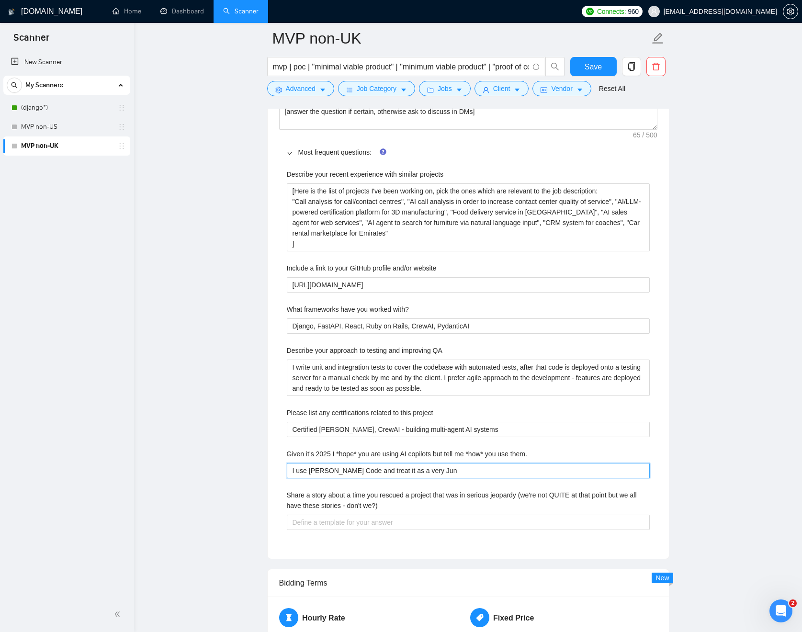
type them\ "I use Claude Code and treat it as a very Juni"
type them\ "I use Claude Code and treat it as a very Junio"
type them\ "I use Claude Code and treat it as a very Junior"
type them\ "I use Claude Code and treat it as a very Junior D"
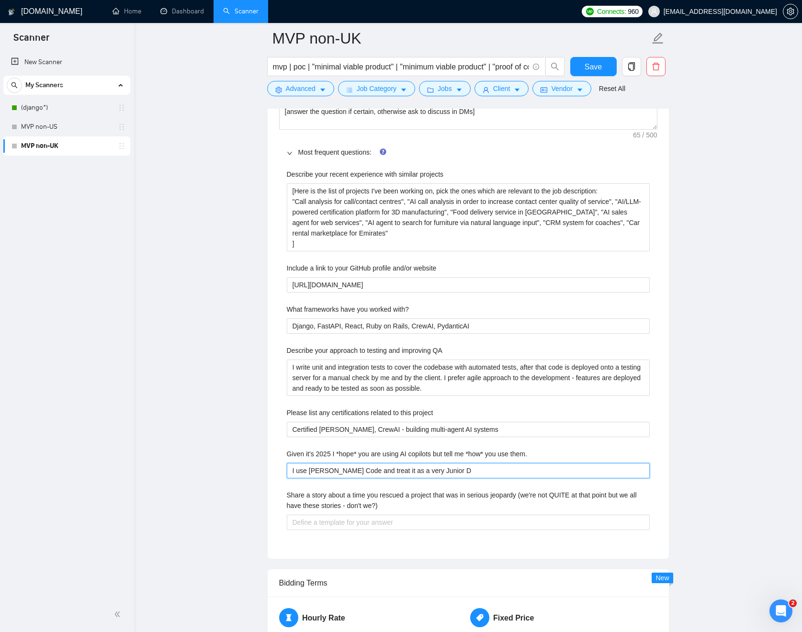
type them\ "I use Claude Code and treat it as a very Junior De"
type them\ "I use Claude Code and treat it as a very Junior Dev"
type them\ "I use Claude Code and treat it as a very Junior Deve"
type them\ "I use Claude Code and treat it as a very Junior Devel"
type them\ "I use Claude Code and treat it as a very Junior Develo"
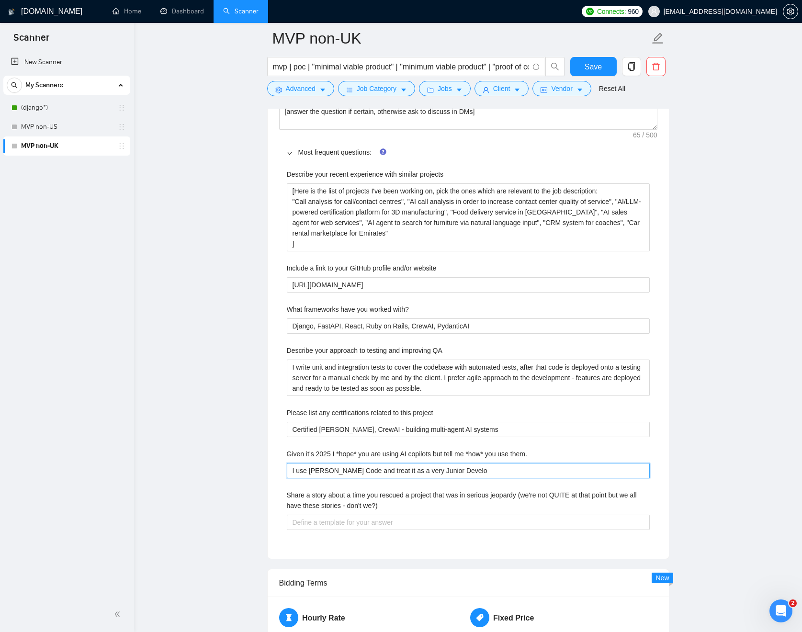
type them\ "I use Claude Code and treat it as a very Junior Develoi"
type them\ "I use Claude Code and treat it as a very Junior Develoio"
type them\ "I use Claude Code and treat it as a very Junior Develoiop"
type them\ "I use Claude Code and treat it as a very Junior Develoio"
type them\ "I use Claude Code and treat it as a very Junior Develoi"
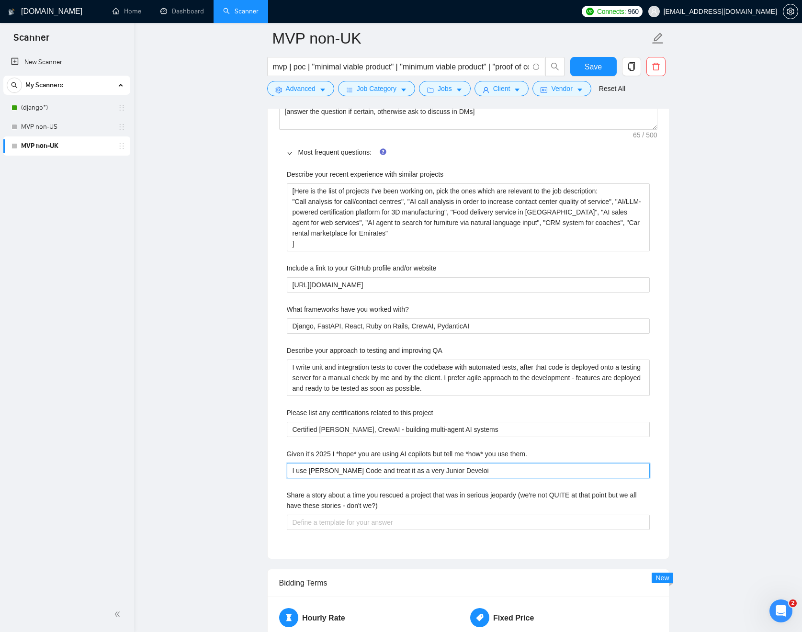
type them\ "I use Claude Code and treat it as a very Junior Develo"
type them\ "I use Claude Code and treat it as a very Junior Develop"
type them\ "I use Claude Code and treat it as a very Junior Develope"
type them\ "I use Claude Code and treat it as a very Junior Developer"
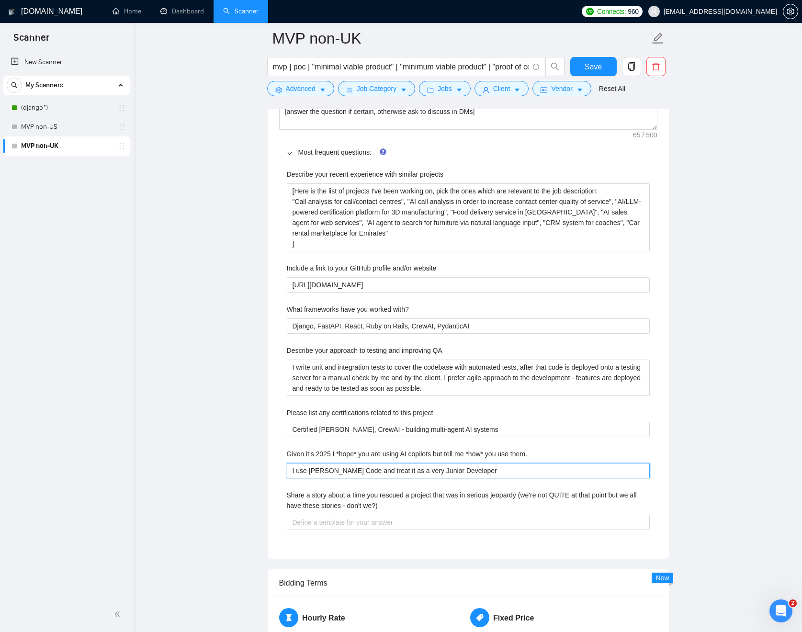
type them\ "I use Claude Code and treat it as a very Junior Developer -"
type them\ "I use Claude Code and treat it as a very Junior Developer - e"
type them\ "I use Claude Code and treat it as a very Junior Developer - ea"
type them\ "I use Claude Code and treat it as a very Junior Developer - eac"
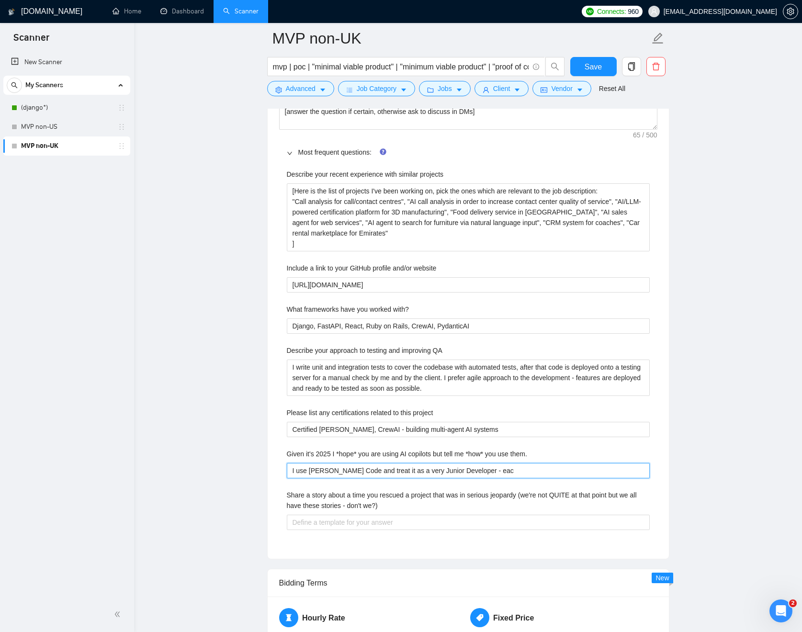
type them\ "I use Claude Code and treat it as a very Junior Developer - each"
type them\ "I use Claude Code and treat it as a very Junior Developer - each s"
type them\ "I use Claude Code and treat it as a very Junior Developer - each st"
type them\ "I use Claude Code and treat it as a very Junior Developer - each ste"
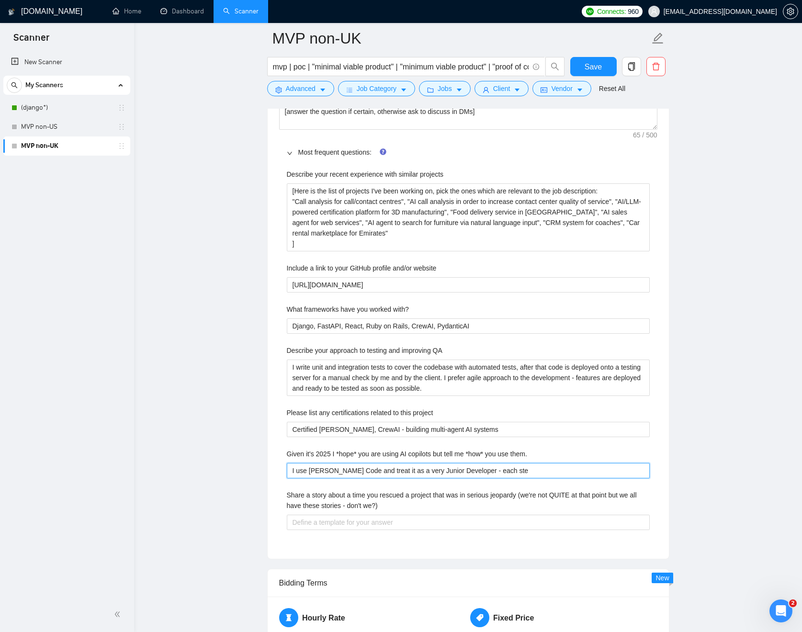
type them\ "I use Claude Code and treat it as a very Junior Developer - each step"
type them\ "I use Claude Code and treat it as a very Junior Developer - each step m"
type them\ "I use Claude Code and treat it as a very Junior Developer - each step mu"
type them\ "I use Claude Code and treat it as a very Junior Developer - each step muc"
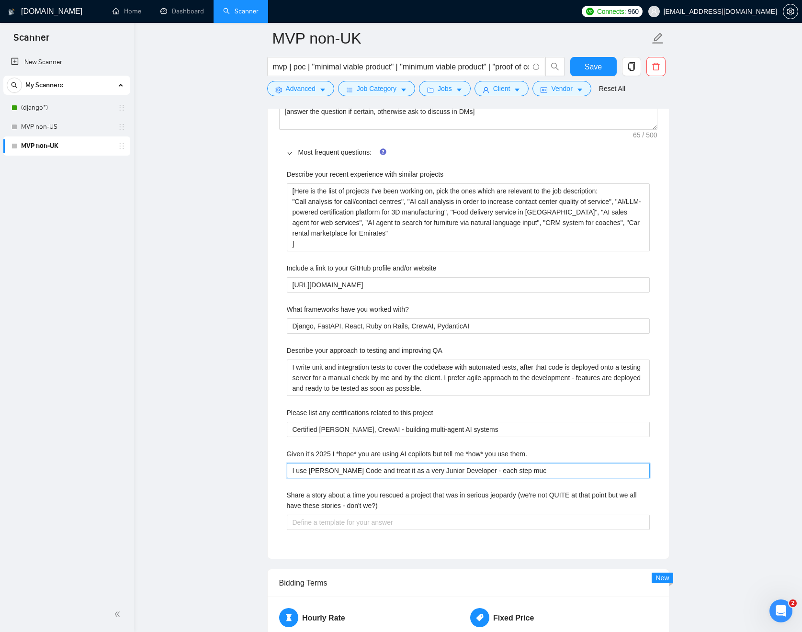
type them\ "I use Claude Code and treat it as a very Junior Developer - each step mu"
type them\ "I use Claude Code and treat it as a very Junior Developer - each step mus"
type them\ "I use Claude Code and treat it as a very Junior Developer - each step must"
type them\ "I use Claude Code and treat it as a very Junior Developer - each step must b"
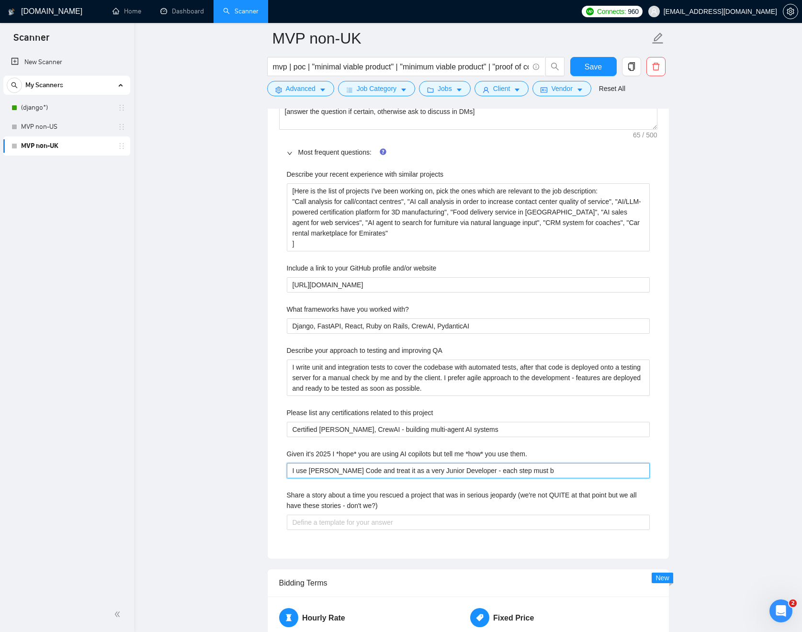
type them\ "I use Claude Code and treat it as a very Junior Developer - each step must be"
type them\ "I use Claude Code and treat it as a very Junior Developer - each step must be c"
type them\ "I use Claude Code and treat it as a very Junior Developer - each step must be co"
type them\ "I use Claude Code and treat it as a very Junior Developer - each step must be c…"
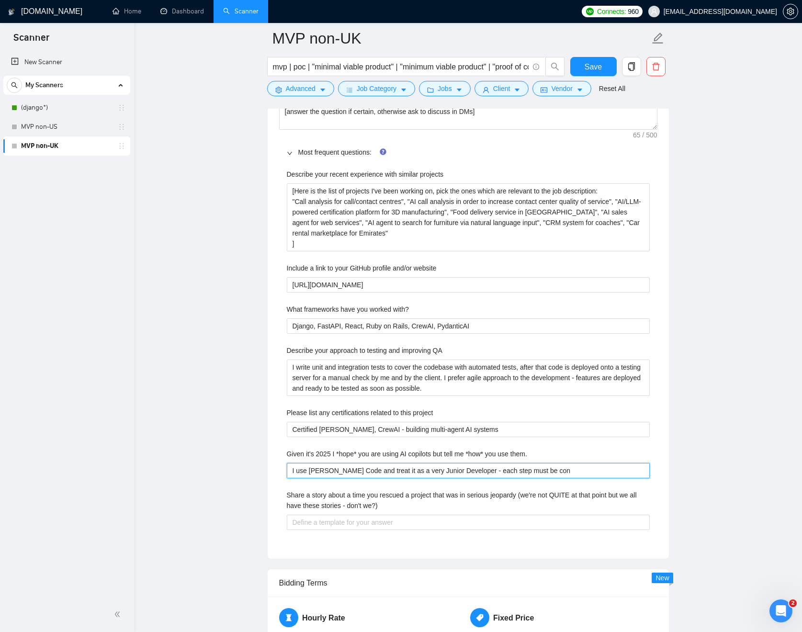
type them\ "I use Claude Code and treat it as a very Junior Developer - each step must be c…"
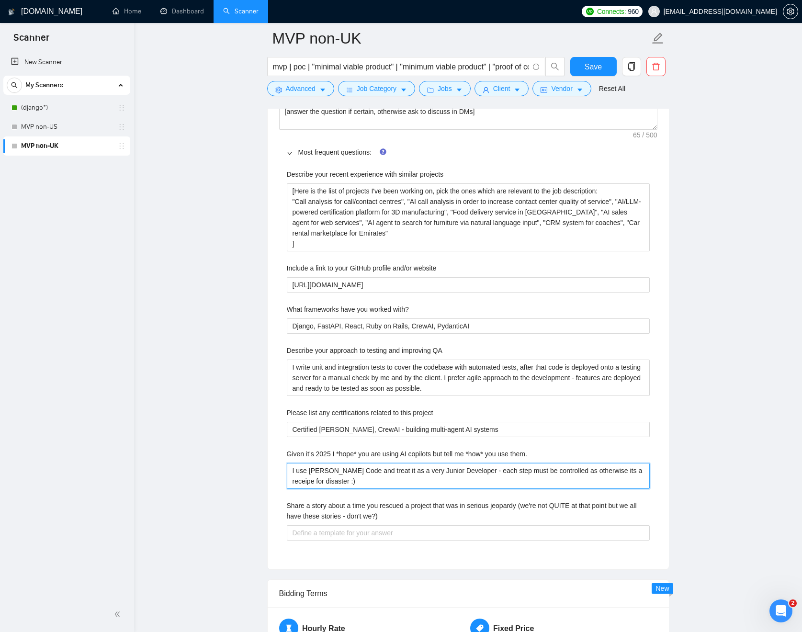
click at [309, 482] on them\ "I use Claude Code and treat it as a very Junior Developer - each step must be c…" at bounding box center [468, 476] width 363 height 26
click at [481, 484] on them\ "I use Claude Code and treat it as a very Junior Developer - each step must be c…" at bounding box center [468, 476] width 363 height 26
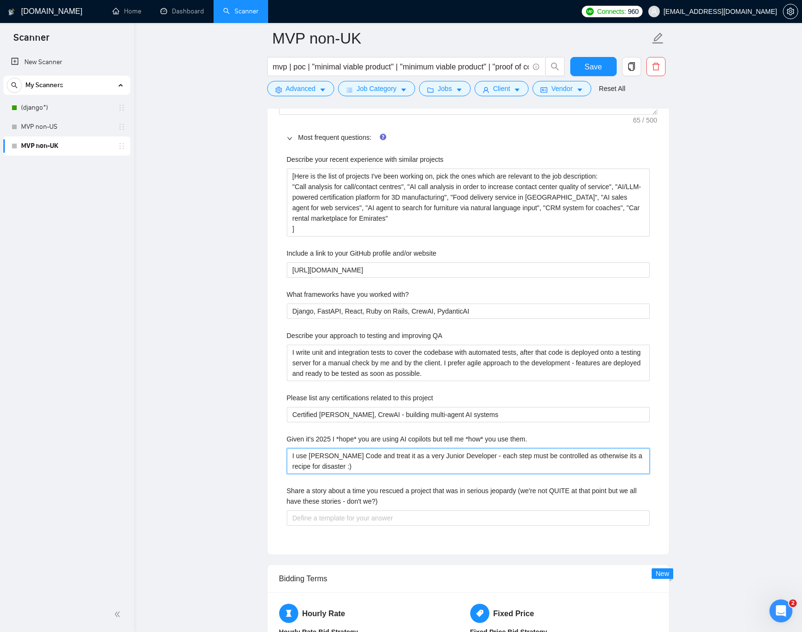
scroll to position [1399, 0]
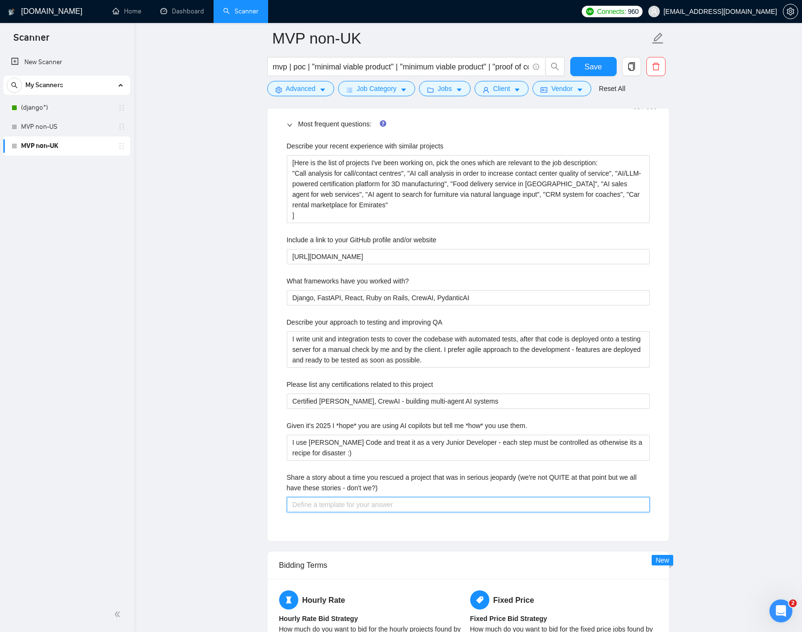
click at [579, 506] on we\?\) "Share a story about a time you rescued a project that was in serious jeopardy (…" at bounding box center [468, 504] width 363 height 15
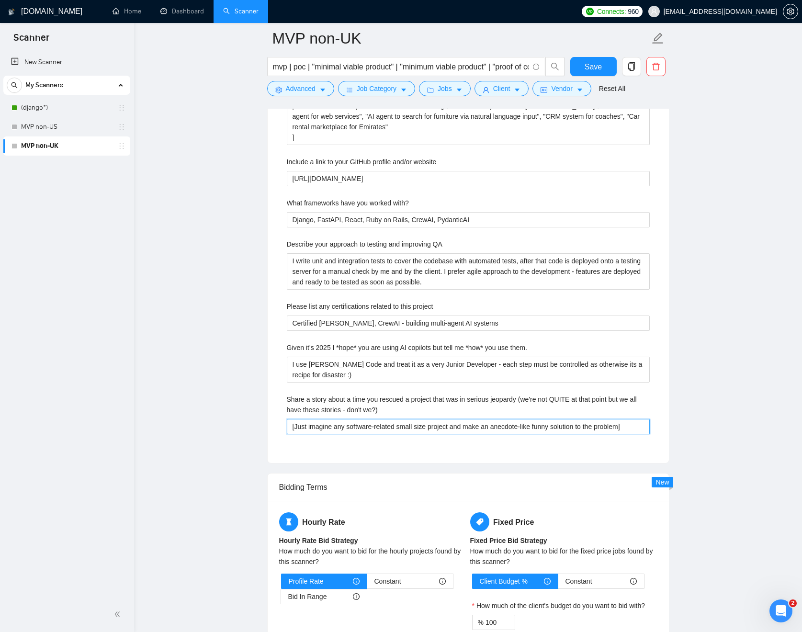
scroll to position [1684, 0]
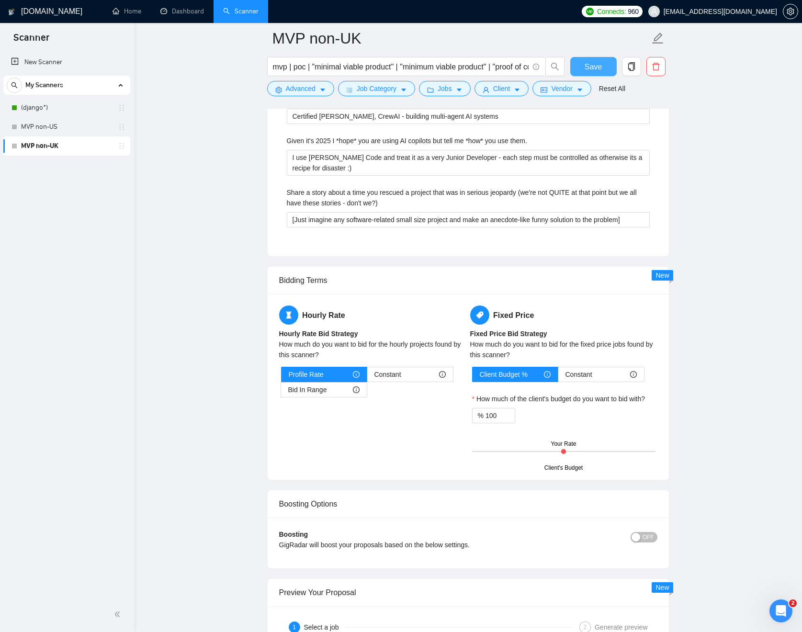
click at [607, 72] on button "Save" at bounding box center [593, 66] width 46 height 19
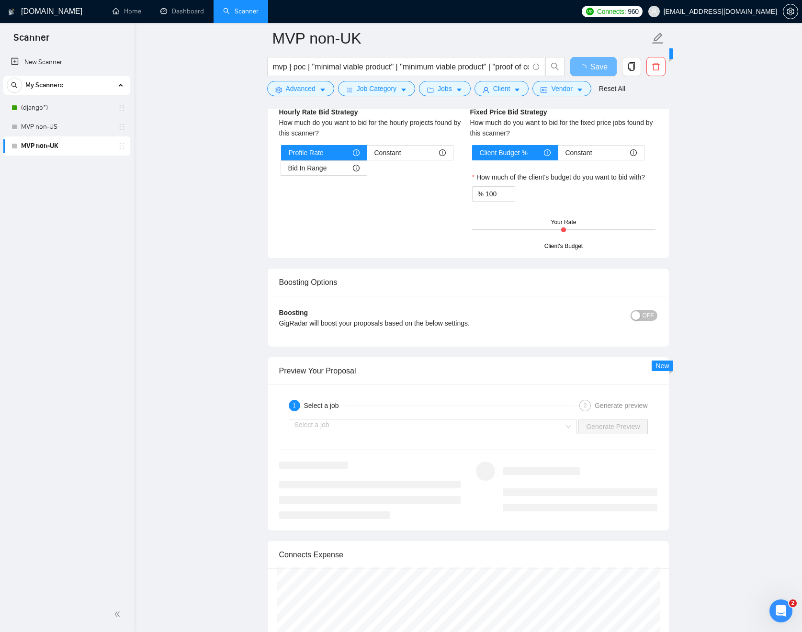
scroll to position [1437, 0]
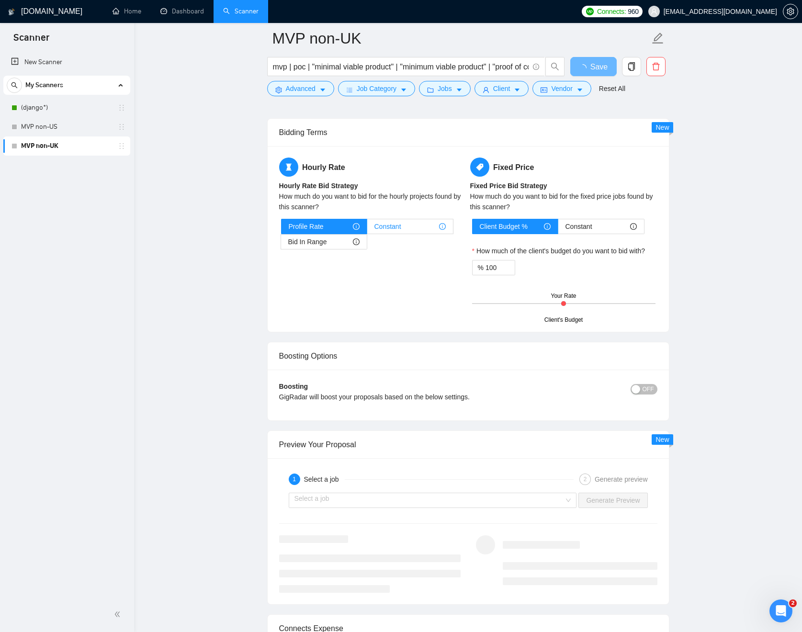
click at [382, 226] on span "Constant" at bounding box center [387, 226] width 27 height 14
click at [367, 229] on input "Constant" at bounding box center [367, 229] width 0 height 0
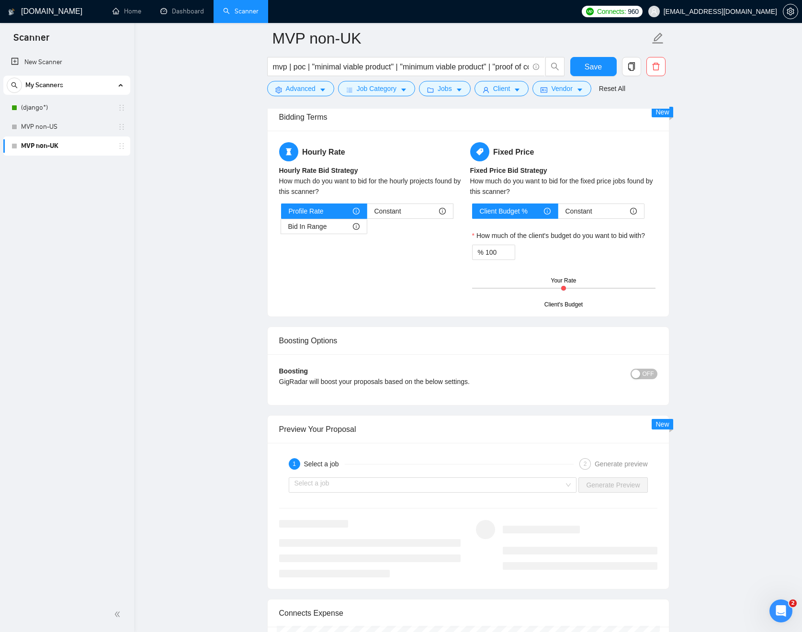
drag, startPoint x: 312, startPoint y: 282, endPoint x: 295, endPoint y: 282, distance: 16.8
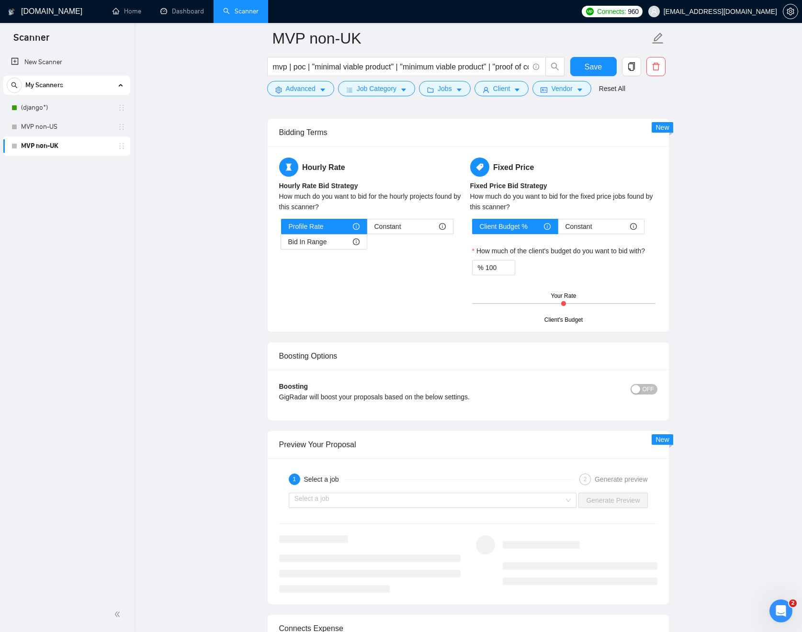
click at [400, 236] on div "Profile Rate Constant Bid In Range" at bounding box center [372, 234] width 183 height 31
click at [404, 230] on div "Constant" at bounding box center [409, 226] width 71 height 14
click at [367, 229] on input "Constant" at bounding box center [367, 229] width 0 height 0
drag, startPoint x: 303, startPoint y: 282, endPoint x: 293, endPoint y: 282, distance: 10.5
click at [293, 282] on input "50" at bounding box center [307, 283] width 31 height 14
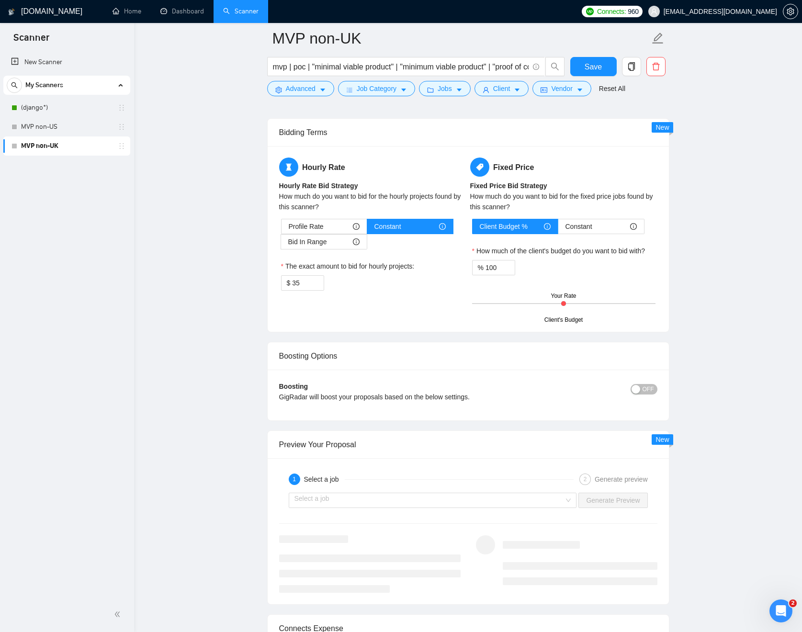
click at [654, 261] on div "% 100" at bounding box center [563, 267] width 183 height 15
click at [597, 68] on span "Save" at bounding box center [592, 67] width 17 height 12
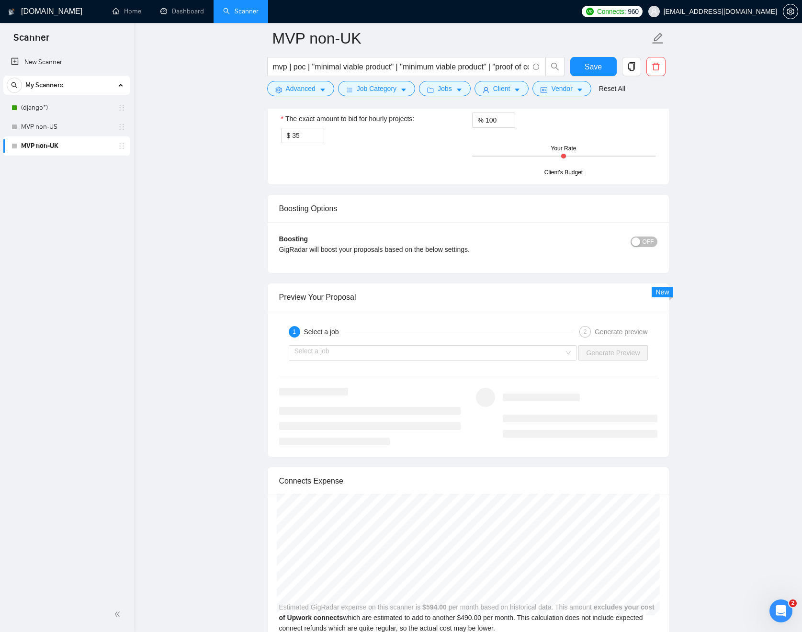
scroll to position [1603, 0]
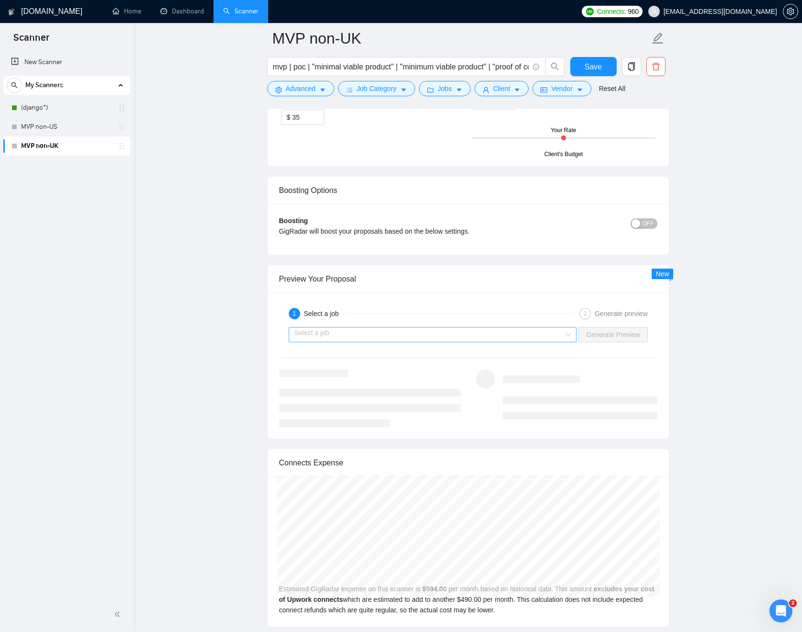
click at [534, 338] on input "search" at bounding box center [429, 334] width 270 height 14
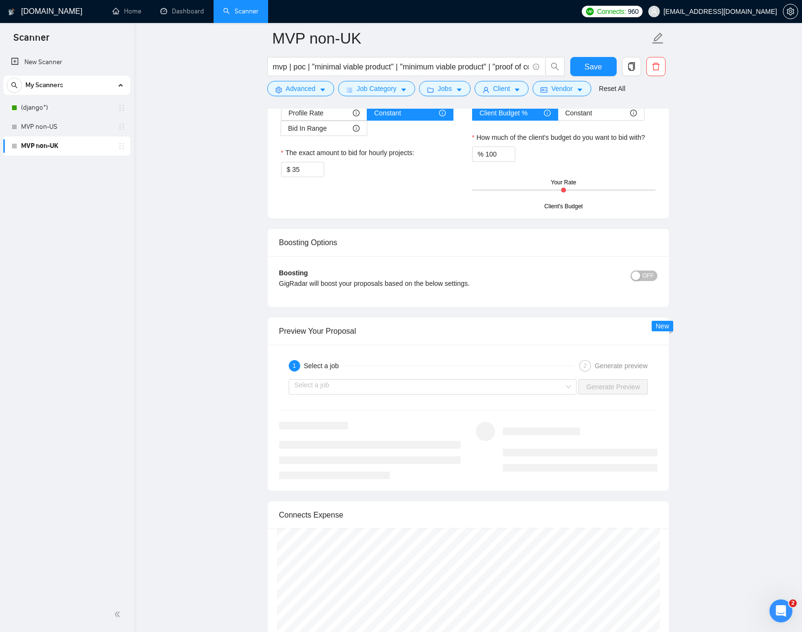
scroll to position [1633, 0]
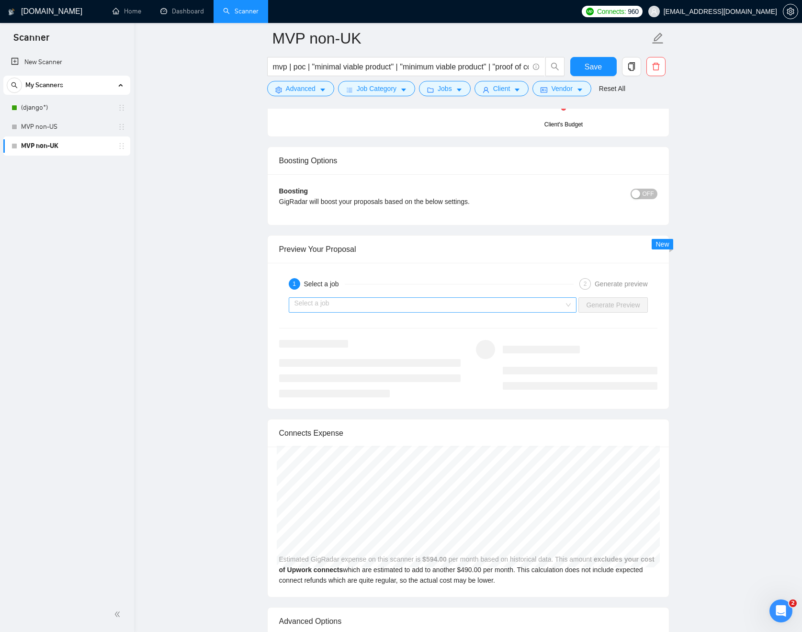
click at [445, 298] on input "search" at bounding box center [429, 305] width 270 height 14
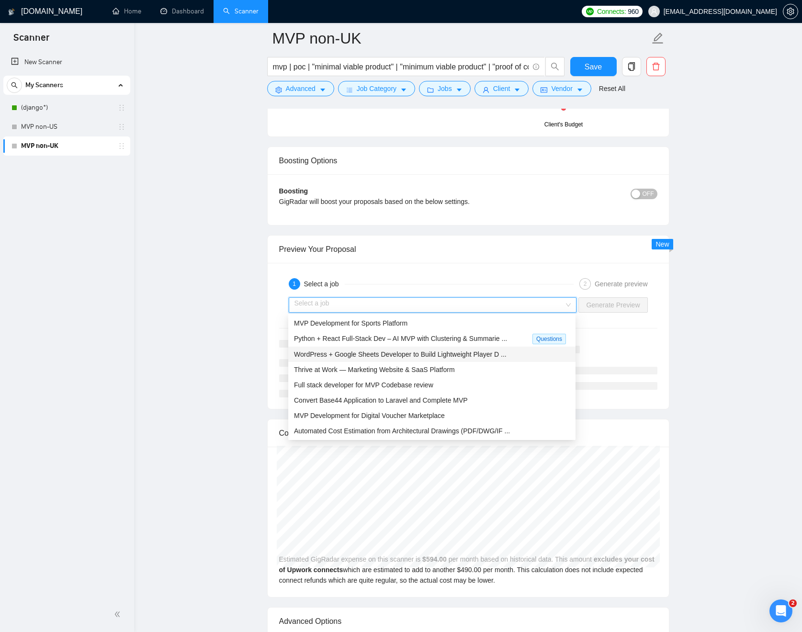
click at [397, 355] on span "WordPress + Google Sheets Developer to Build Lightweight Player D ..." at bounding box center [400, 354] width 213 height 8
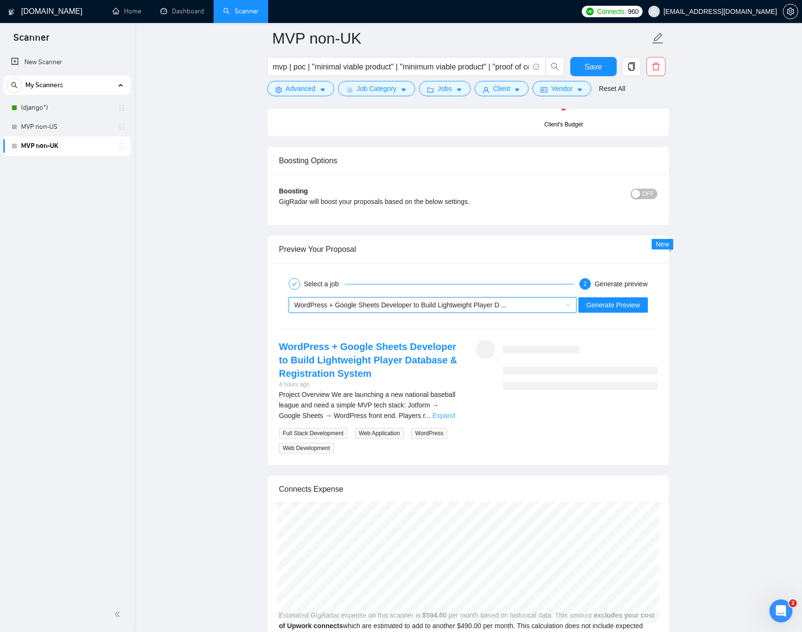
click at [441, 415] on link "Expand" at bounding box center [443, 416] width 22 height 8
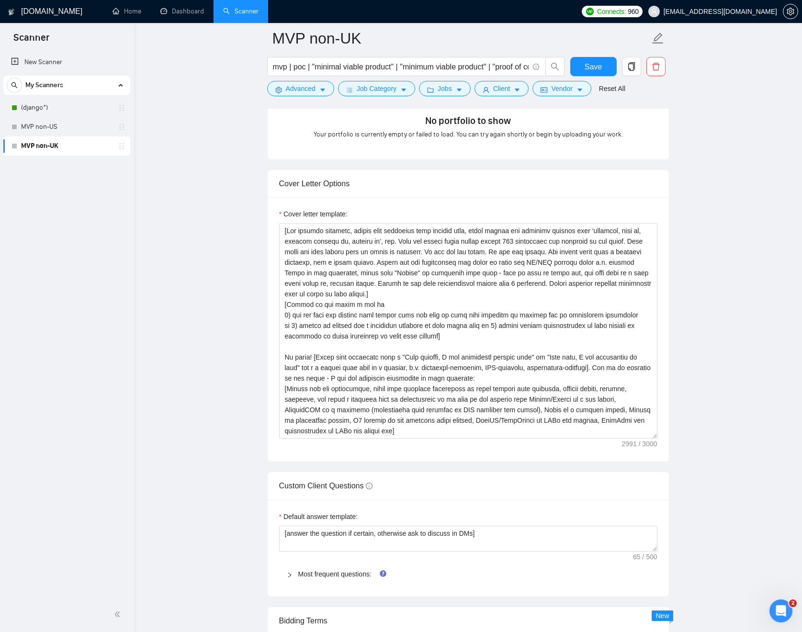
scroll to position [947, 0]
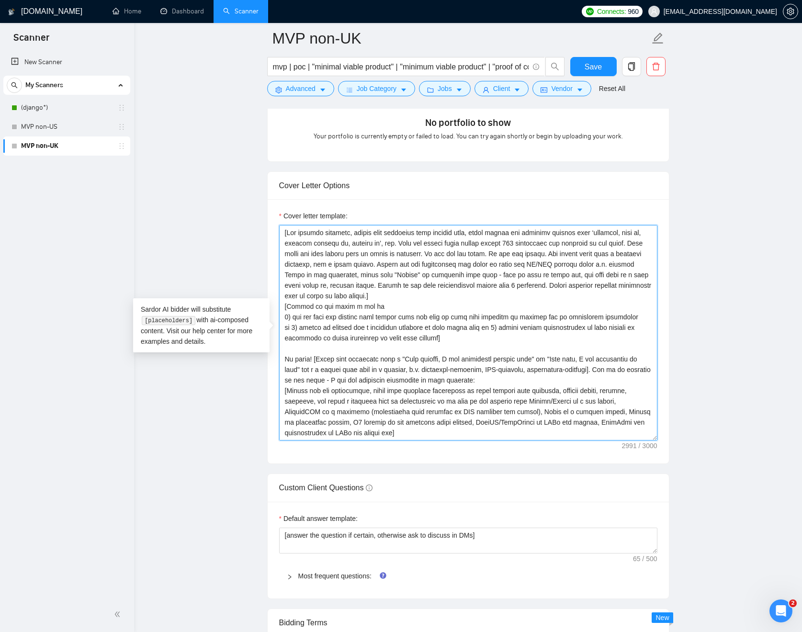
drag, startPoint x: 285, startPoint y: 336, endPoint x: 449, endPoint y: 340, distance: 164.2
click at [449, 340] on textarea "Cover letter template:" at bounding box center [468, 332] width 378 height 215
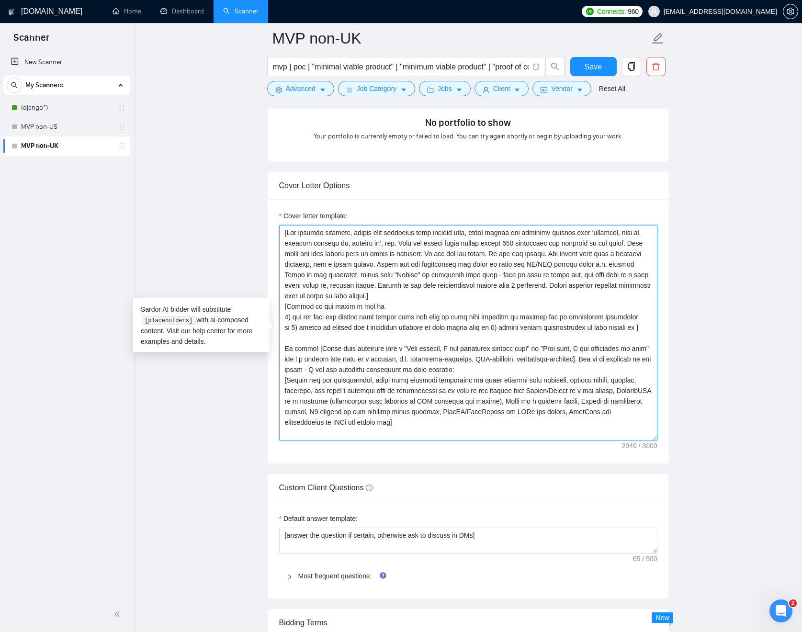
drag, startPoint x: 505, startPoint y: 327, endPoint x: 623, endPoint y: 329, distance: 118.7
click at [623, 329] on textarea "Cover letter template:" at bounding box center [468, 332] width 378 height 215
click at [609, 328] on textarea "Cover letter template:" at bounding box center [468, 332] width 378 height 215
drag, startPoint x: 545, startPoint y: 327, endPoint x: 644, endPoint y: 326, distance: 98.6
click at [644, 326] on textarea "Cover letter template:" at bounding box center [468, 332] width 378 height 215
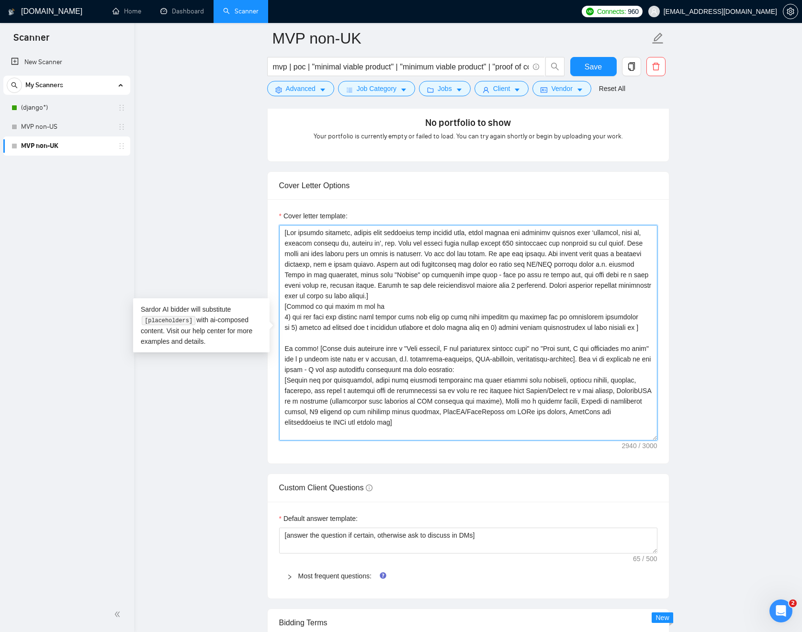
paste textarea "mentoring of their developers or other team members"
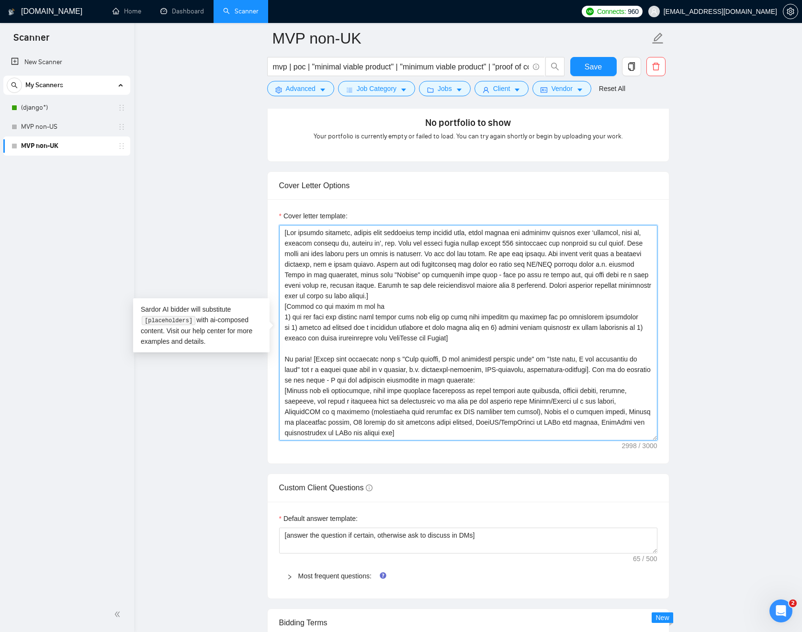
click at [436, 336] on textarea "Cover letter template:" at bounding box center [468, 332] width 378 height 215
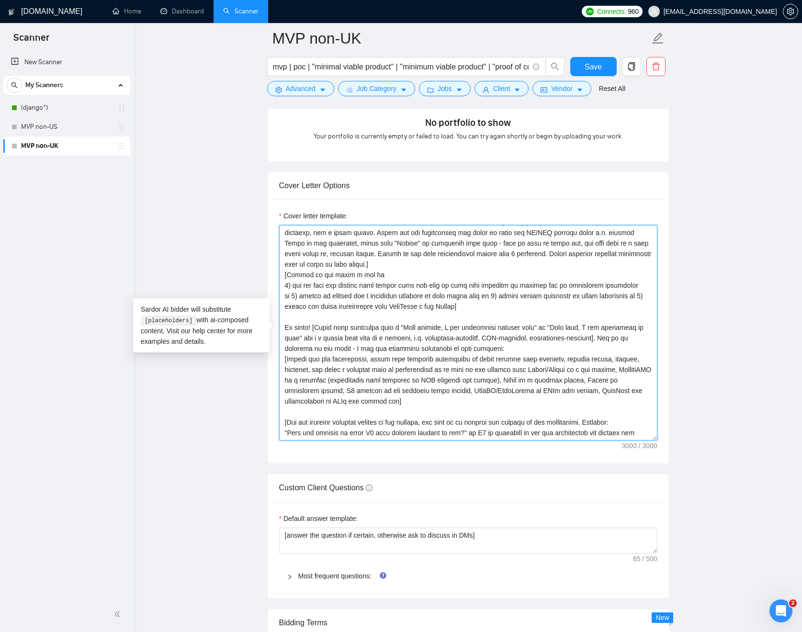
scroll to position [24, 0]
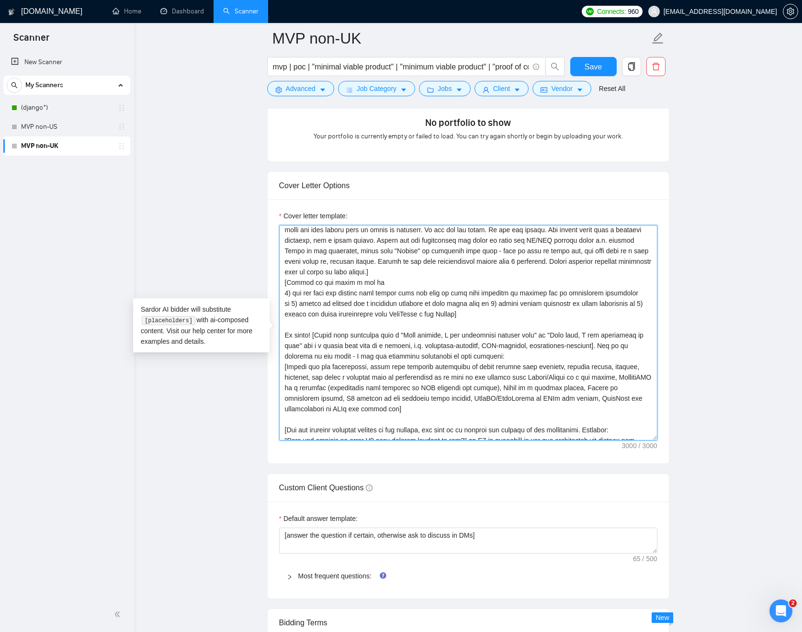
click at [438, 316] on textarea "Cover letter template:" at bounding box center [468, 332] width 378 height 215
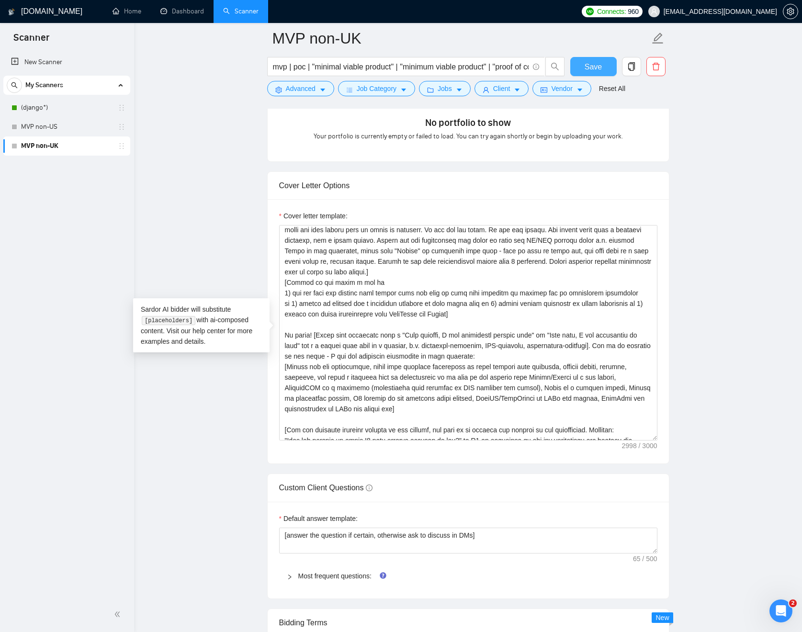
click at [602, 63] on button "Save" at bounding box center [593, 66] width 46 height 19
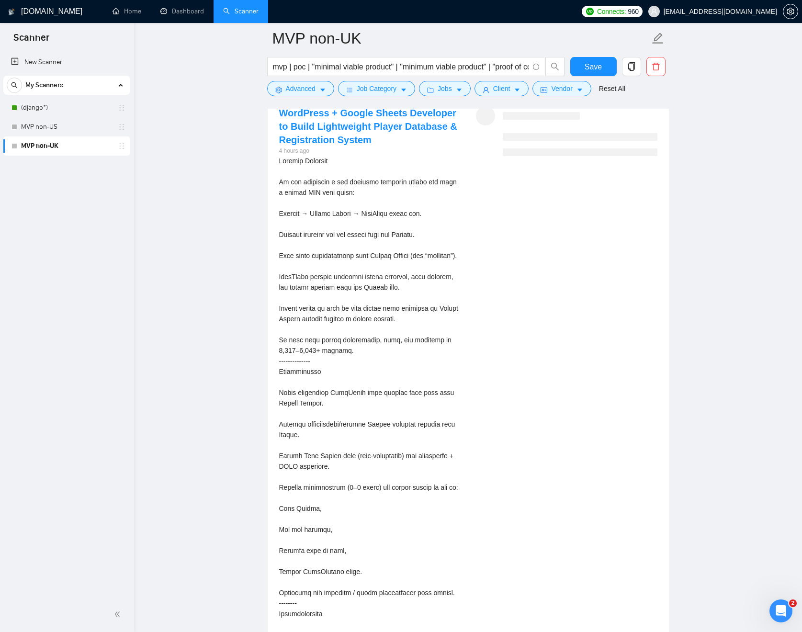
scroll to position [1771, 0]
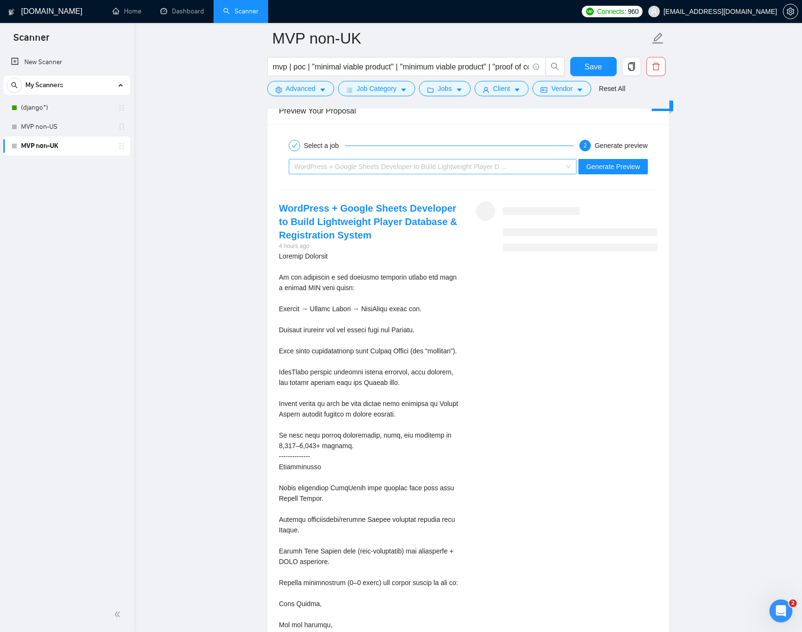
click at [507, 169] on span "WordPress + Google Sheets Developer to Build Lightweight Player D ..." at bounding box center [400, 167] width 213 height 8
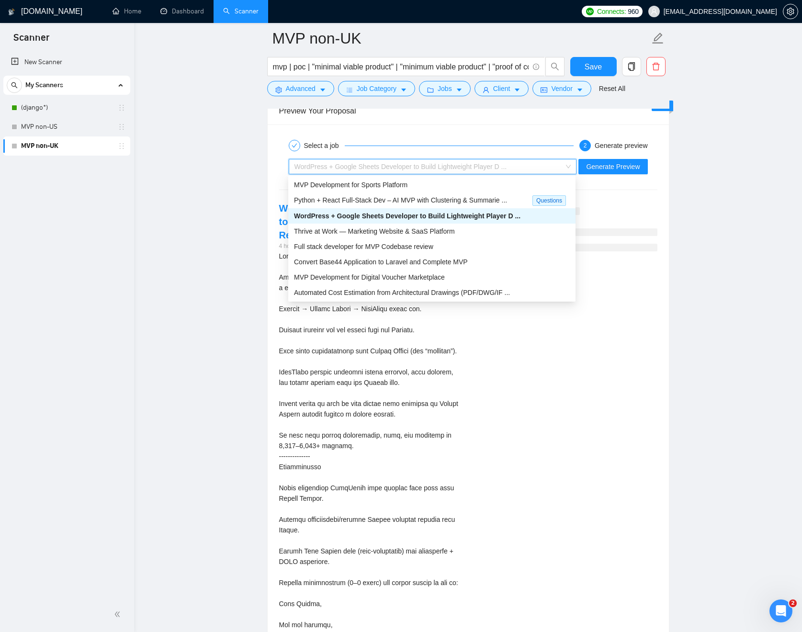
click at [514, 168] on div "WordPress + Google Sheets Developer to Build Lightweight Player D ..." at bounding box center [428, 166] width 268 height 14
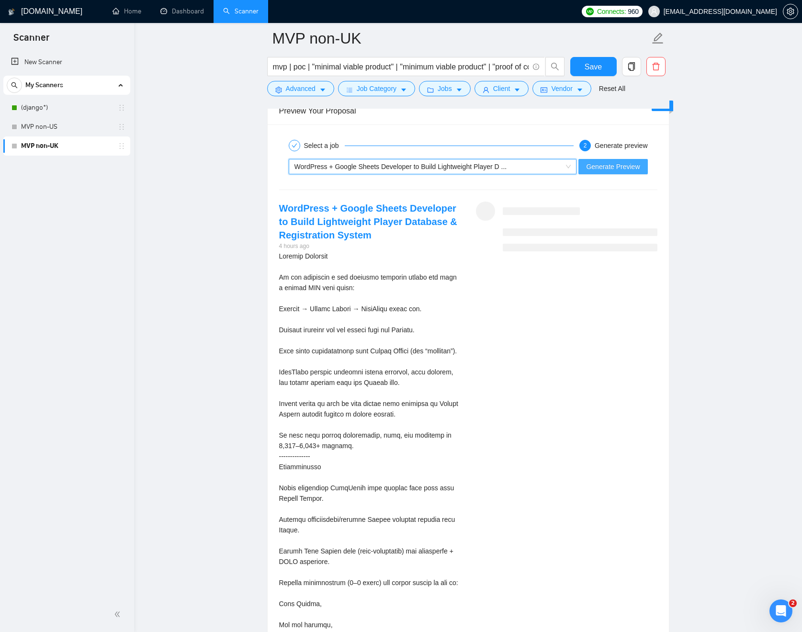
click at [606, 168] on span "Generate Preview" at bounding box center [613, 166] width 54 height 11
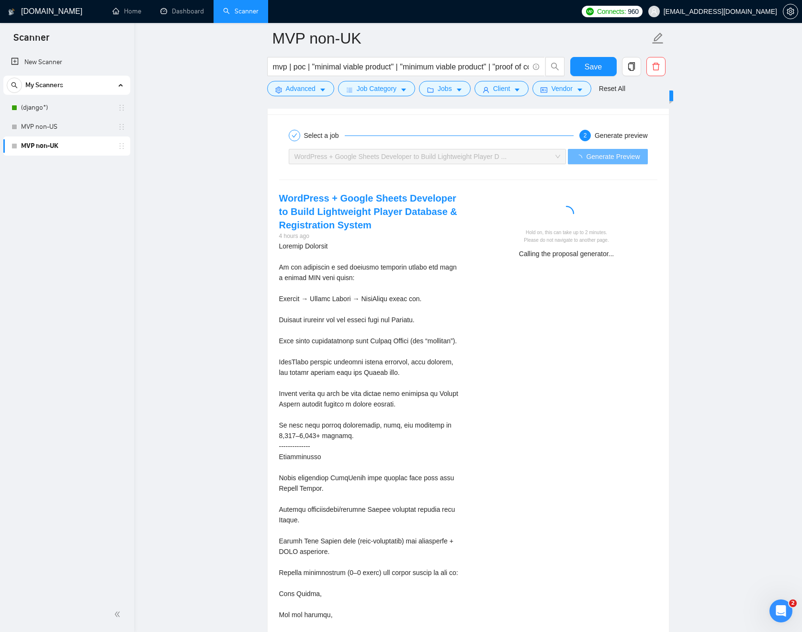
scroll to position [1790, 0]
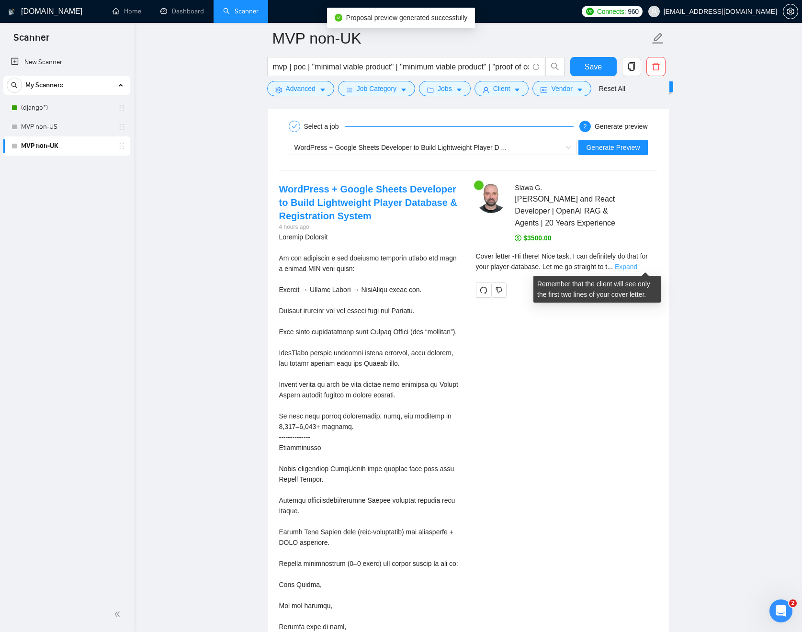
click at [637, 264] on link "Expand" at bounding box center [626, 267] width 22 height 8
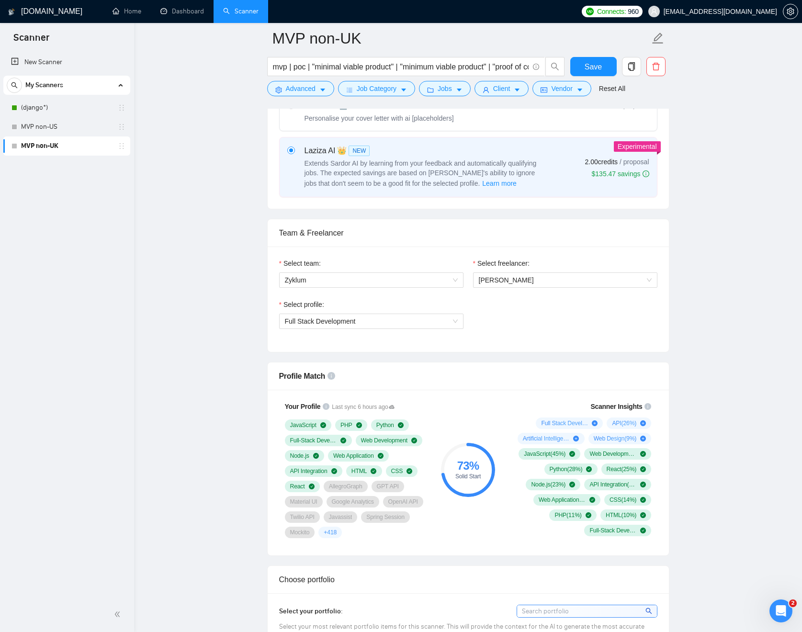
scroll to position [350, 0]
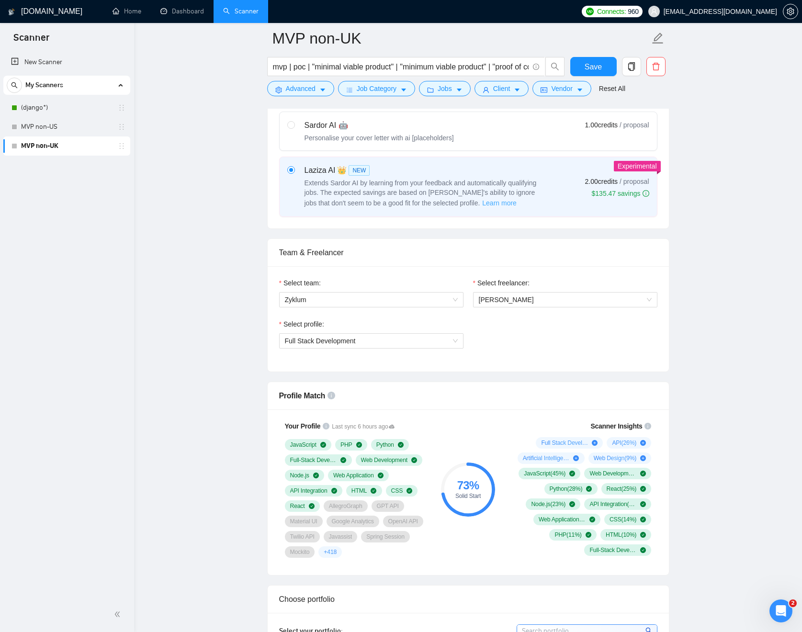
click at [493, 203] on span "Learn more" at bounding box center [499, 203] width 34 height 11
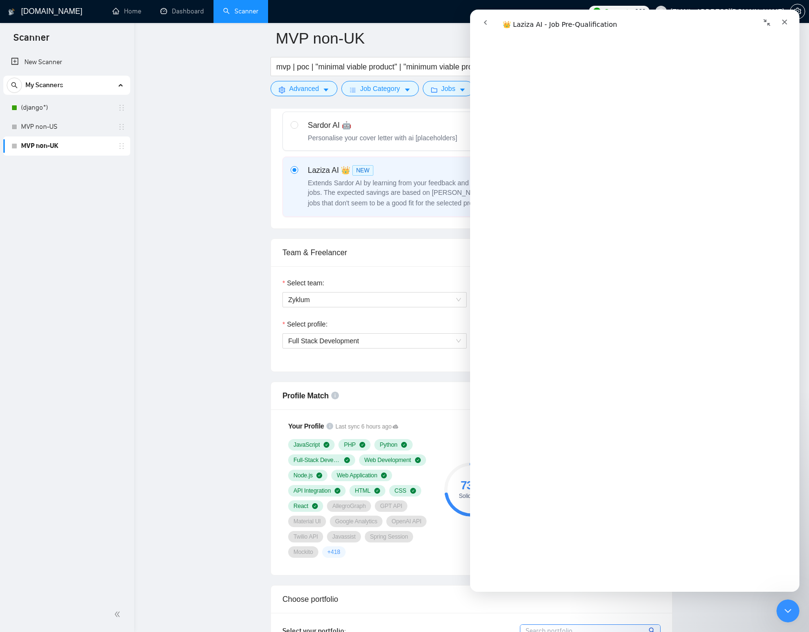
scroll to position [1183, 0]
click at [785, 23] on icon "Close" at bounding box center [785, 22] width 8 height 8
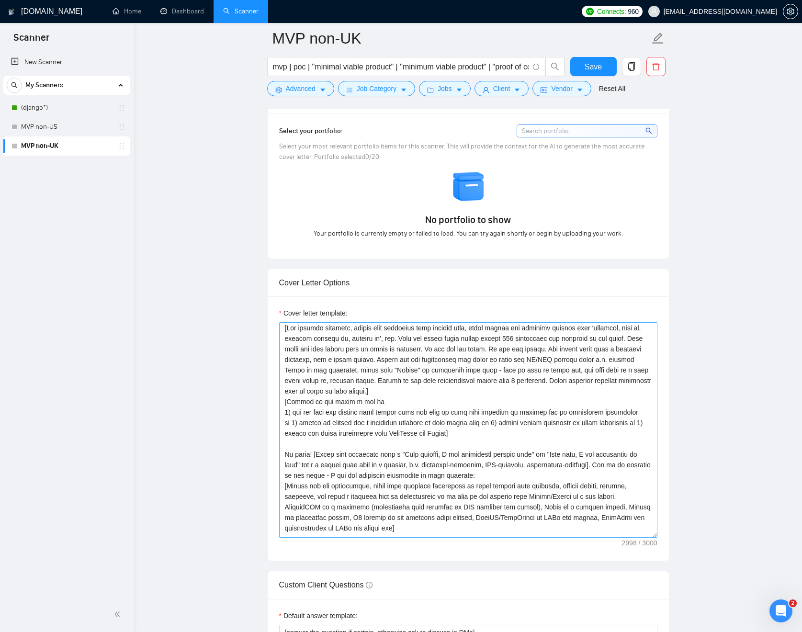
scroll to position [16, 0]
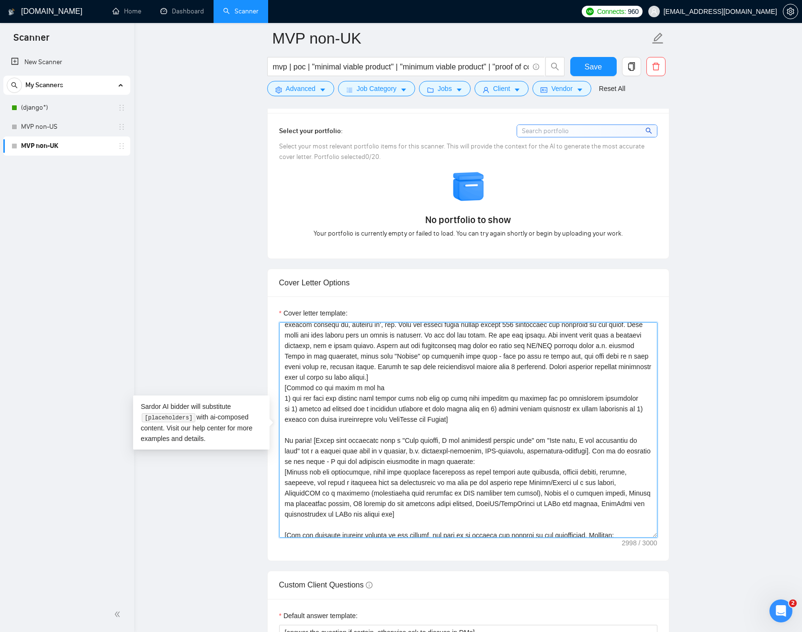
drag, startPoint x: 483, startPoint y: 419, endPoint x: 274, endPoint y: 390, distance: 211.6
click at [274, 390] on div "Cover letter template:" at bounding box center [468, 428] width 401 height 264
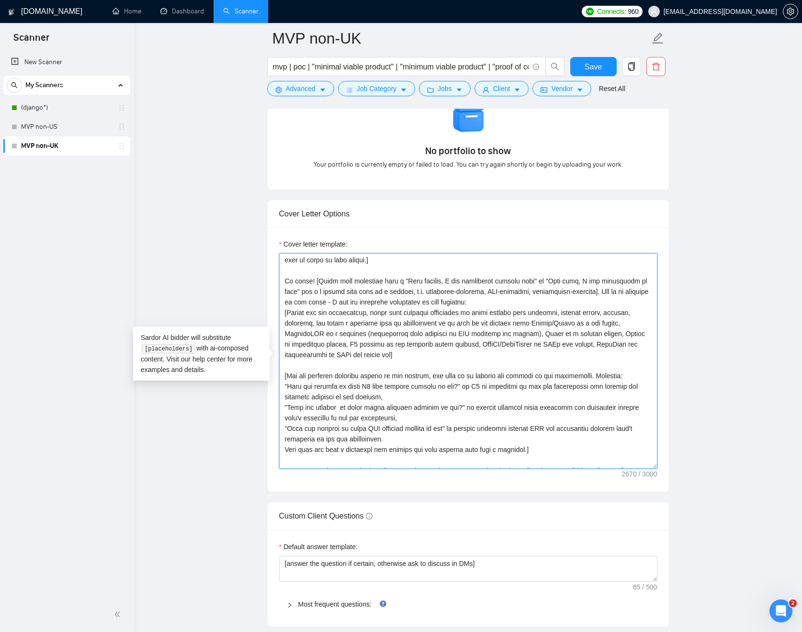
scroll to position [55, 0]
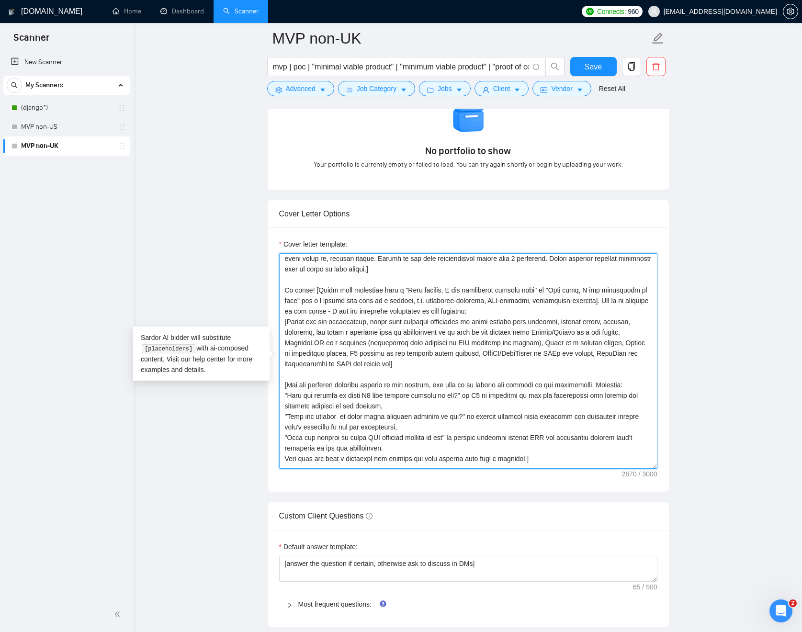
click at [464, 362] on textarea "Cover letter template:" at bounding box center [468, 360] width 378 height 215
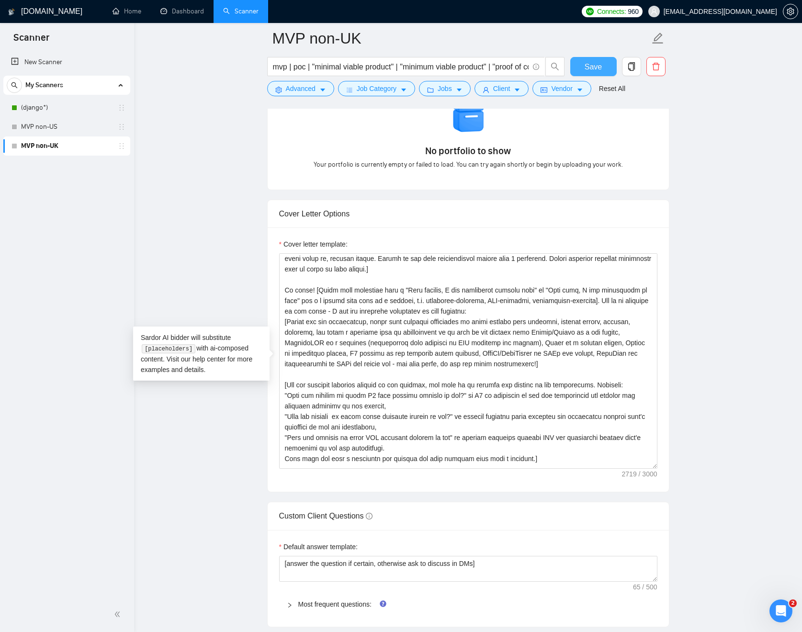
click at [578, 70] on button "Save" at bounding box center [593, 66] width 46 height 19
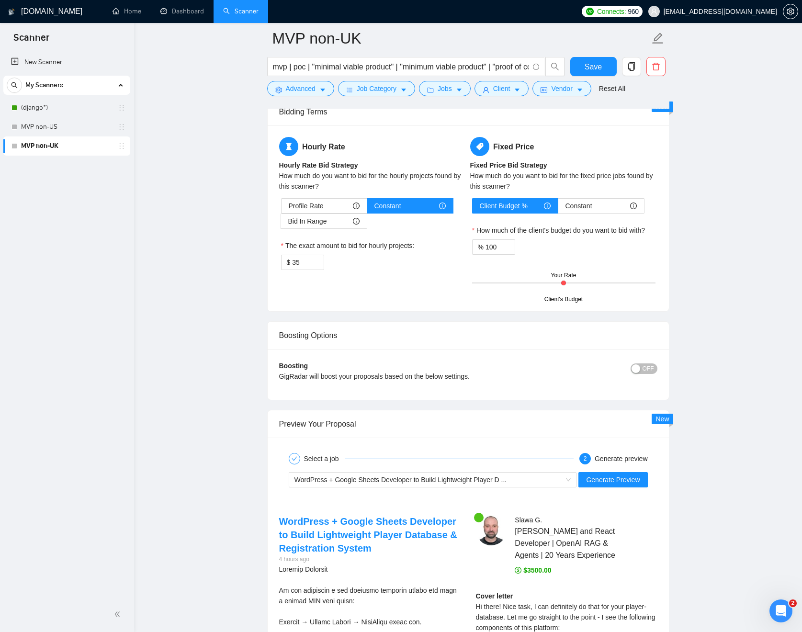
scroll to position [1533, 0]
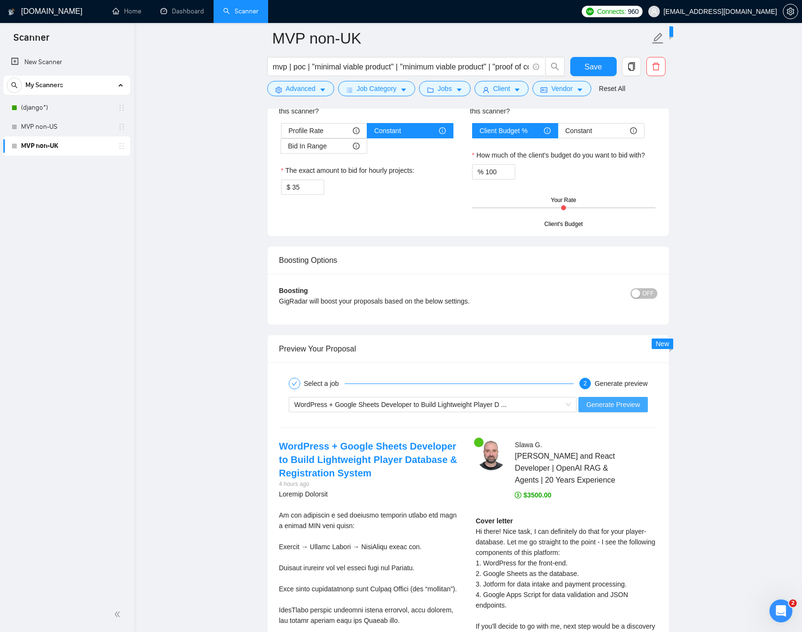
click at [642, 404] on button "Generate Preview" at bounding box center [612, 404] width 69 height 15
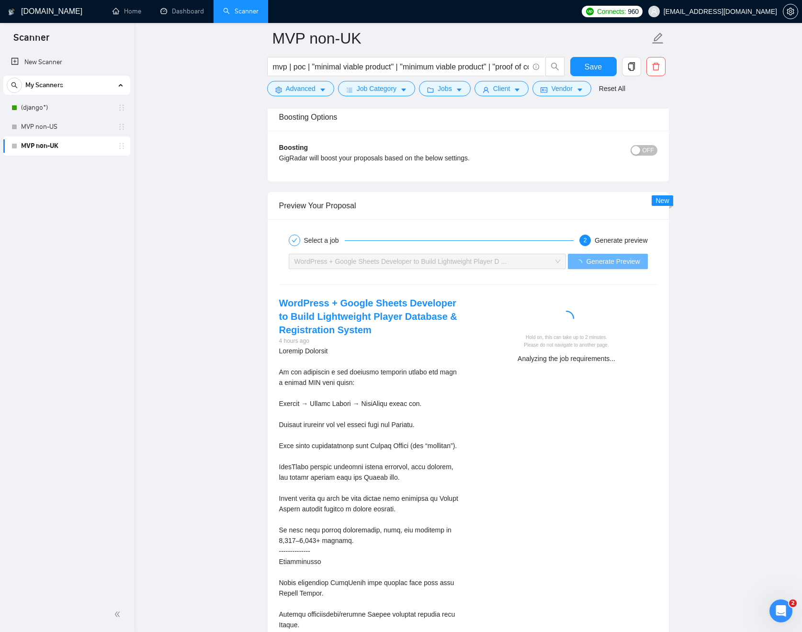
scroll to position [1693, 0]
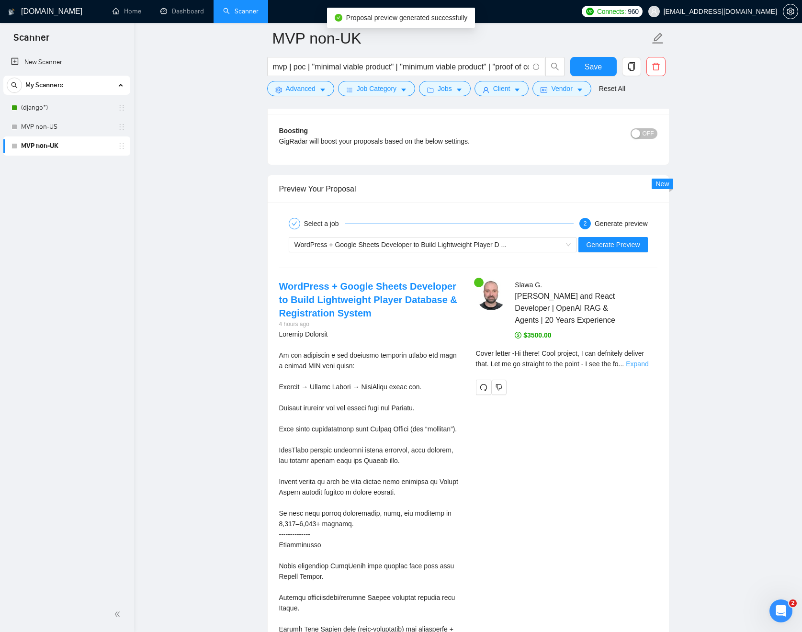
click at [639, 362] on link "Expand" at bounding box center [637, 364] width 22 height 8
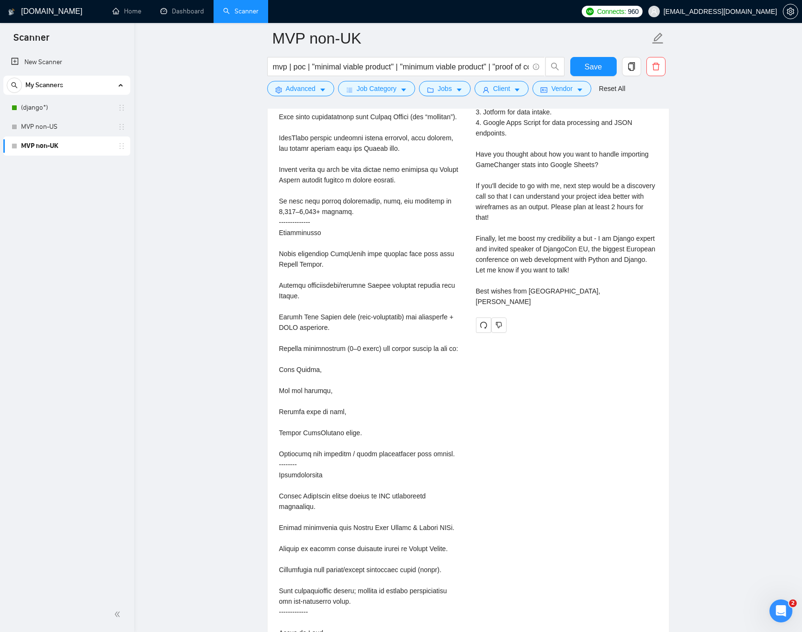
scroll to position [1669, 0]
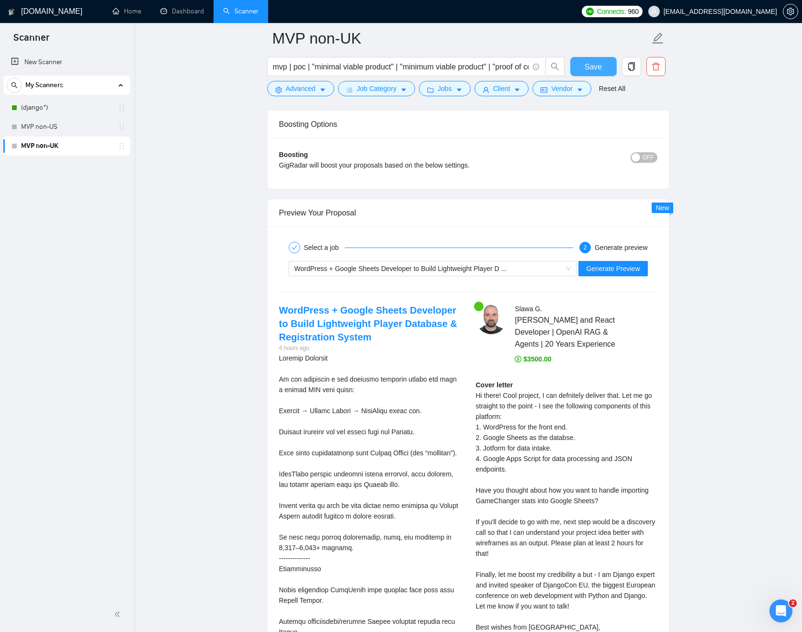
click at [597, 62] on span "Save" at bounding box center [592, 67] width 17 height 12
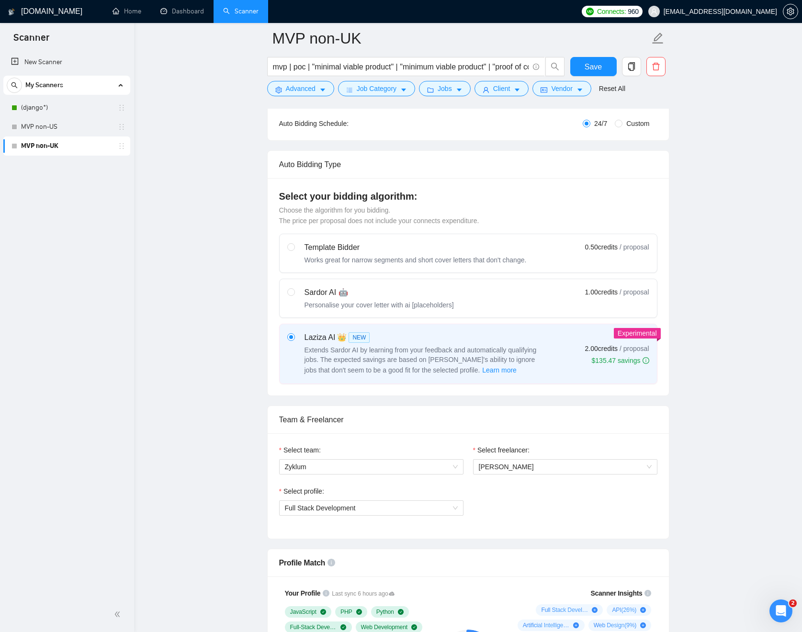
scroll to position [0, 0]
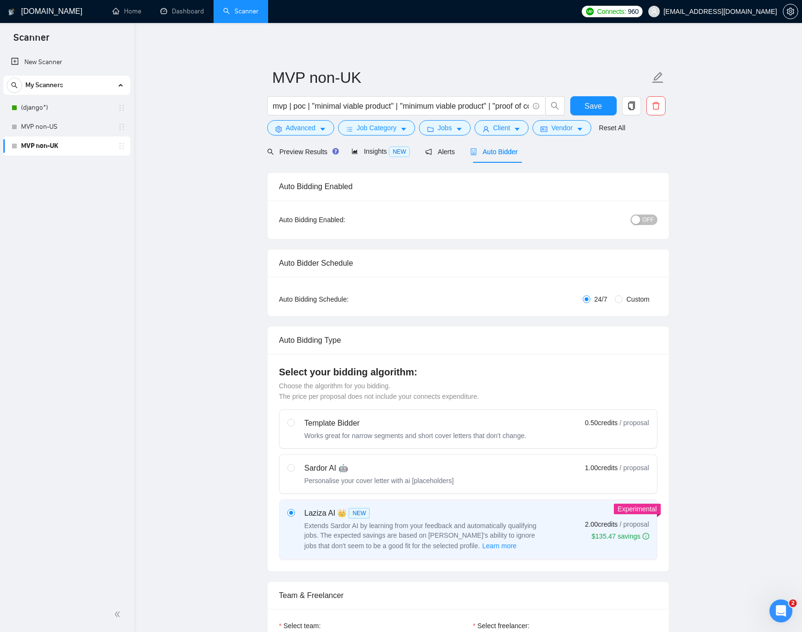
click at [646, 219] on span "OFF" at bounding box center [647, 219] width 11 height 11
click at [602, 106] on div "Reset all filters" at bounding box center [617, 109] width 52 height 16
click at [585, 108] on span "Save" at bounding box center [592, 106] width 17 height 12
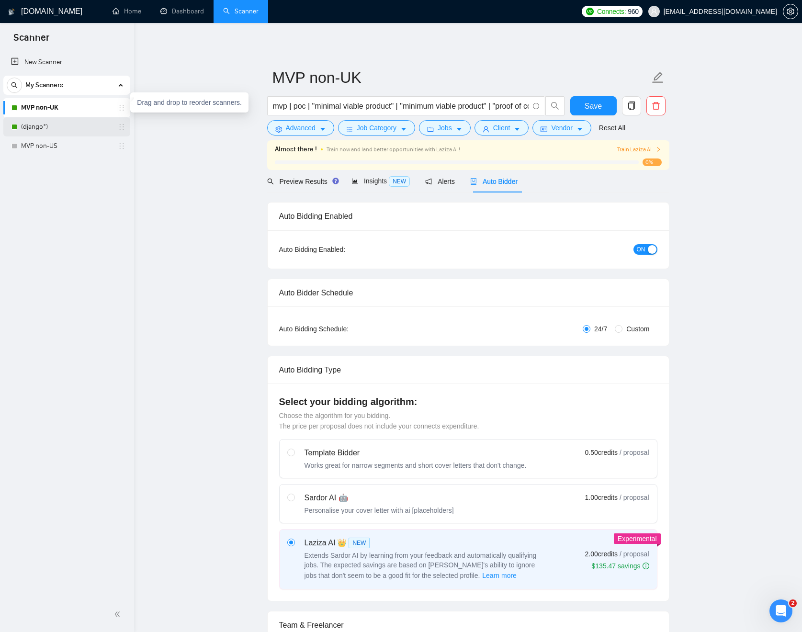
click at [56, 127] on link "(django*)" at bounding box center [66, 126] width 91 height 19
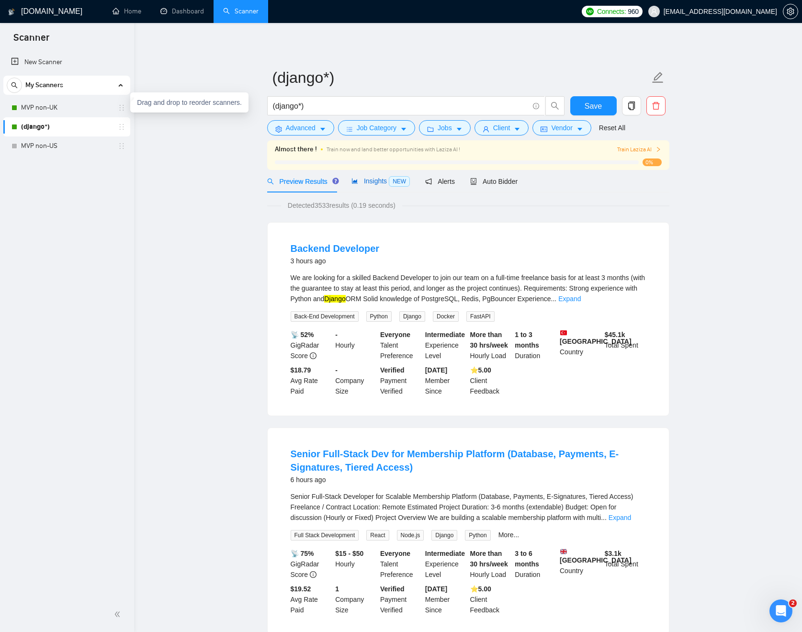
click at [365, 181] on span "Insights NEW" at bounding box center [380, 181] width 58 height 8
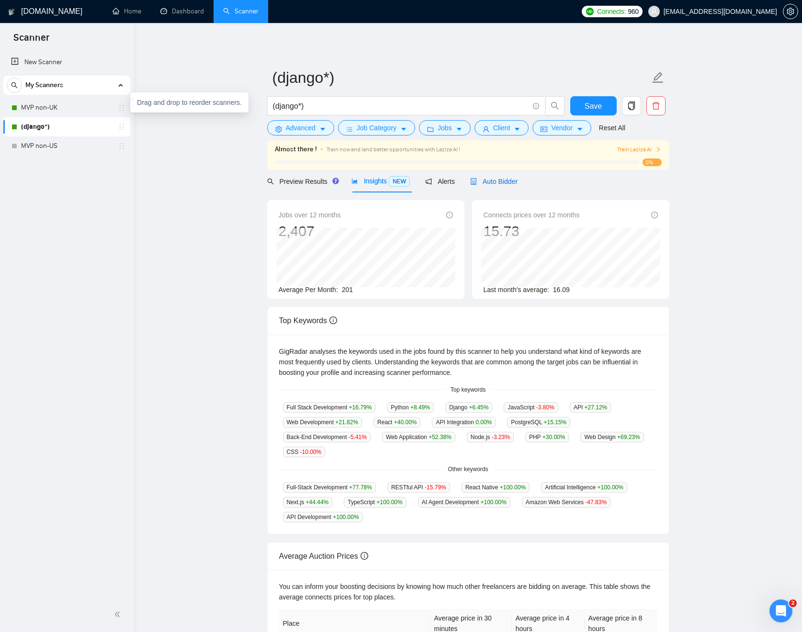
click at [509, 182] on span "Auto Bidder" at bounding box center [493, 182] width 47 height 8
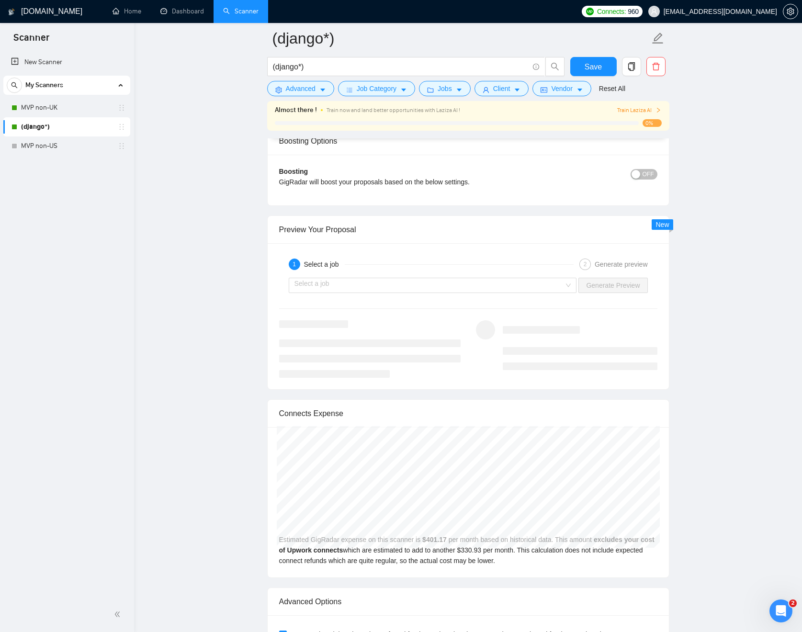
scroll to position [2047, 0]
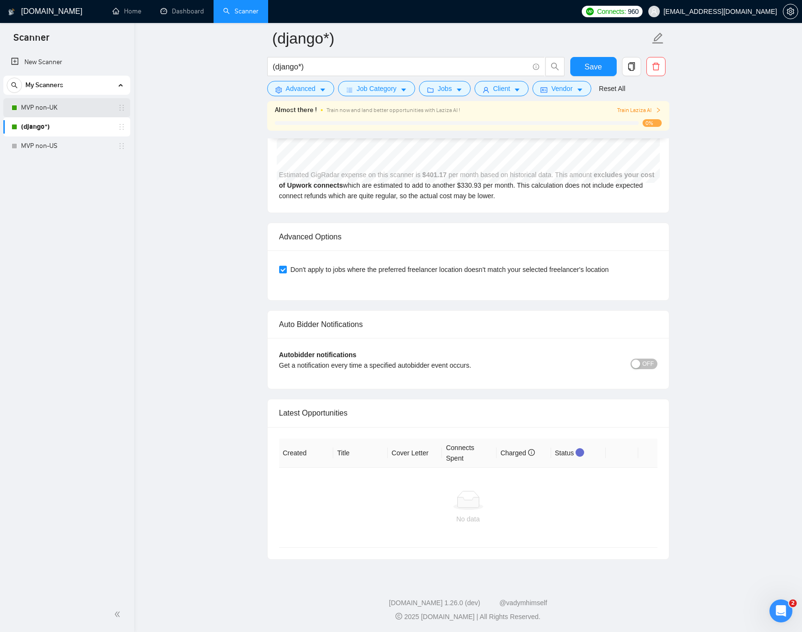
click at [62, 109] on link "MVP non-UK" at bounding box center [66, 107] width 91 height 19
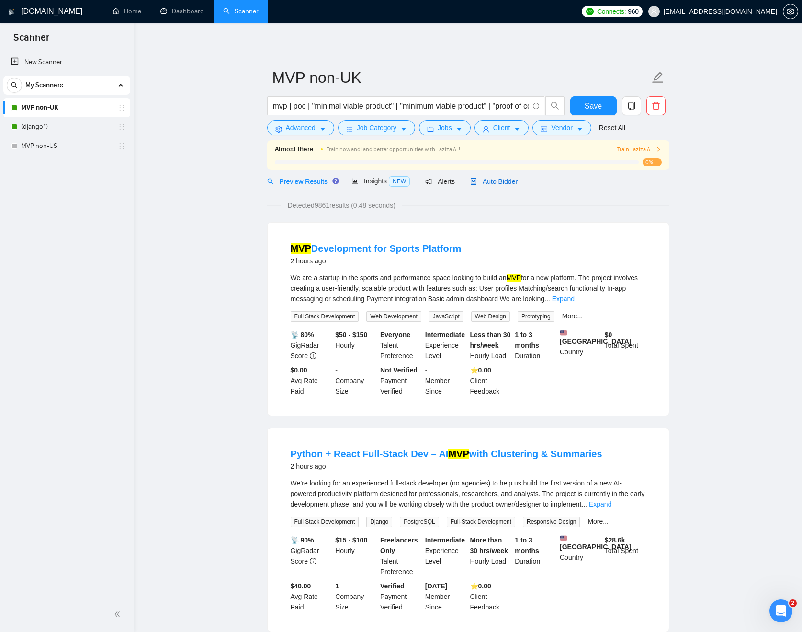
click at [502, 181] on span "Auto Bidder" at bounding box center [493, 182] width 47 height 8
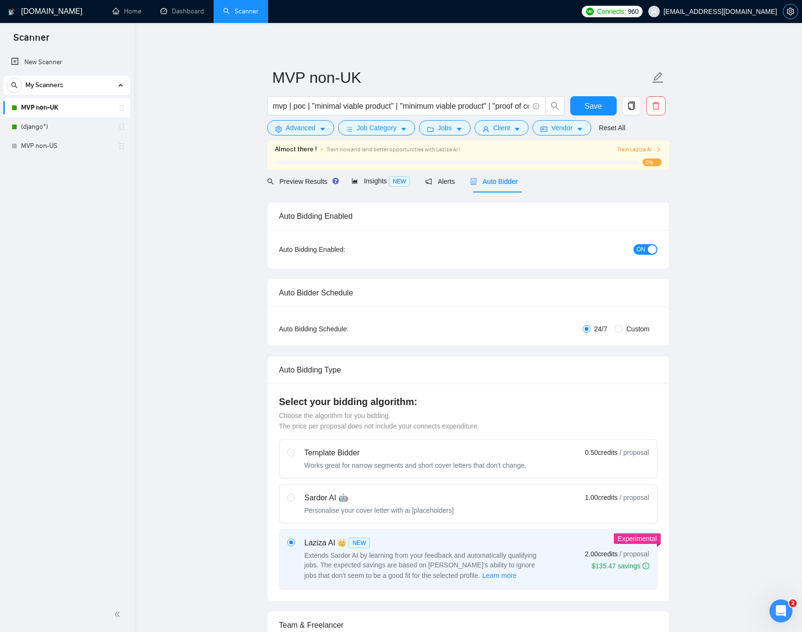
click at [787, 15] on icon "setting" at bounding box center [790, 12] width 8 height 8
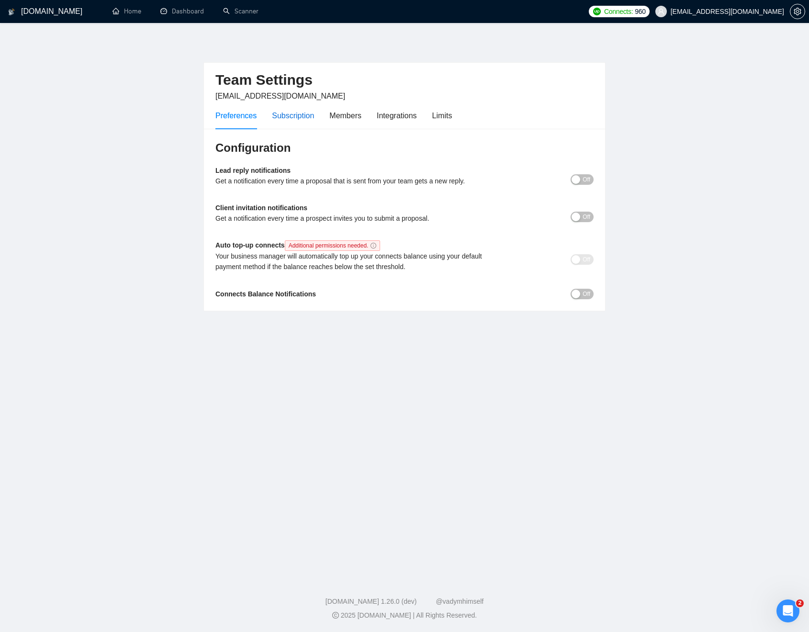
click at [312, 114] on div "Subscription" at bounding box center [293, 116] width 42 height 12
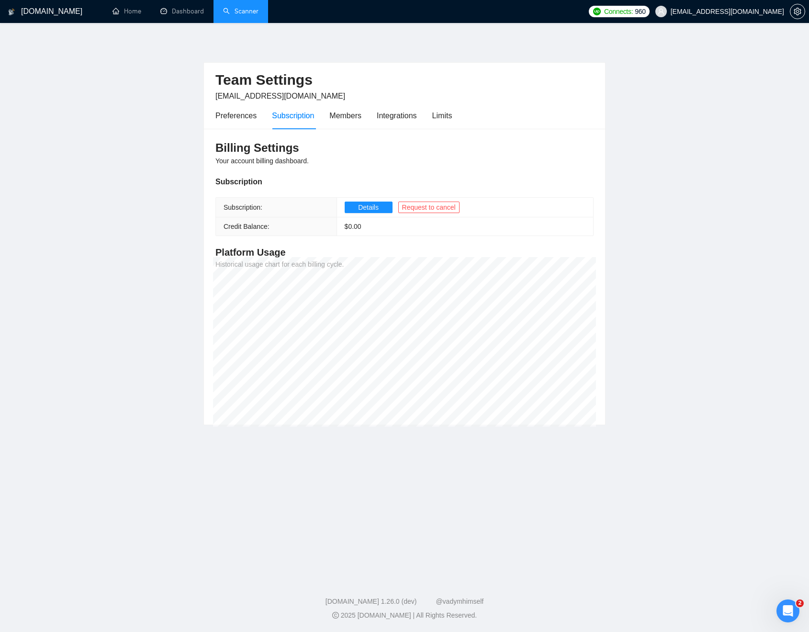
click at [239, 11] on link "Scanner" at bounding box center [240, 11] width 35 height 8
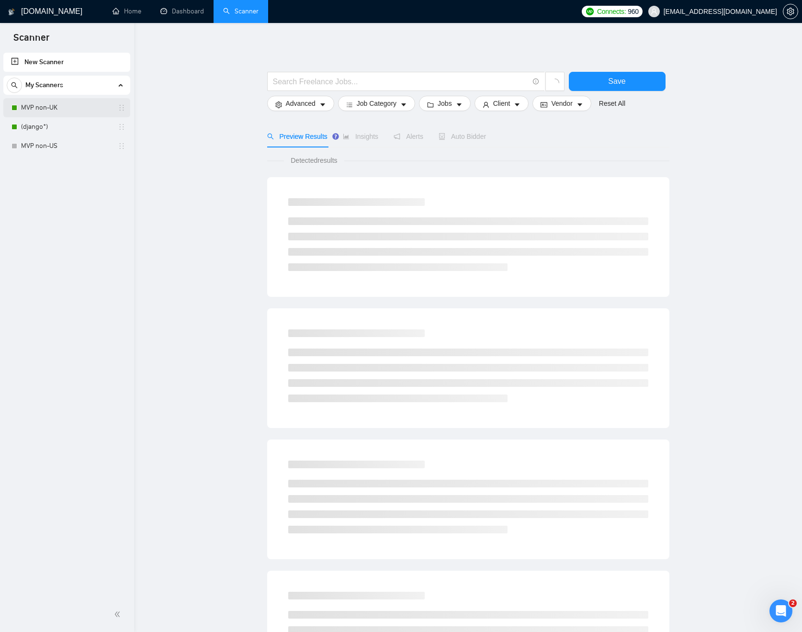
click at [44, 108] on link "MVP non-UK" at bounding box center [66, 107] width 91 height 19
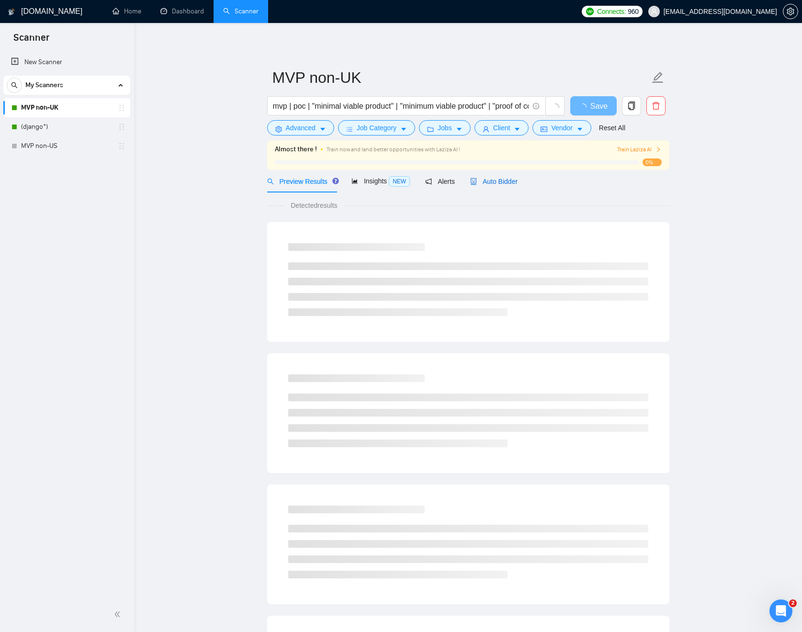
click at [509, 179] on span "Auto Bidder" at bounding box center [493, 182] width 47 height 8
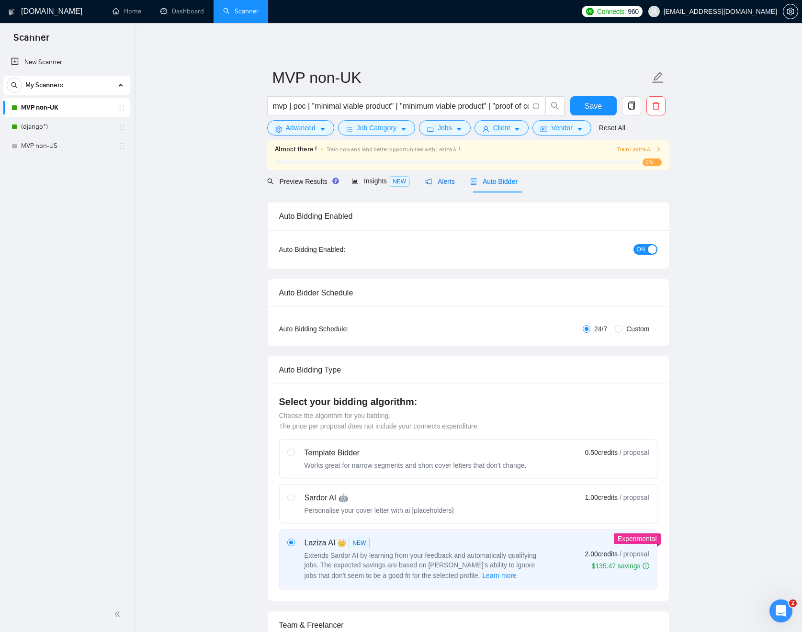
click at [445, 181] on span "Alerts" at bounding box center [440, 182] width 30 height 8
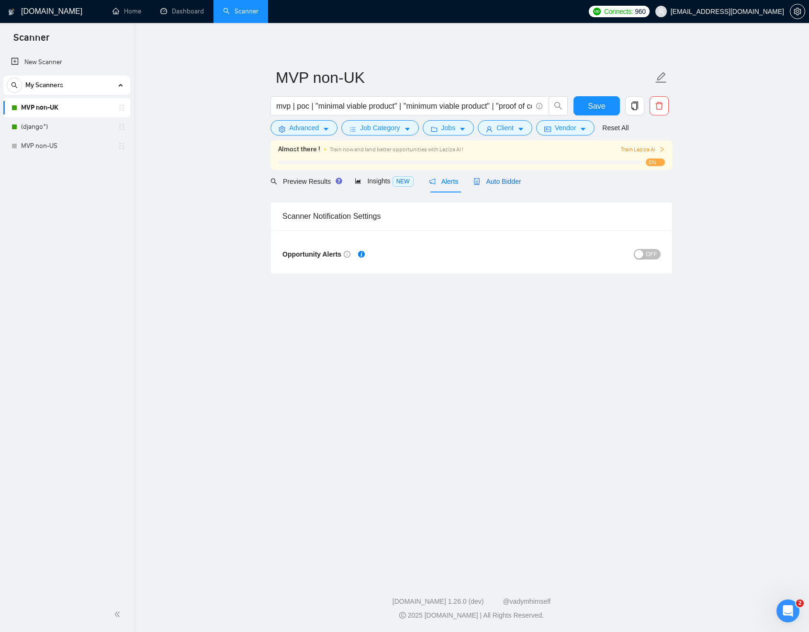
click at [507, 182] on span "Auto Bidder" at bounding box center [496, 182] width 47 height 8
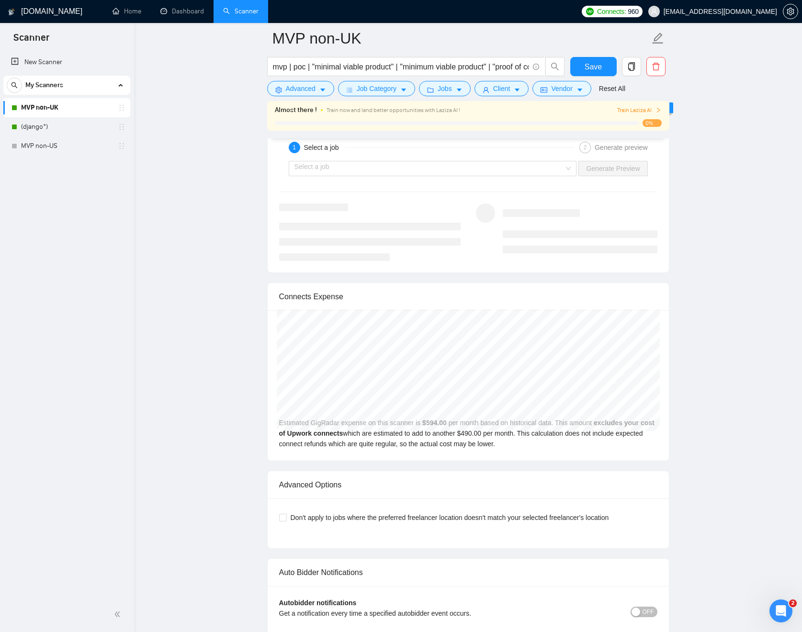
scroll to position [1863, 0]
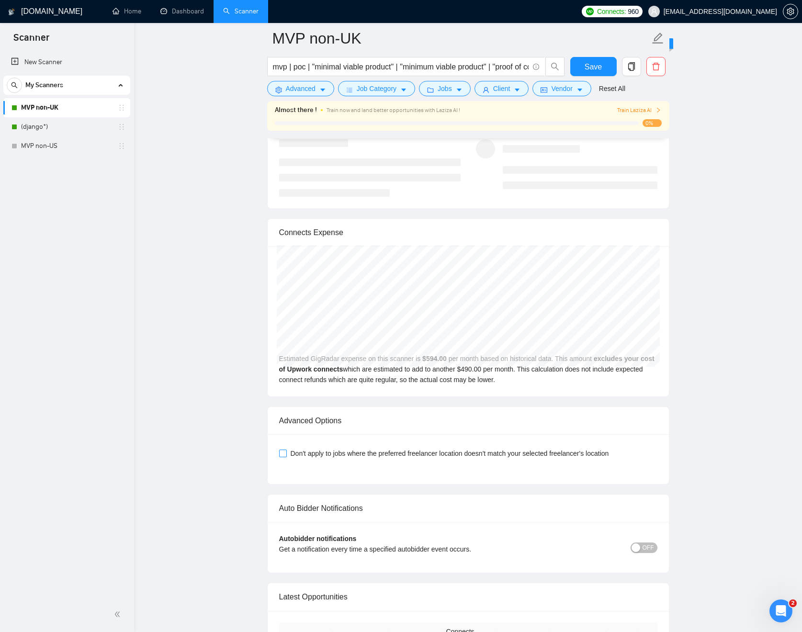
click at [512, 449] on span "Don't apply to jobs where the preferred freelancer location doesn't match your …" at bounding box center [450, 453] width 326 height 11
click at [286, 449] on input "Don't apply to jobs where the preferred freelancer location doesn't match your …" at bounding box center [282, 452] width 7 height 7
click at [595, 72] on span "Save" at bounding box center [592, 67] width 17 height 12
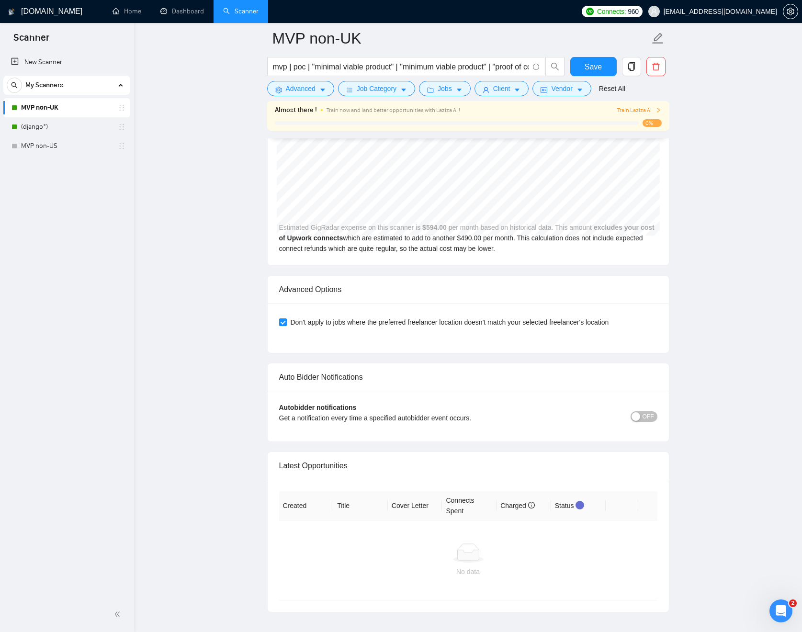
scroll to position [2011, 0]
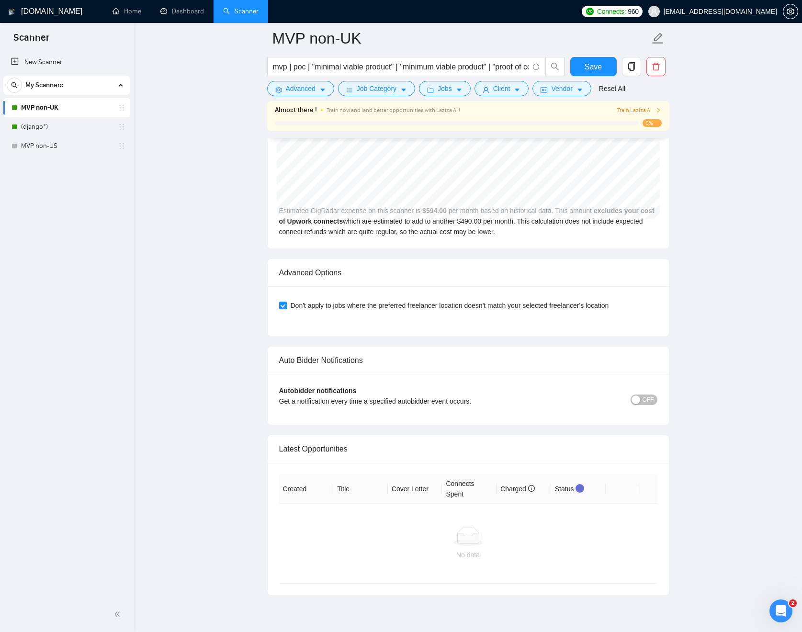
click at [649, 397] on span "OFF" at bounding box center [647, 399] width 11 height 11
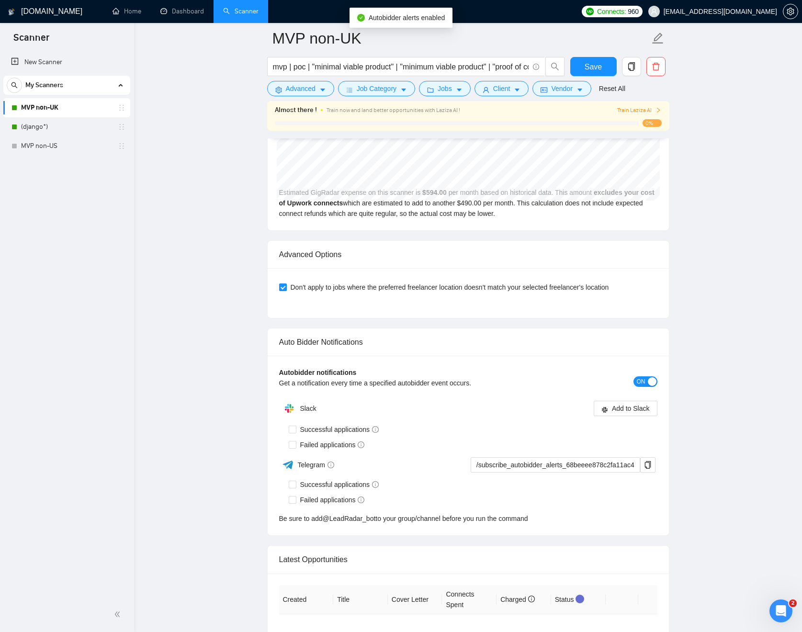
scroll to position [2050, 0]
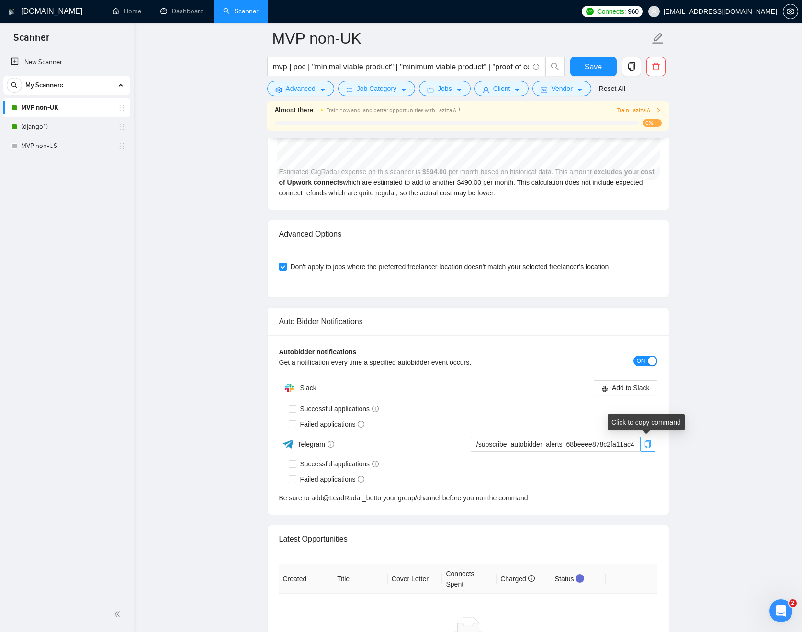
click at [647, 443] on icon "copy" at bounding box center [648, 444] width 8 height 8
click at [289, 460] on input "Successful applications" at bounding box center [292, 463] width 7 height 7
click at [293, 436] on div "Telegram" at bounding box center [373, 444] width 188 height 17
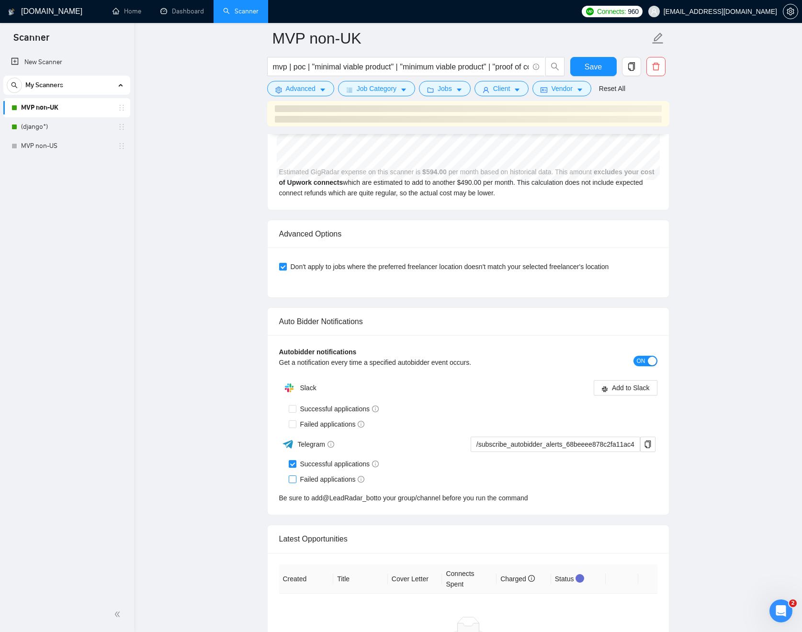
click at [291, 475] on input "Failed applications" at bounding box center [292, 478] width 7 height 7
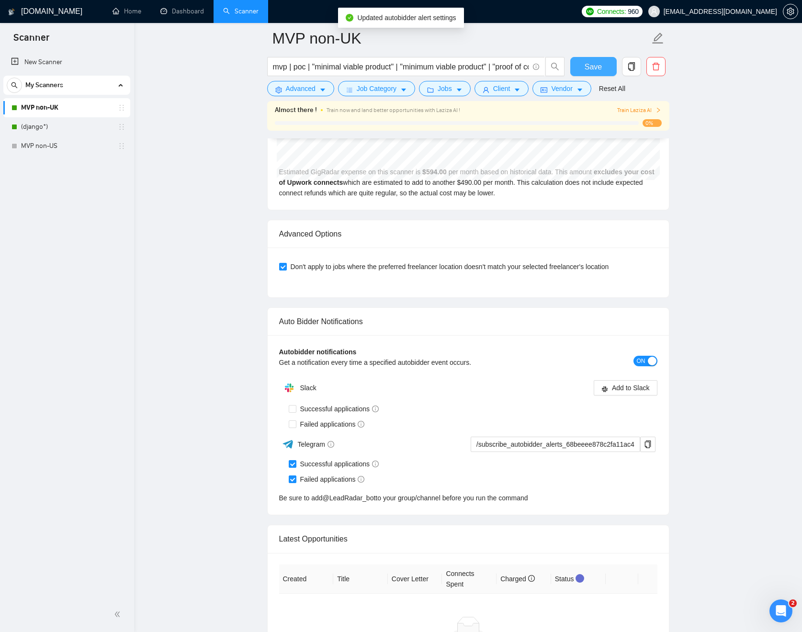
click at [596, 67] on span "Save" at bounding box center [592, 67] width 17 height 12
click at [56, 130] on link "(django*)" at bounding box center [66, 126] width 91 height 19
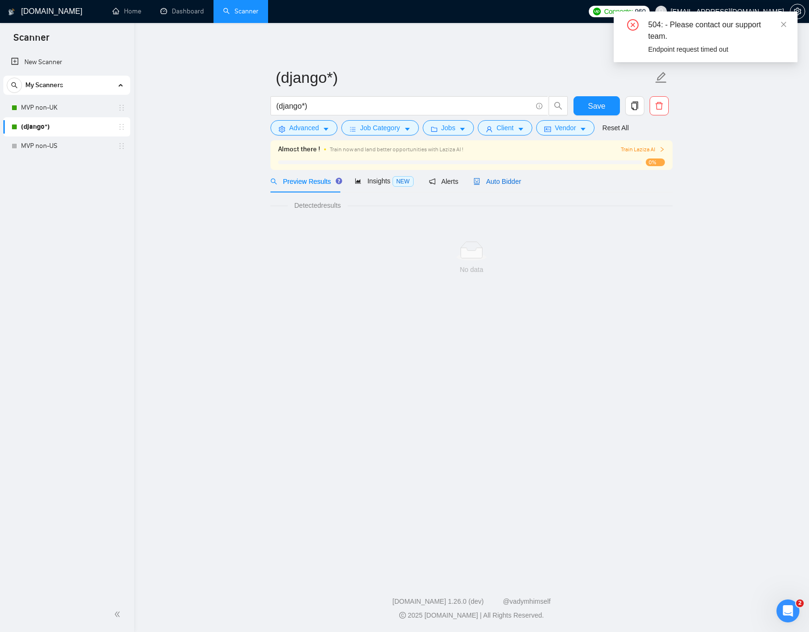
click at [520, 182] on span "Auto Bidder" at bounding box center [496, 182] width 47 height 8
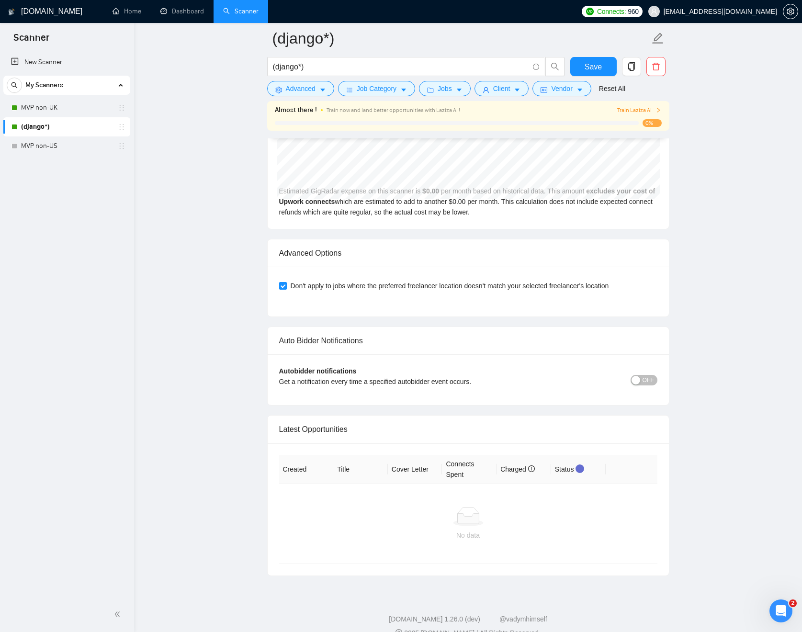
scroll to position [2031, 0]
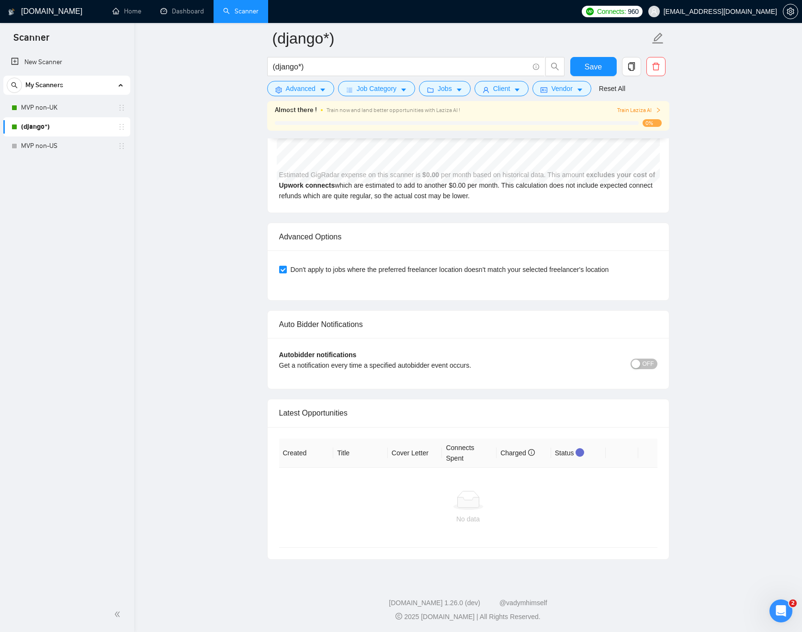
click at [650, 364] on span "OFF" at bounding box center [647, 364] width 11 height 11
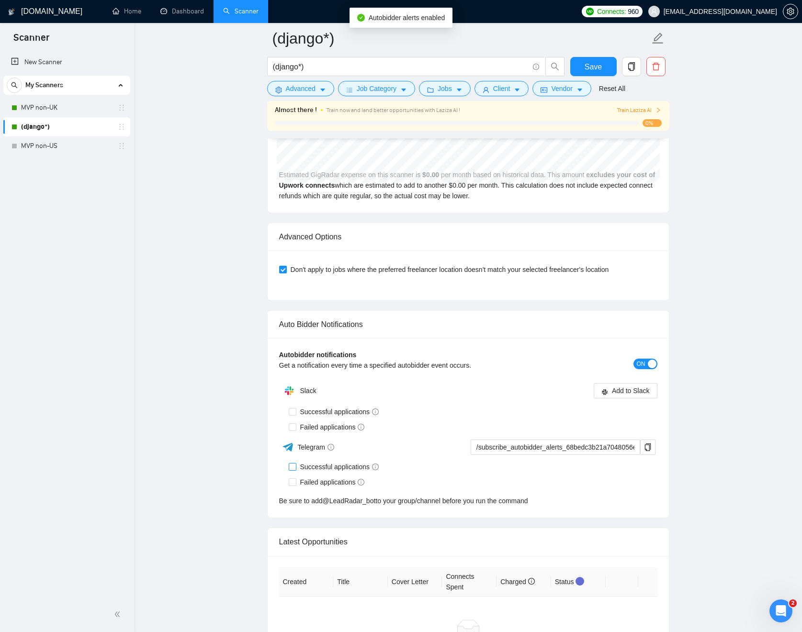
click at [333, 468] on span "Successful applications" at bounding box center [339, 466] width 87 height 11
click at [295, 468] on input "Successful applications" at bounding box center [292, 466] width 7 height 7
click at [329, 480] on span "Failed applications" at bounding box center [332, 482] width 72 height 11
click at [295, 480] on input "Failed applications" at bounding box center [292, 481] width 7 height 7
click at [649, 443] on icon "copy" at bounding box center [647, 447] width 6 height 8
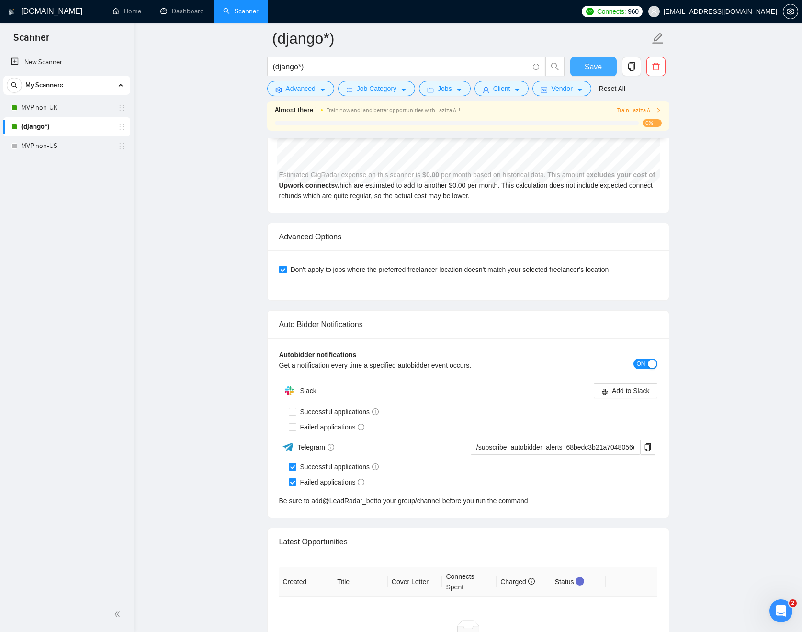
click at [593, 66] on span "Save" at bounding box center [592, 67] width 17 height 12
click at [793, 11] on icon "setting" at bounding box center [789, 12] width 7 height 8
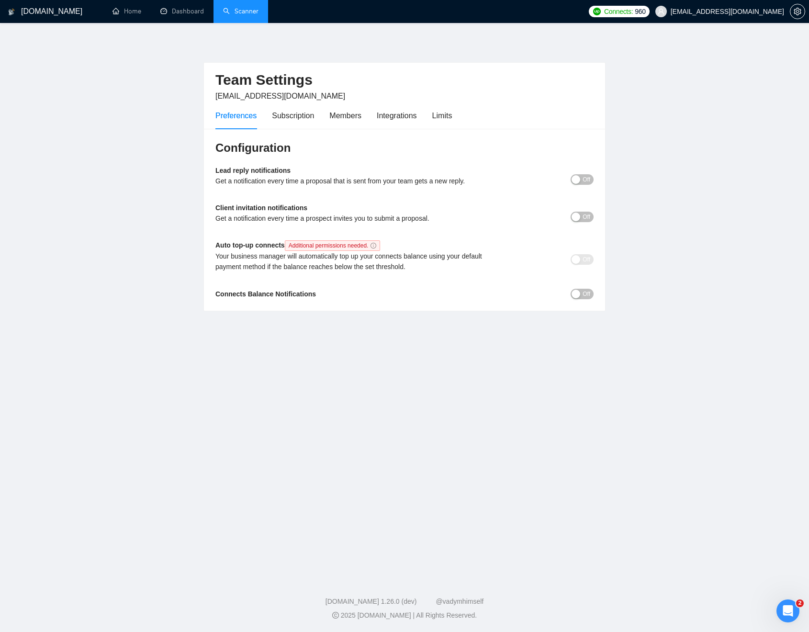
click at [579, 296] on div "button" at bounding box center [576, 294] width 9 height 9
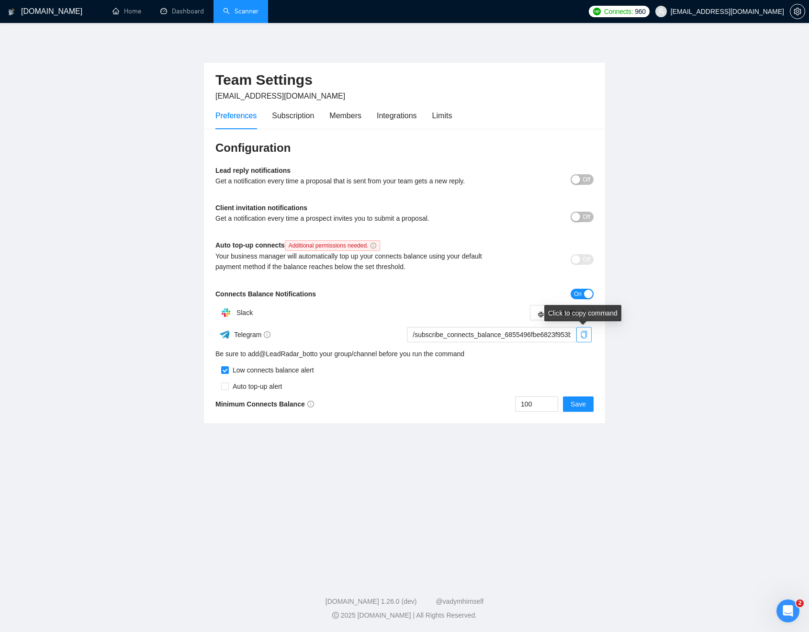
click at [583, 337] on icon "copy" at bounding box center [584, 335] width 6 height 8
click at [588, 401] on button "Save" at bounding box center [578, 403] width 31 height 15
click at [141, 13] on link "Home" at bounding box center [126, 11] width 29 height 8
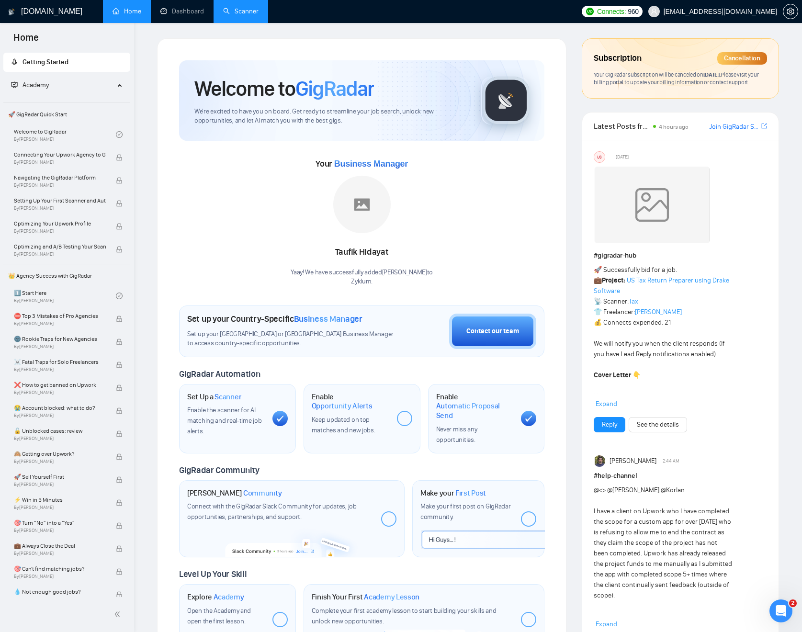
click at [238, 14] on link "Scanner" at bounding box center [240, 11] width 35 height 8
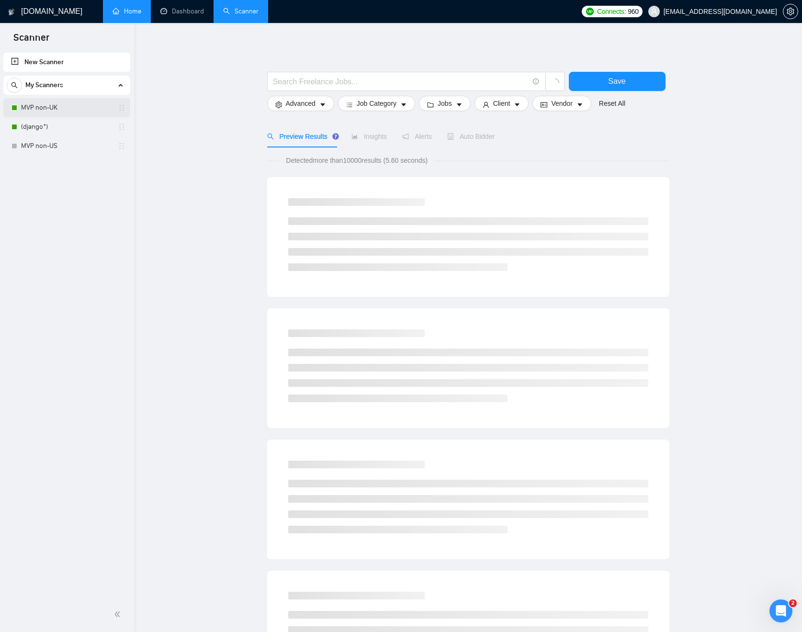
click at [49, 111] on link "MVP non-UK" at bounding box center [66, 107] width 91 height 19
